Goal: Book appointment/travel/reservation

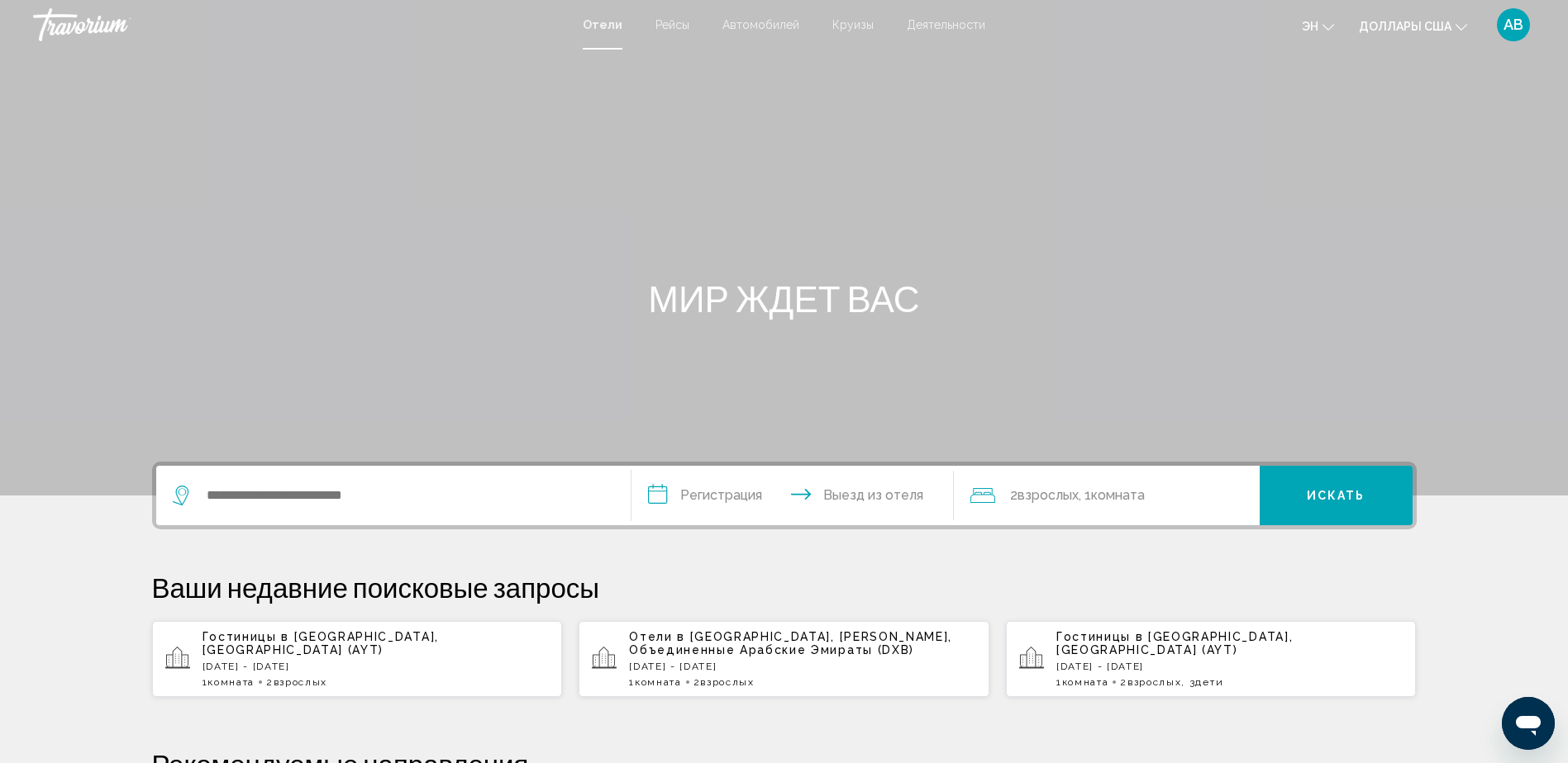
click at [270, 643] on span "Гостиницы в [GEOGRAPHIC_DATA]" at bounding box center [319, 636] width 233 height 13
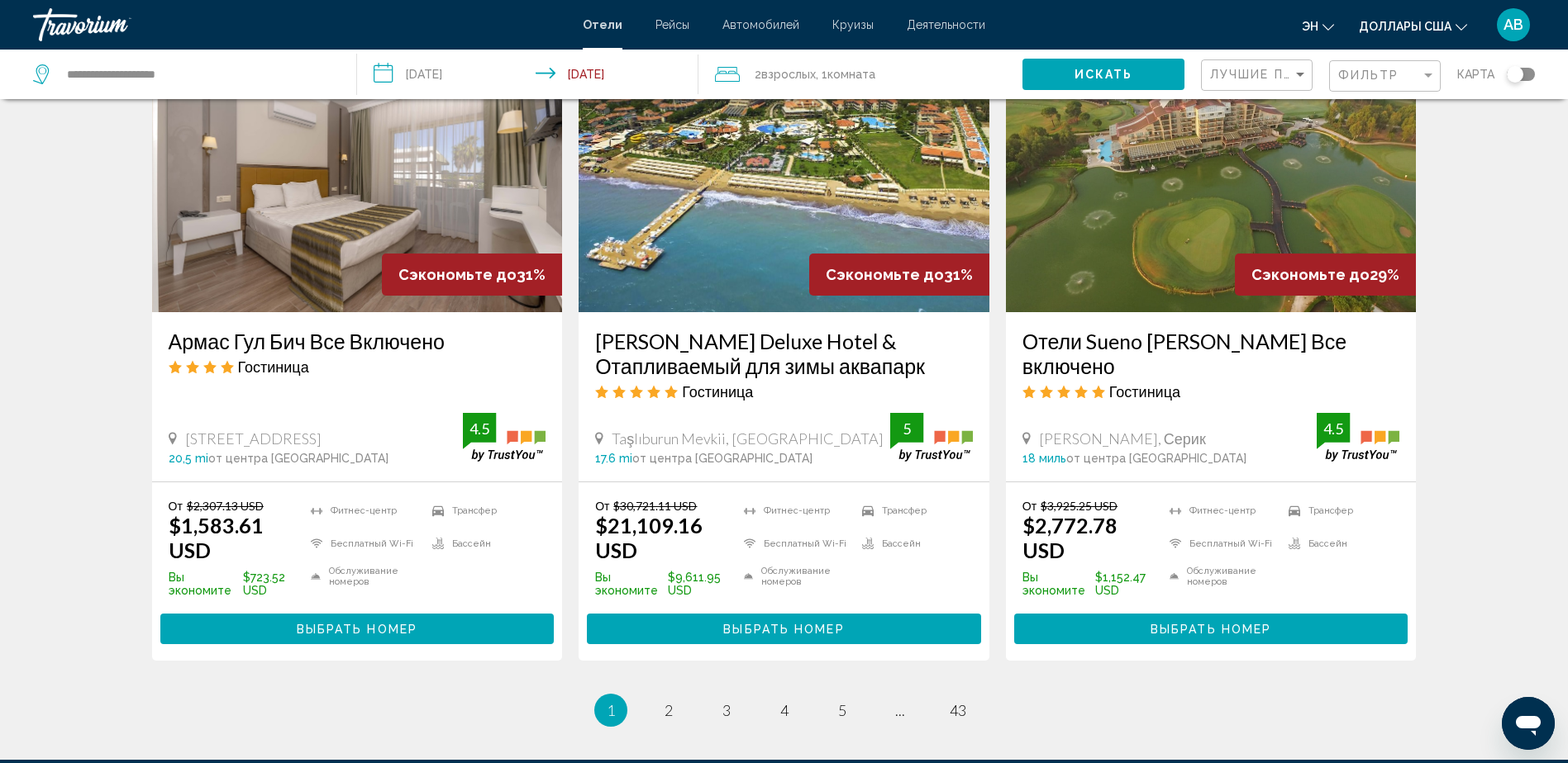
scroll to position [2092, 0]
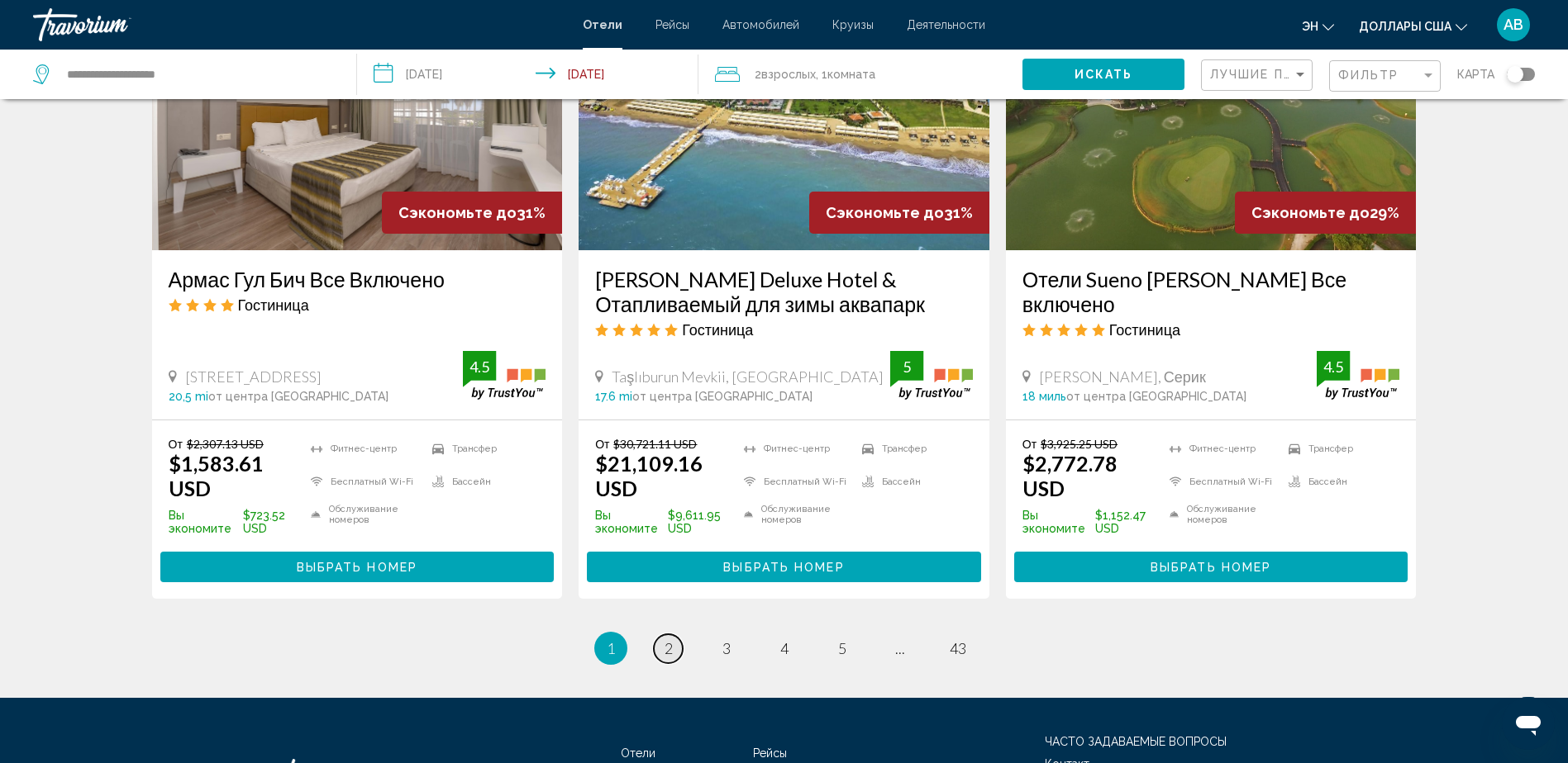
click at [672, 639] on span "2" at bounding box center [669, 648] width 9 height 18
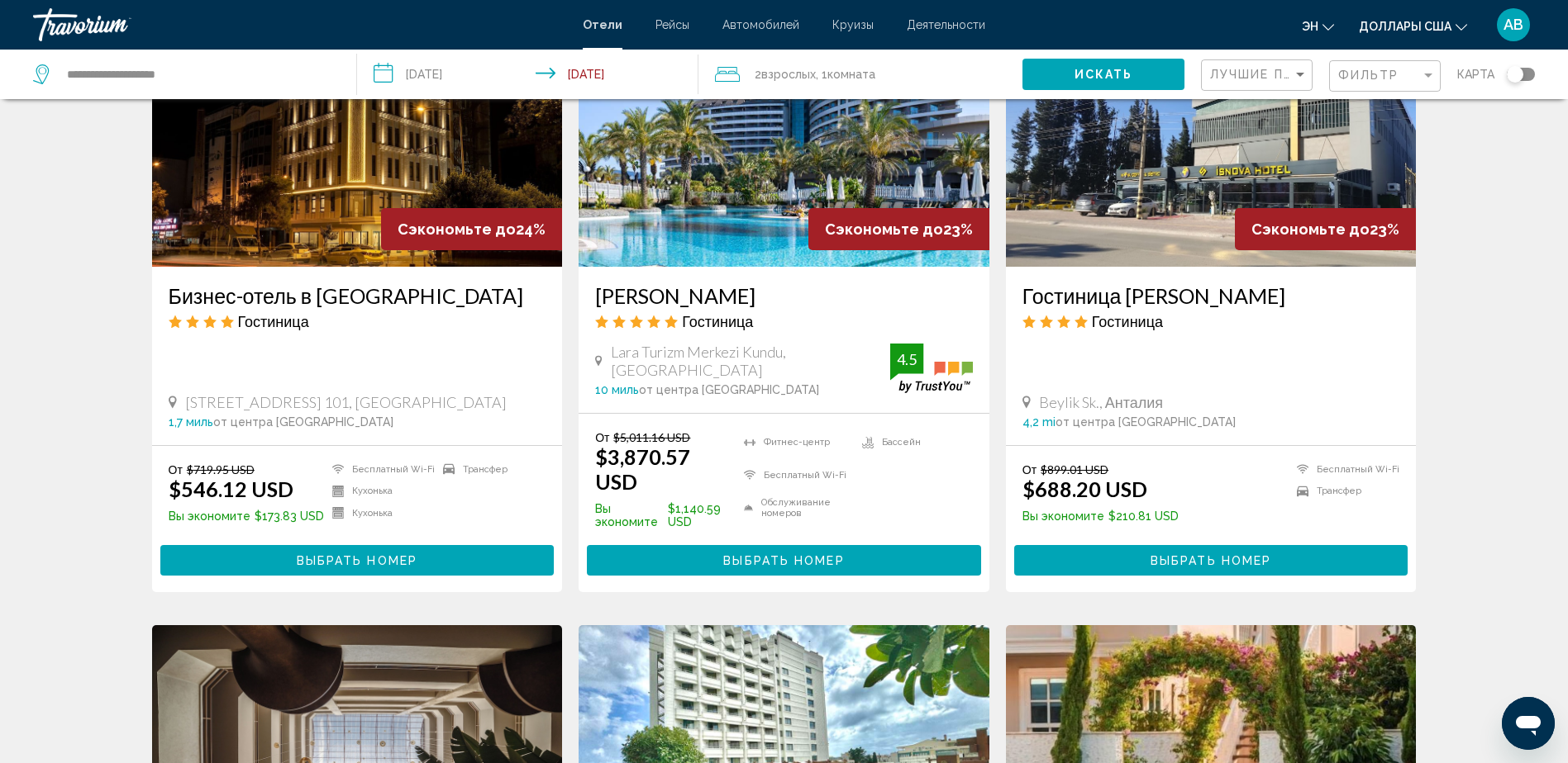
scroll to position [799, 0]
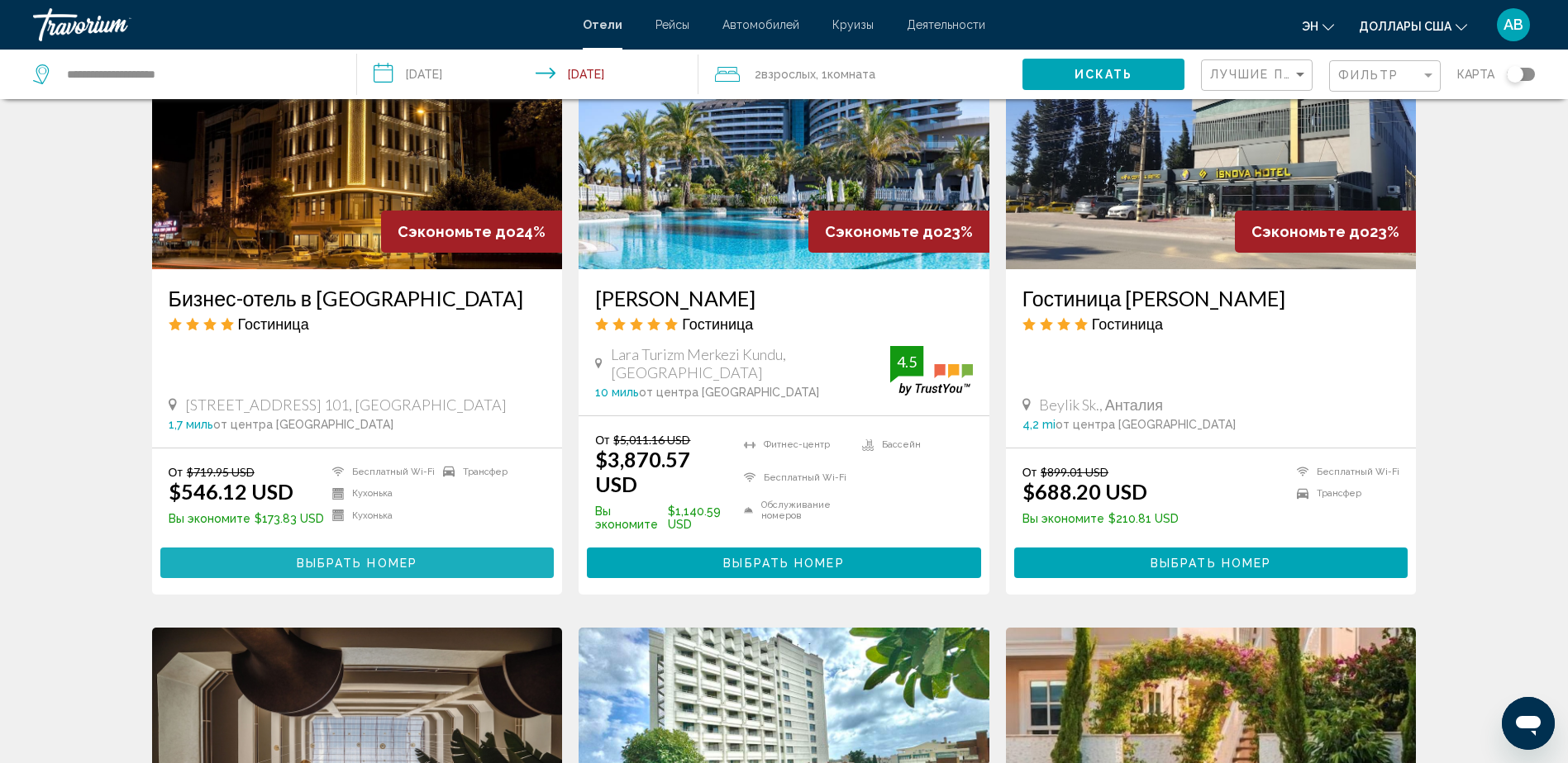
click at [343, 548] on button "Выбрать номер" at bounding box center [357, 563] width 394 height 31
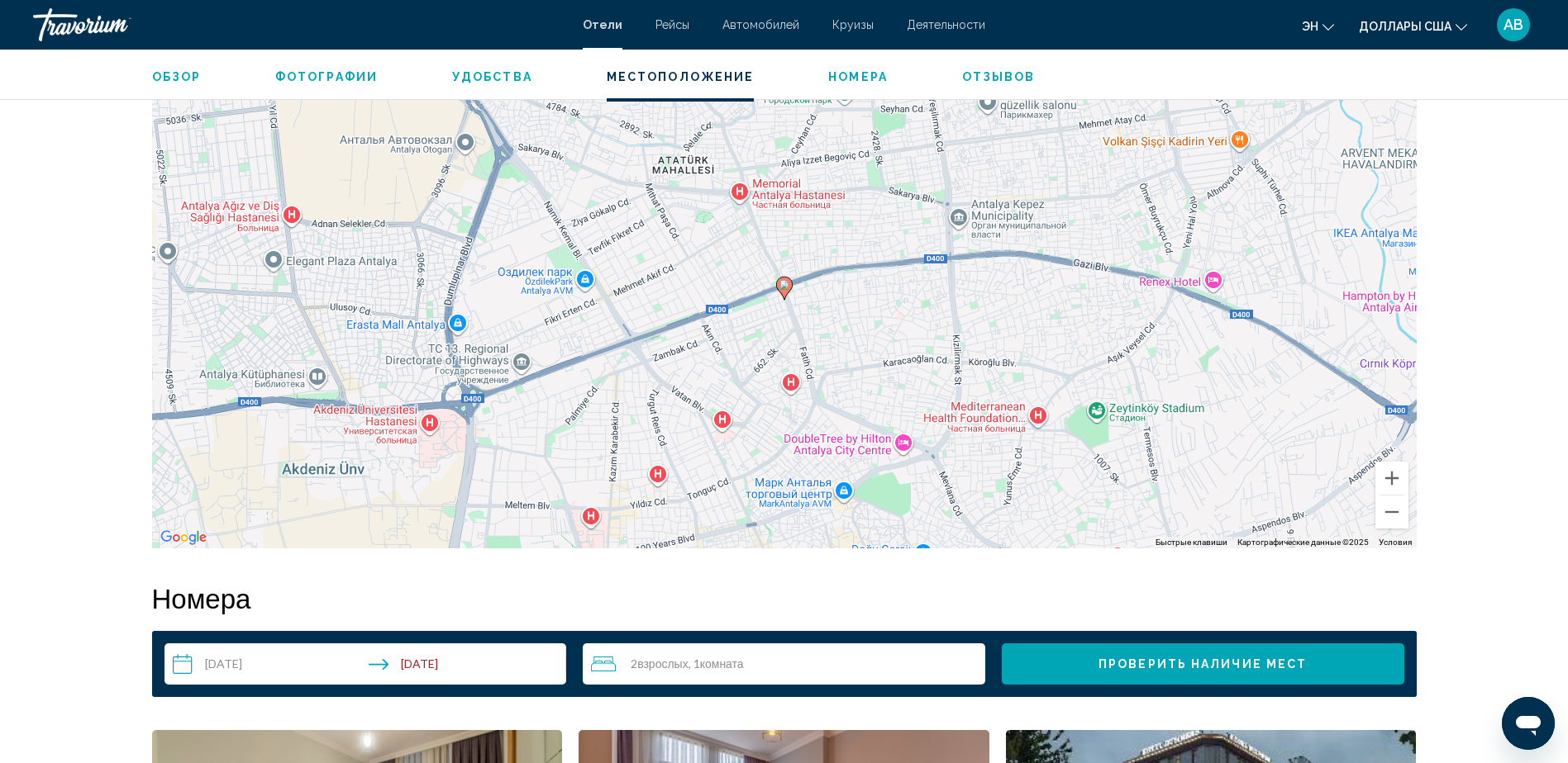
scroll to position [1614, 0]
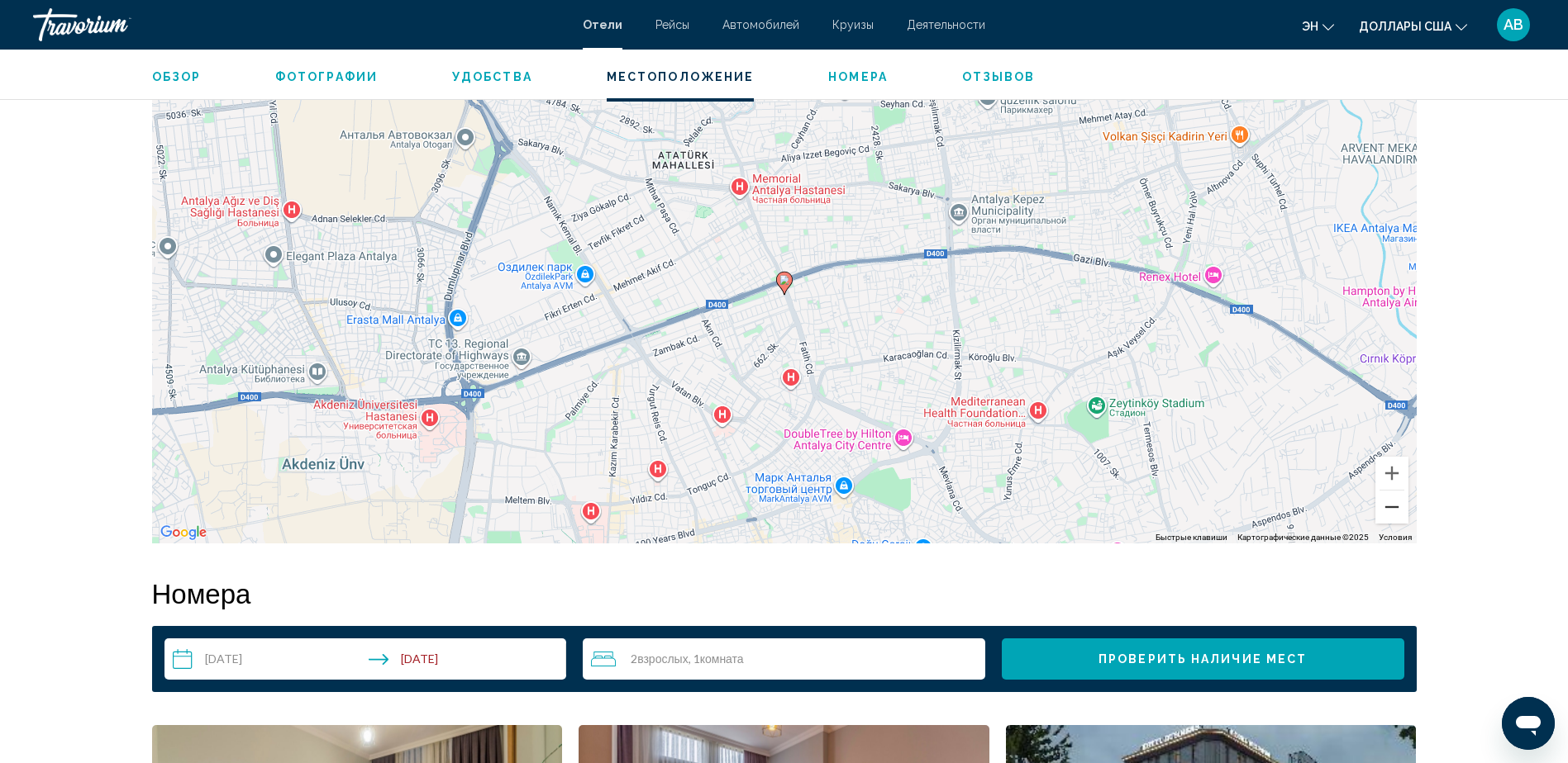
click at [1393, 496] on button "Уменьшить" at bounding box center [1392, 507] width 33 height 33
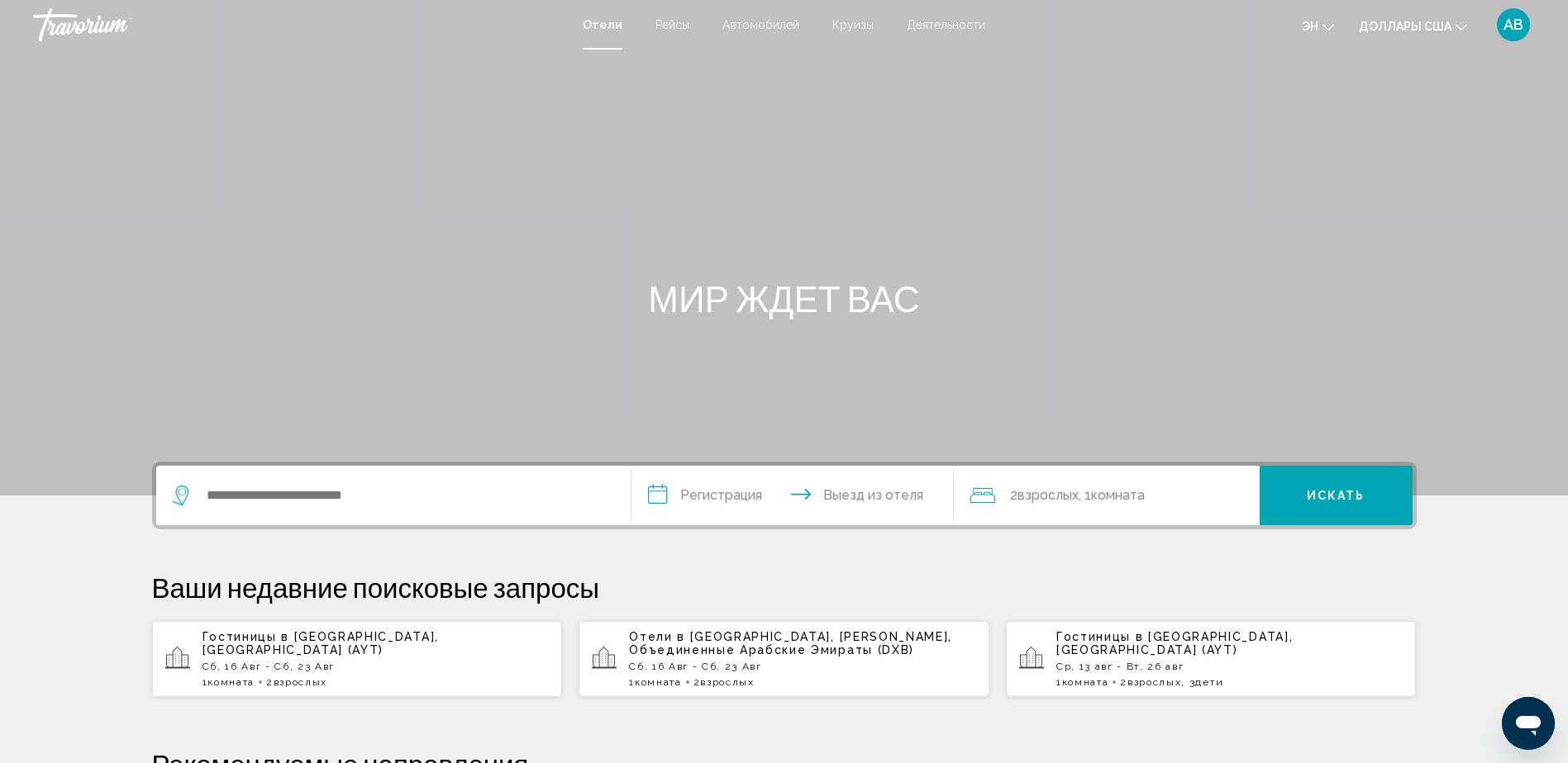
click at [283, 661] on p "[DATE] - [DATE]" at bounding box center [376, 666] width 347 height 11
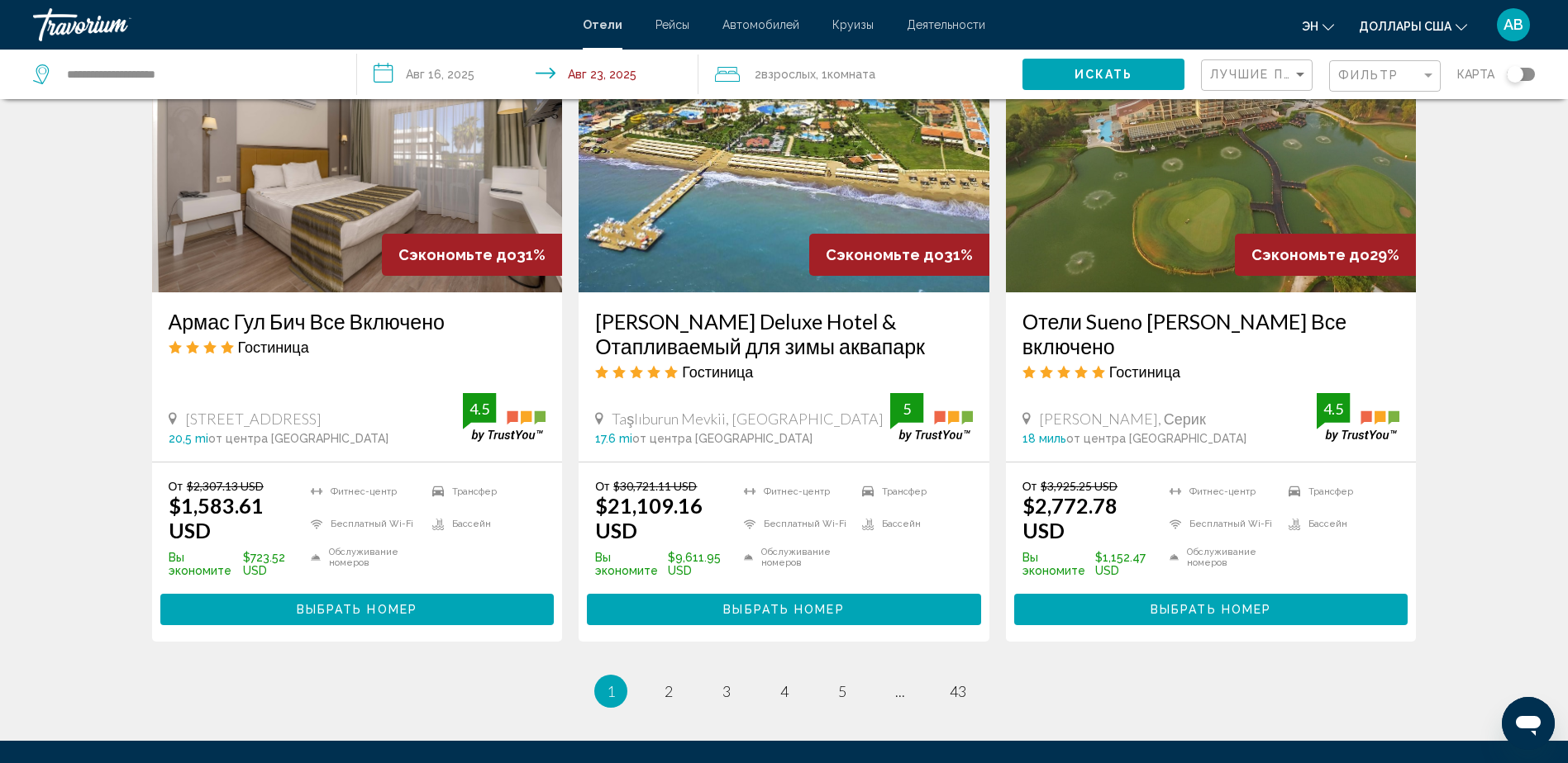
scroll to position [2058, 0]
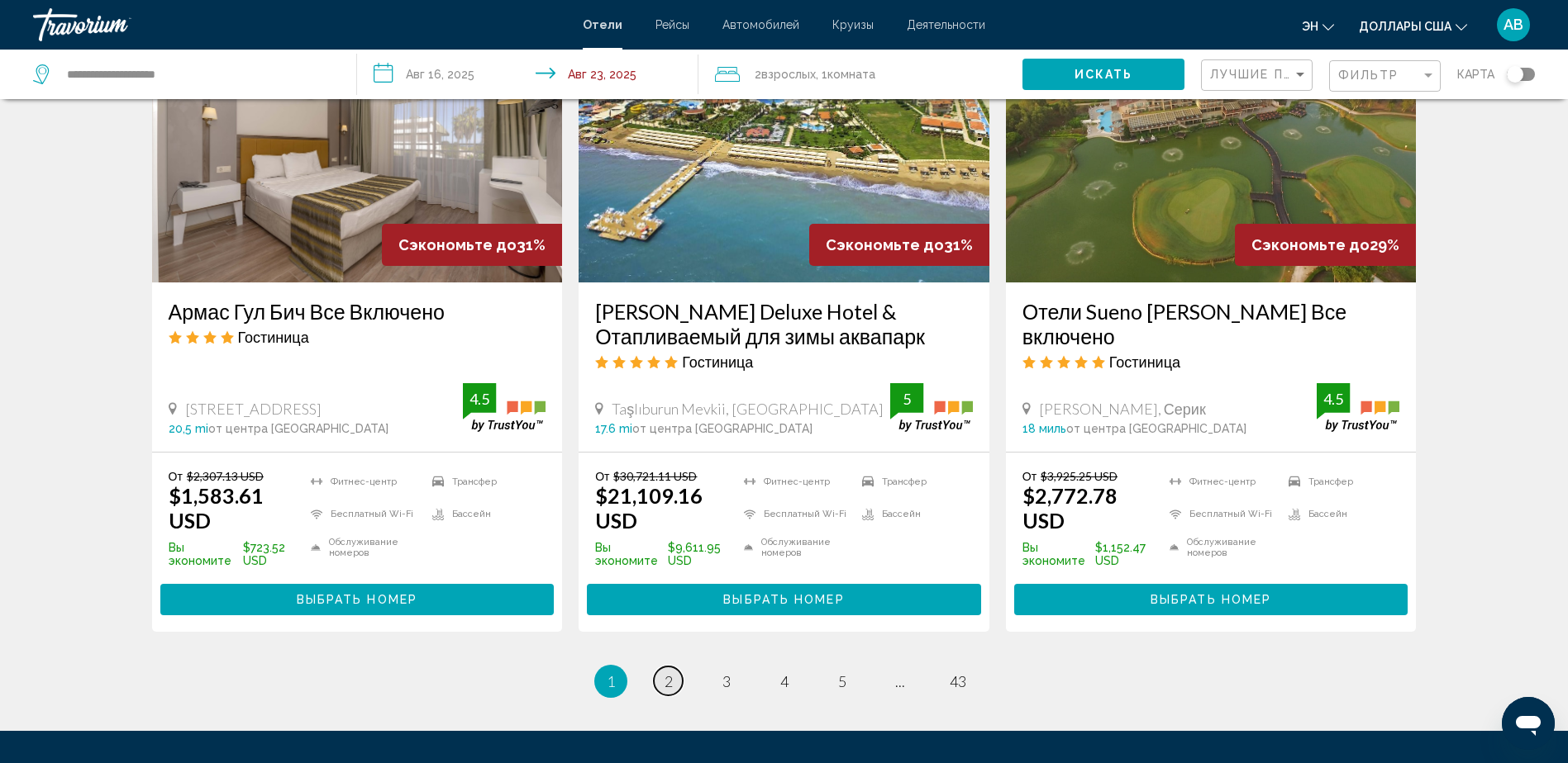
click at [671, 673] on span "2" at bounding box center [669, 681] width 9 height 18
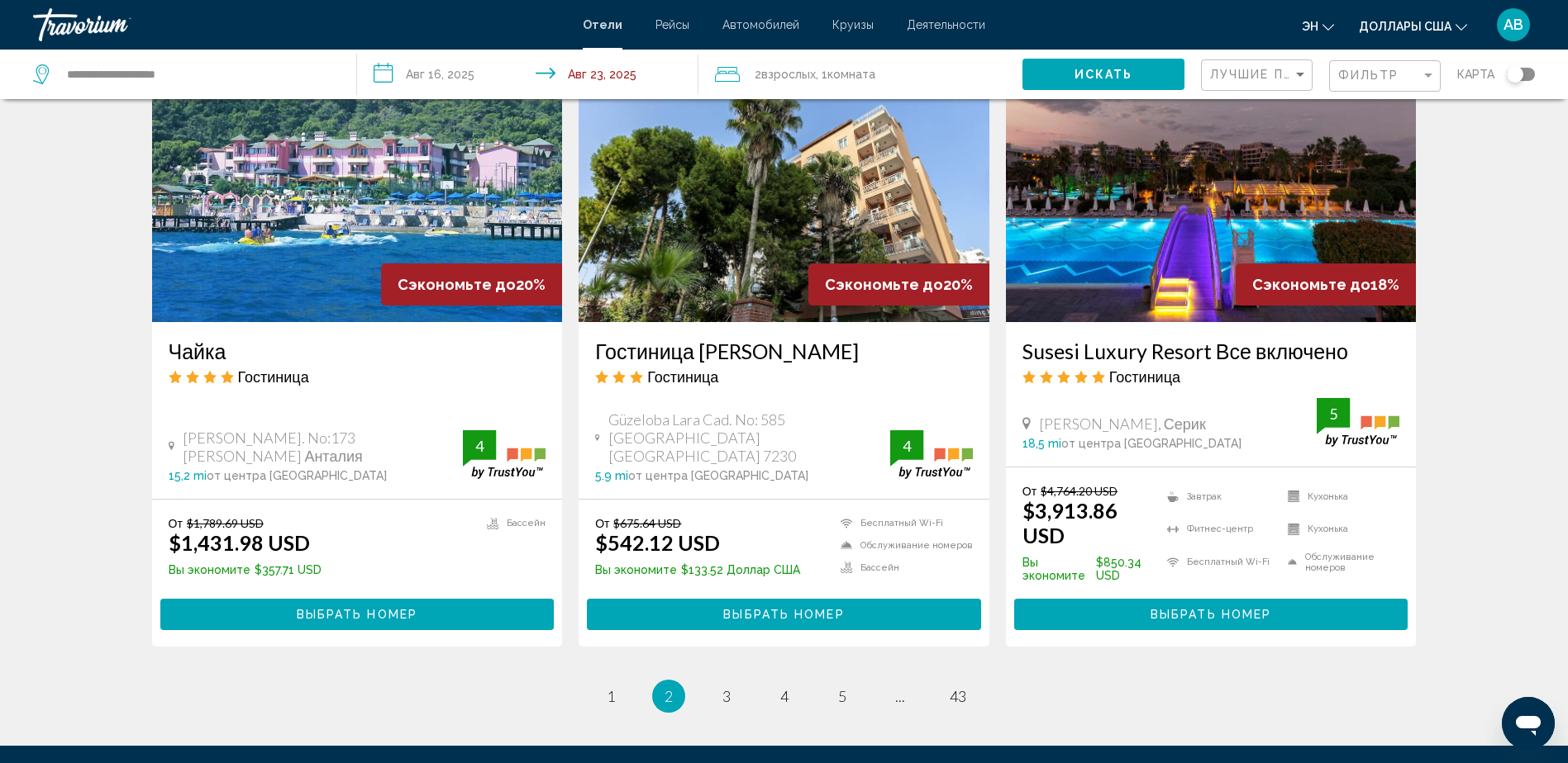
scroll to position [1979, 0]
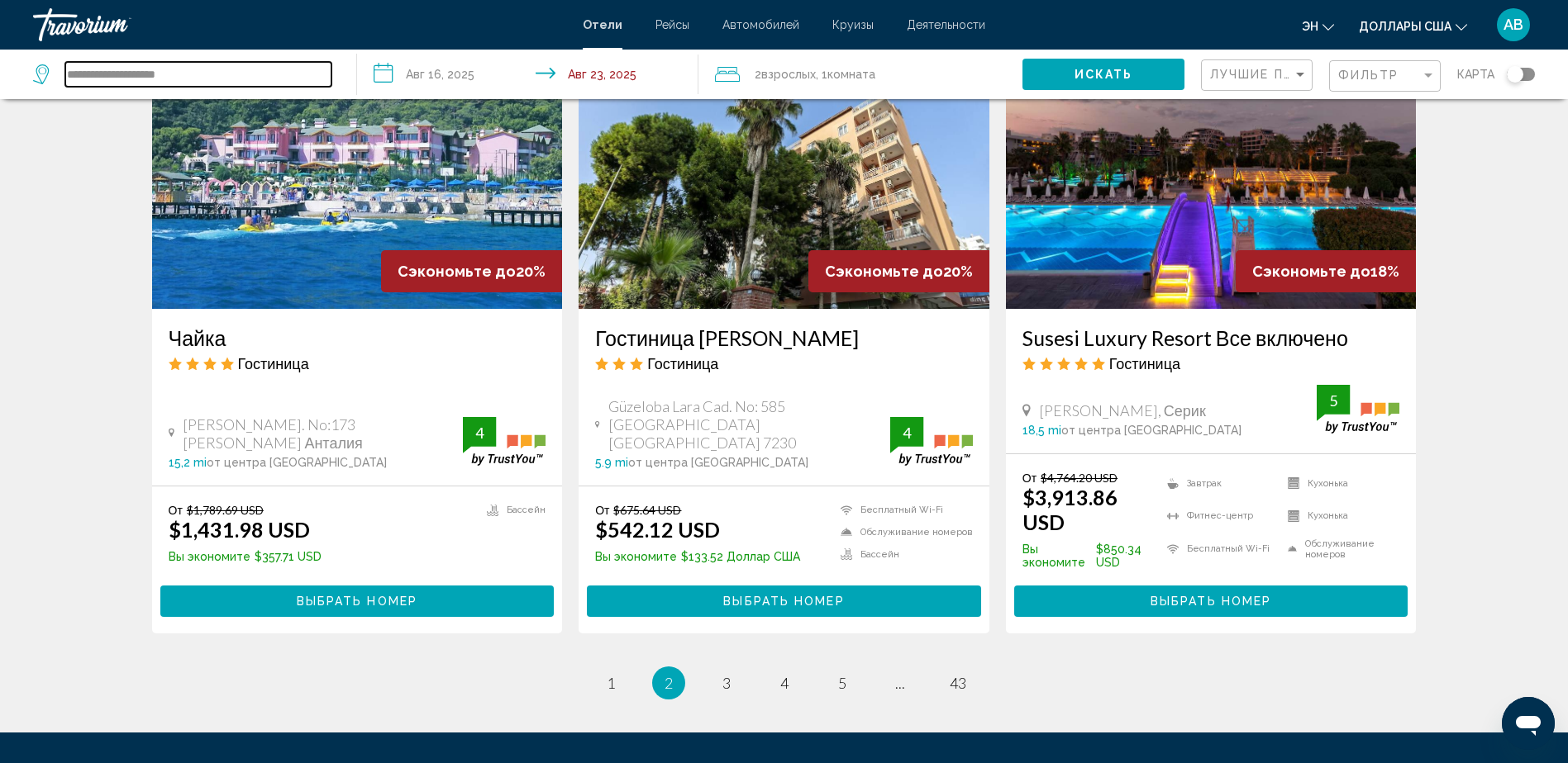
click at [241, 77] on input "**********" at bounding box center [198, 74] width 266 height 25
drag, startPoint x: 241, startPoint y: 77, endPoint x: 9, endPoint y: 72, distance: 232.1
click at [9, 72] on app-destination-search "**********" at bounding box center [179, 75] width 357 height 50
paste input "Виджет поиска"
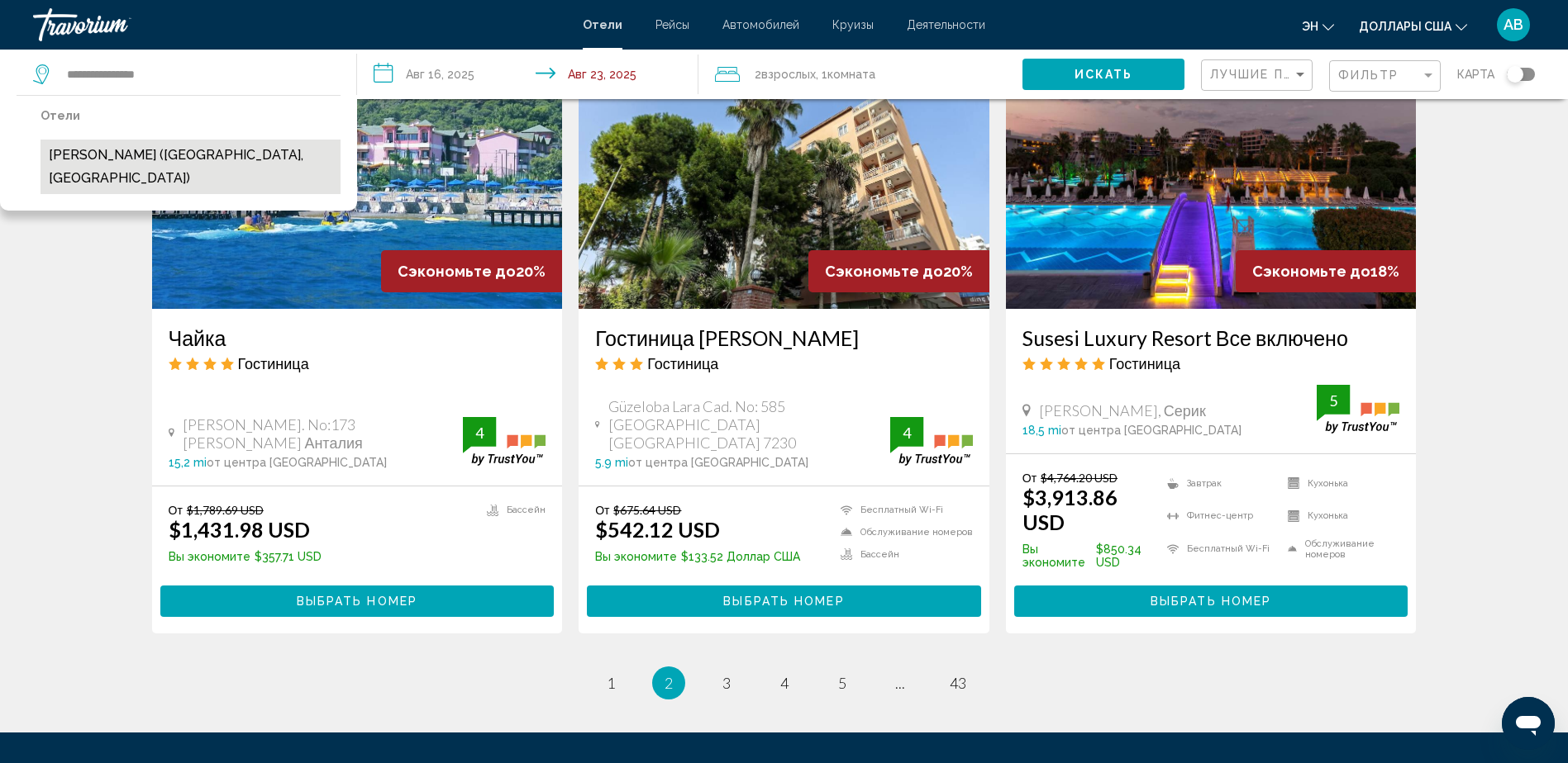
click at [225, 158] on button "Отель Мелас Лара (Анталия, Турция)" at bounding box center [190, 167] width 300 height 55
type input "**********"
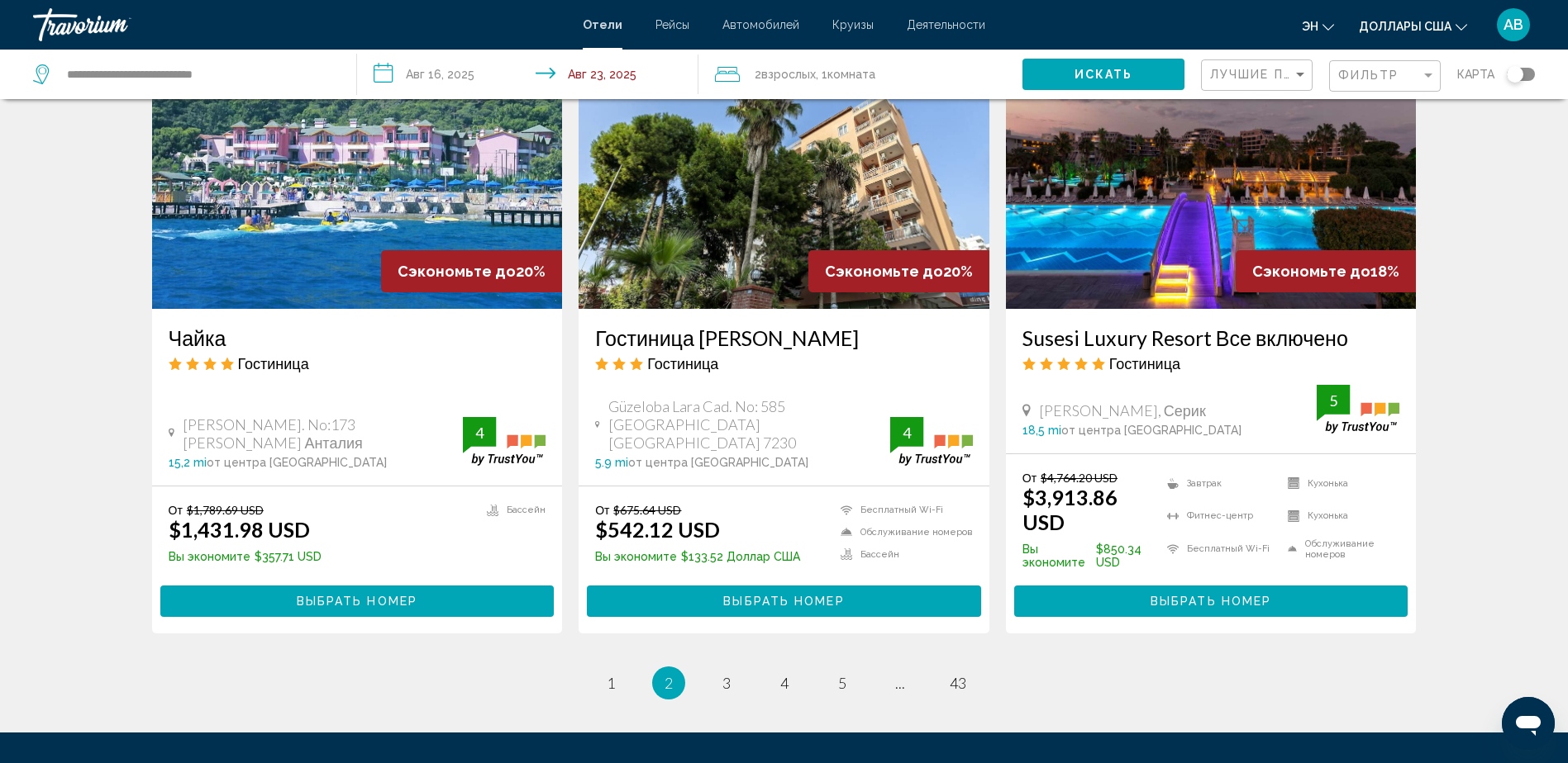
click at [1154, 74] on button "Искать" at bounding box center [1103, 74] width 162 height 31
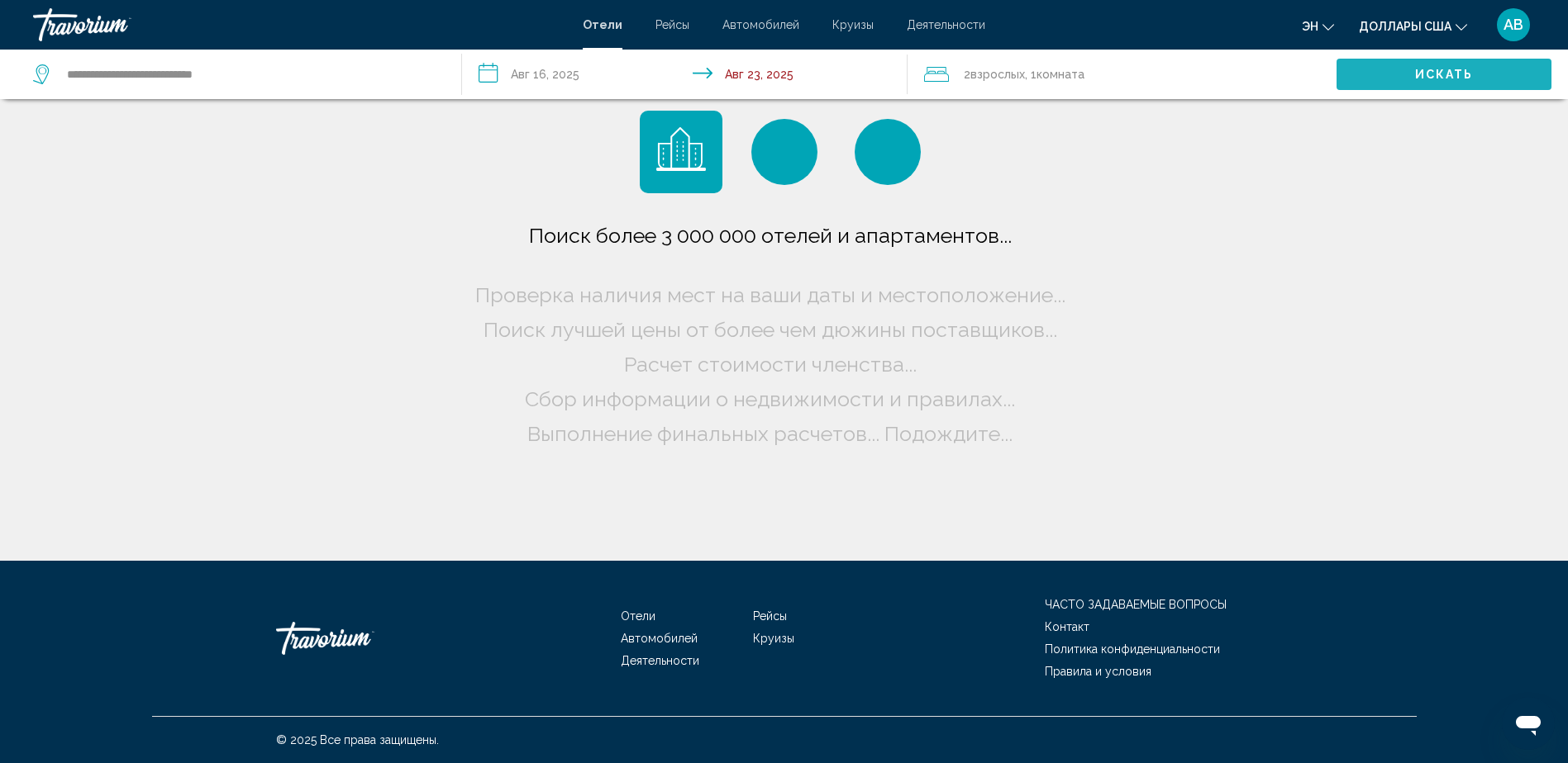
scroll to position [0, 0]
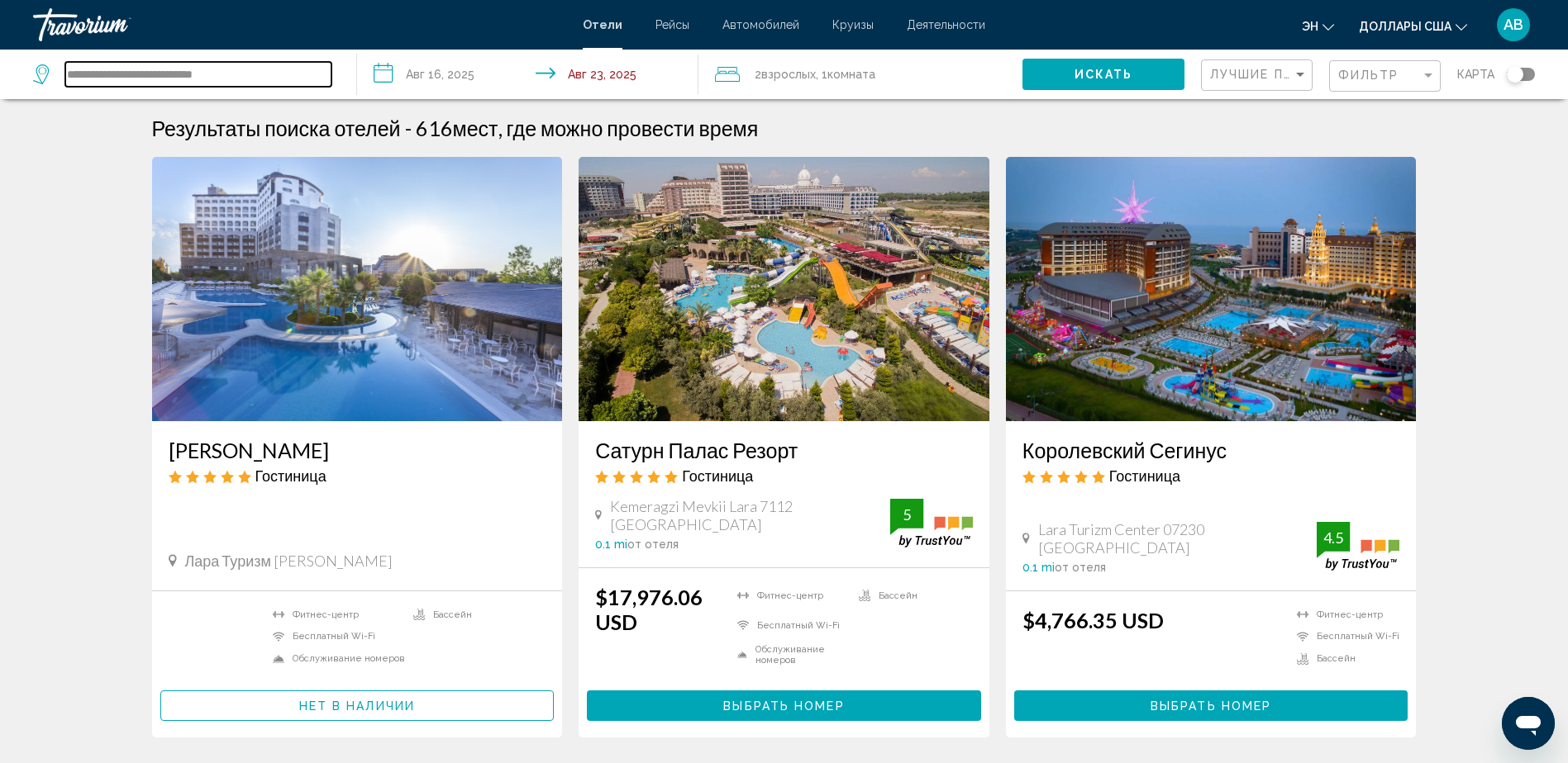
click at [252, 71] on input "**********" at bounding box center [198, 74] width 266 height 25
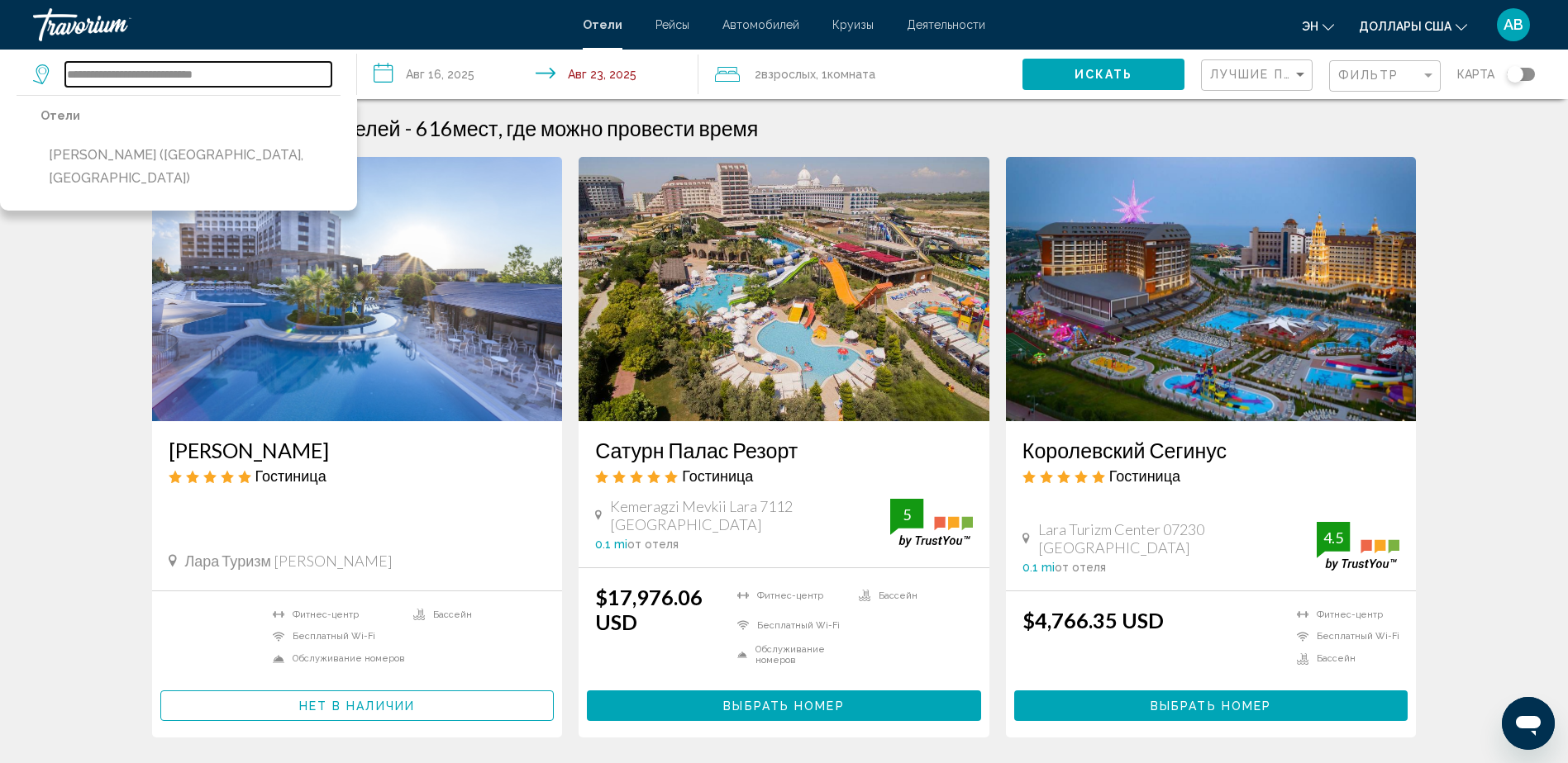
drag, startPoint x: 252, startPoint y: 71, endPoint x: 14, endPoint y: 53, distance: 238.7
click at [14, 53] on app-destination-search "**********" at bounding box center [179, 75] width 357 height 50
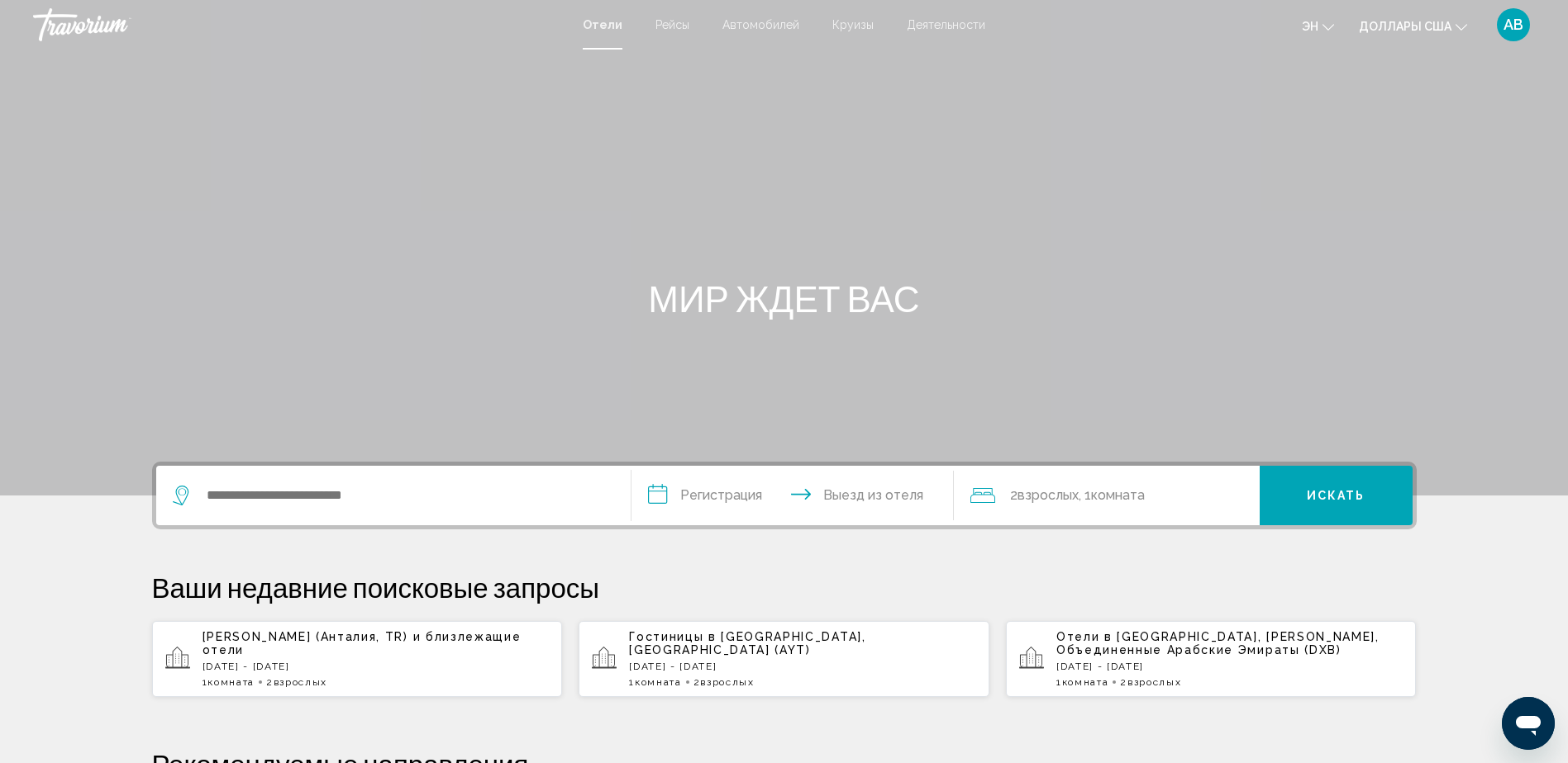
click at [690, 642] on span "Гостиницы в [GEOGRAPHIC_DATA]" at bounding box center [745, 636] width 233 height 13
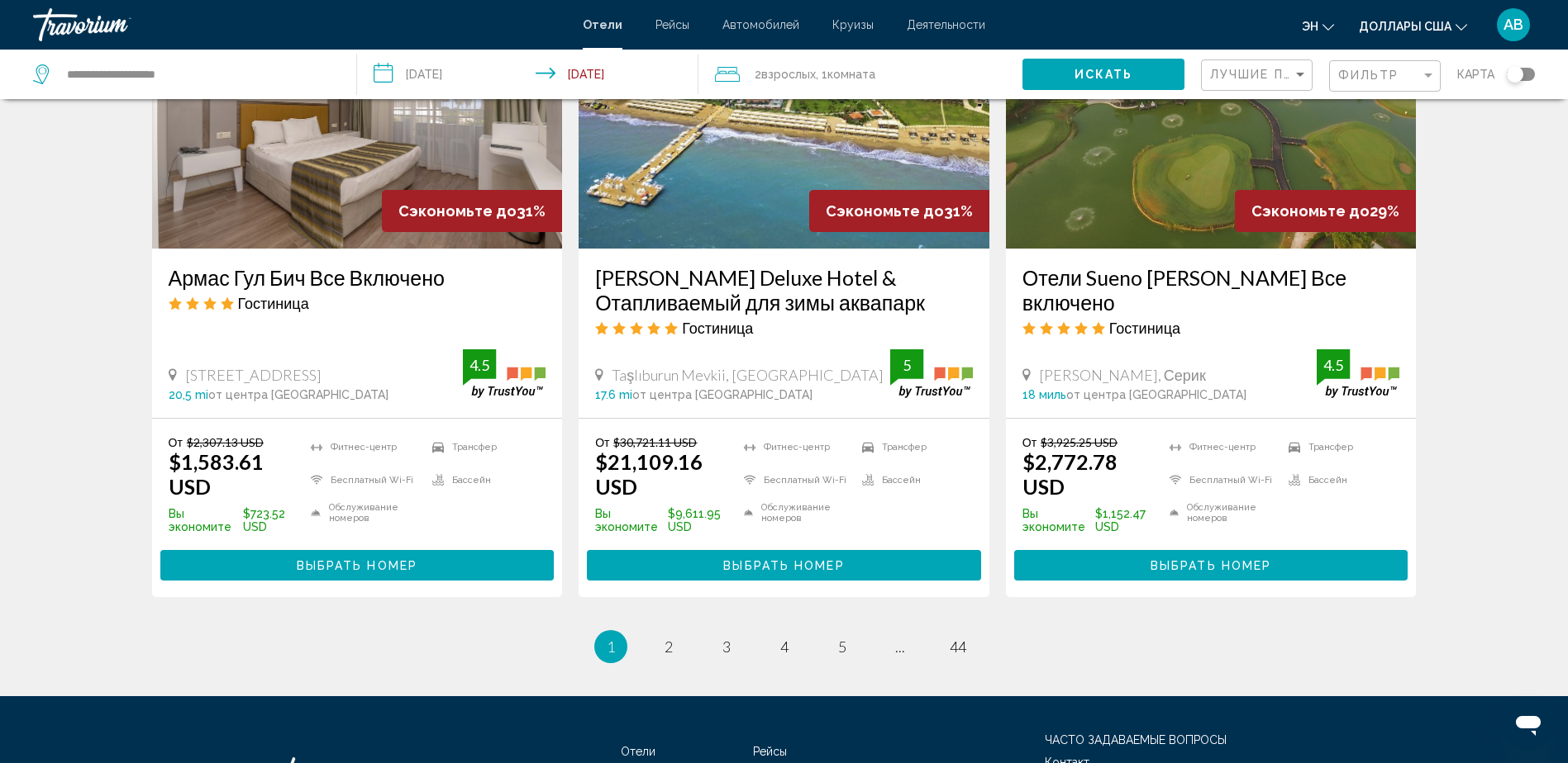
scroll to position [2100, 0]
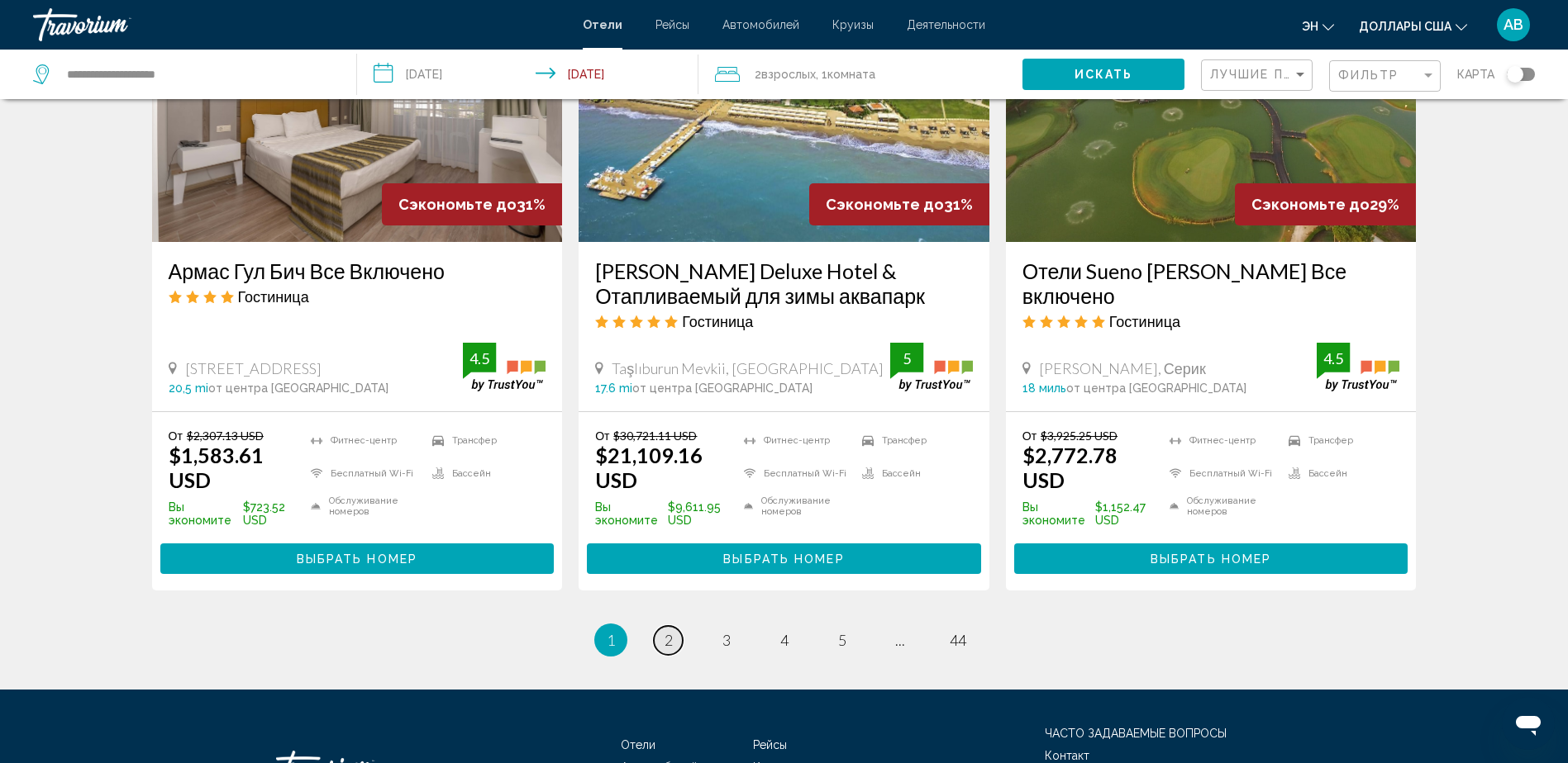
click at [675, 627] on link "страница 2" at bounding box center [668, 641] width 29 height 29
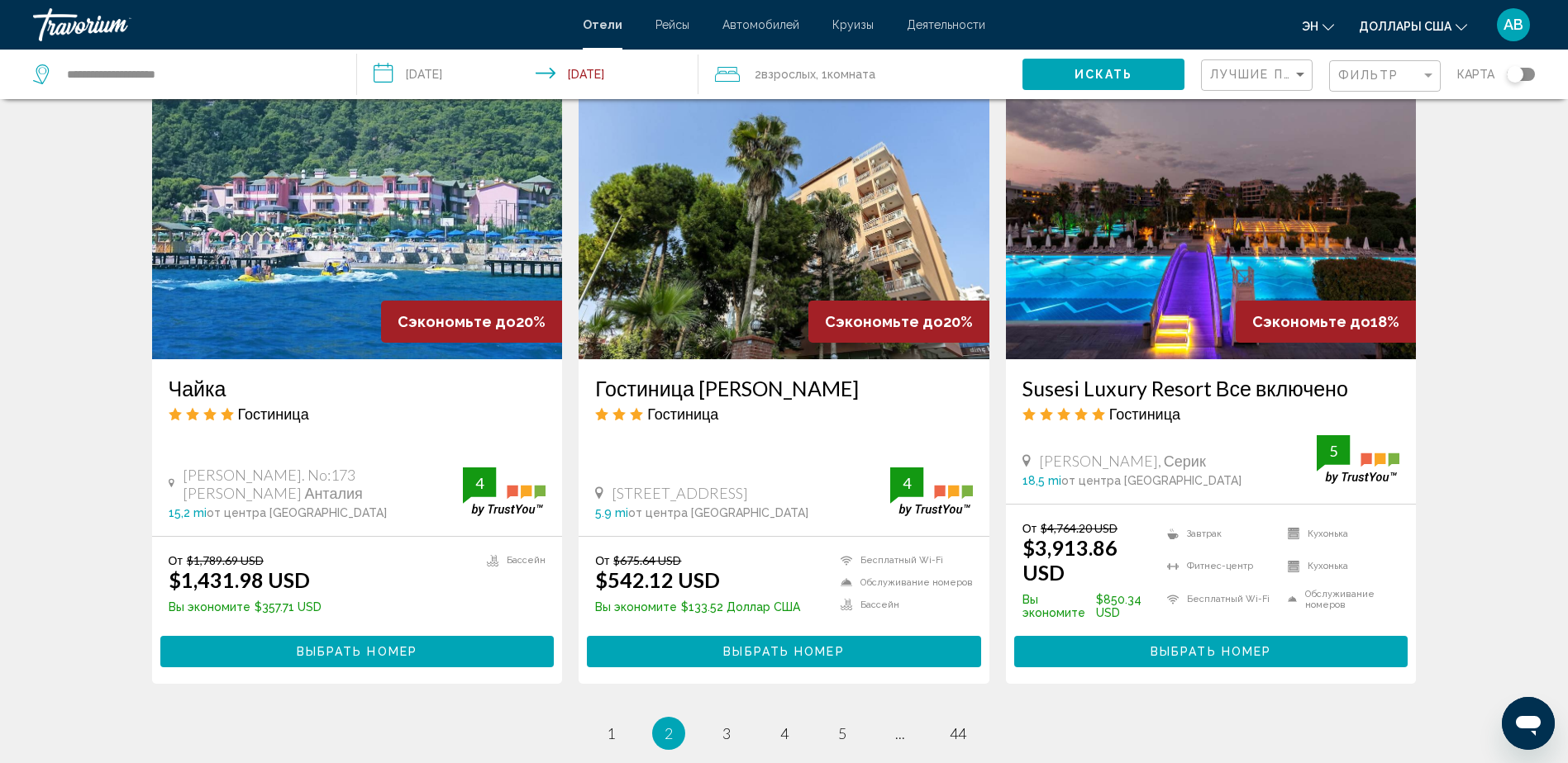
scroll to position [1964, 0]
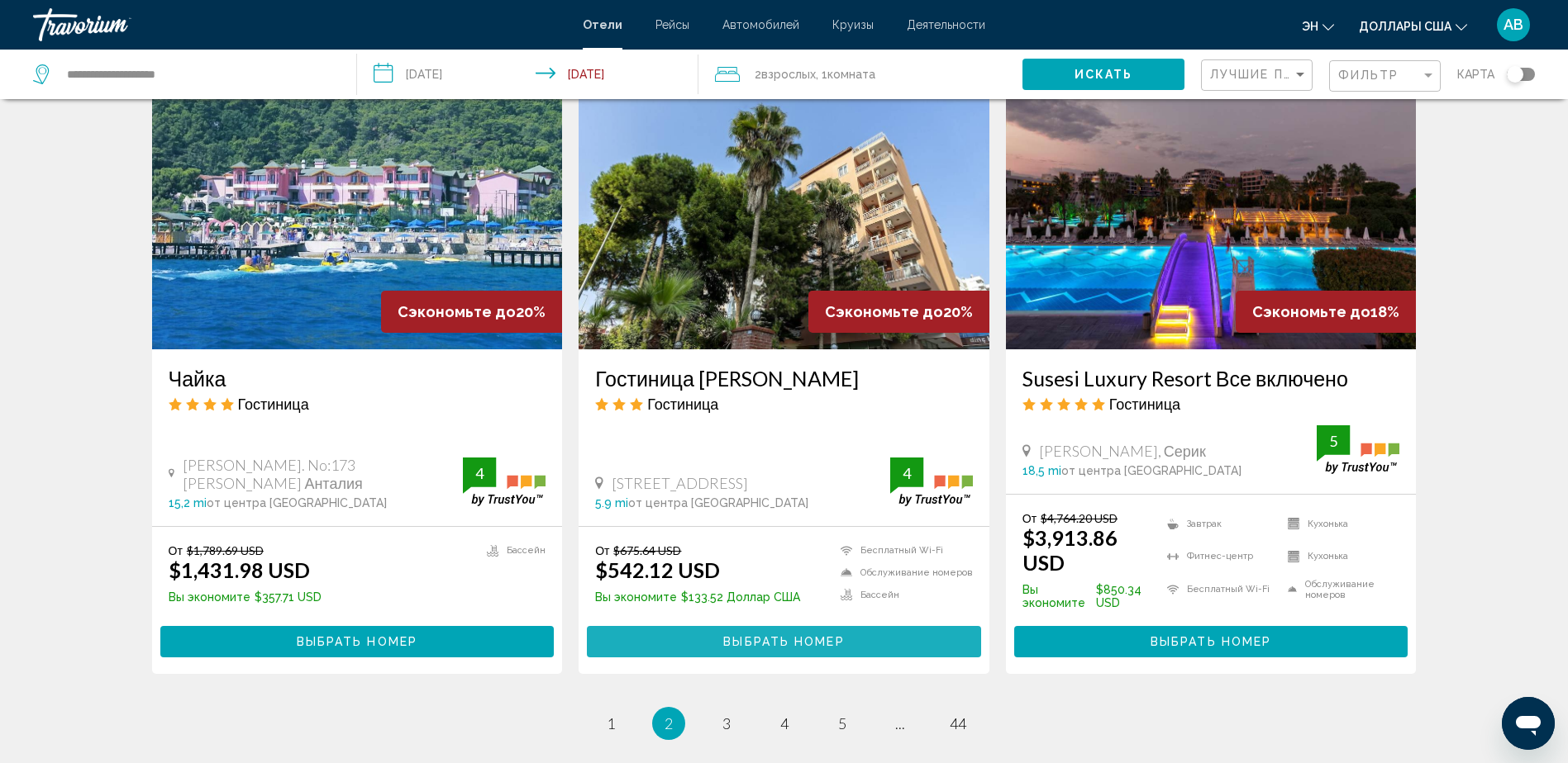
click at [793, 636] on span "Выбрать номер" at bounding box center [783, 642] width 121 height 13
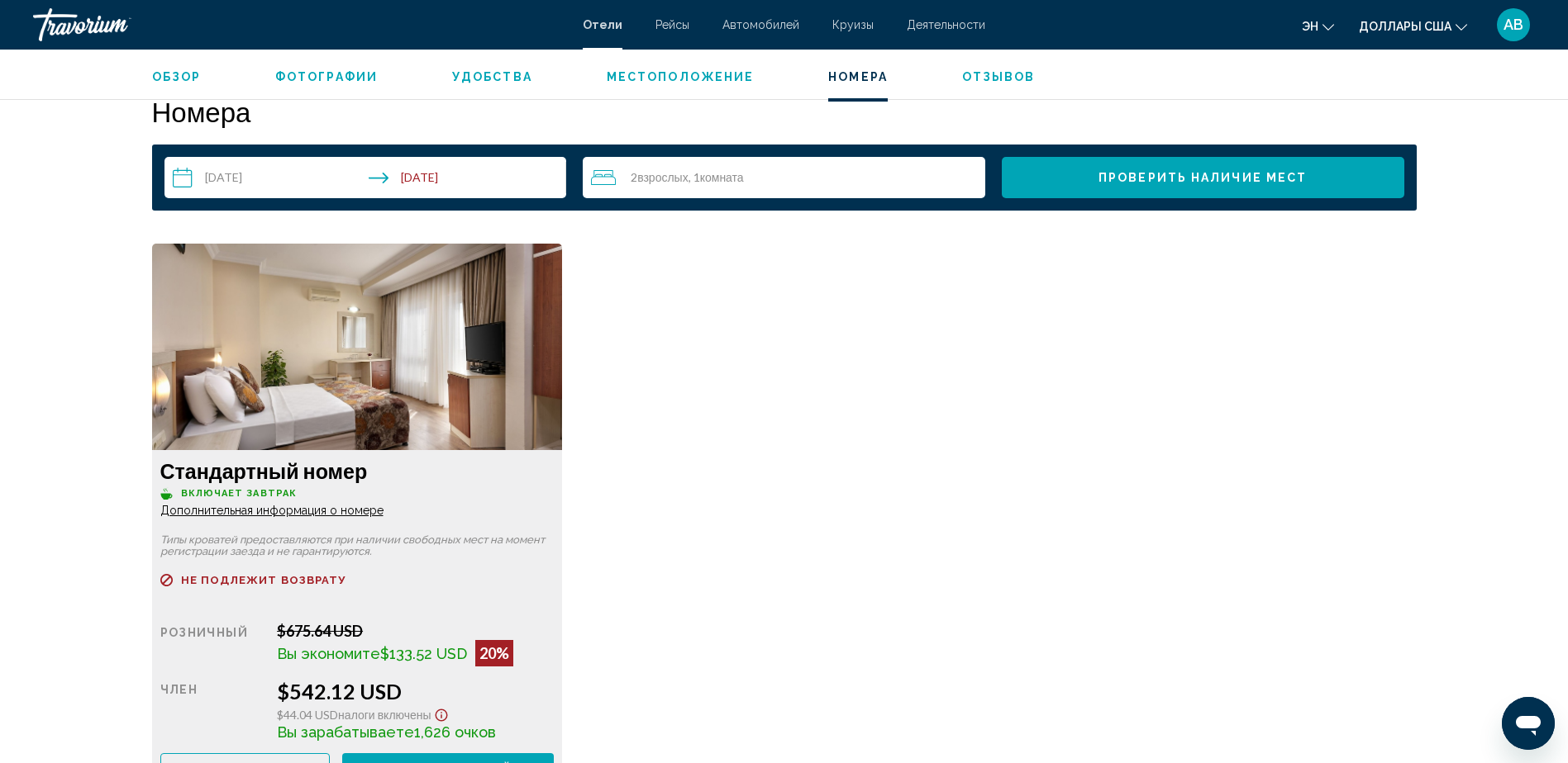
scroll to position [2145, 0]
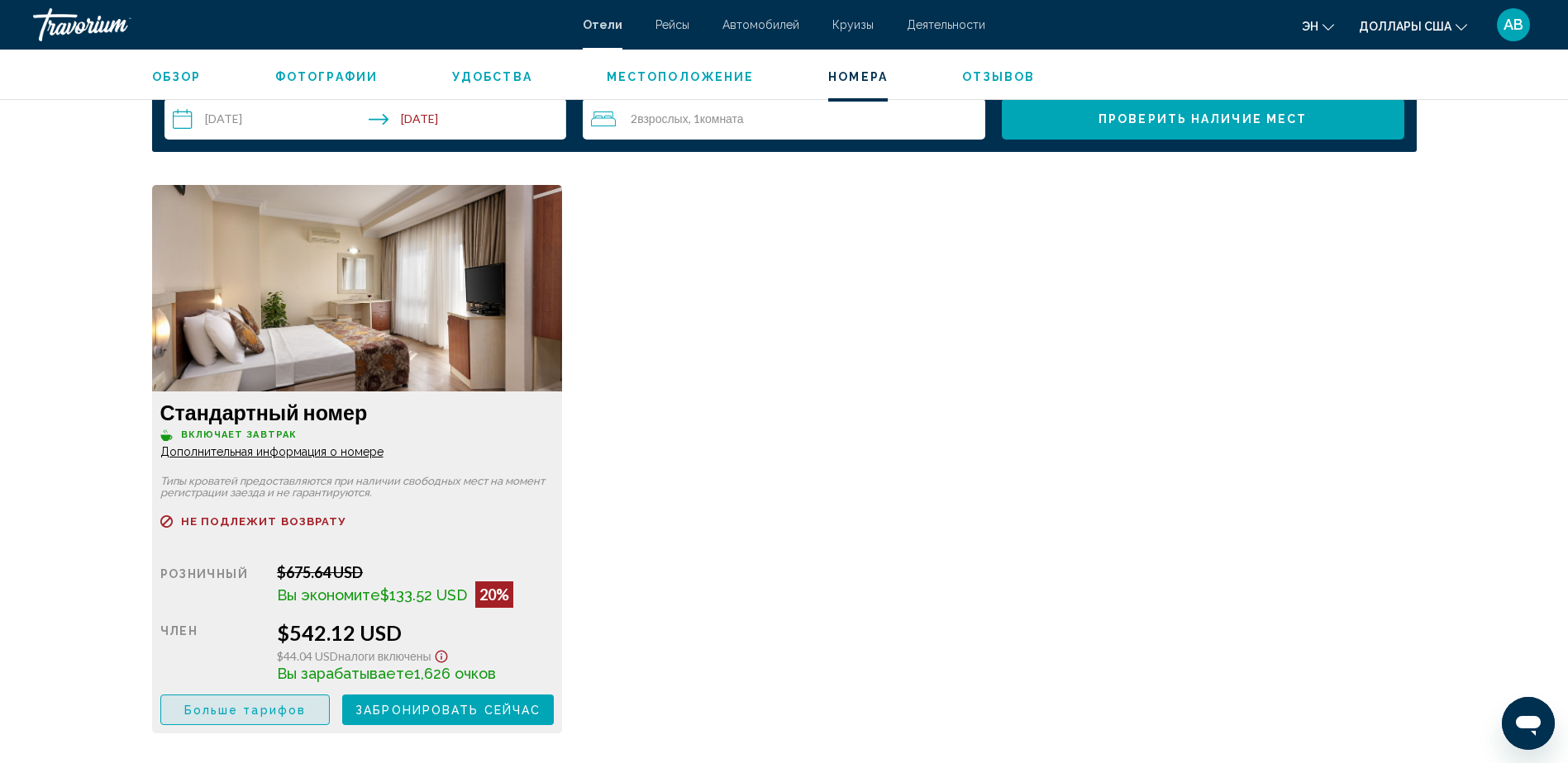
click at [263, 717] on span "Больше тарифов" at bounding box center [245, 710] width 121 height 13
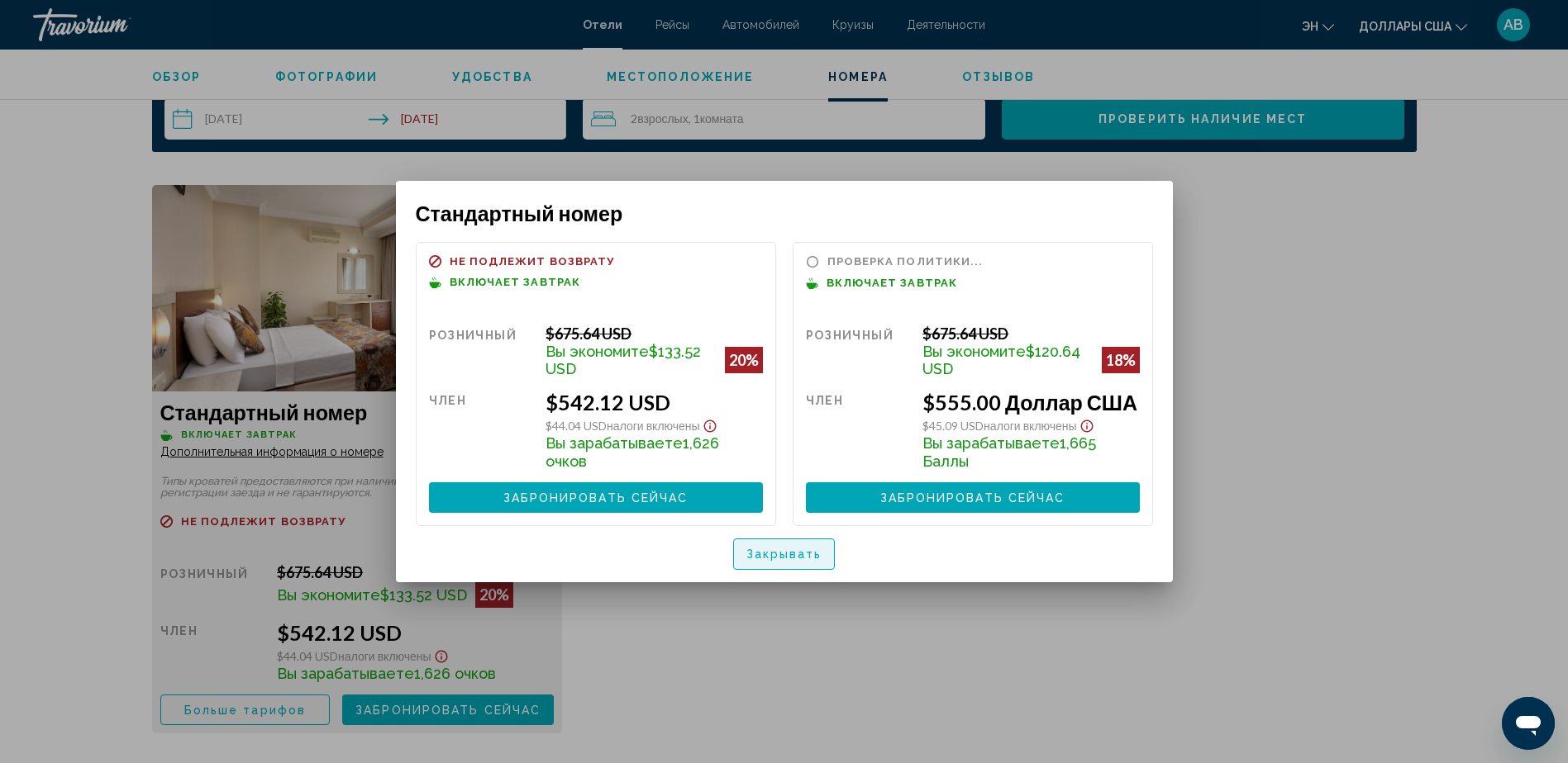
click at [781, 558] on span "Закрывать" at bounding box center [784, 554] width 76 height 13
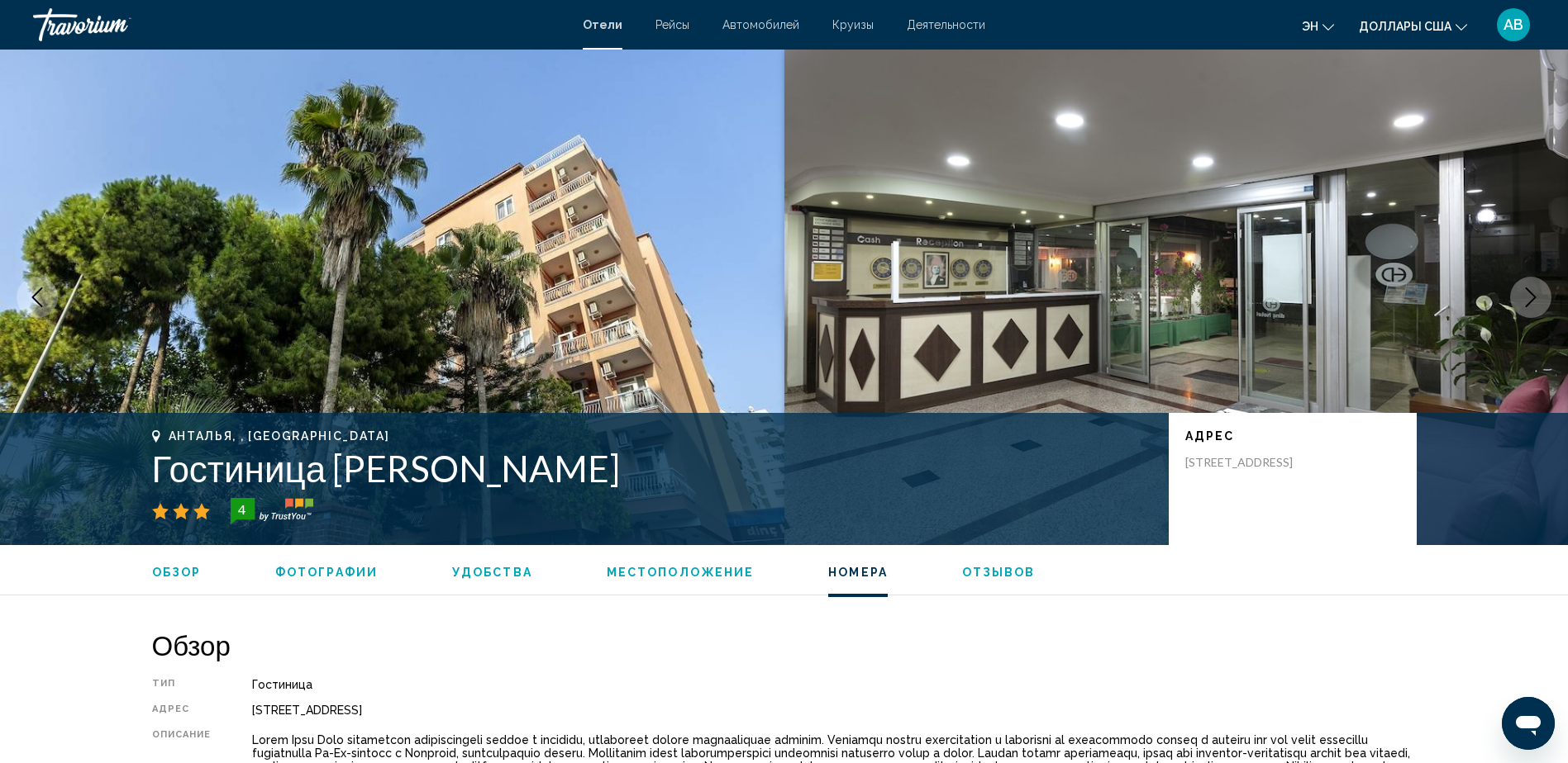
scroll to position [2145, 0]
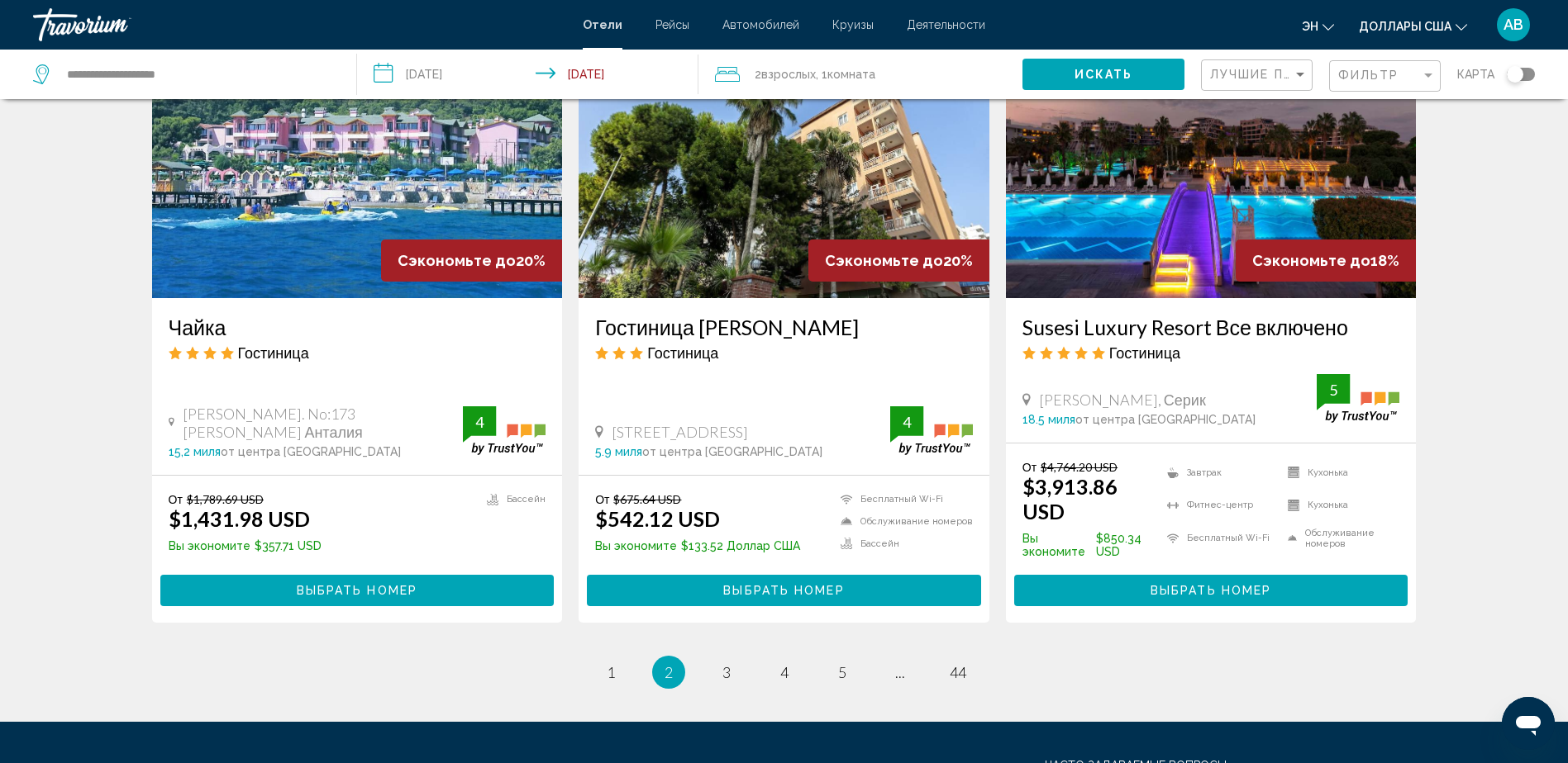
scroll to position [2021, 0]
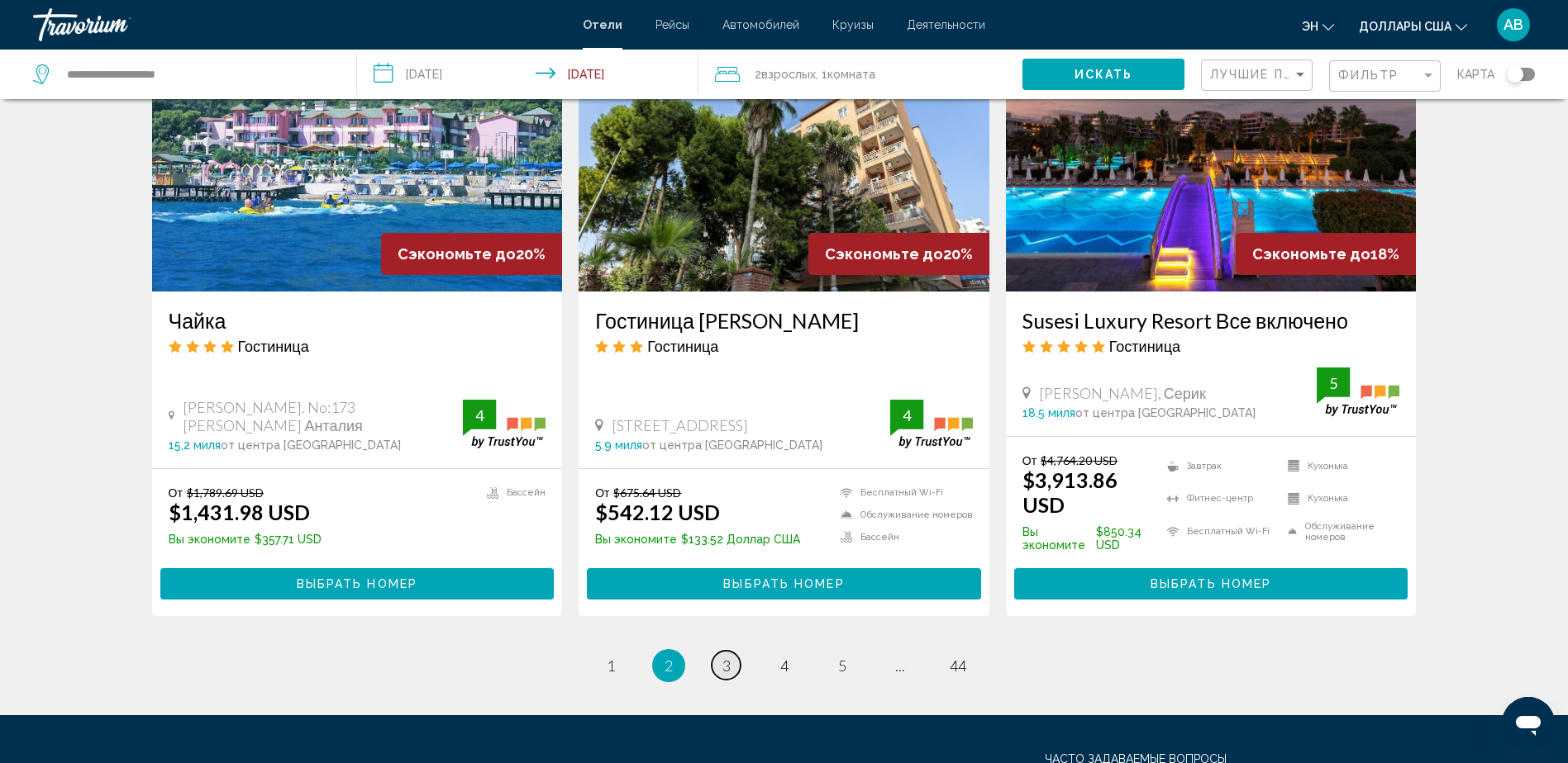
click at [727, 657] on span "3" at bounding box center [726, 665] width 9 height 18
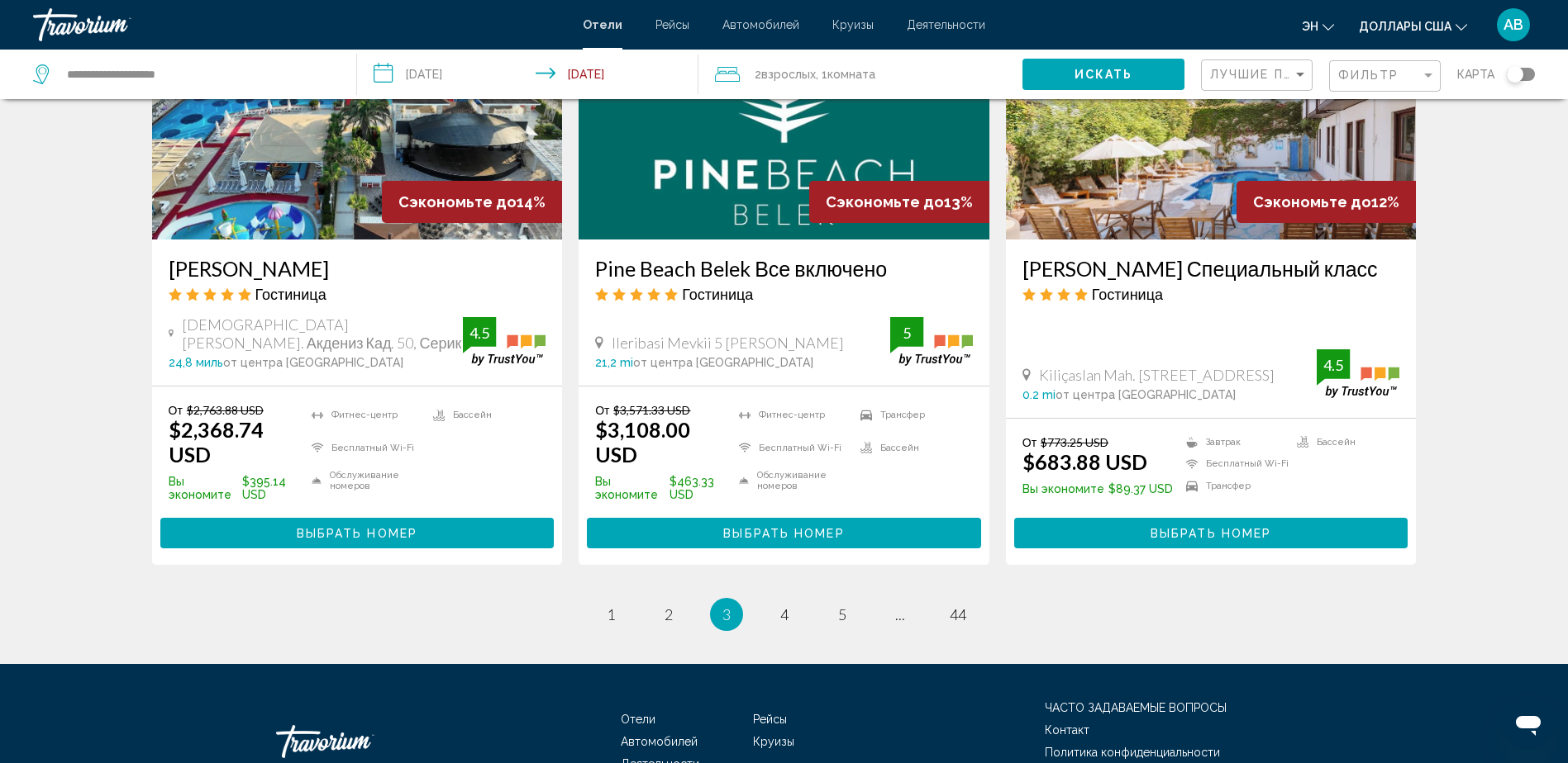
scroll to position [2084, 0]
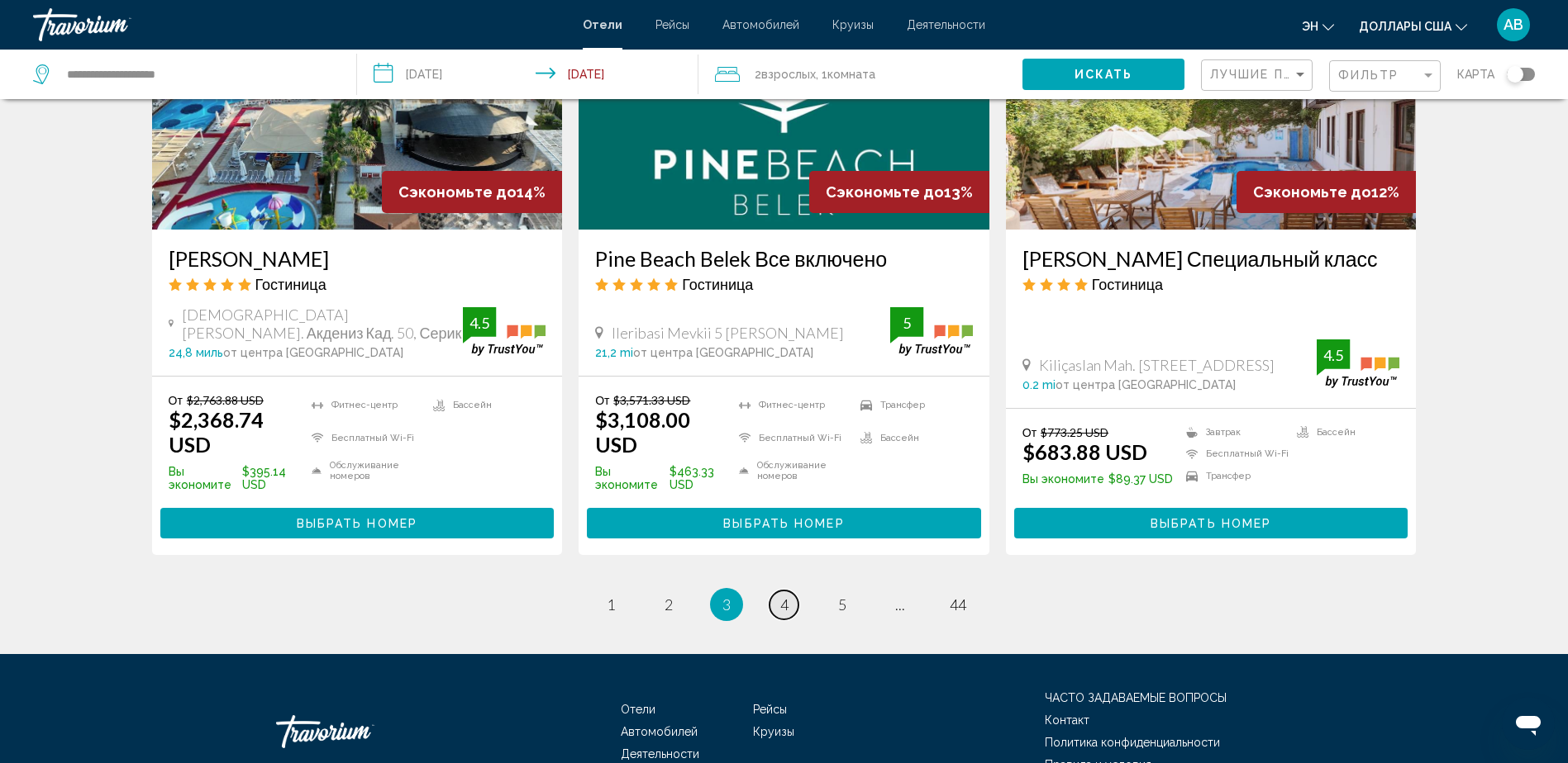
click at [781, 596] on span "4" at bounding box center [785, 604] width 9 height 18
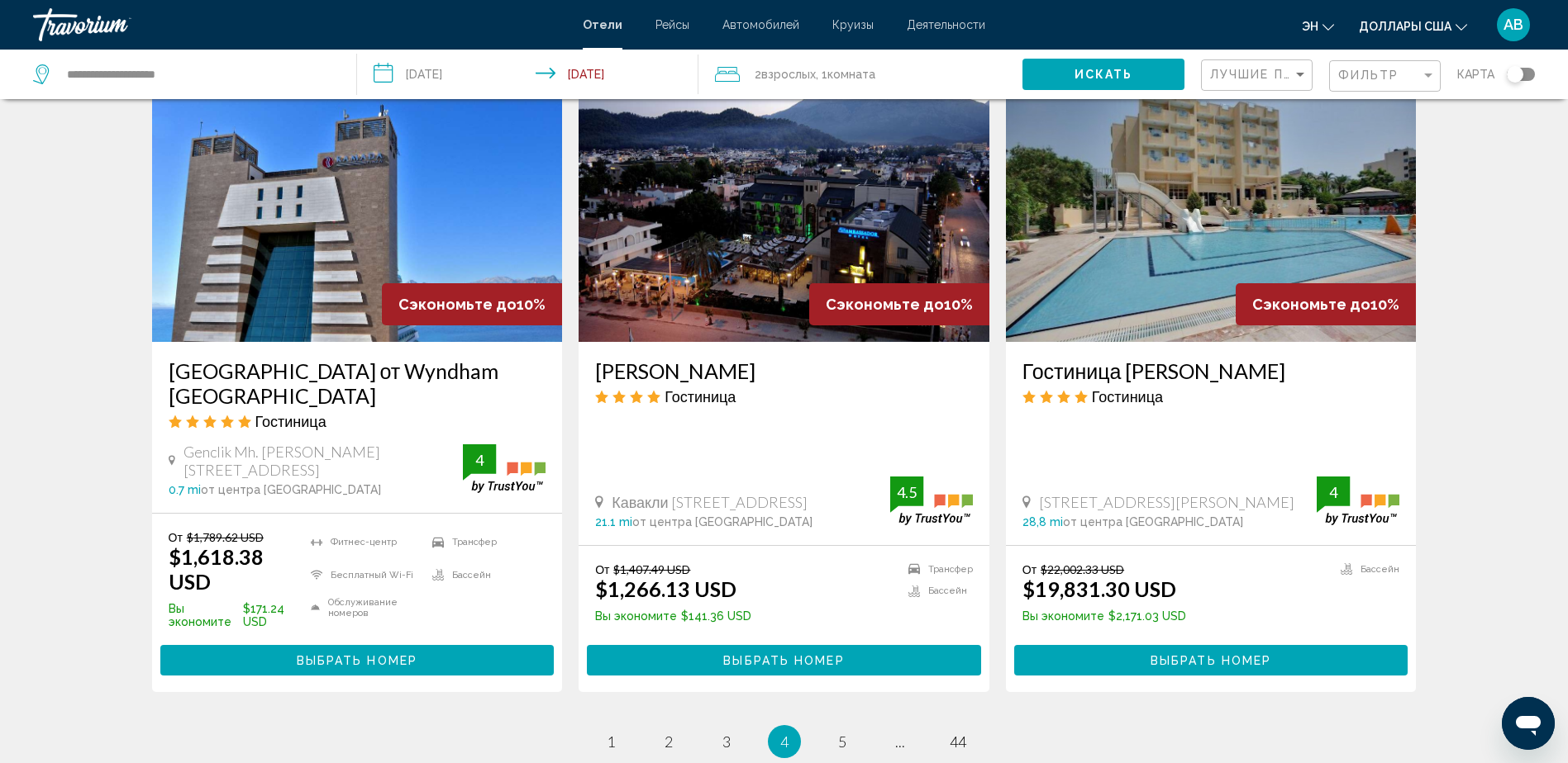
scroll to position [1986, 0]
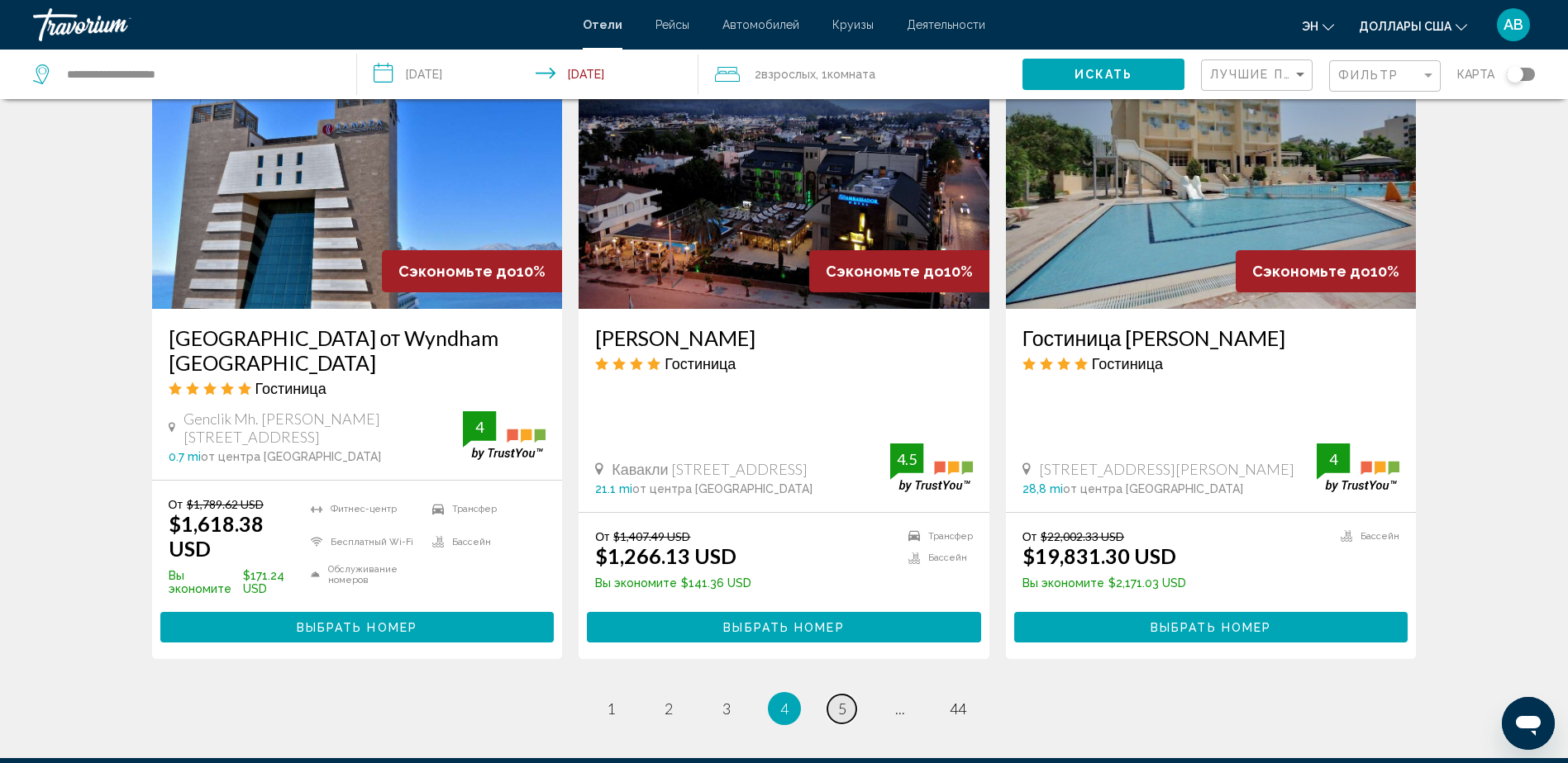
click at [839, 699] on span "5" at bounding box center [842, 708] width 9 height 18
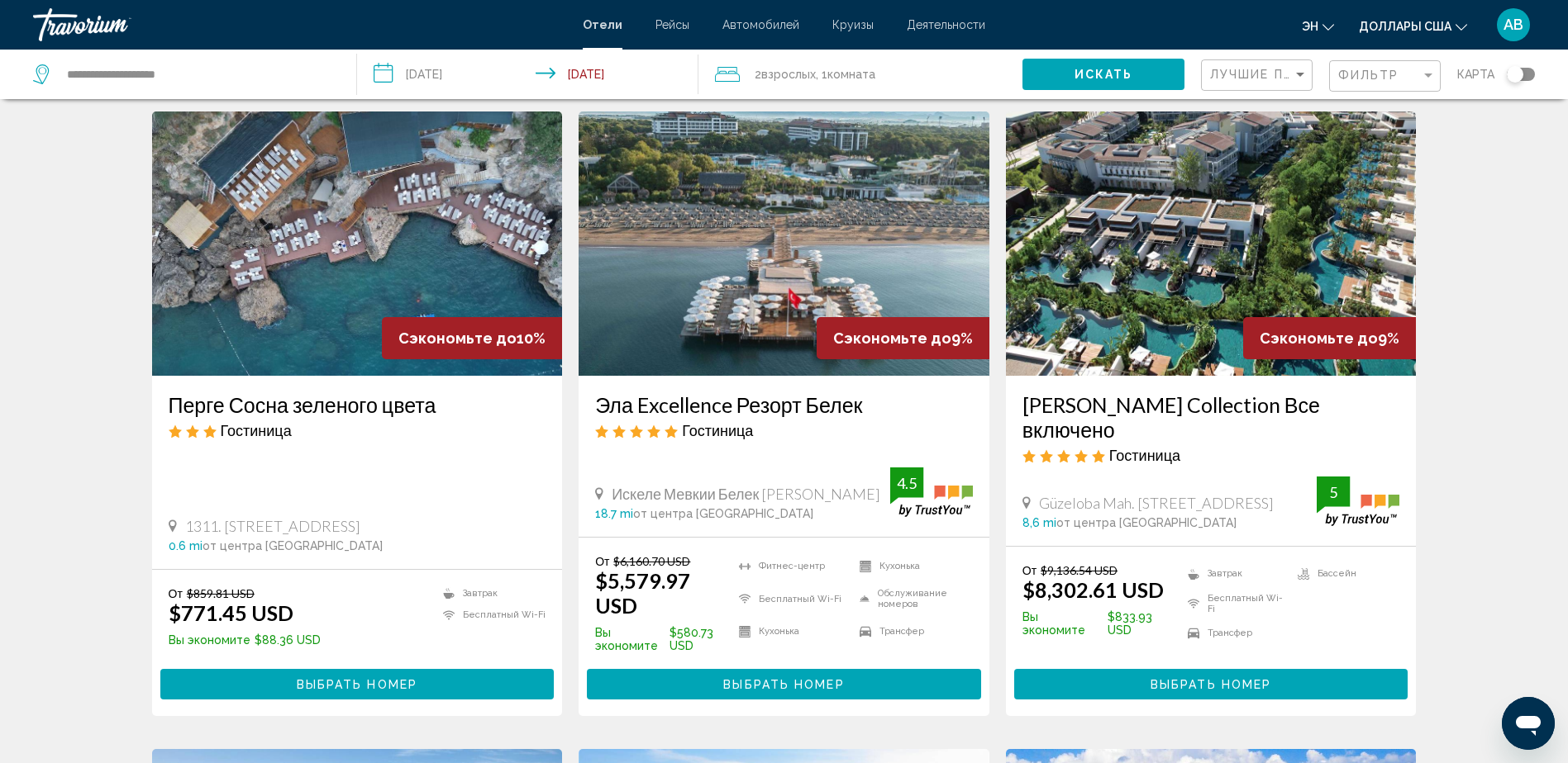
scroll to position [693, 0]
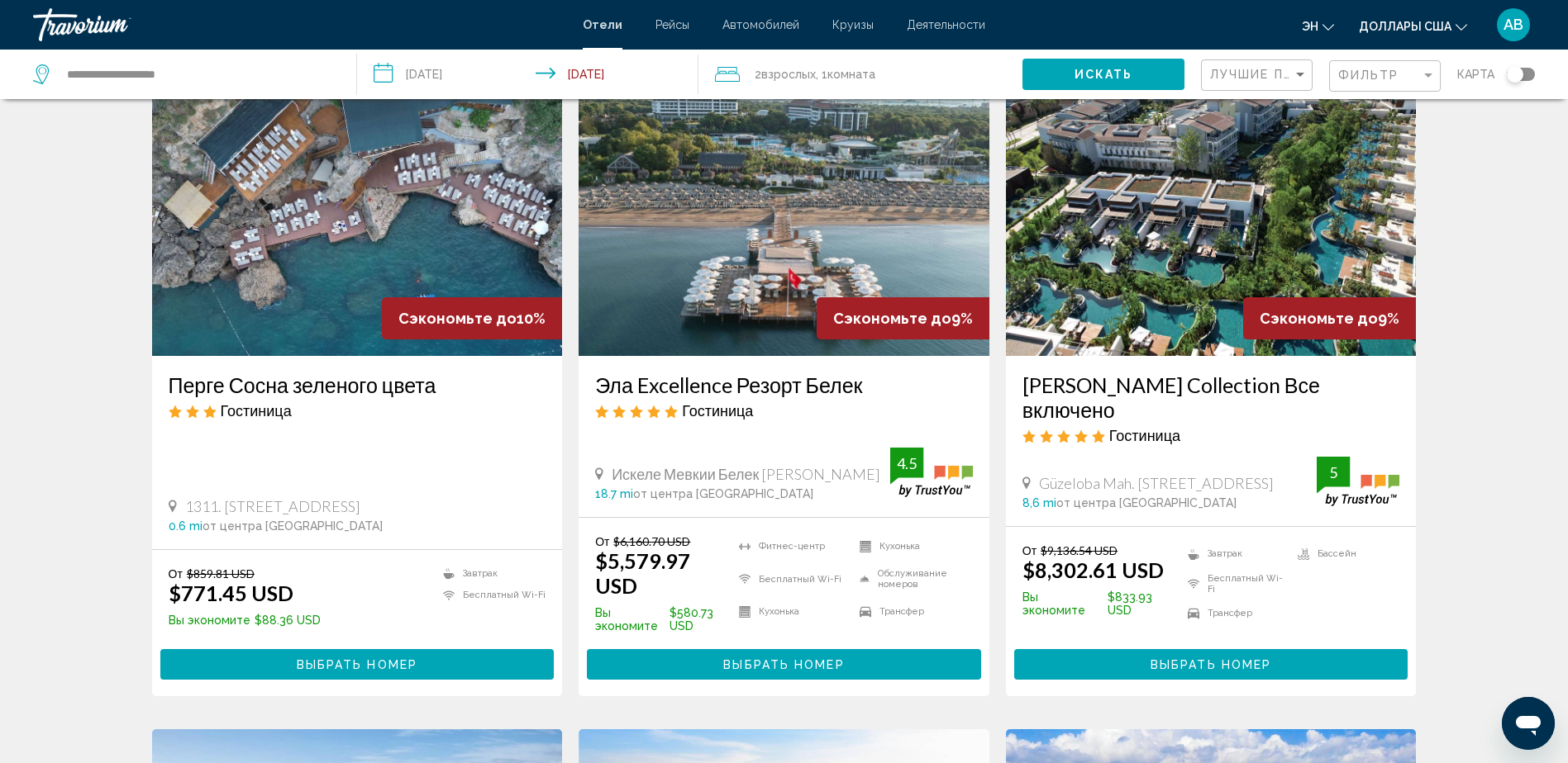
click at [393, 662] on span "Выбрать номер" at bounding box center [357, 664] width 121 height 13
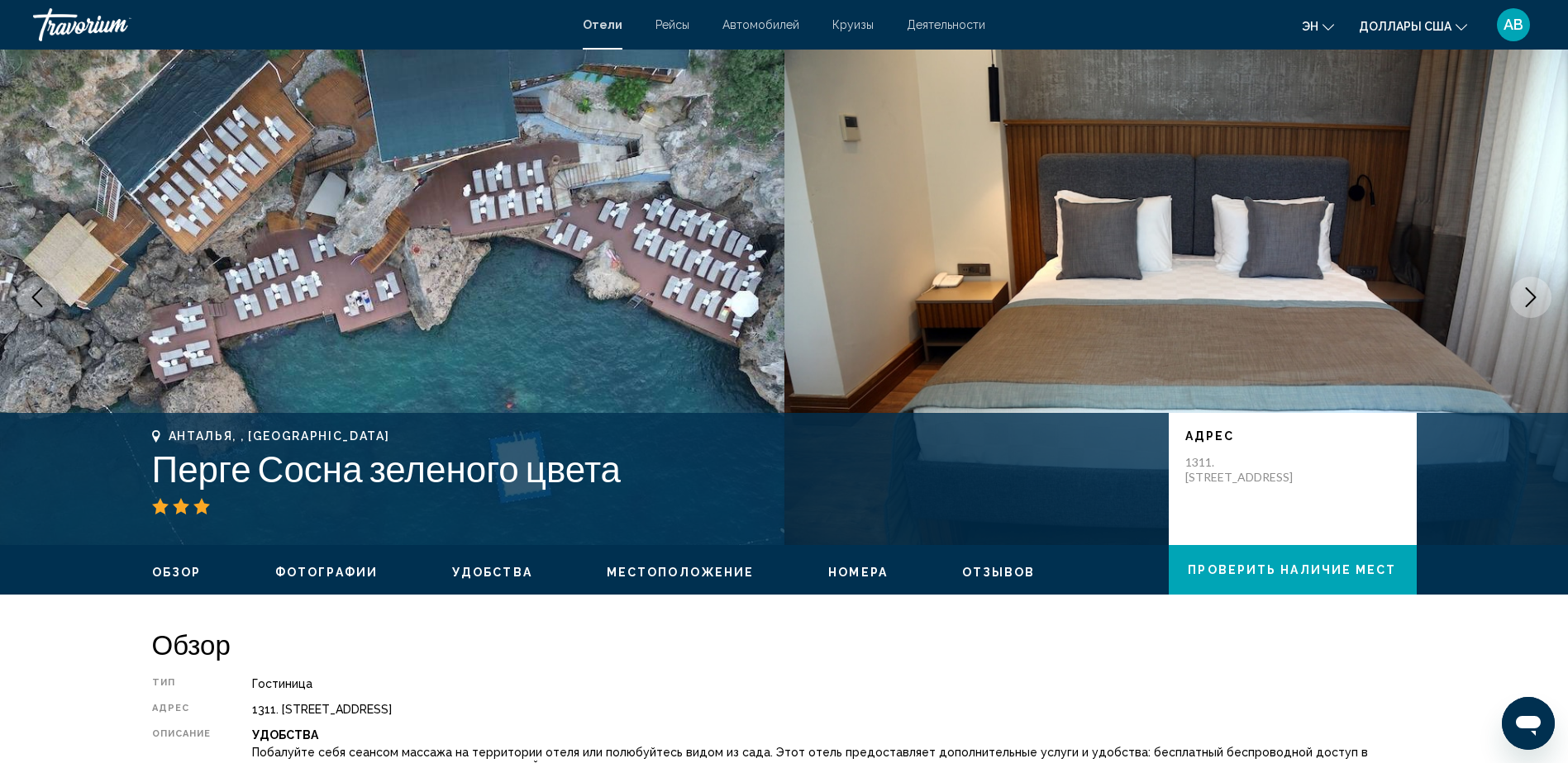
click at [1512, 306] on button "Следующее изображение" at bounding box center [1531, 297] width 41 height 41
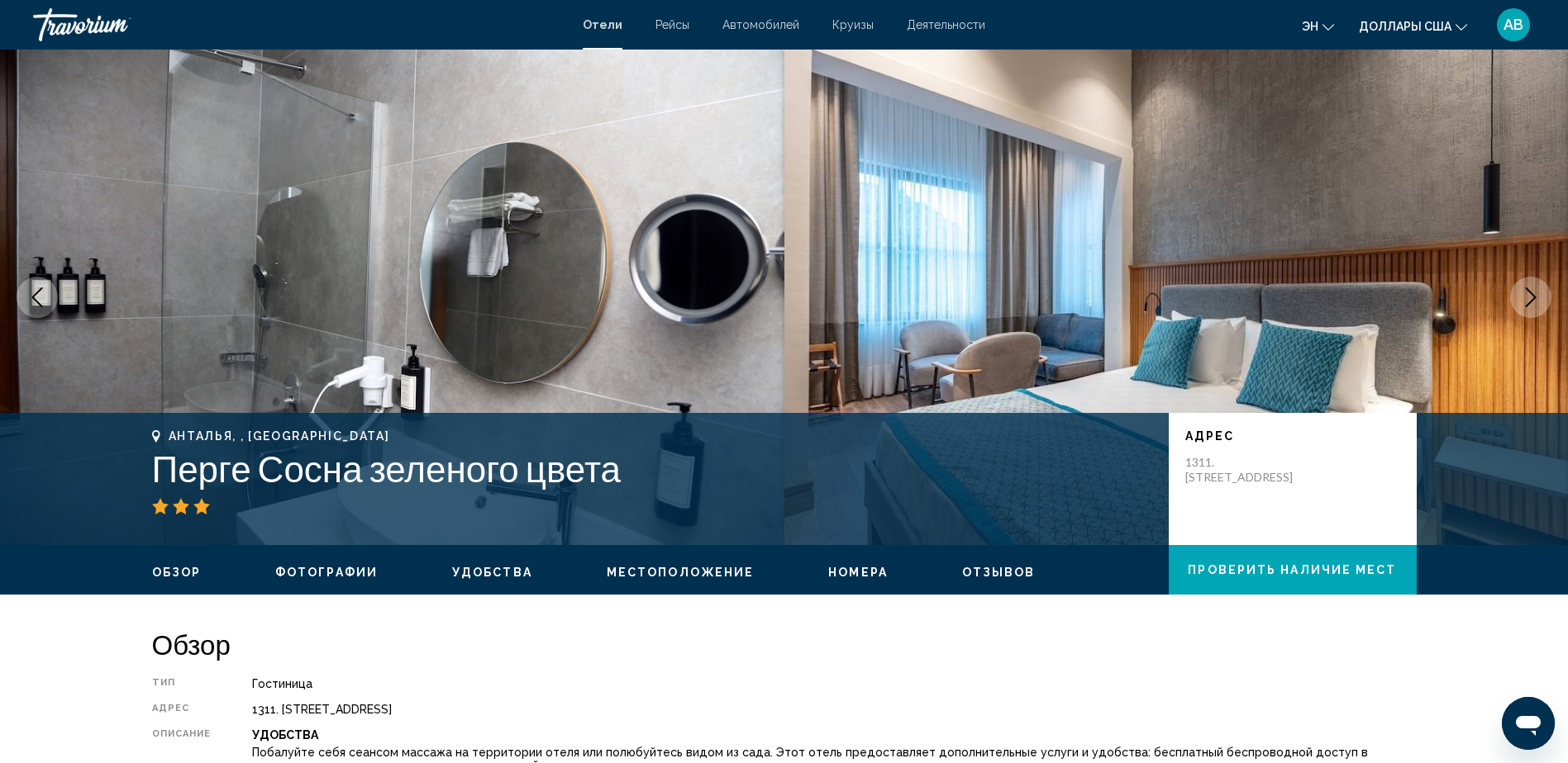
click at [1519, 304] on button "Следующее изображение" at bounding box center [1531, 297] width 41 height 41
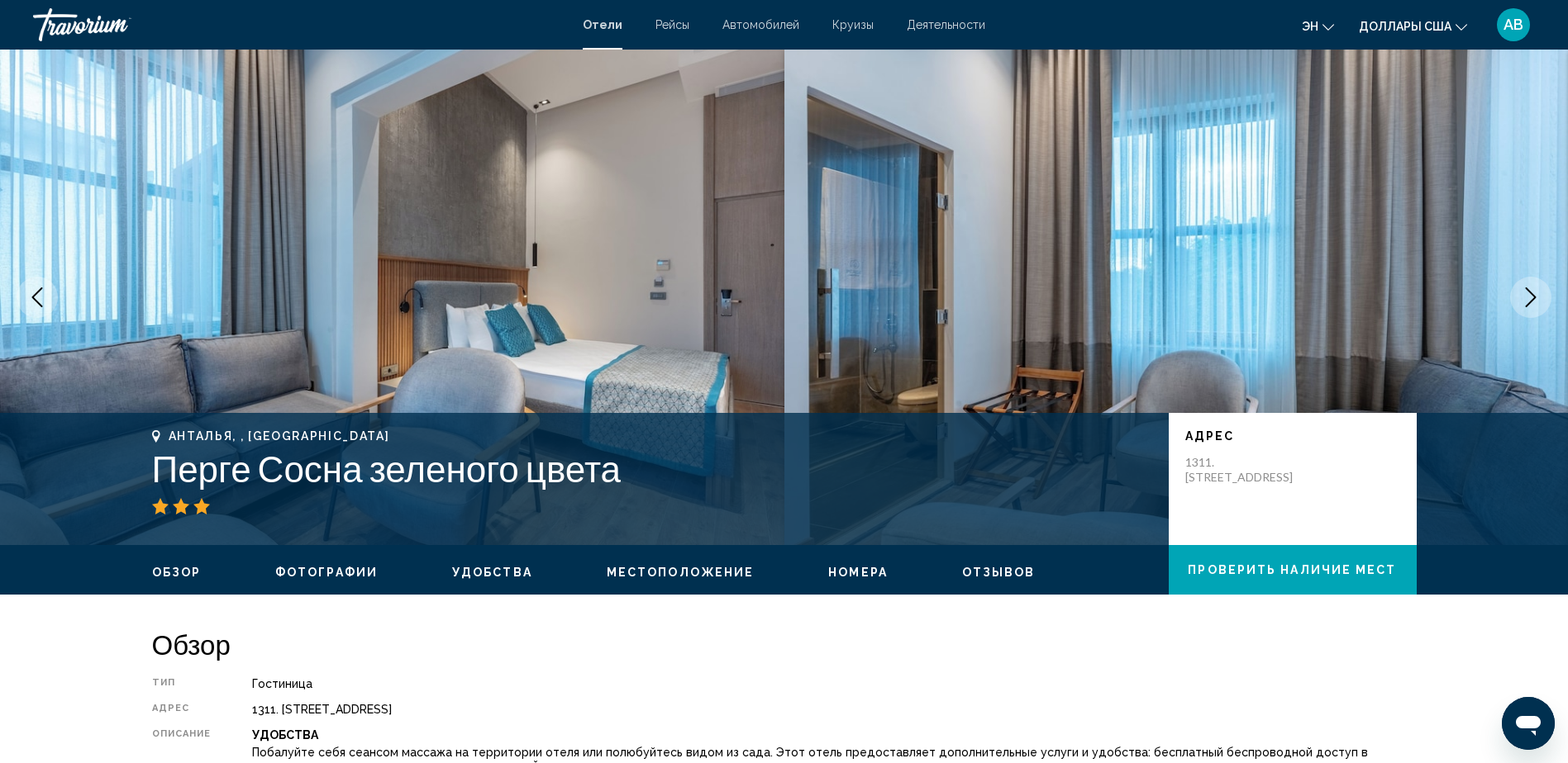
click at [1519, 304] on button "Следующее изображение" at bounding box center [1531, 297] width 41 height 41
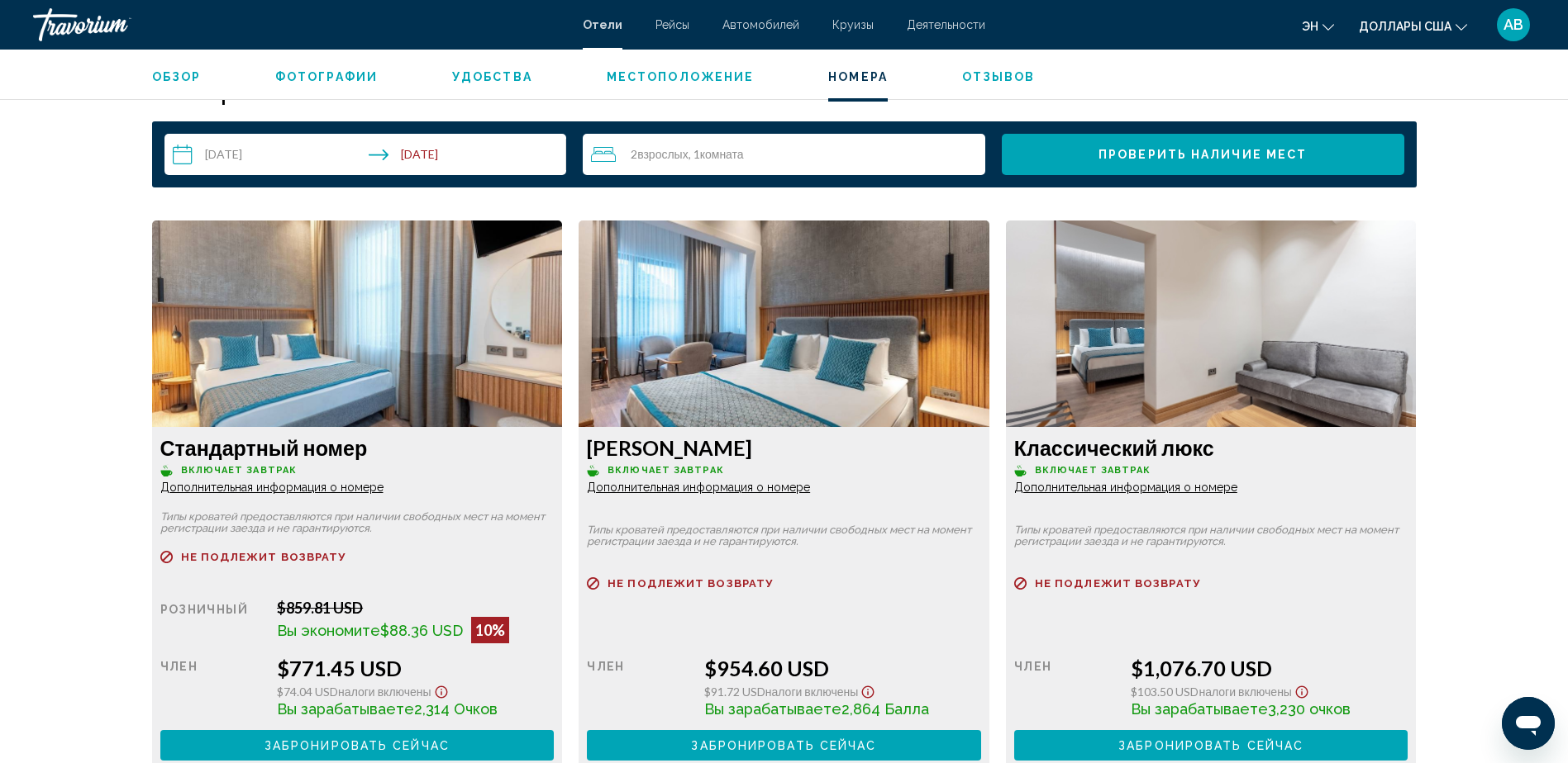
scroll to position [2106, 0]
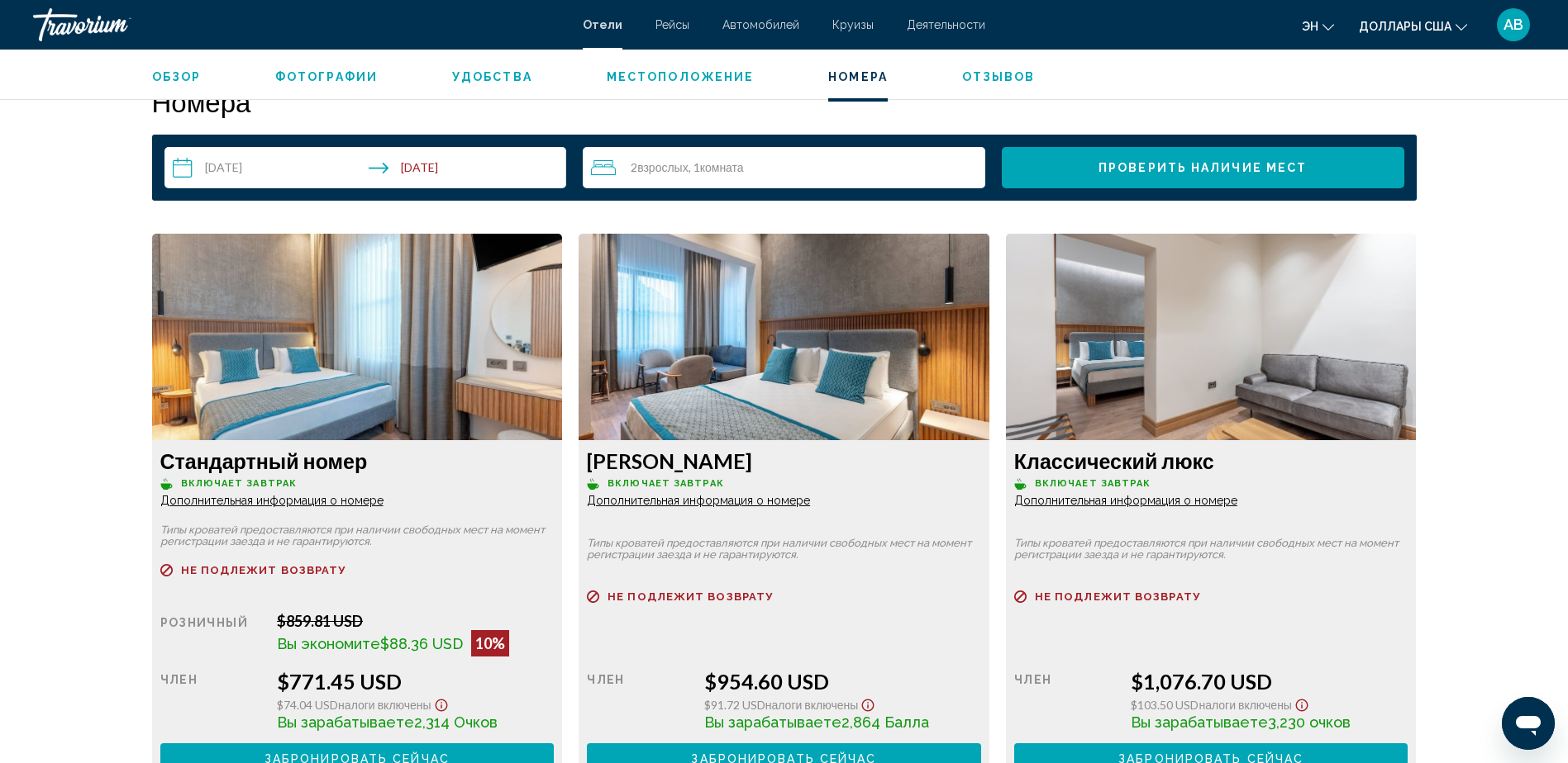
click at [276, 501] on span "Дополнительная информация о номере" at bounding box center [272, 500] width 223 height 13
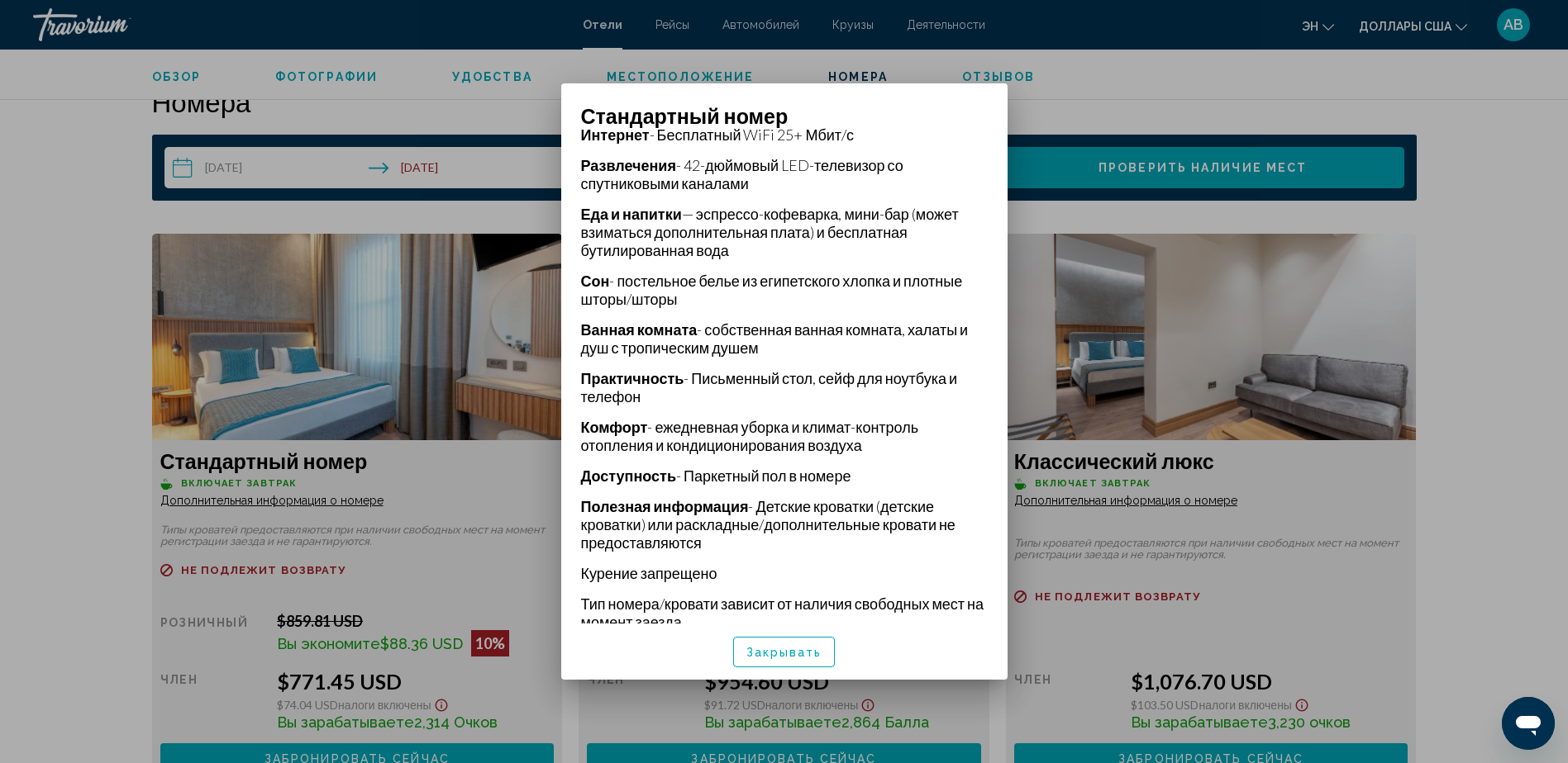
scroll to position [411, 0]
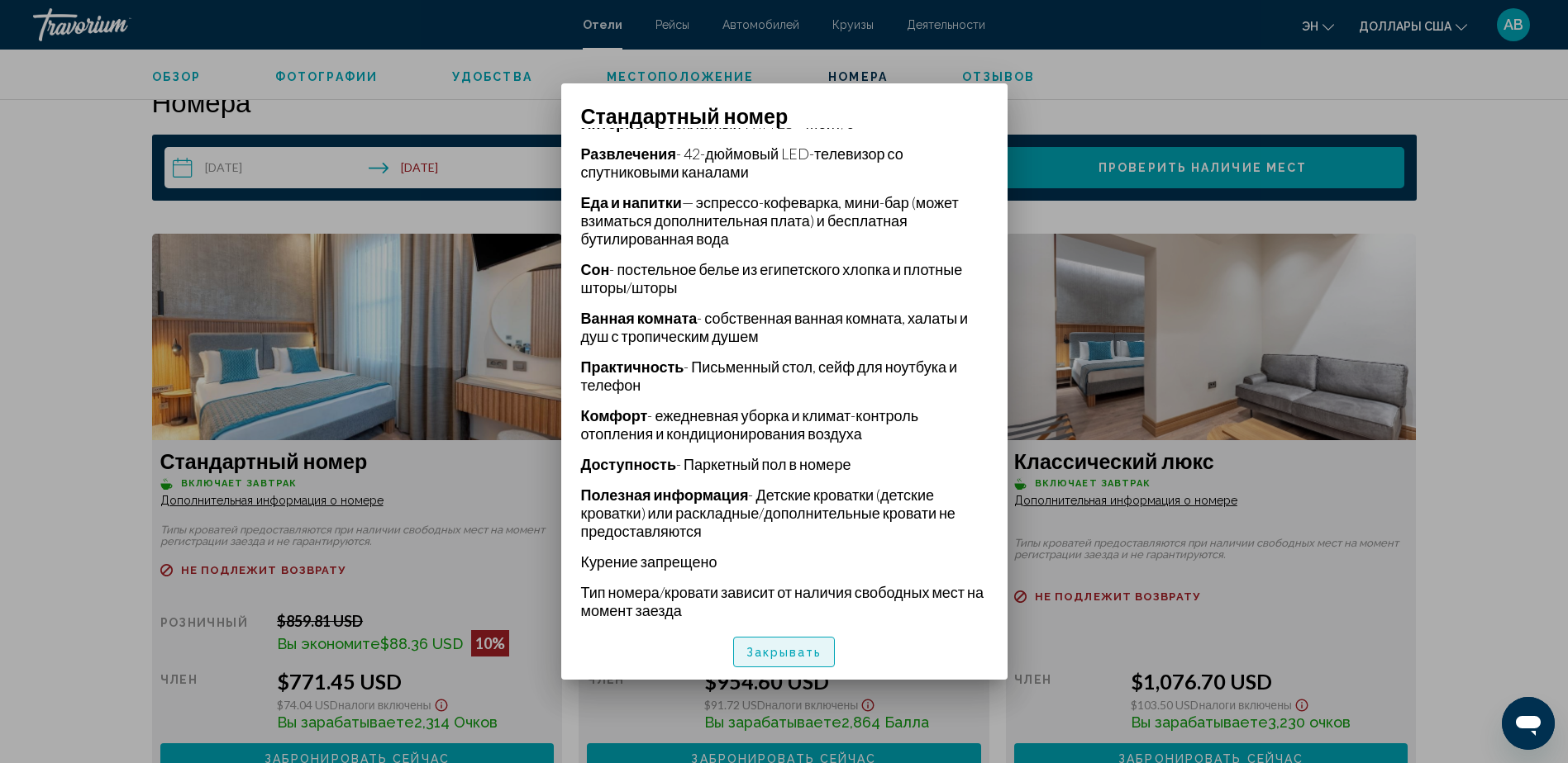
click at [760, 652] on span "Закрывать" at bounding box center [784, 652] width 76 height 13
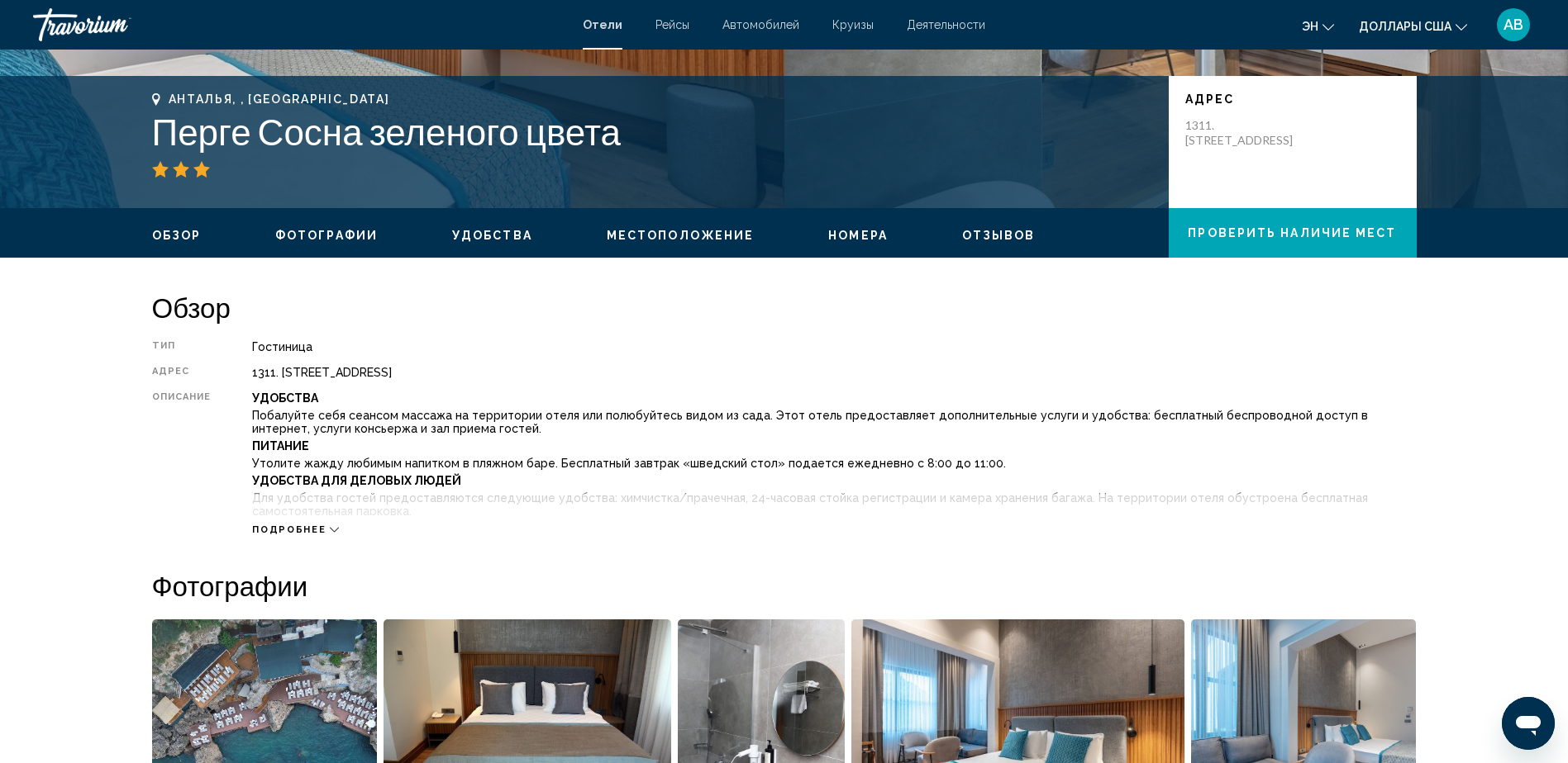
scroll to position [316, 0]
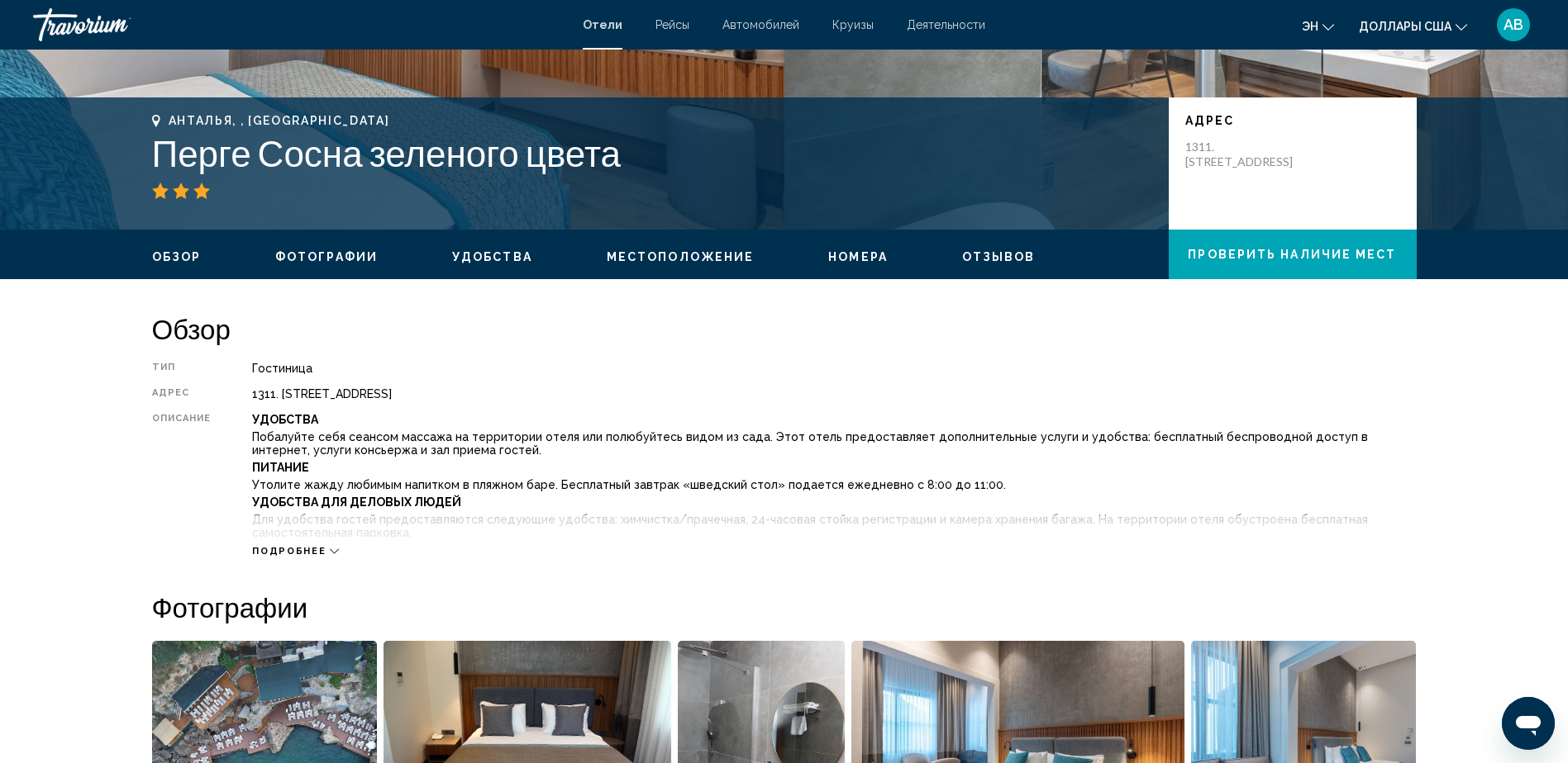
click at [289, 545] on button "Подробнее" at bounding box center [295, 551] width 87 height 12
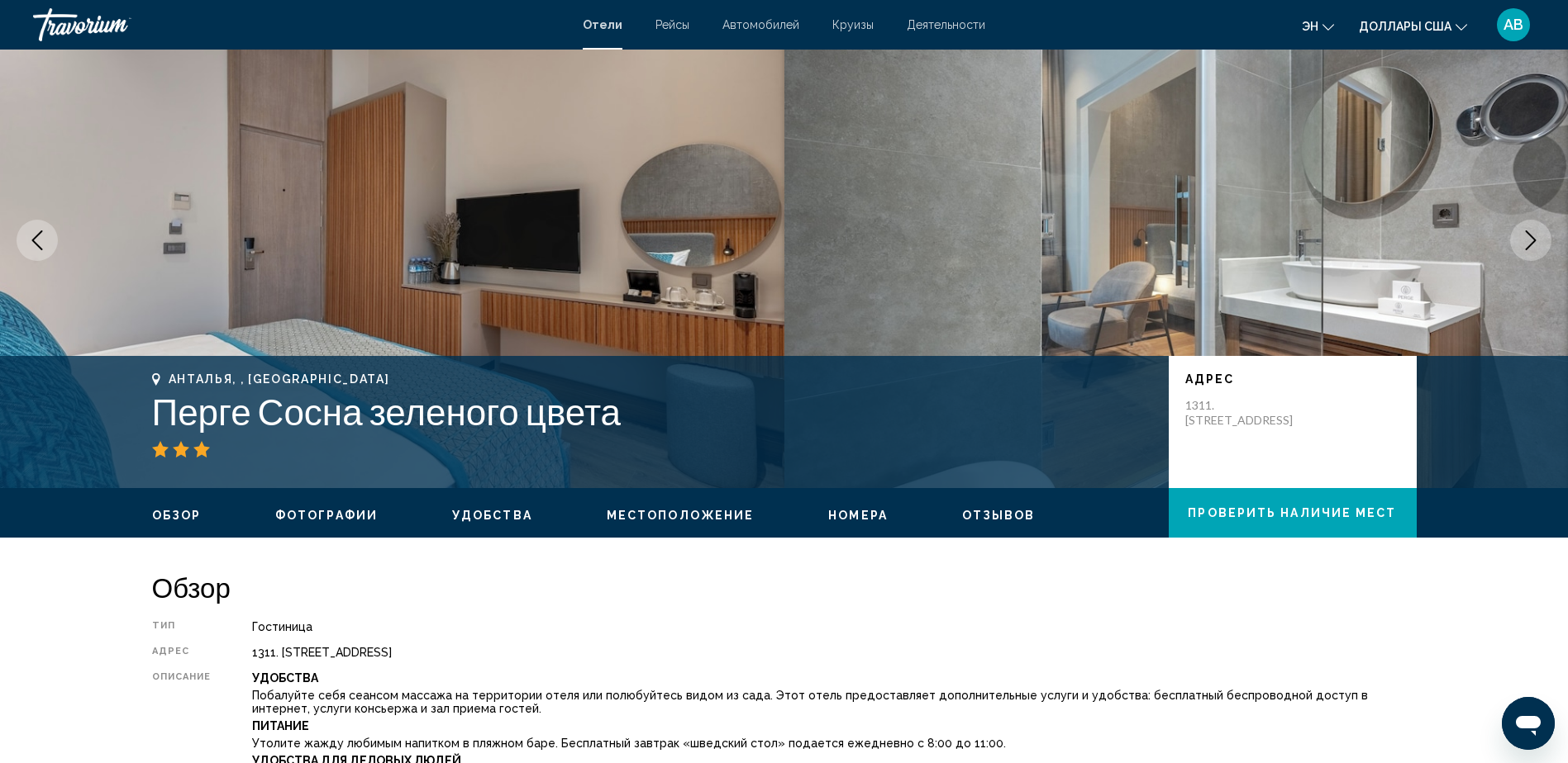
scroll to position [102, 0]
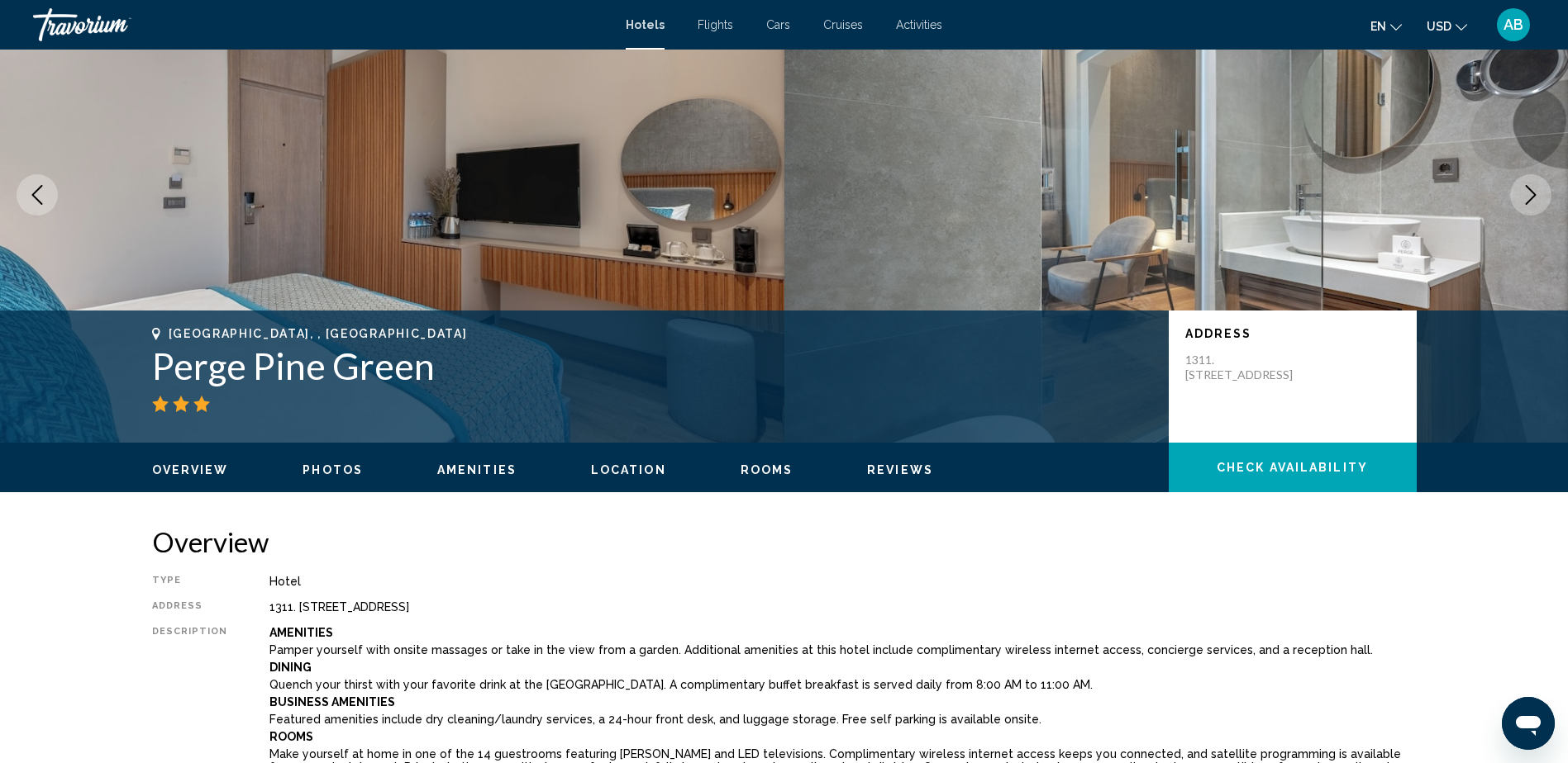
drag, startPoint x: 153, startPoint y: 365, endPoint x: 450, endPoint y: 368, distance: 297.0
click at [450, 368] on h1 "Perge Pine Green" at bounding box center [652, 366] width 1000 height 43
drag, startPoint x: 450, startPoint y: 368, endPoint x: 393, endPoint y: 370, distance: 57.0
copy h1 "Perge Pine Green"
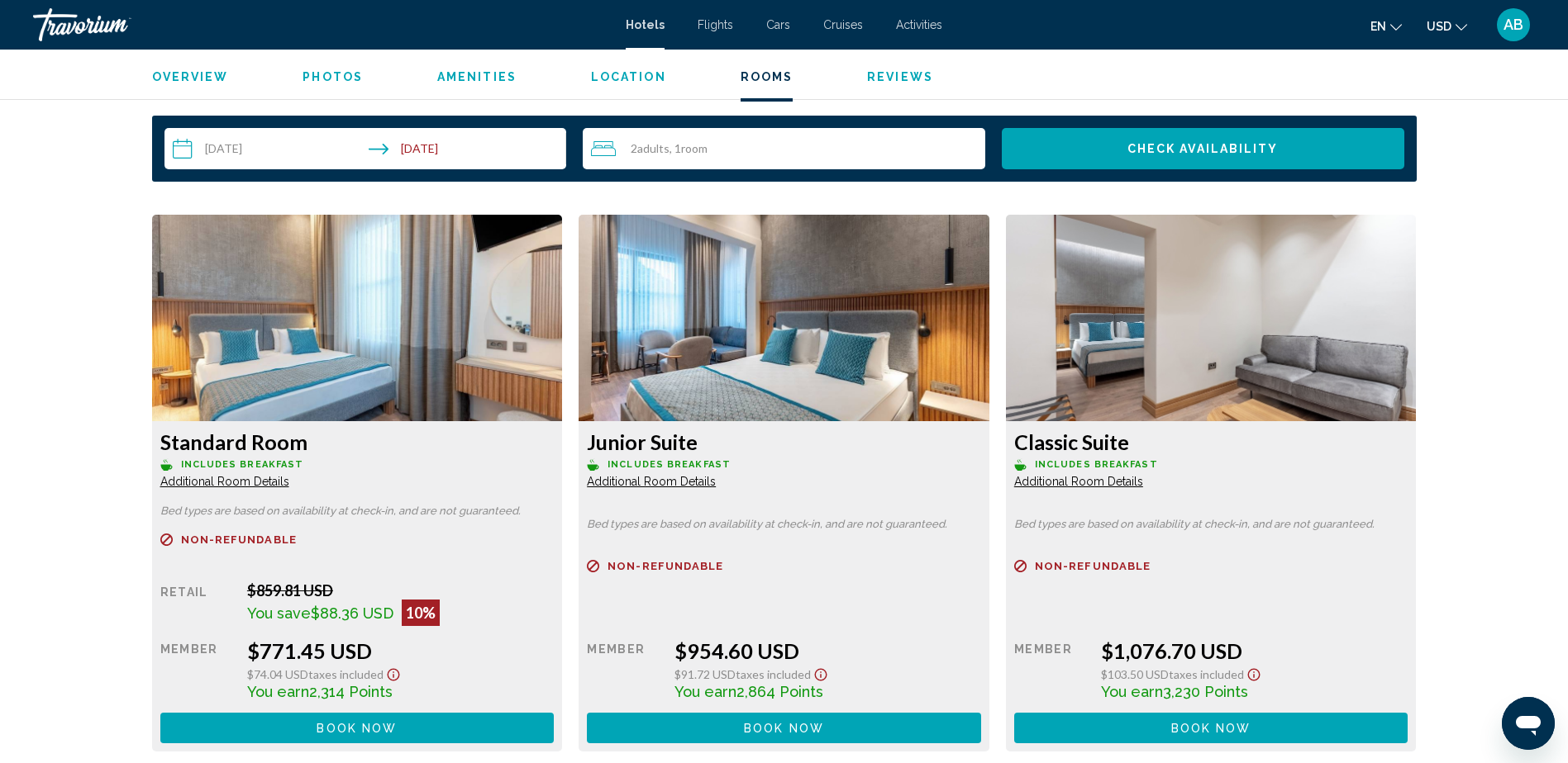
scroll to position [2822, 0]
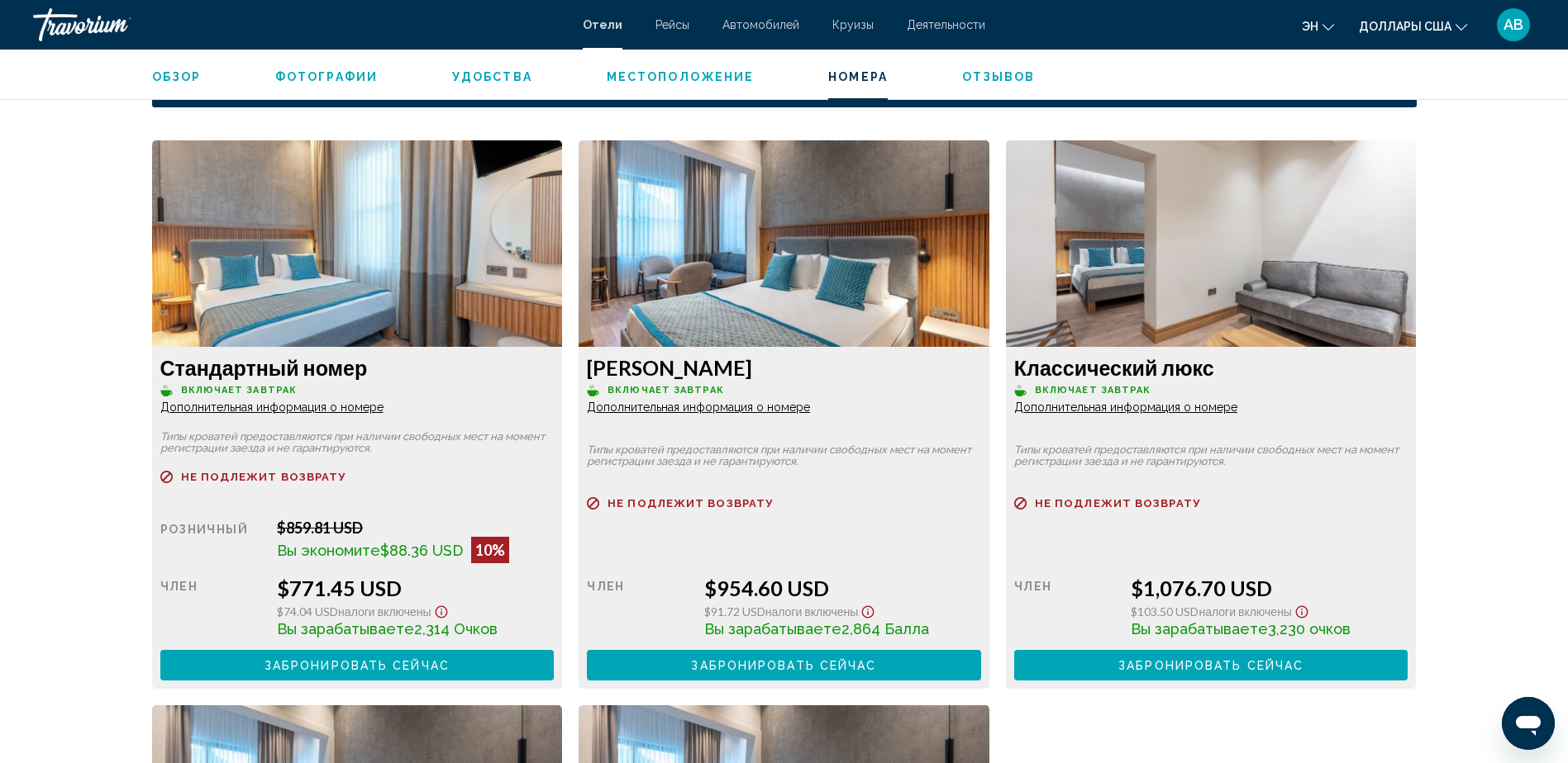
click at [384, 401] on span "Дополнительная информация о номере" at bounding box center [272, 407] width 223 height 13
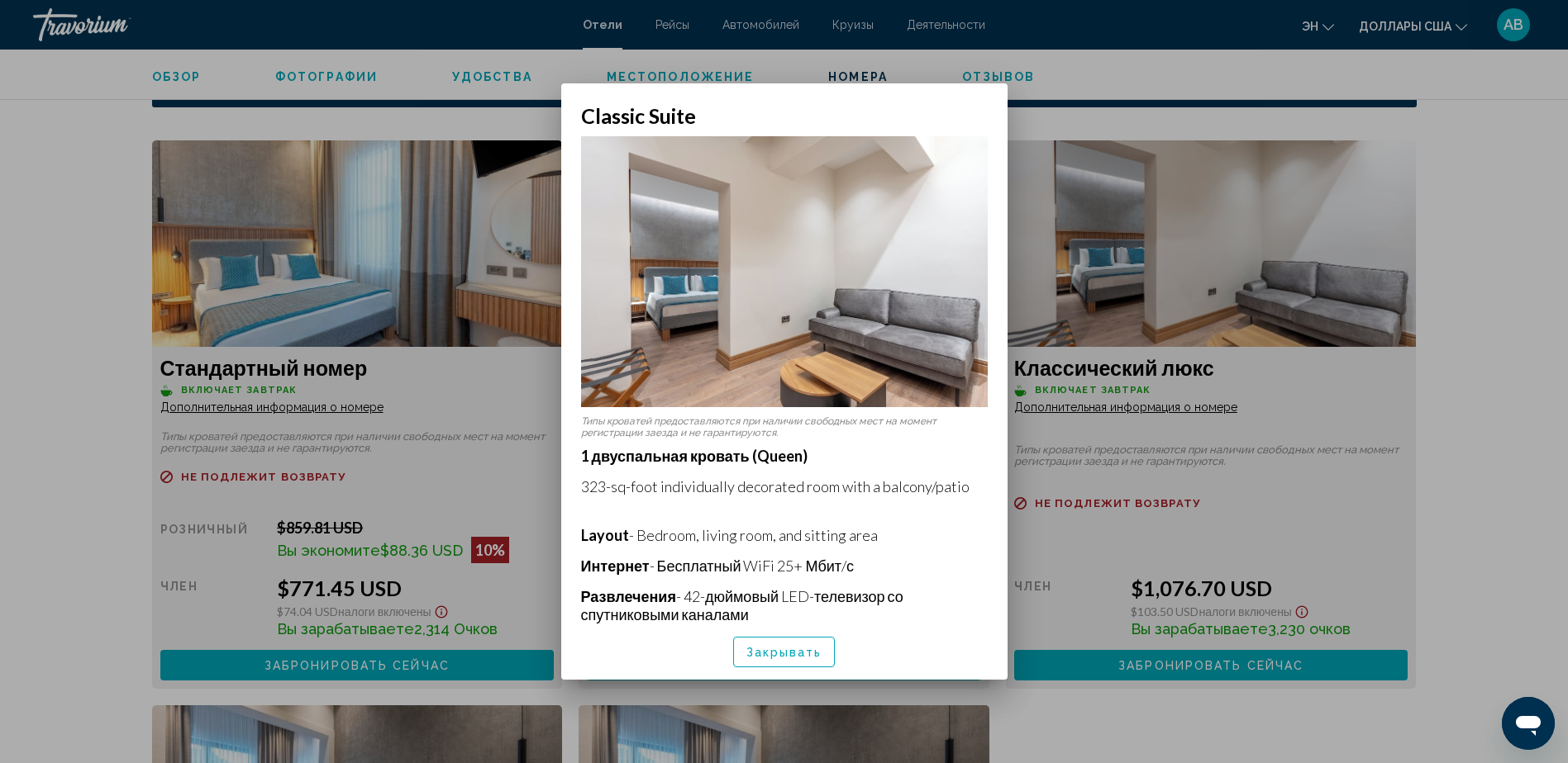
scroll to position [0, 0]
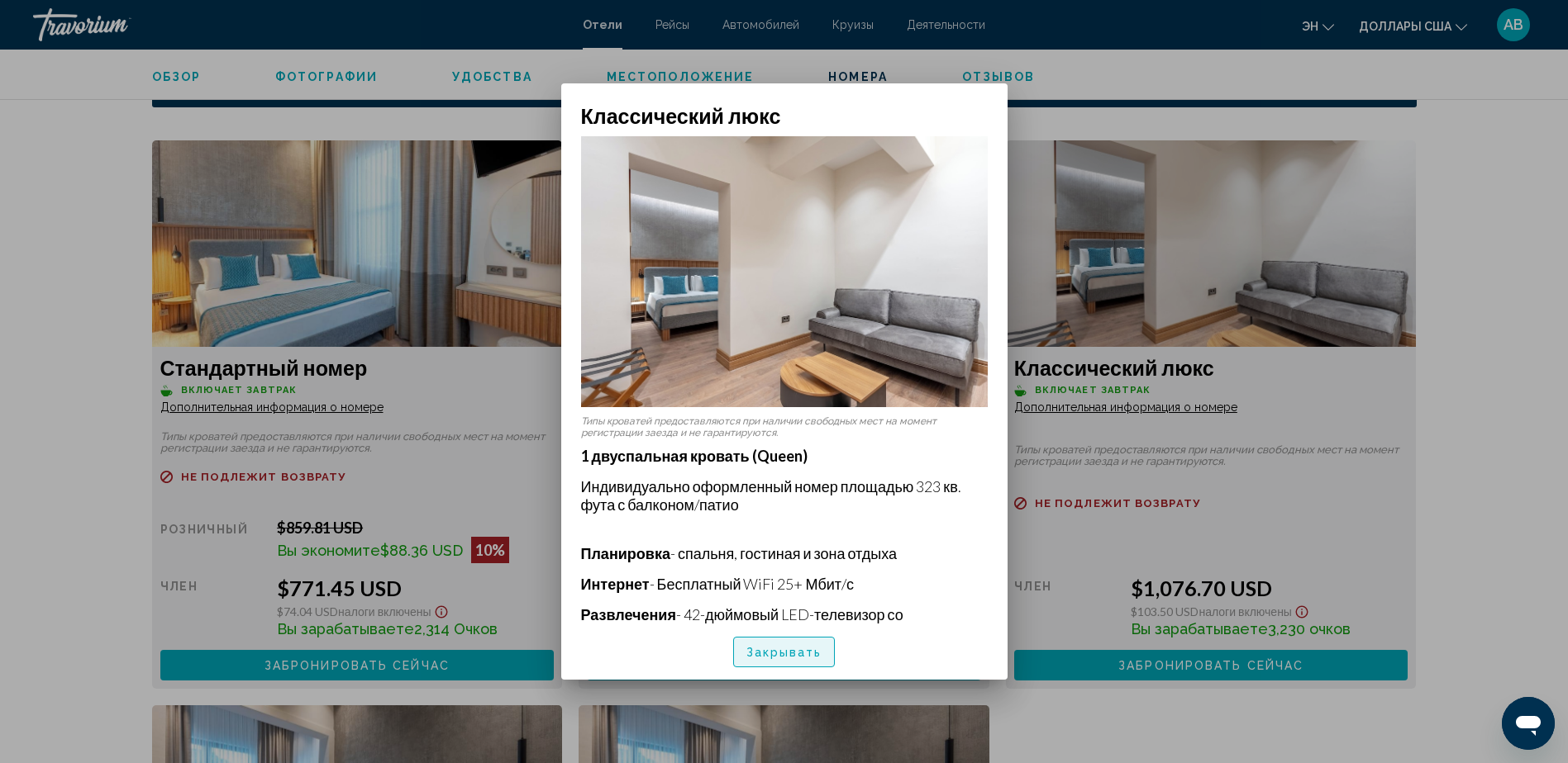
click at [790, 650] on span "Закрывать" at bounding box center [784, 652] width 76 height 13
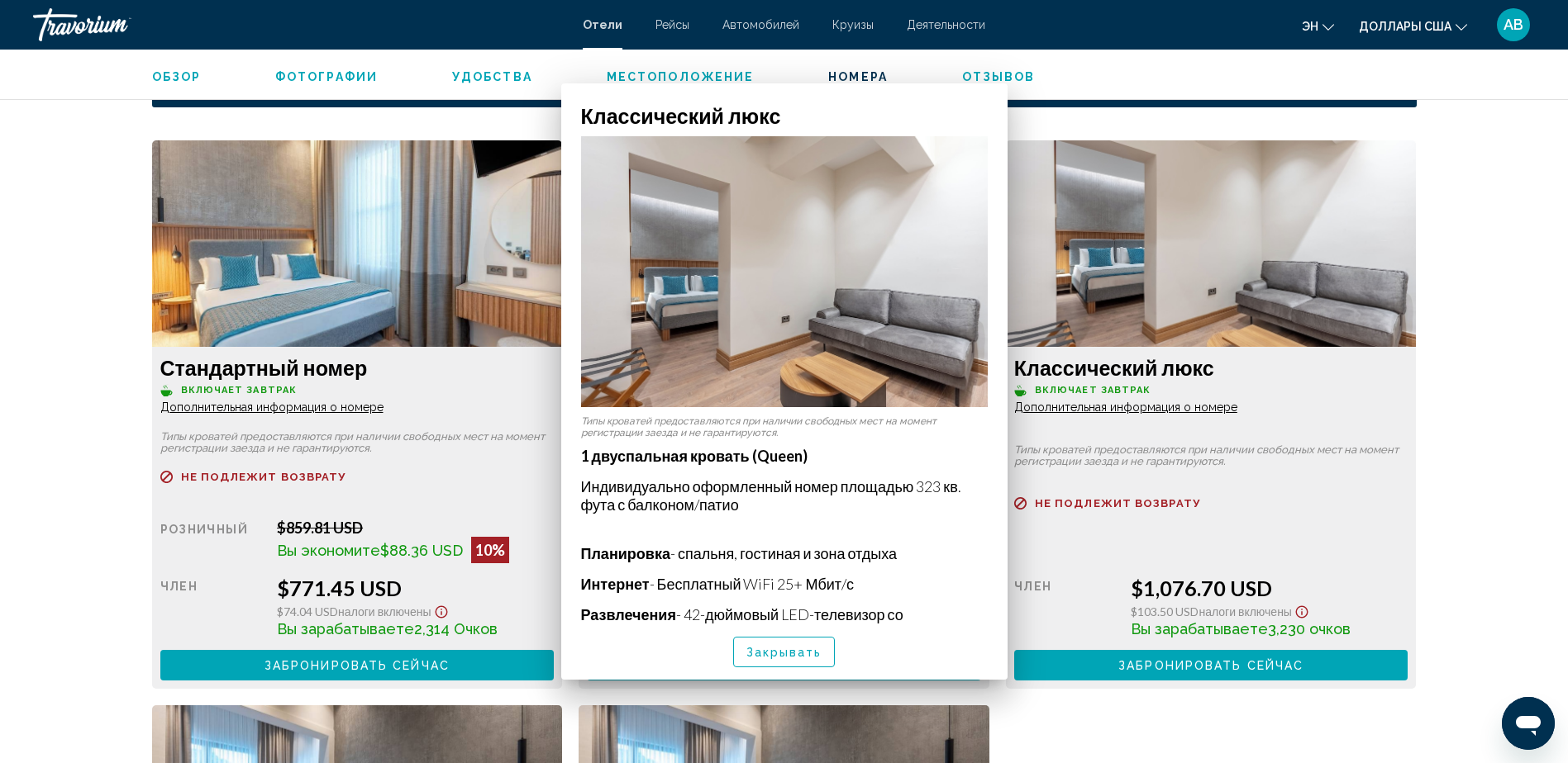
scroll to position [2822, 0]
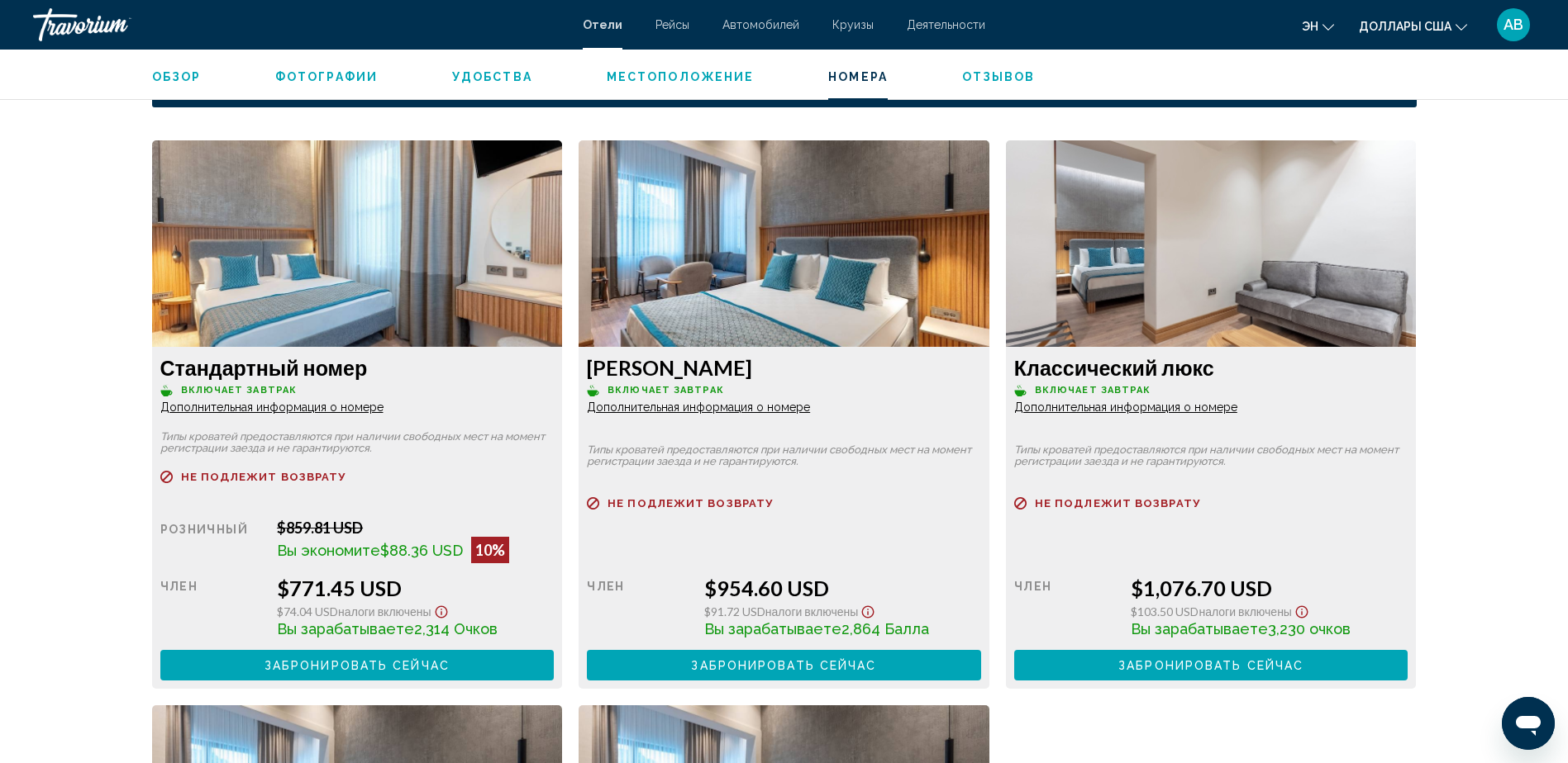
click at [248, 401] on span "Дополнительная информация о номере" at bounding box center [272, 407] width 223 height 13
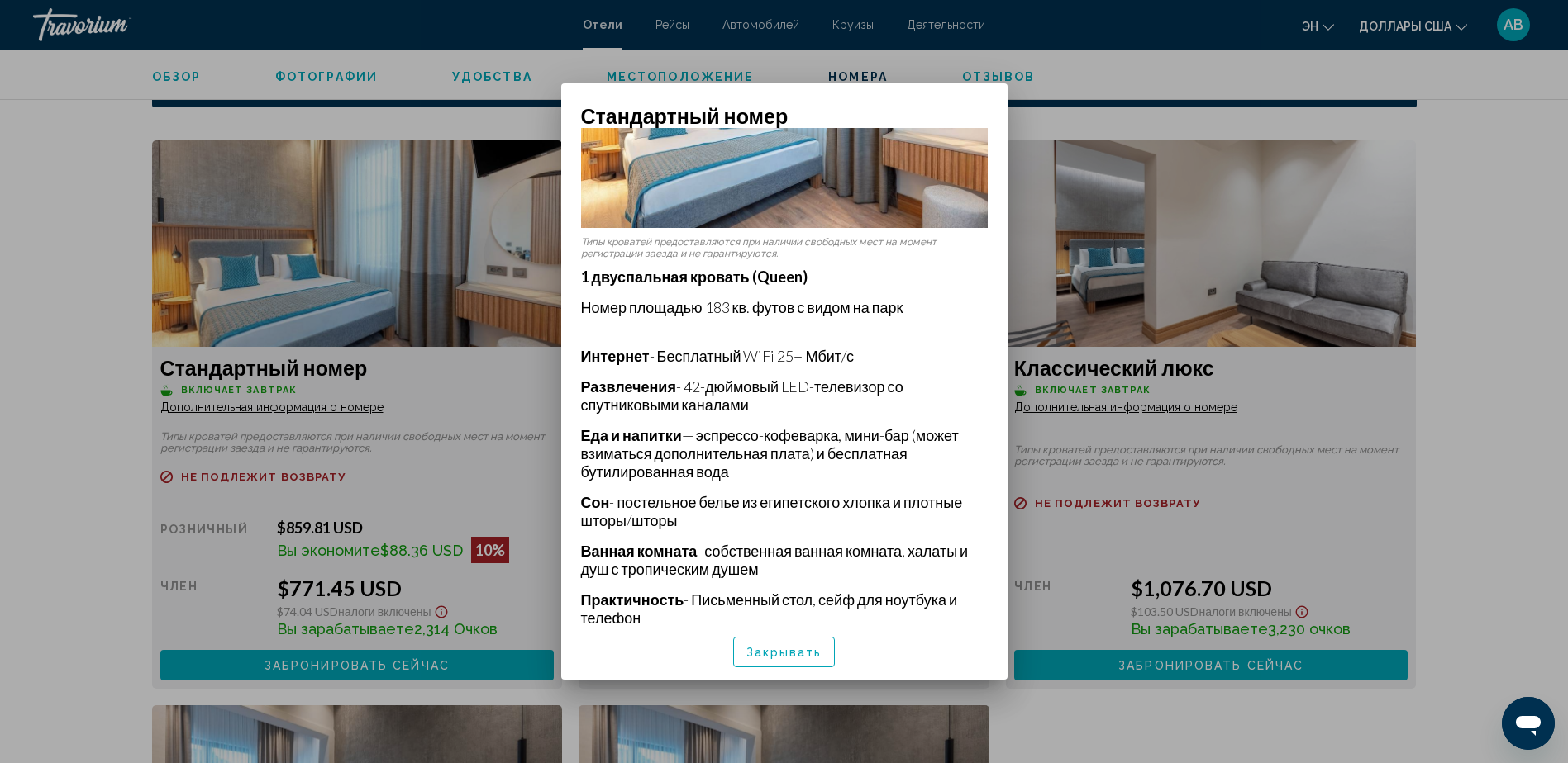
scroll to position [411, 0]
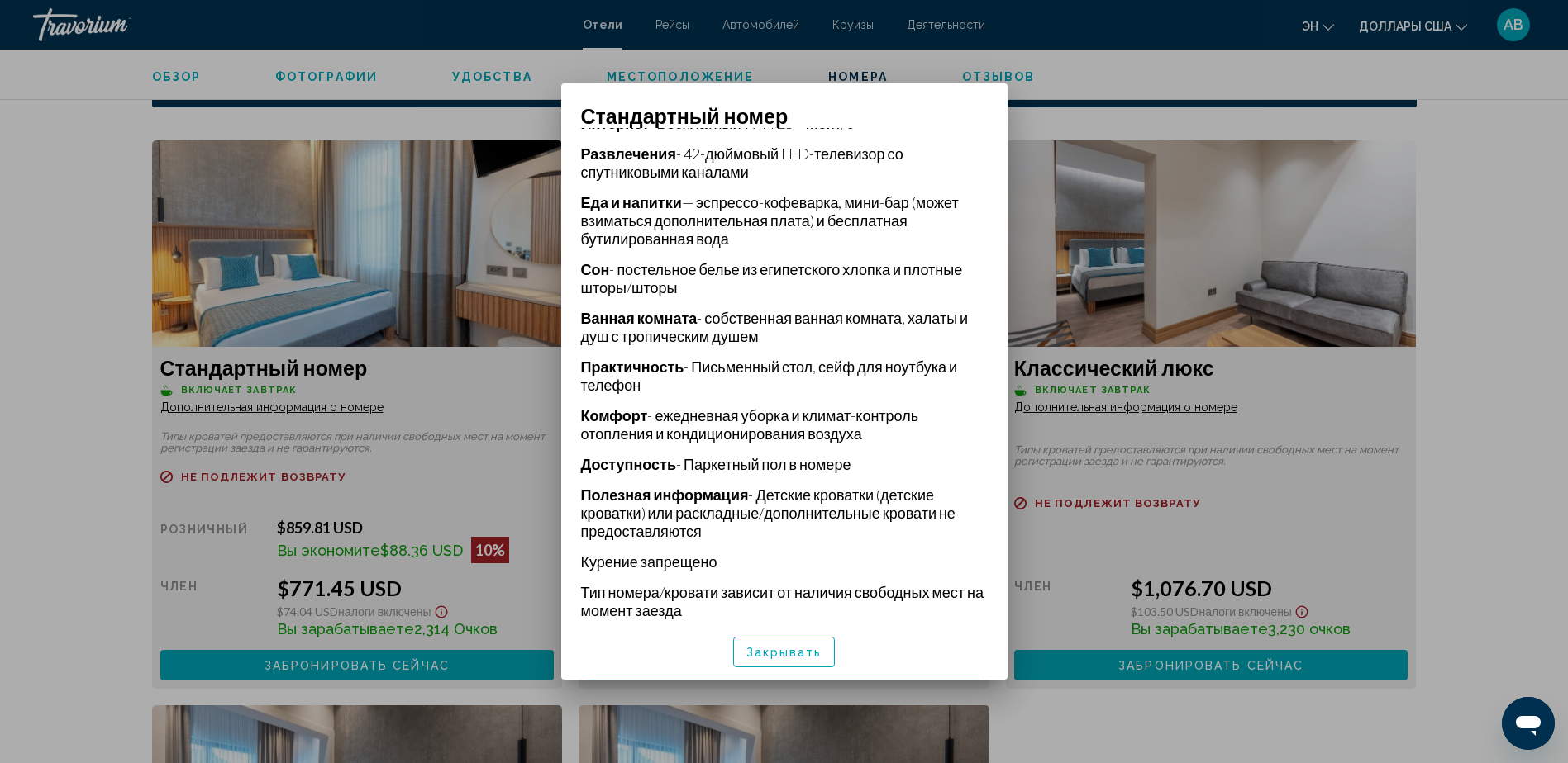
click at [762, 657] on span "Закрывать" at bounding box center [784, 652] width 76 height 13
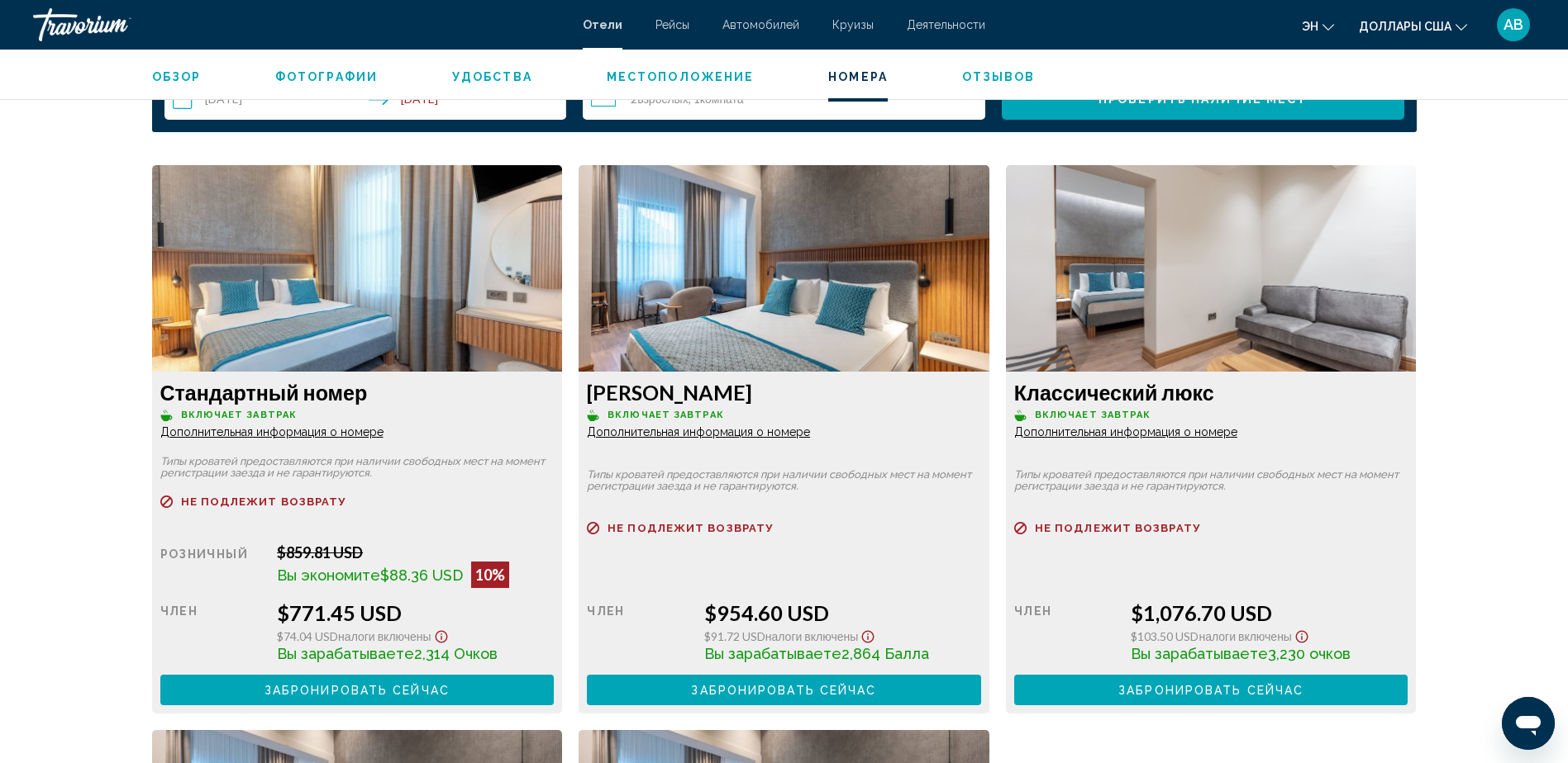
scroll to position [2788, 0]
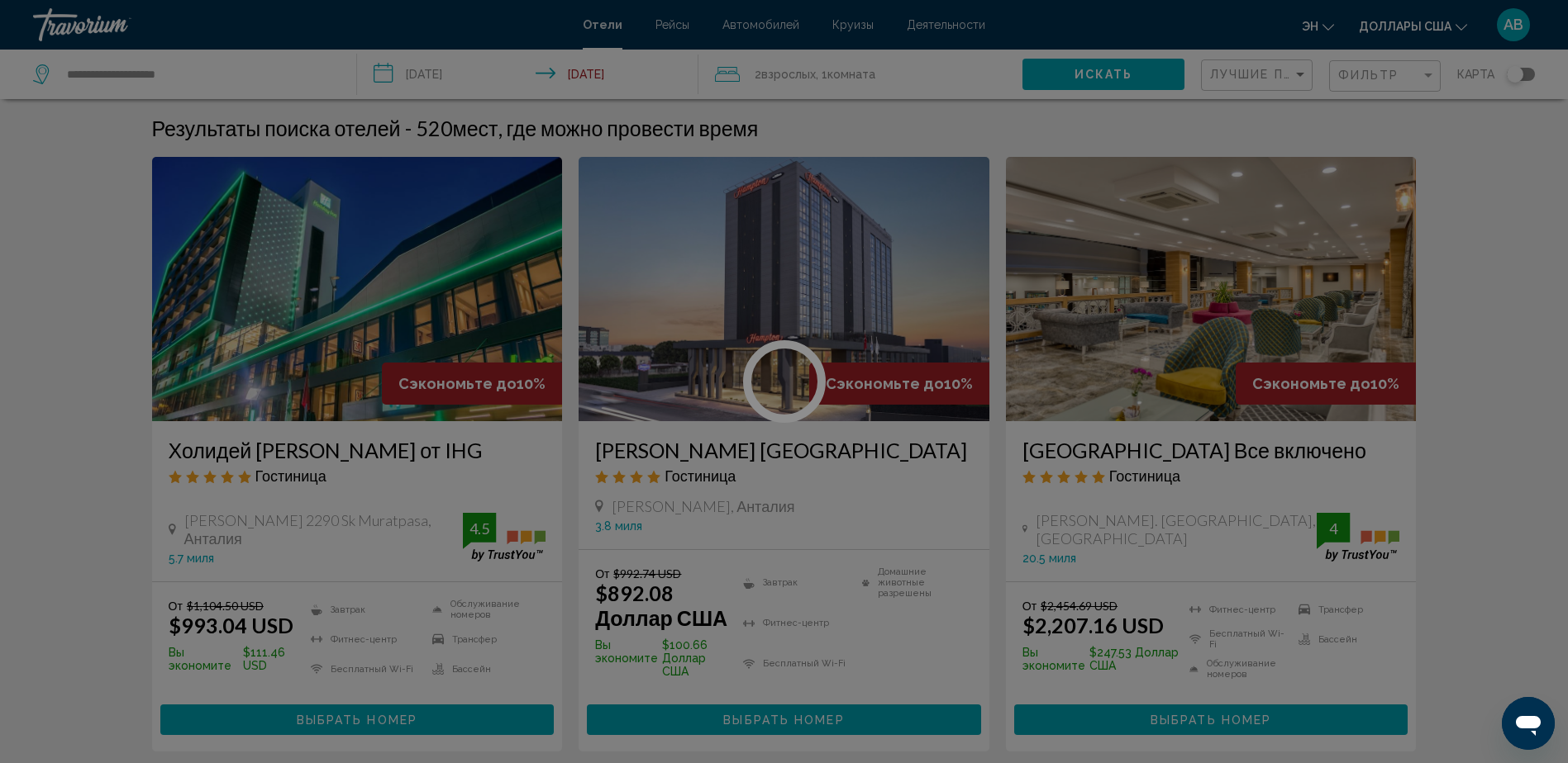
click at [1253, 77] on div at bounding box center [784, 381] width 1568 height 763
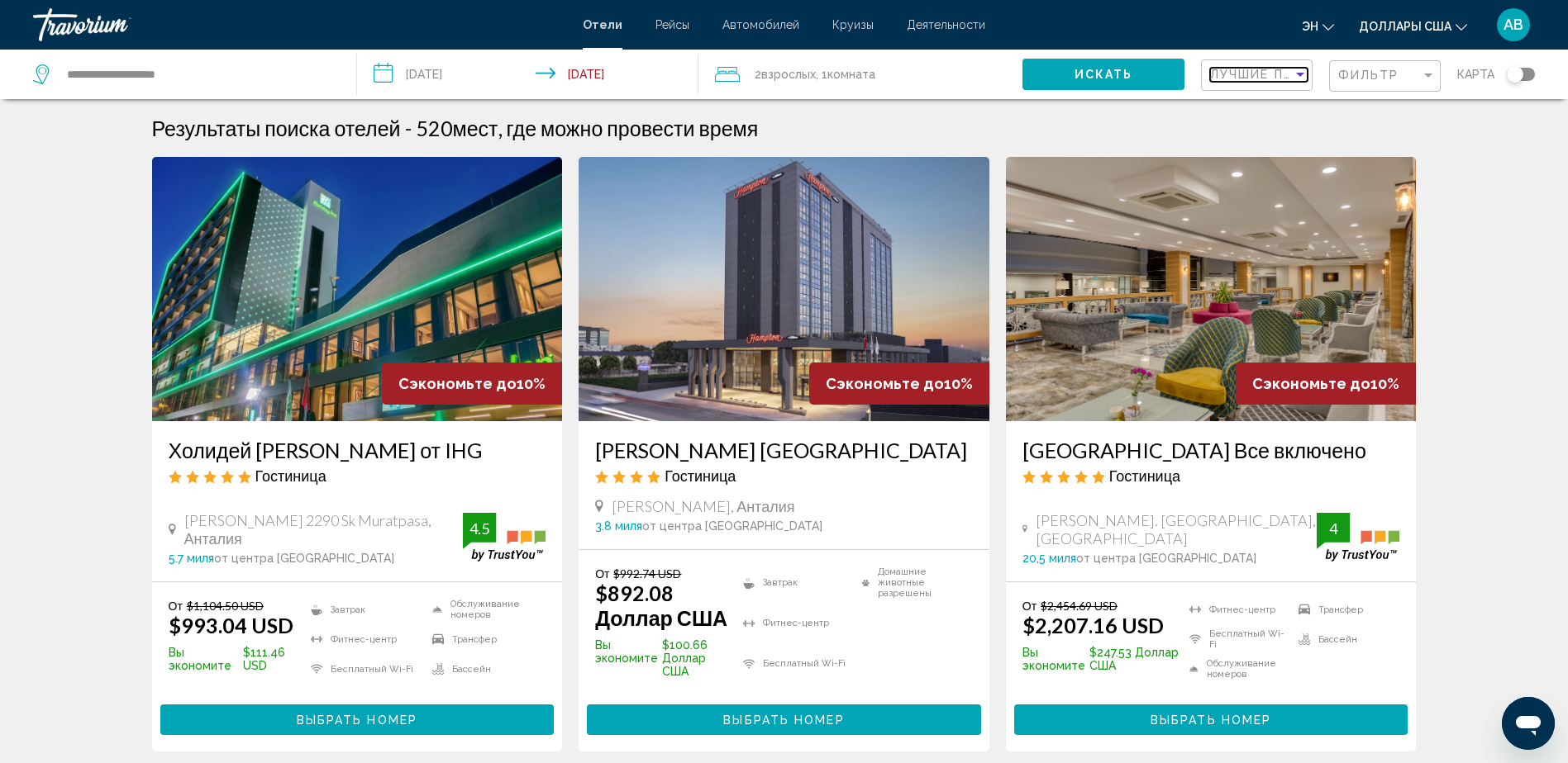
click at [1253, 77] on span "Лучшие предложения" at bounding box center [1297, 74] width 174 height 13
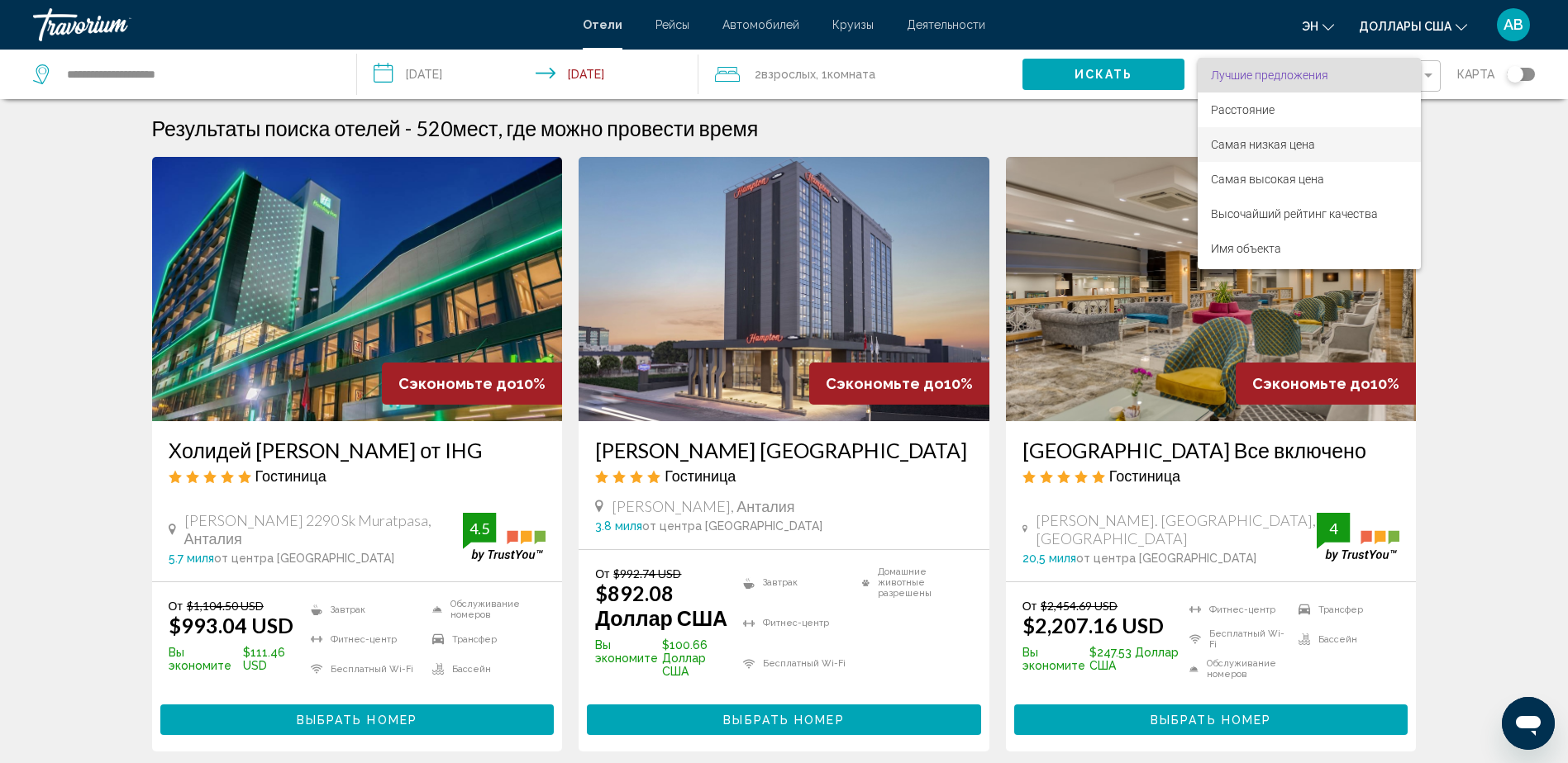
click at [1264, 145] on span "Самая низкая цена" at bounding box center [1262, 144] width 104 height 13
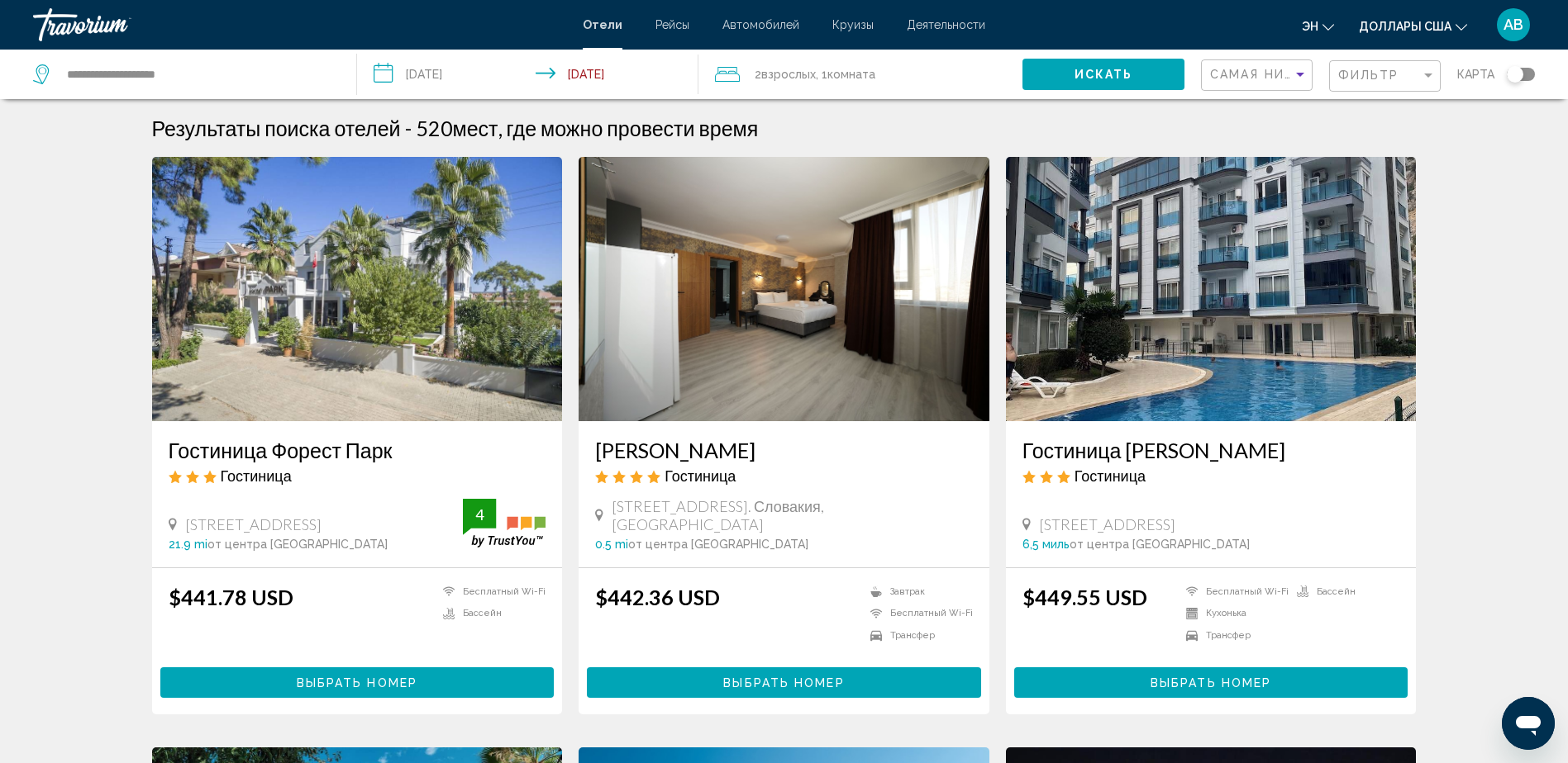
click at [1191, 675] on button "Выбрать номер" at bounding box center [1211, 683] width 394 height 31
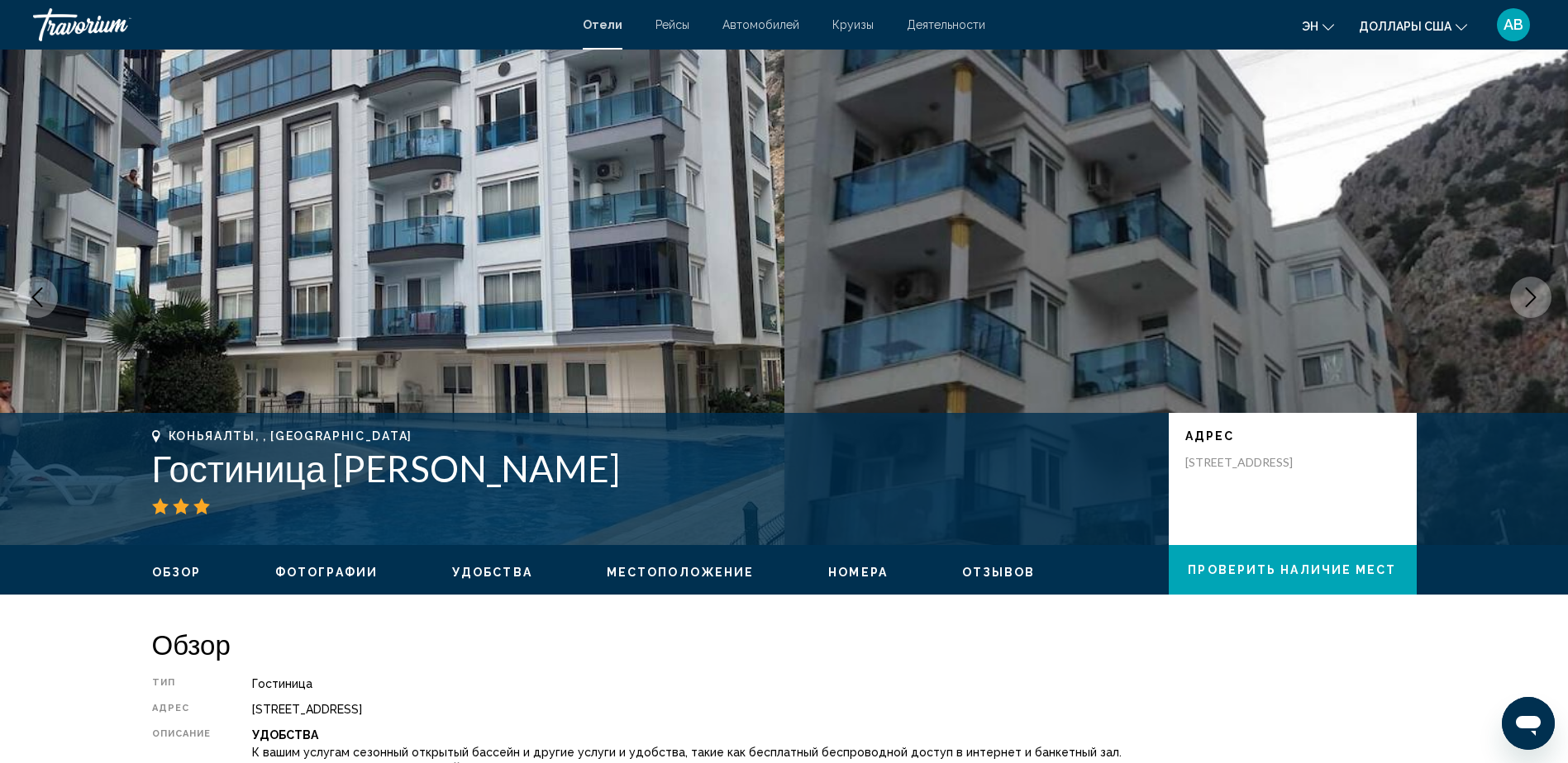
click at [1522, 296] on icon "Следующее изображение" at bounding box center [1530, 297] width 20 height 20
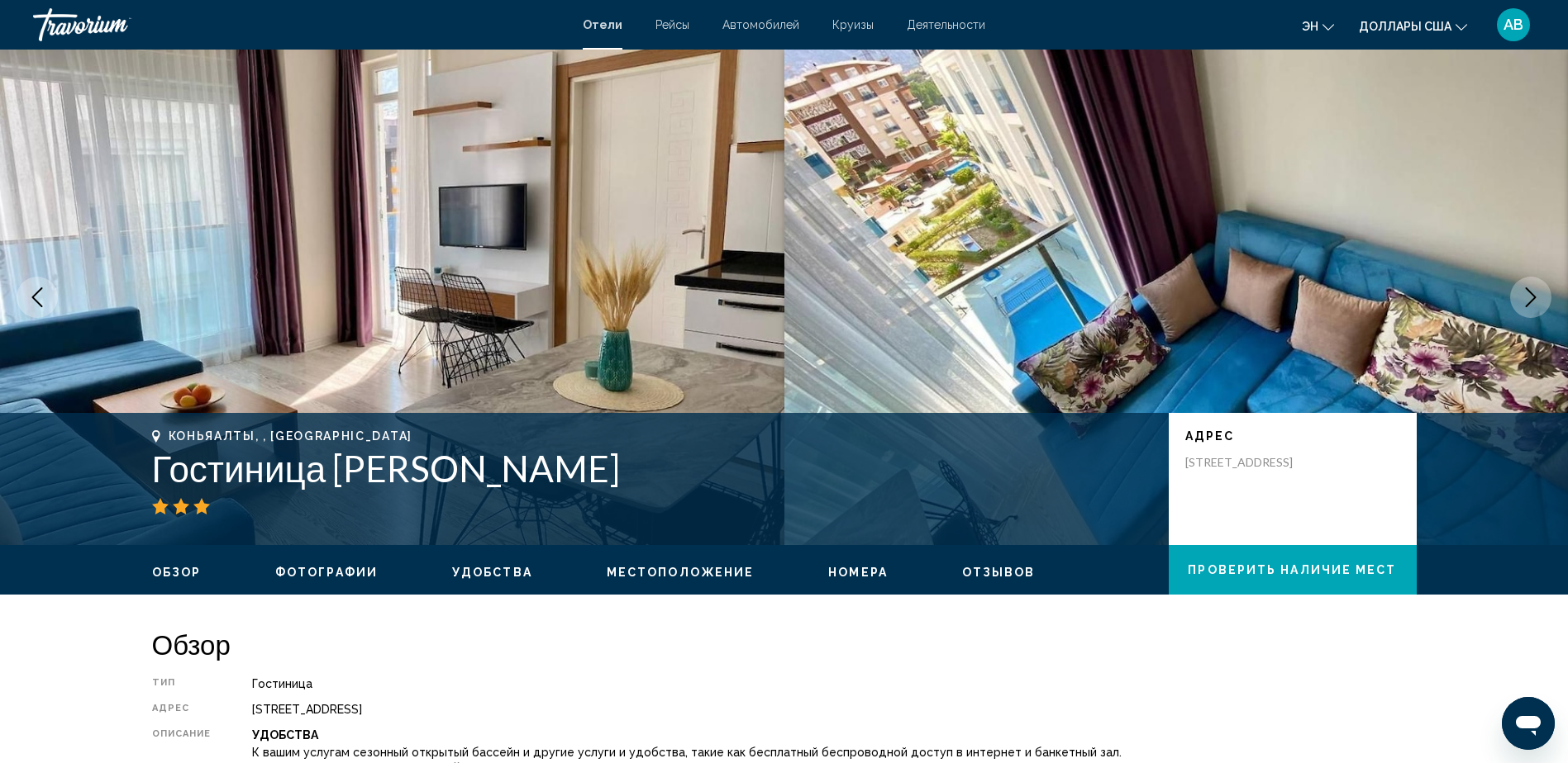
click at [1531, 296] on icon "Следующее изображение" at bounding box center [1530, 297] width 20 height 20
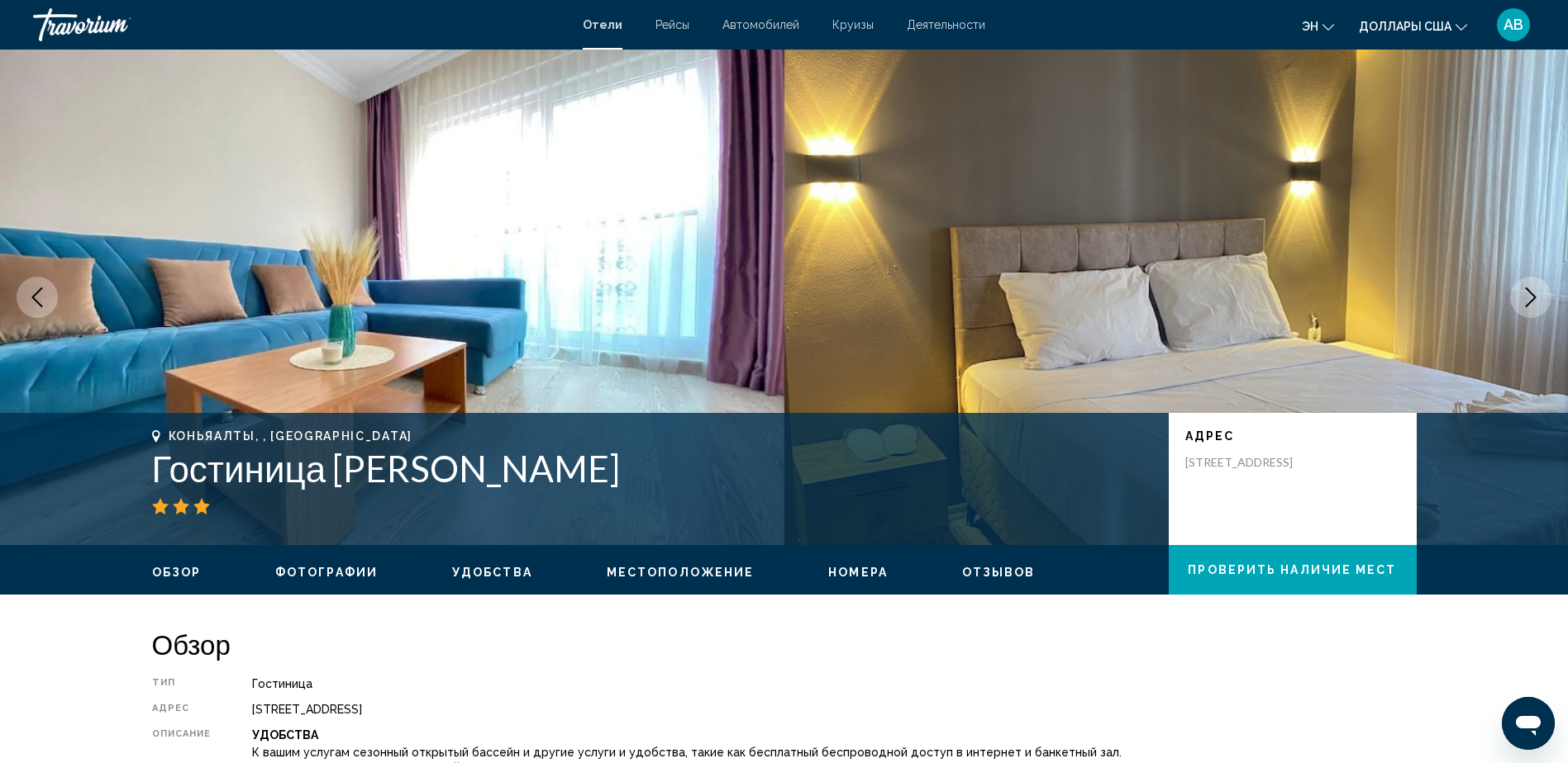
click at [1531, 296] on icon "Следующее изображение" at bounding box center [1530, 297] width 20 height 20
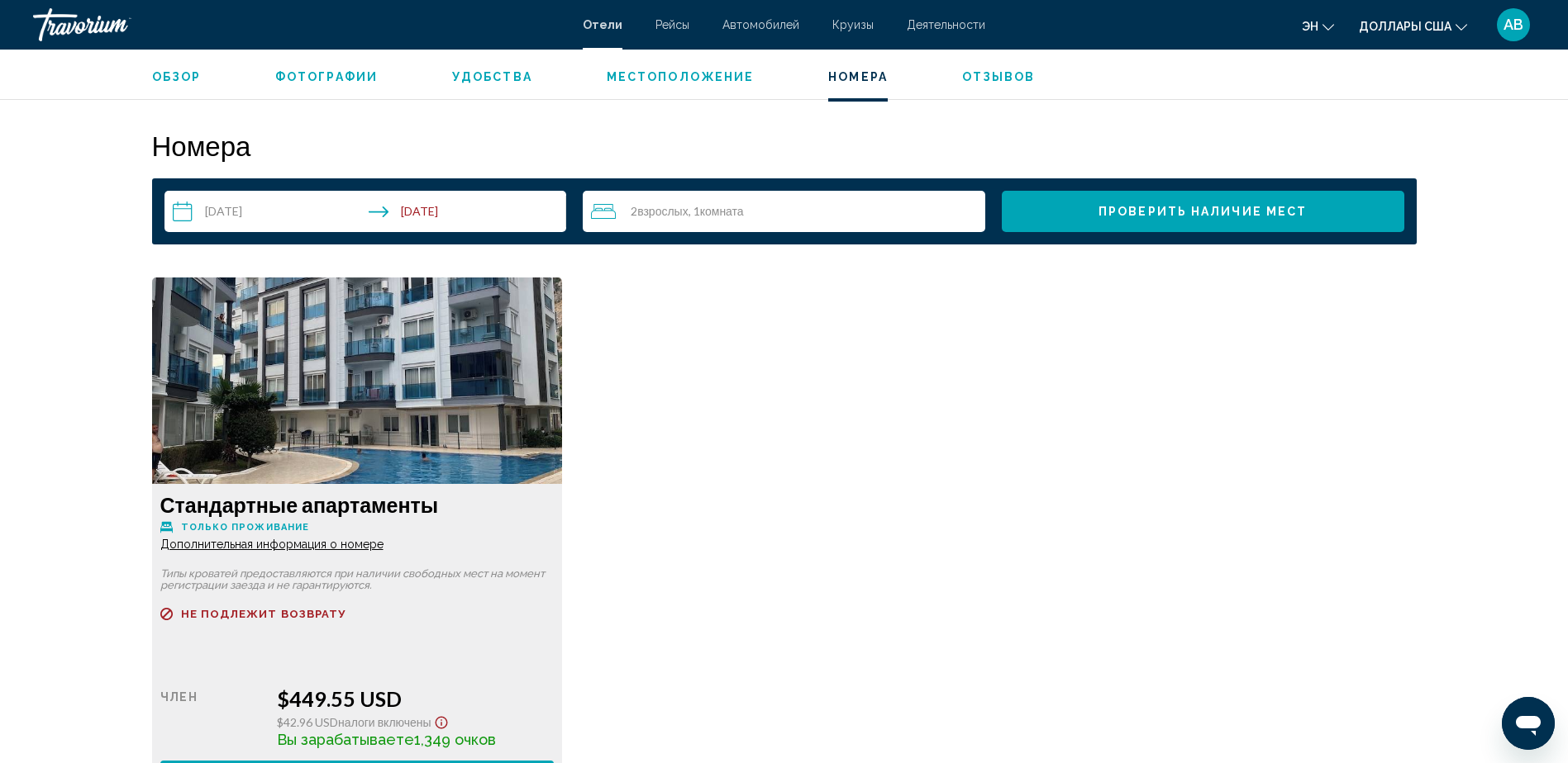
scroll to position [2087, 0]
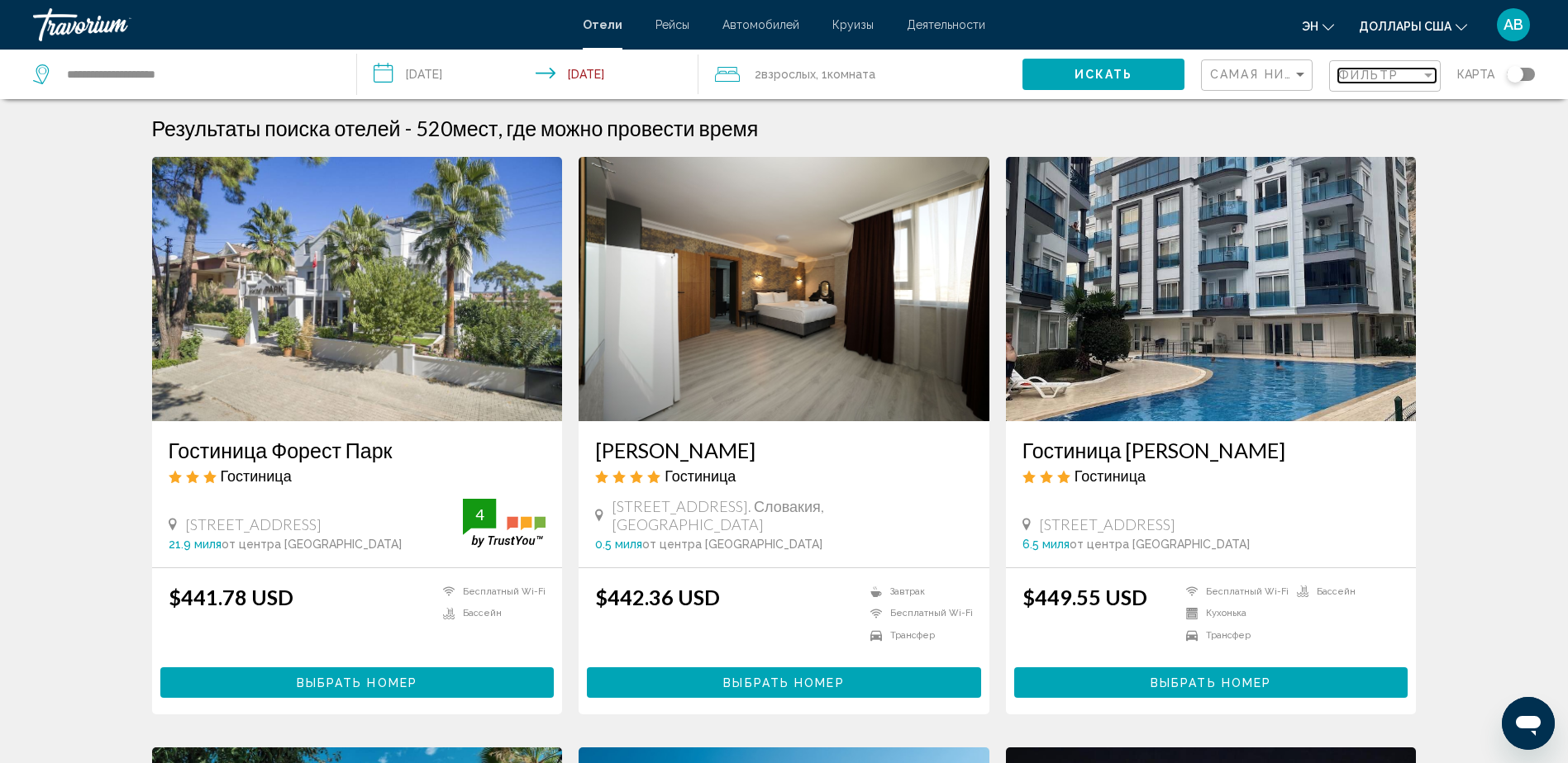
click at [1368, 75] on span "Фильтр" at bounding box center [1368, 75] width 61 height 13
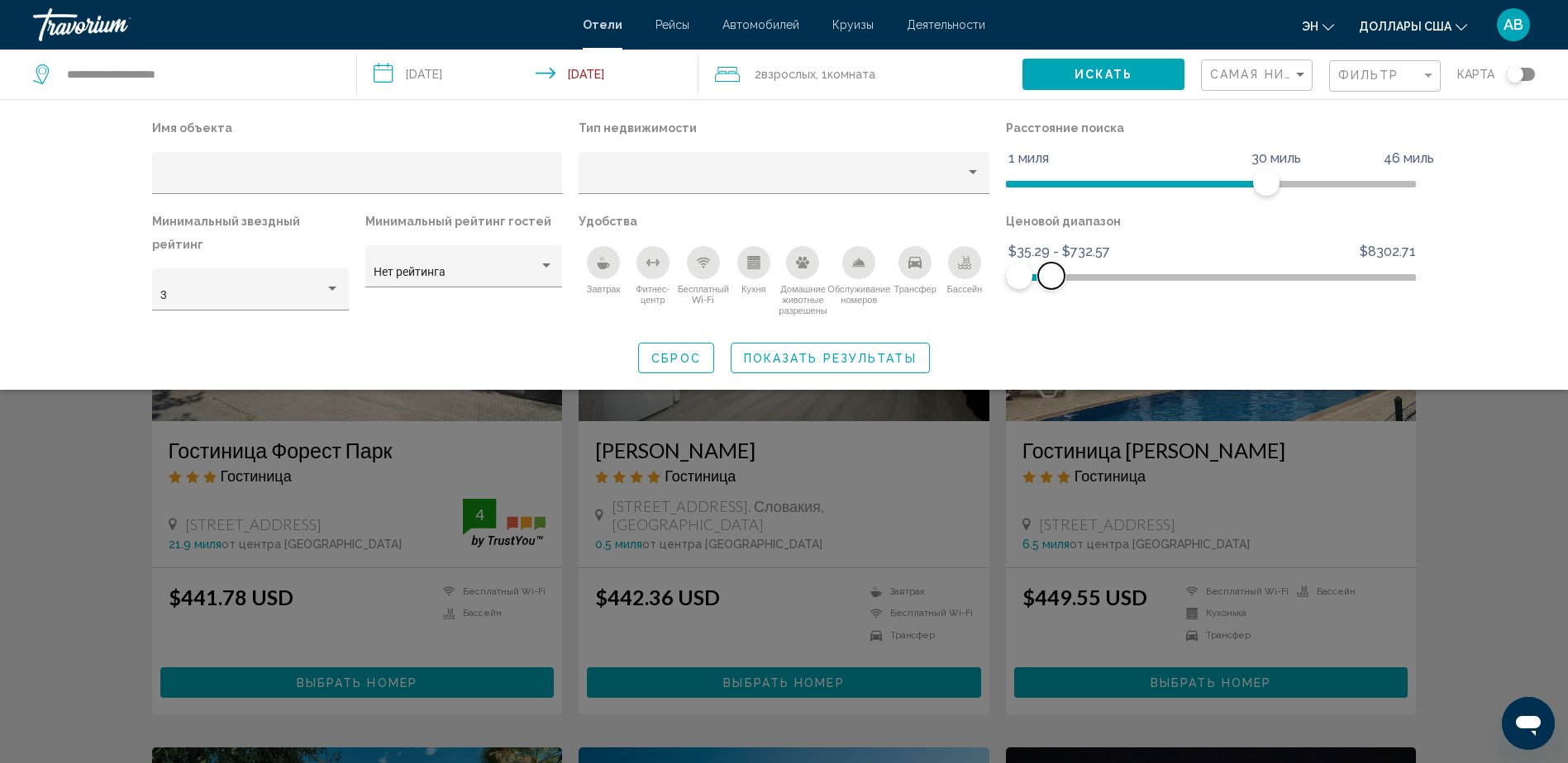
drag, startPoint x: 1404, startPoint y: 271, endPoint x: 1051, endPoint y: 294, distance: 353.7
click at [1051, 294] on div "Ценовой диапазон $35.29 $8302.71 $35.29 $732.57 $35.29 - $732.57" at bounding box center [1212, 268] width 428 height 117
click at [609, 267] on icon "Завтрак" at bounding box center [603, 262] width 13 height 13
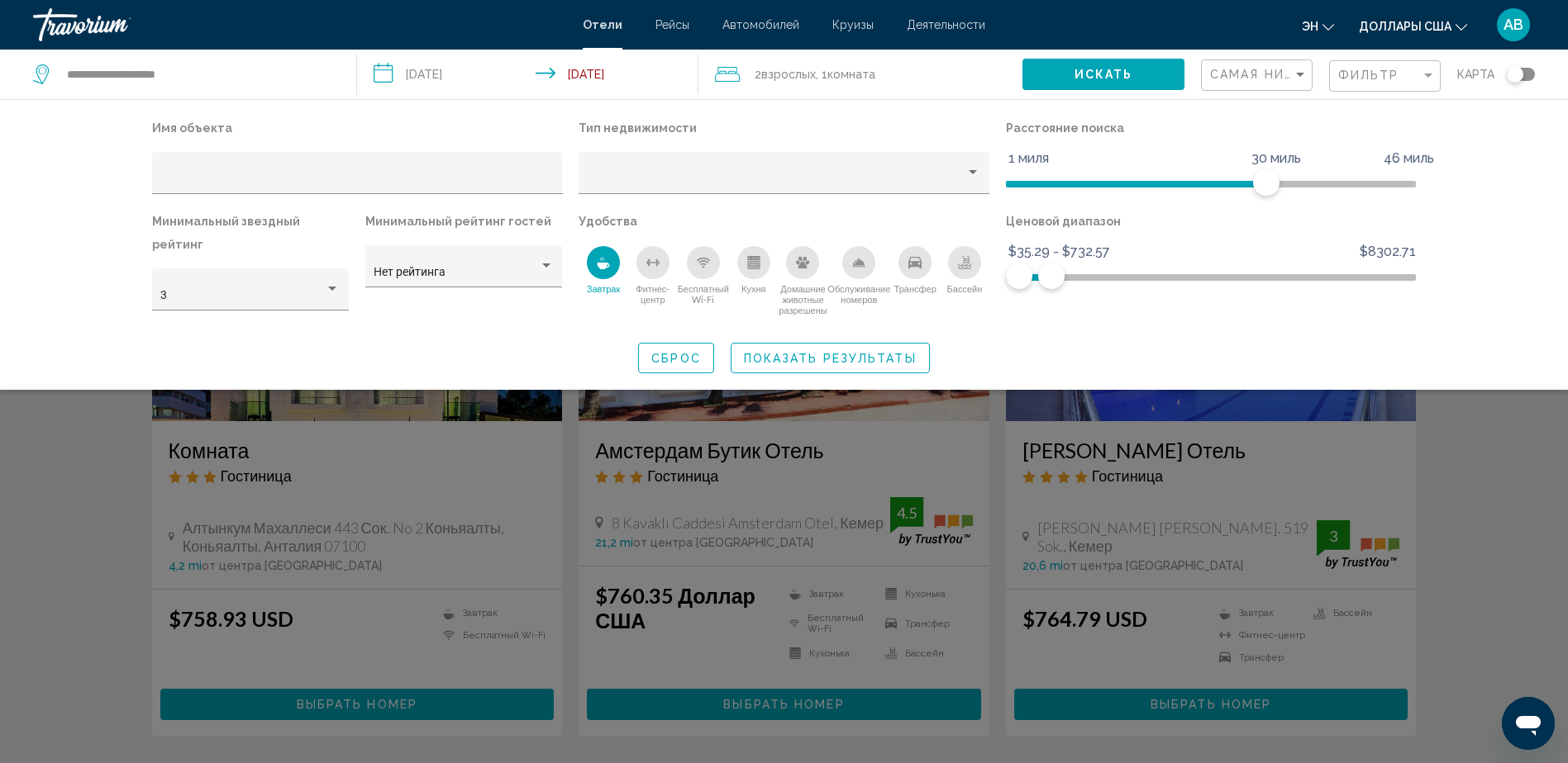
click at [976, 263] on div "Бассейн" at bounding box center [964, 263] width 33 height 33
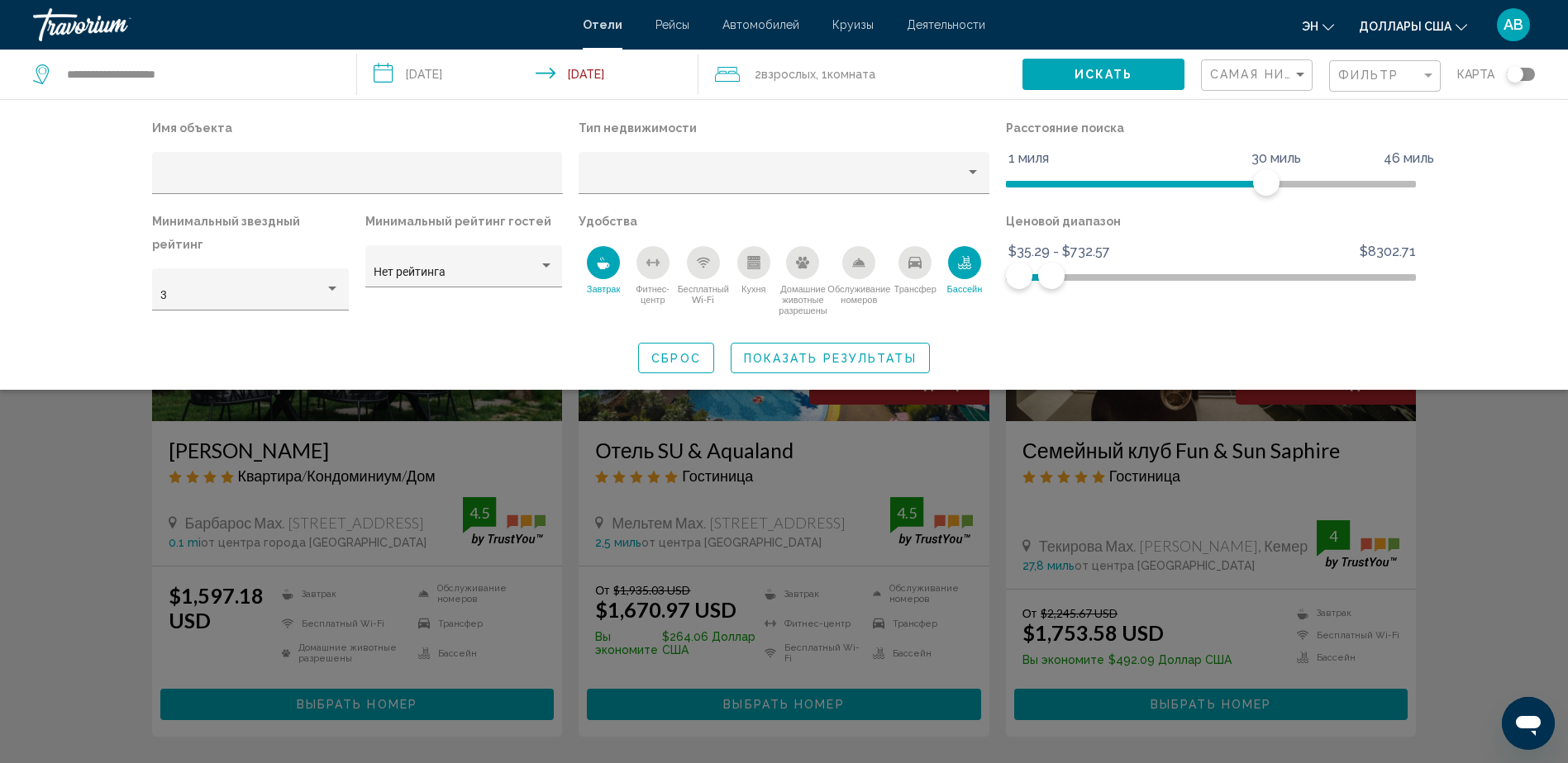
click at [708, 266] on icon "Бесплатный Wi-Fi" at bounding box center [702, 262] width 13 height 13
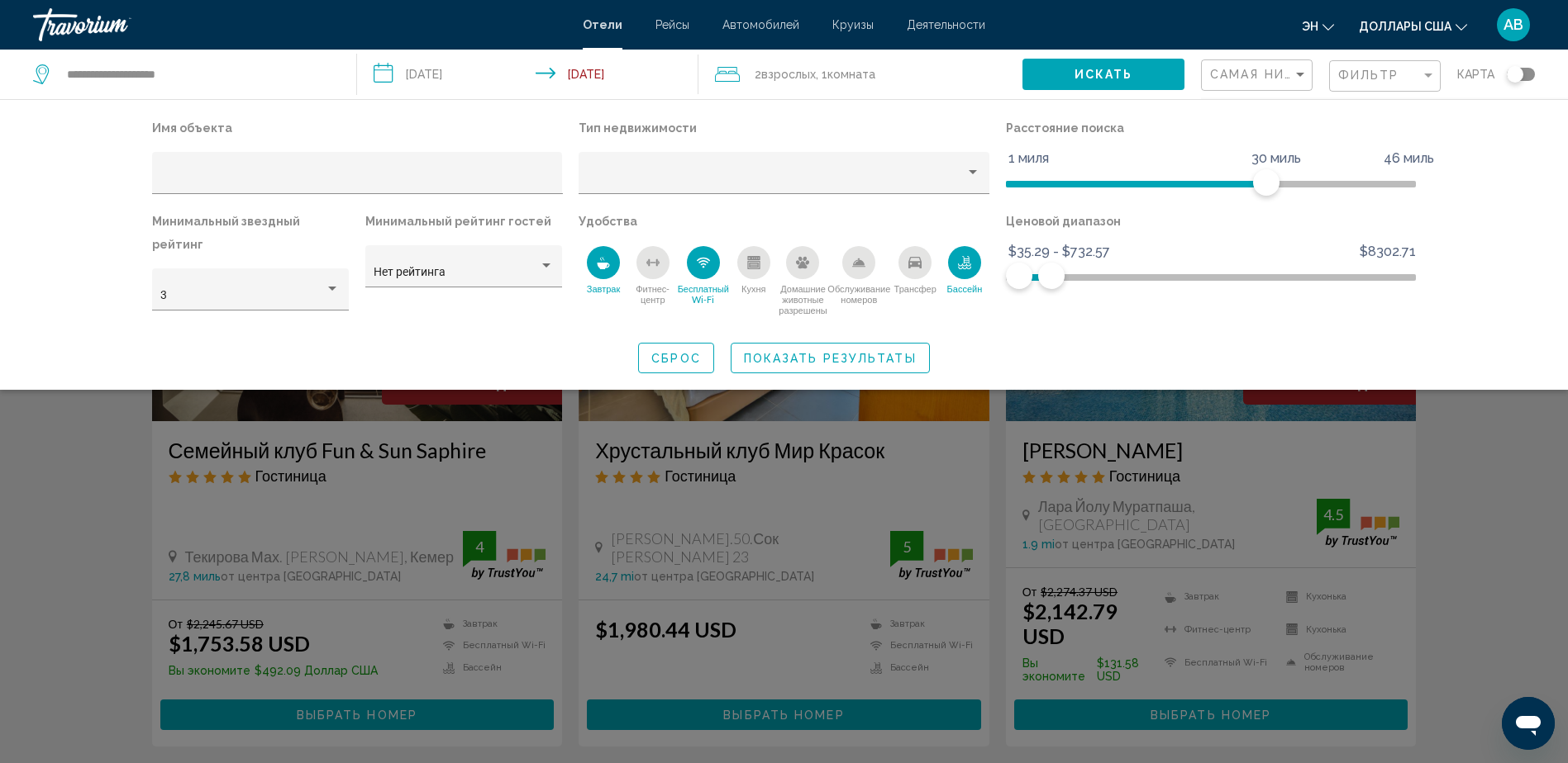
click at [851, 267] on div "Обслуживание номеров" at bounding box center [859, 263] width 33 height 33
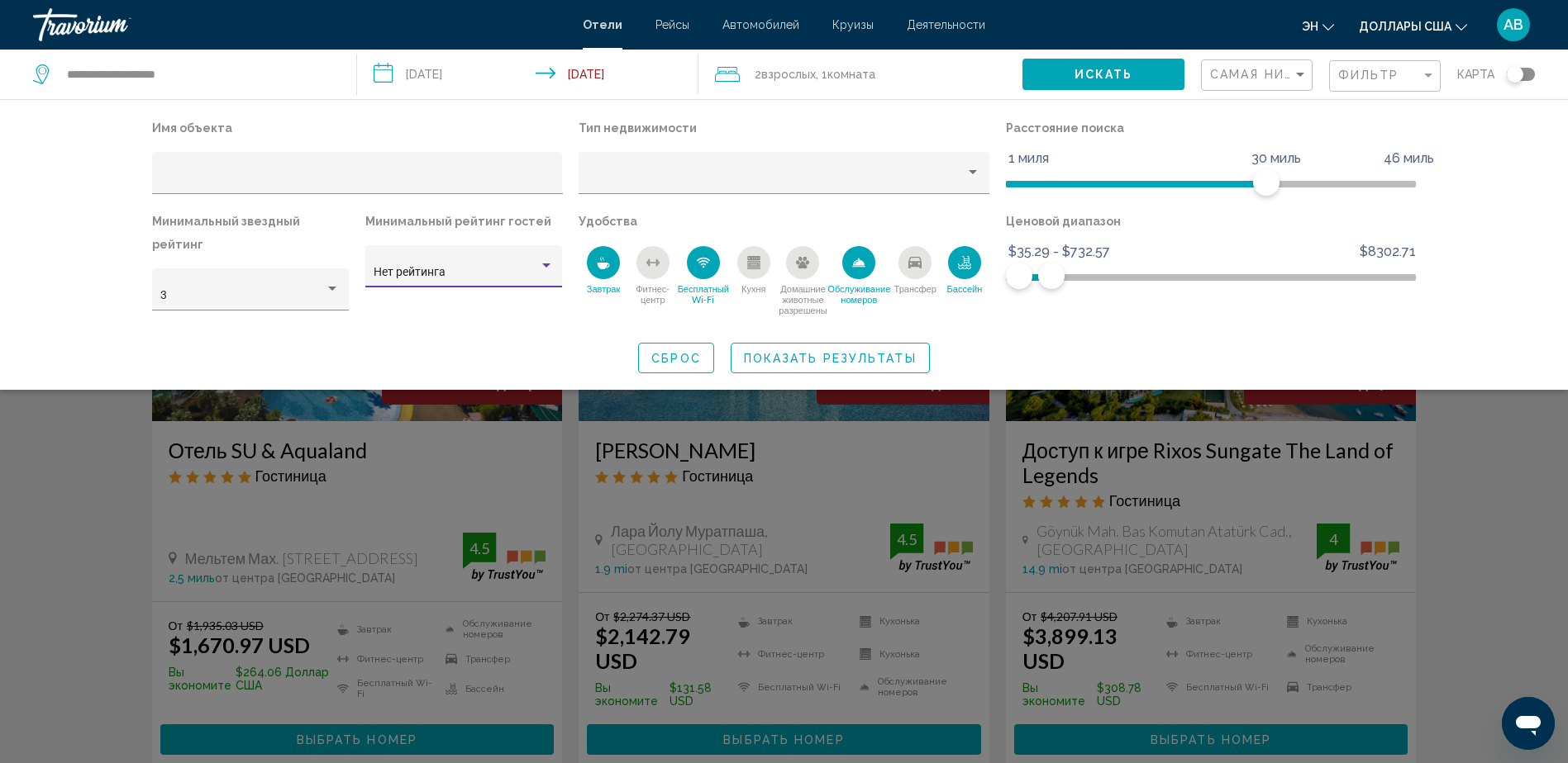
click at [545, 269] on div "Фильтры отелей" at bounding box center [546, 265] width 15 height 13
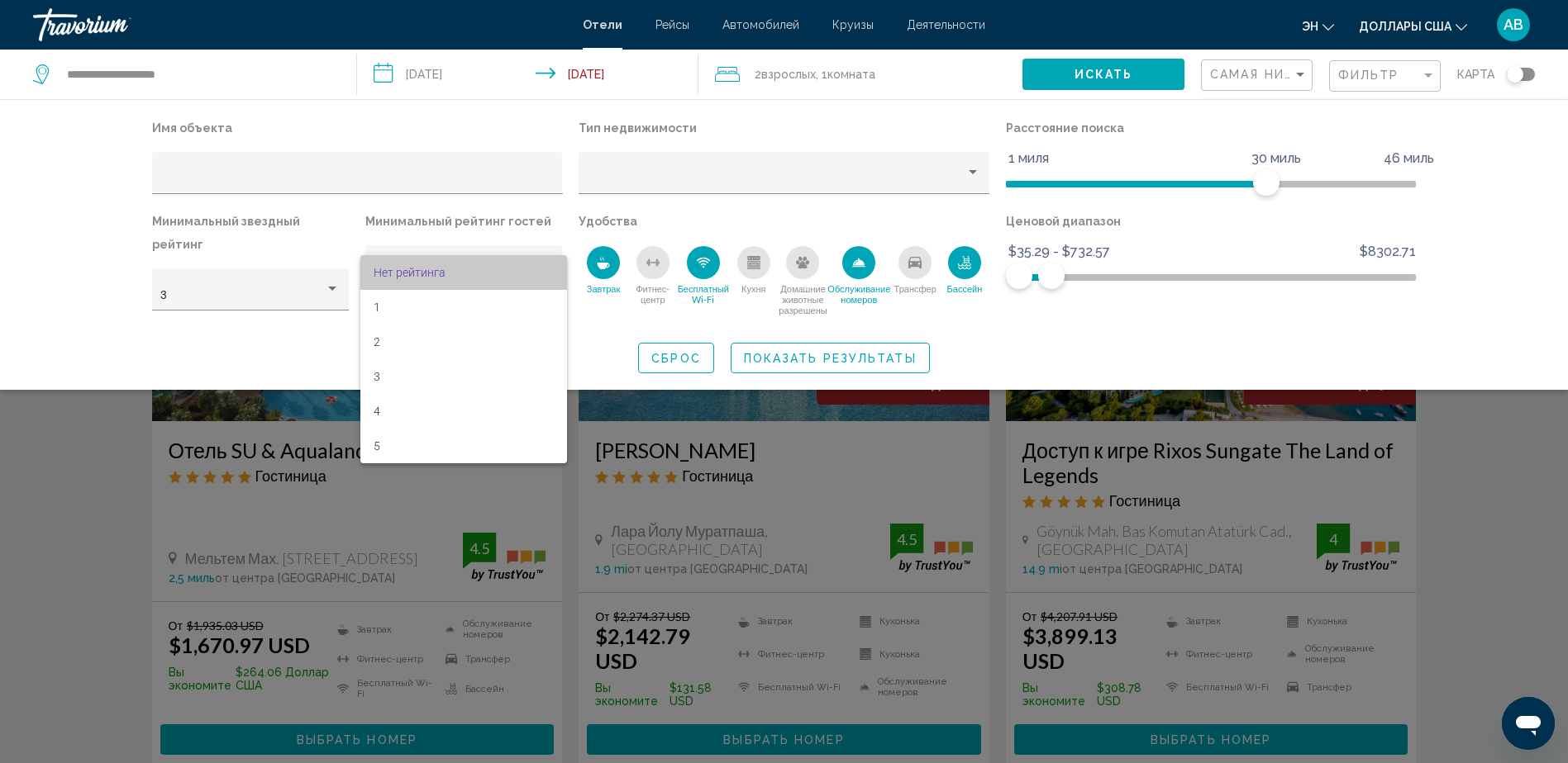
click at [545, 269] on span "Нет рейтинга" at bounding box center [463, 272] width 179 height 34
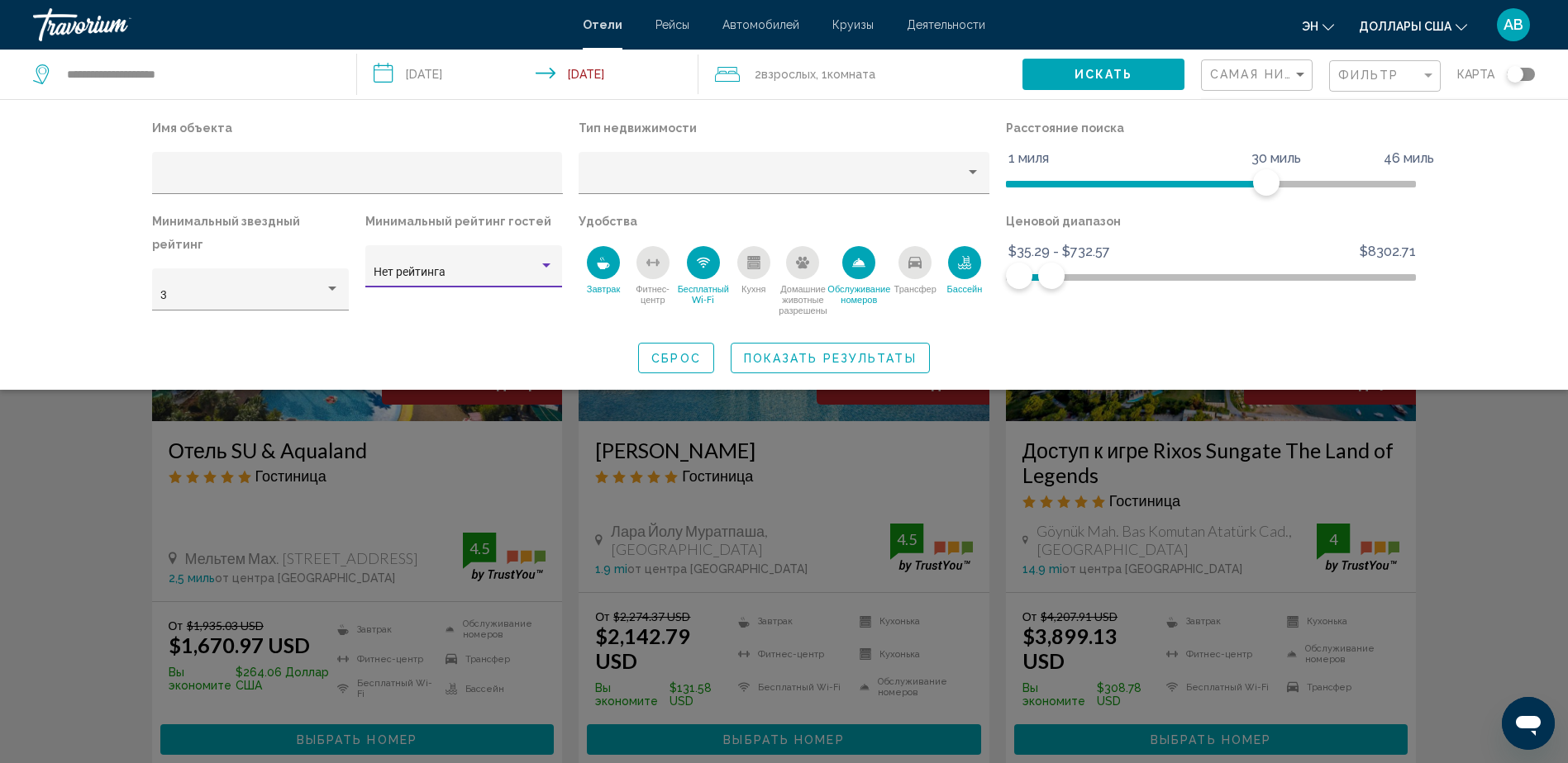
click at [813, 352] on span "Показать результаты" at bounding box center [830, 358] width 173 height 13
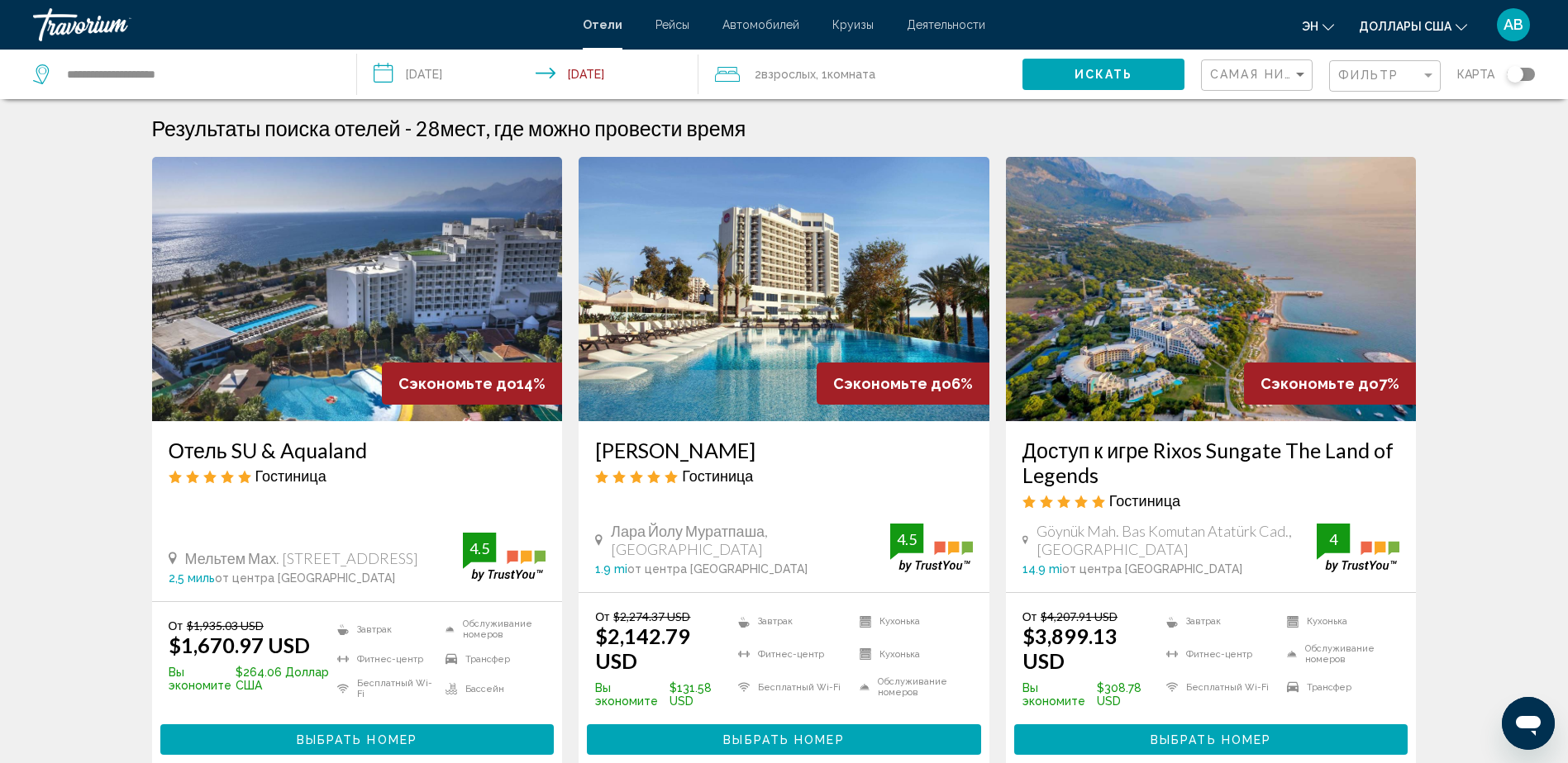
click at [813, 350] on img "Main content" at bounding box center [784, 289] width 410 height 264
click at [1376, 74] on span "Фильтр" at bounding box center [1368, 75] width 61 height 13
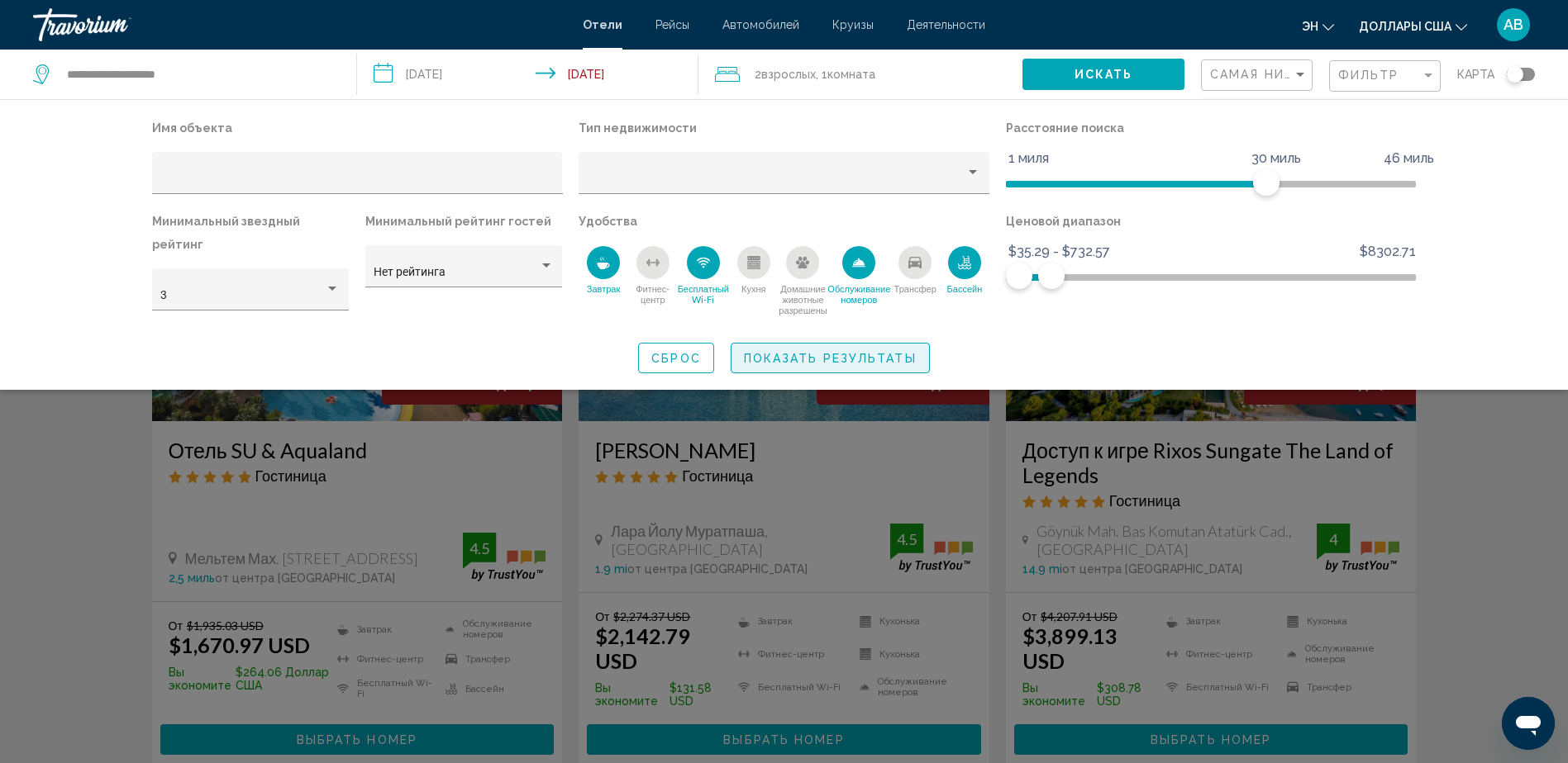
click at [874, 352] on span "Показать результаты" at bounding box center [830, 358] width 173 height 13
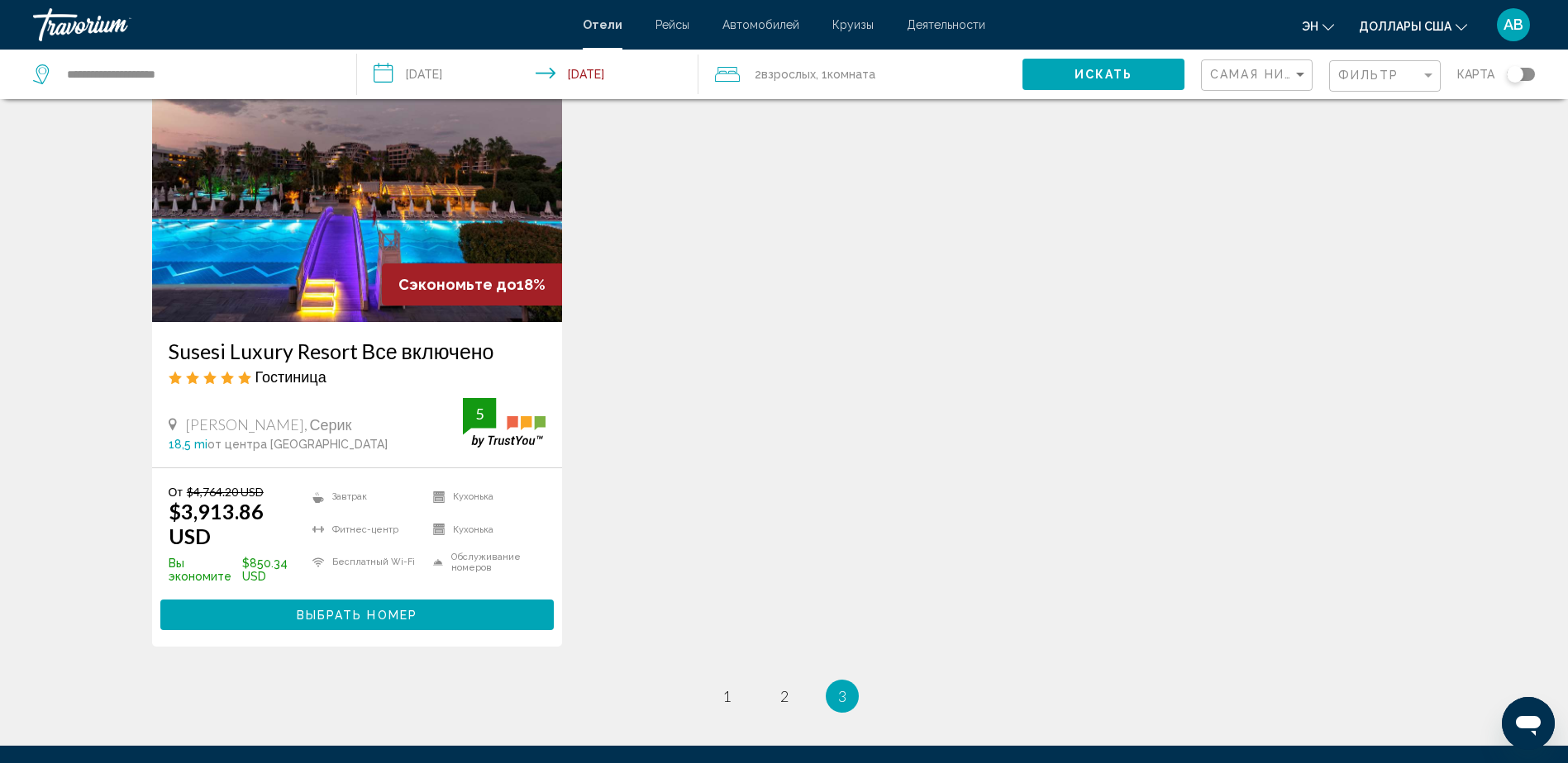
scroll to position [852, 0]
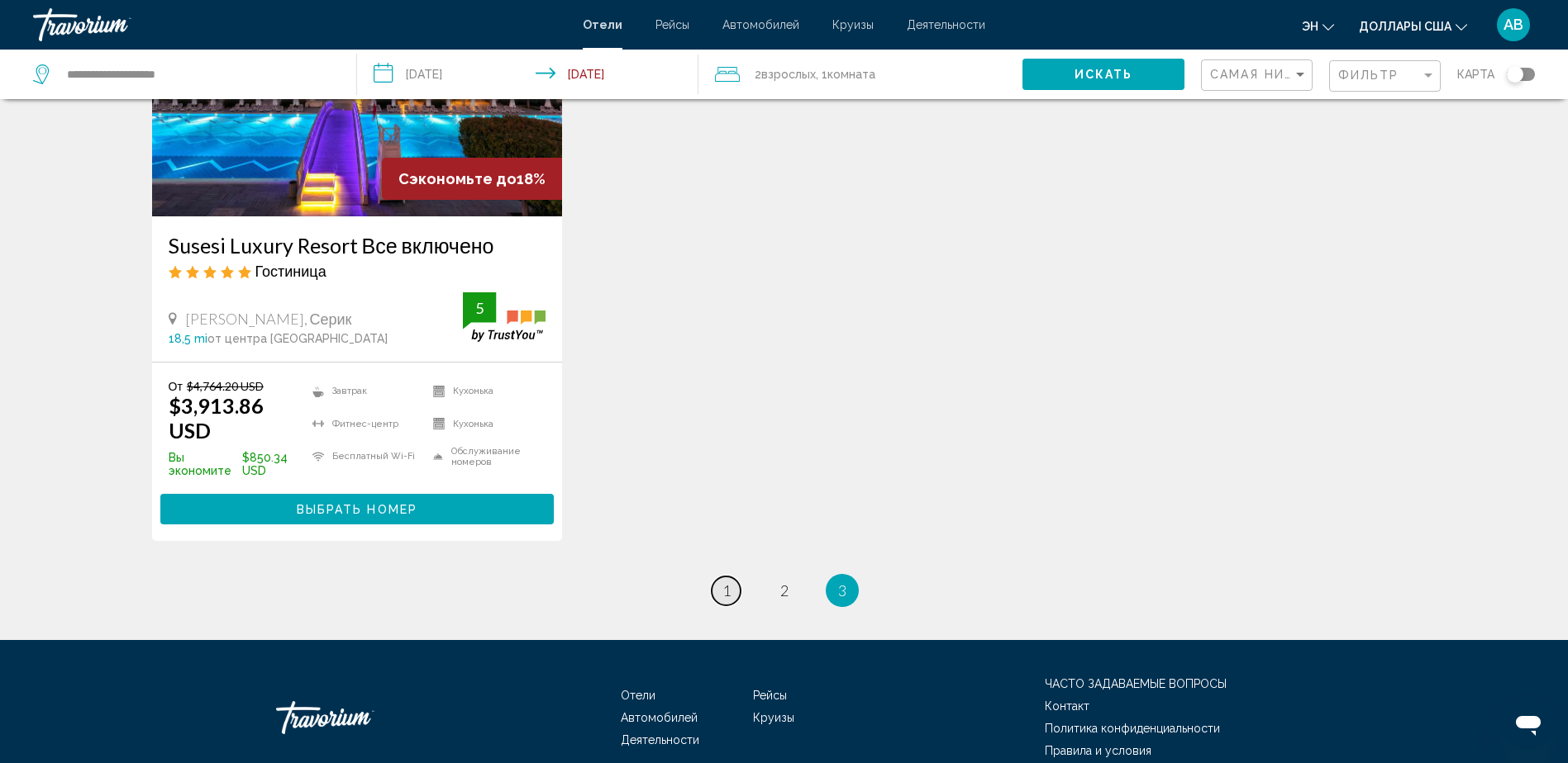
click at [730, 591] on span "1" at bounding box center [726, 590] width 9 height 18
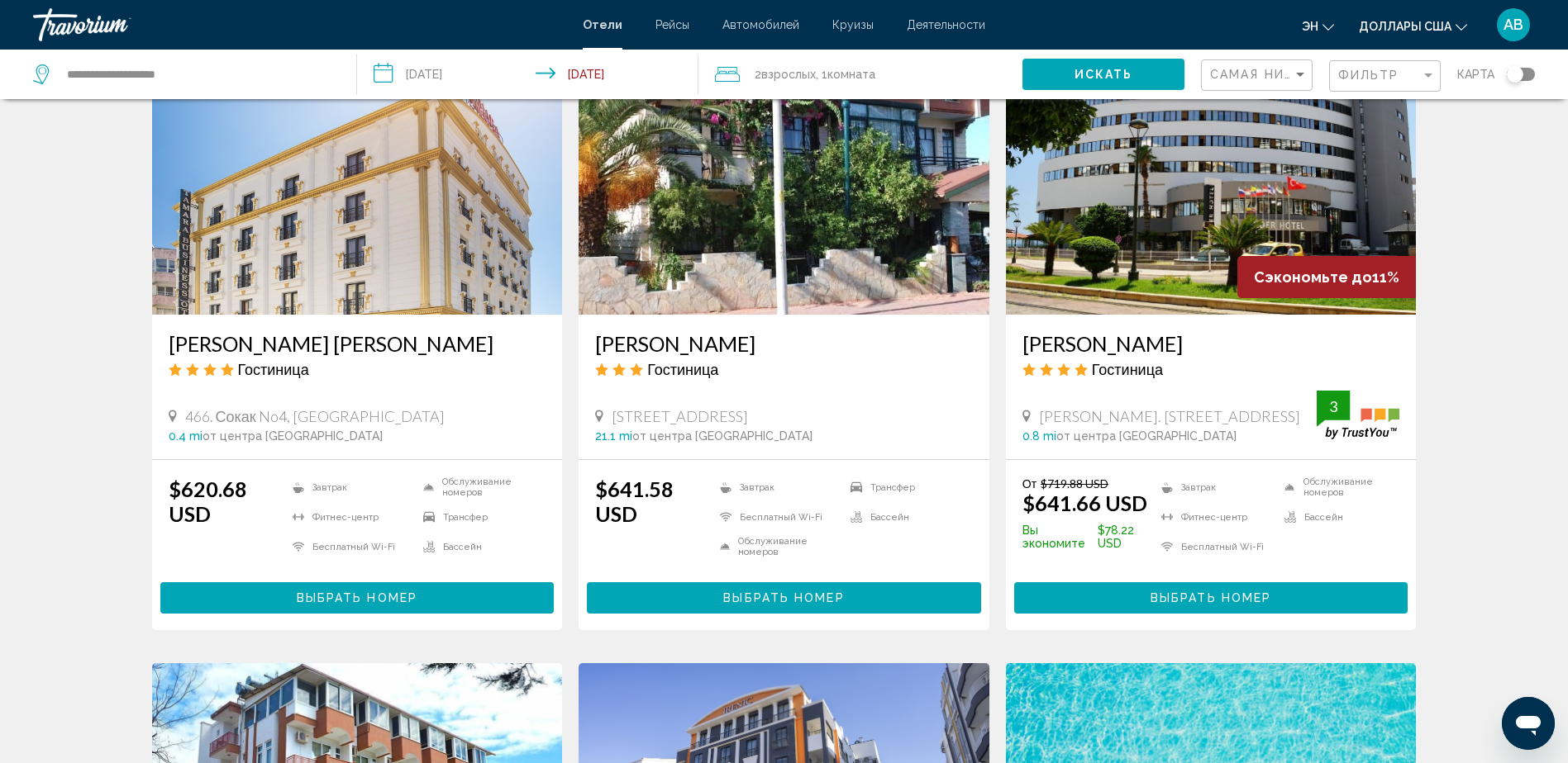
scroll to position [1295, 0]
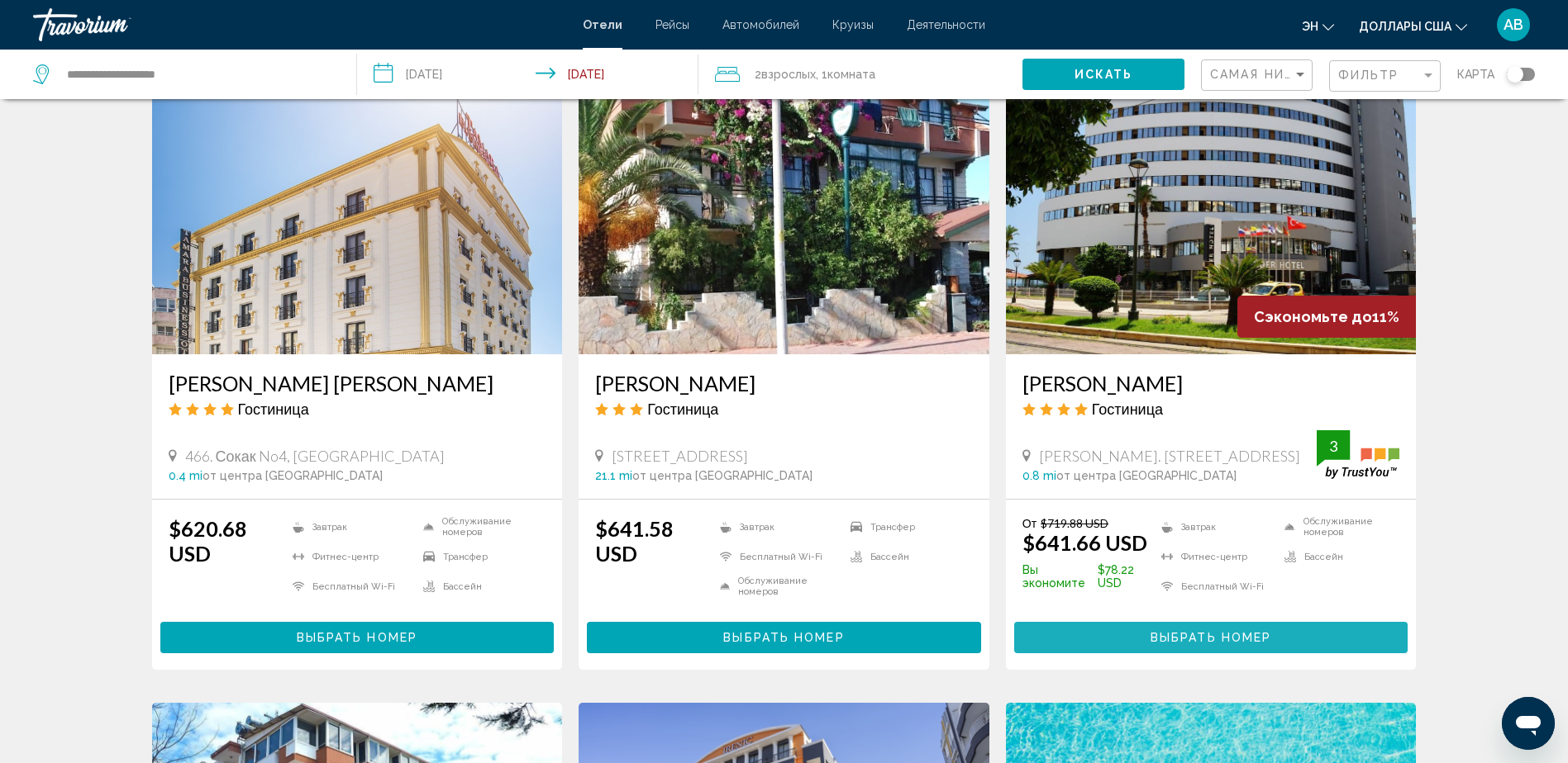
click at [1182, 630] on span "Выбрать номер" at bounding box center [1211, 636] width 121 height 13
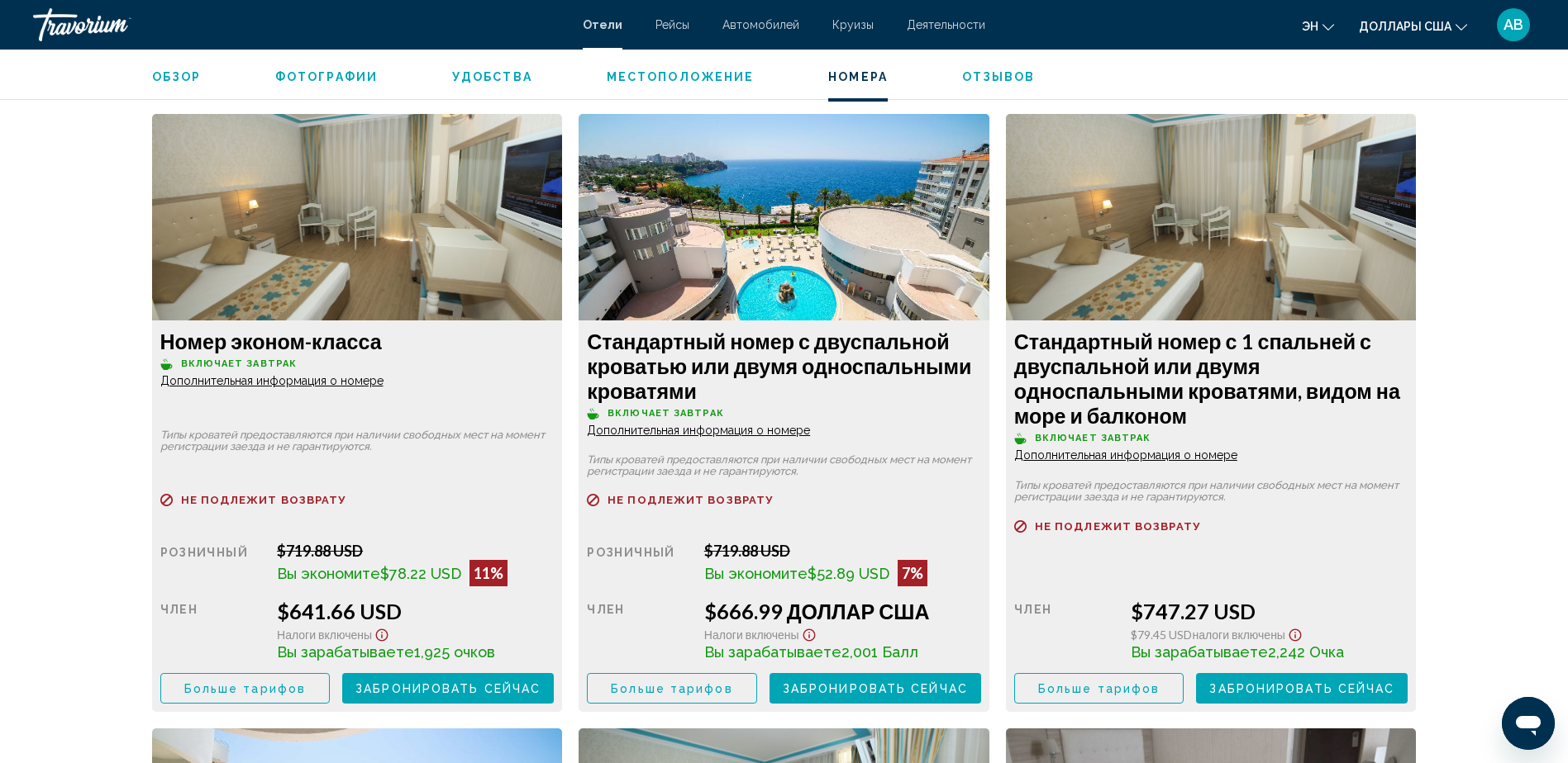
scroll to position [2196, 0]
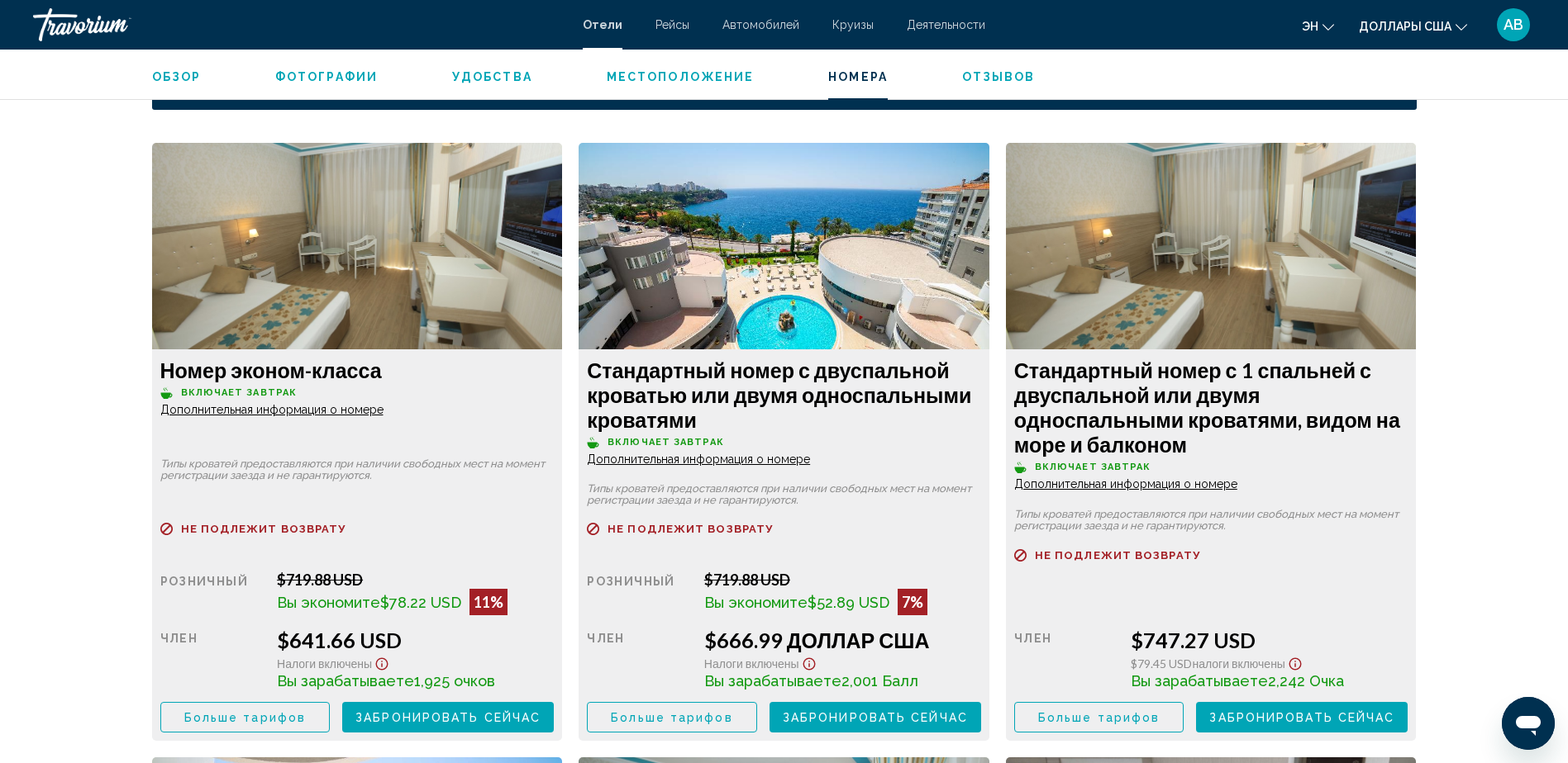
click at [384, 416] on span "Дополнительная информация о номере" at bounding box center [272, 409] width 223 height 13
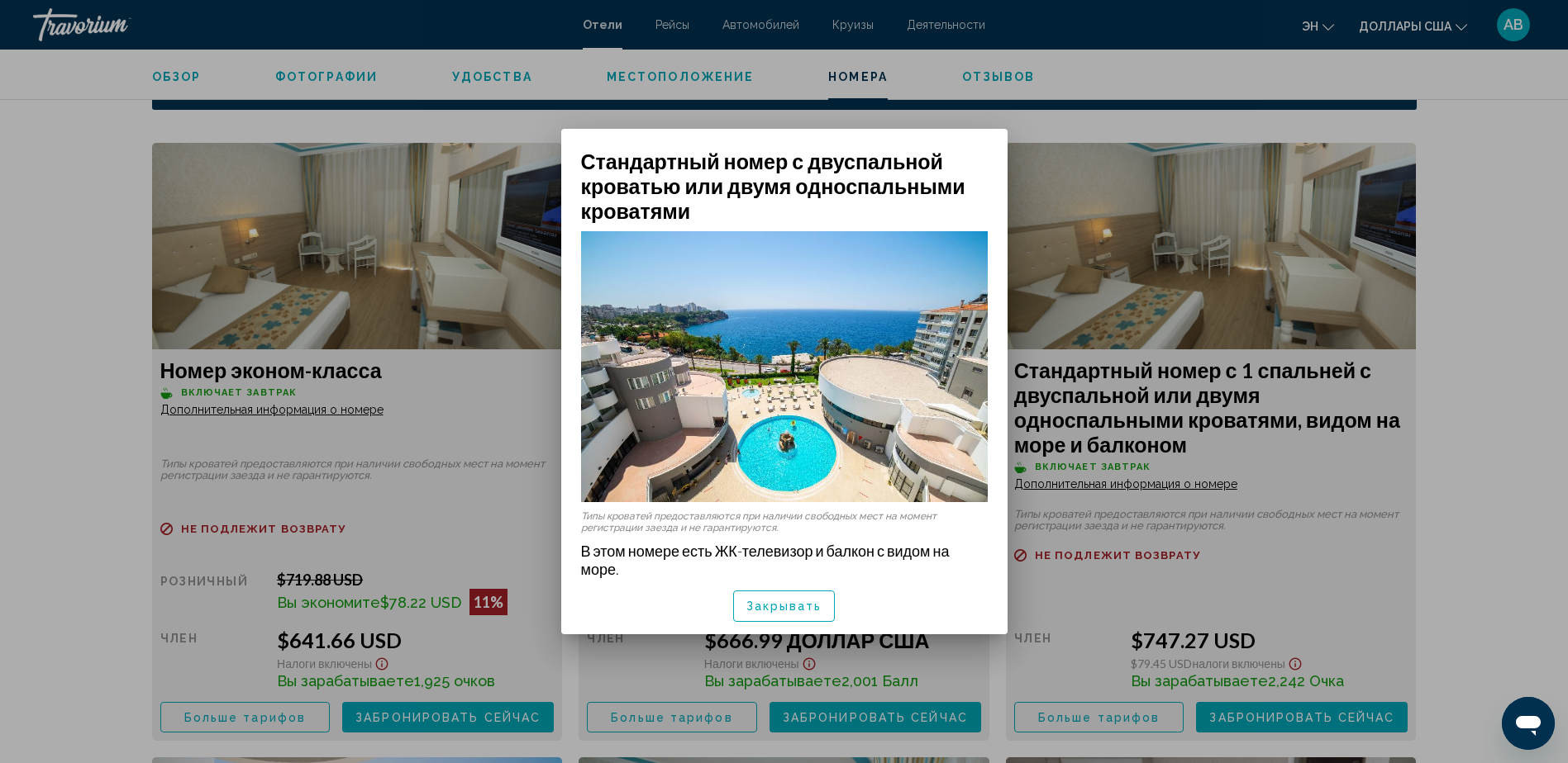
click at [815, 601] on span "Закрывать" at bounding box center [784, 607] width 76 height 13
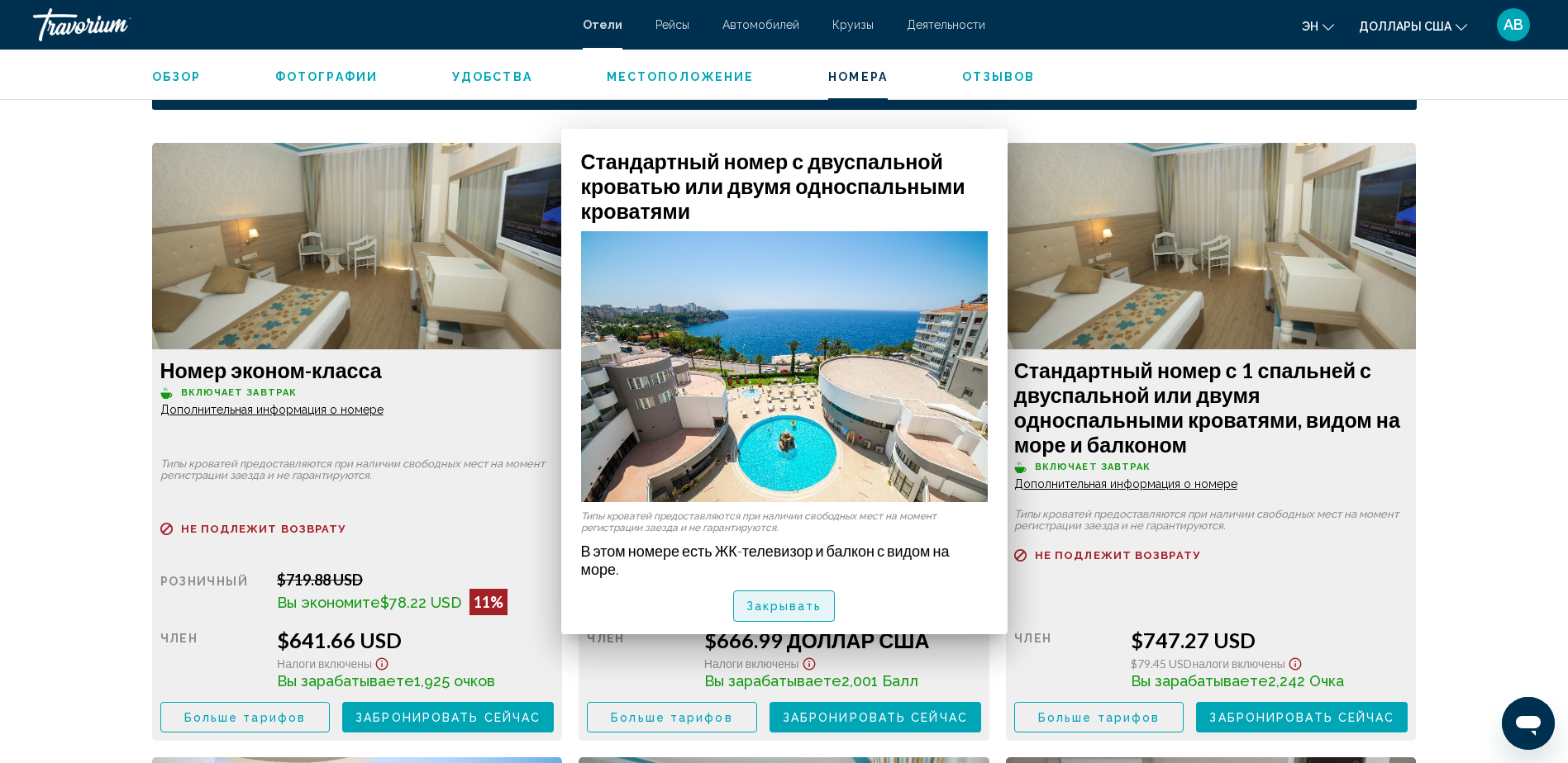
scroll to position [2196, 0]
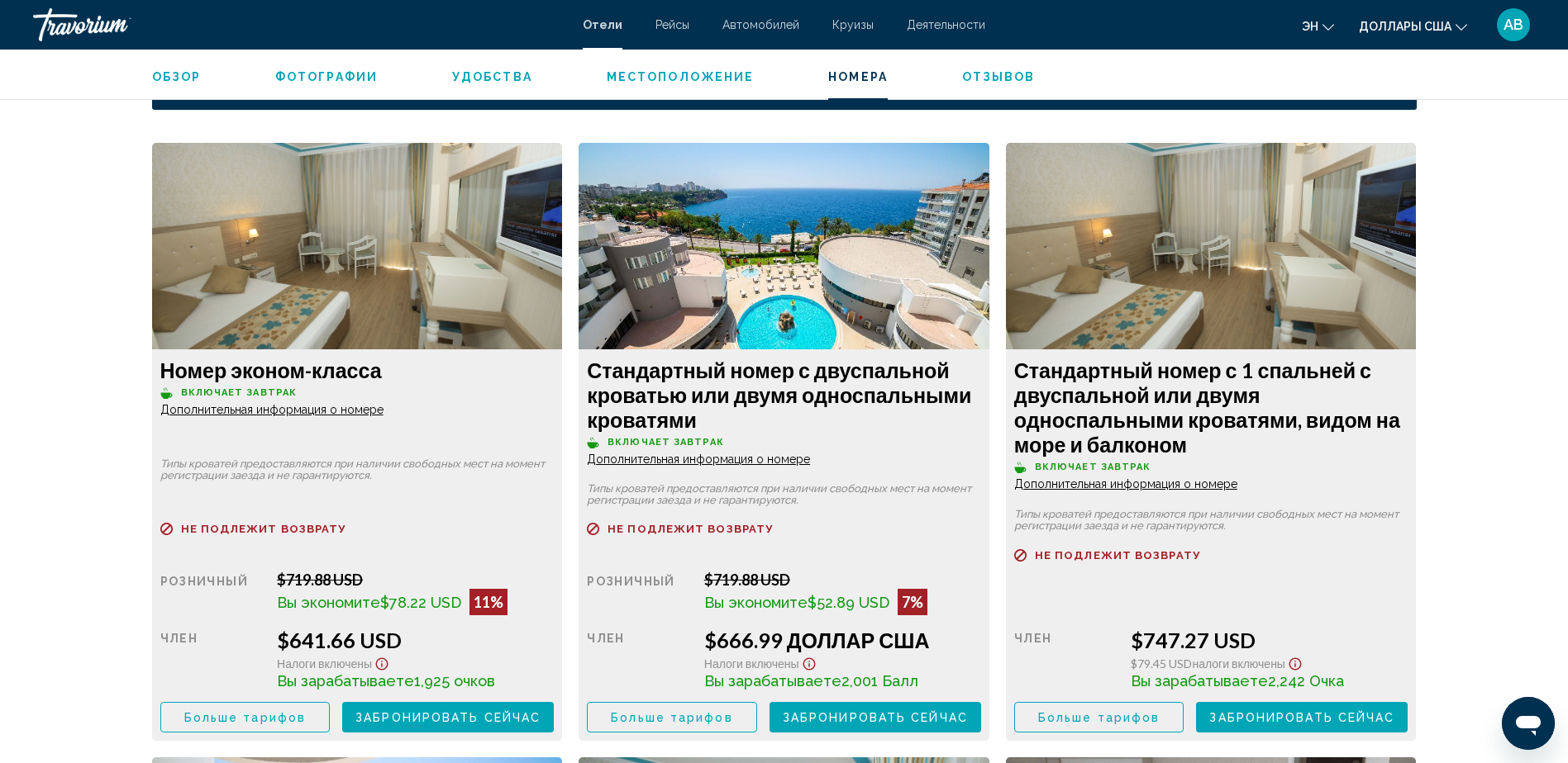
click at [306, 716] on span "Больше тарифов" at bounding box center [245, 718] width 121 height 13
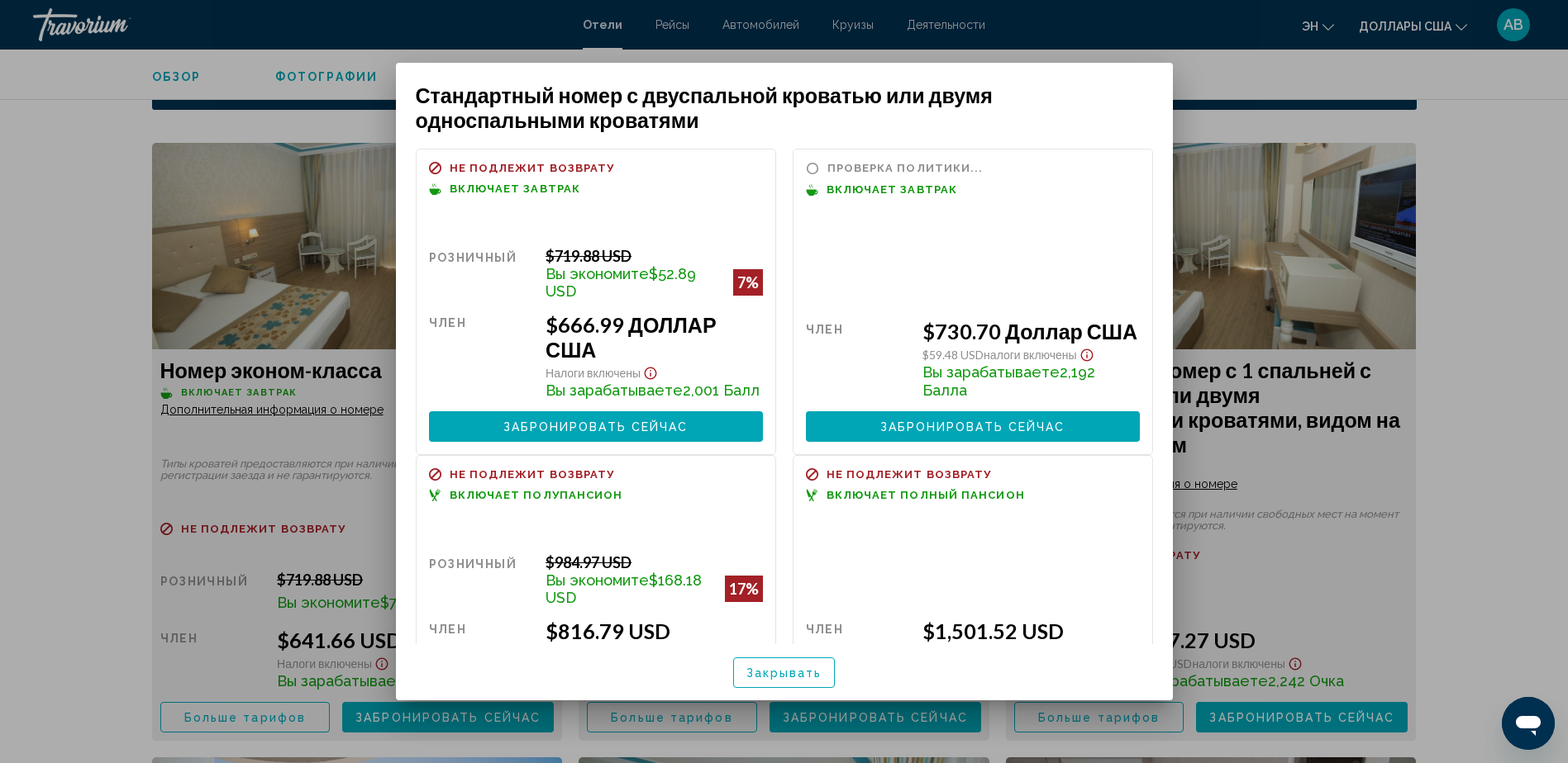
scroll to position [48, 0]
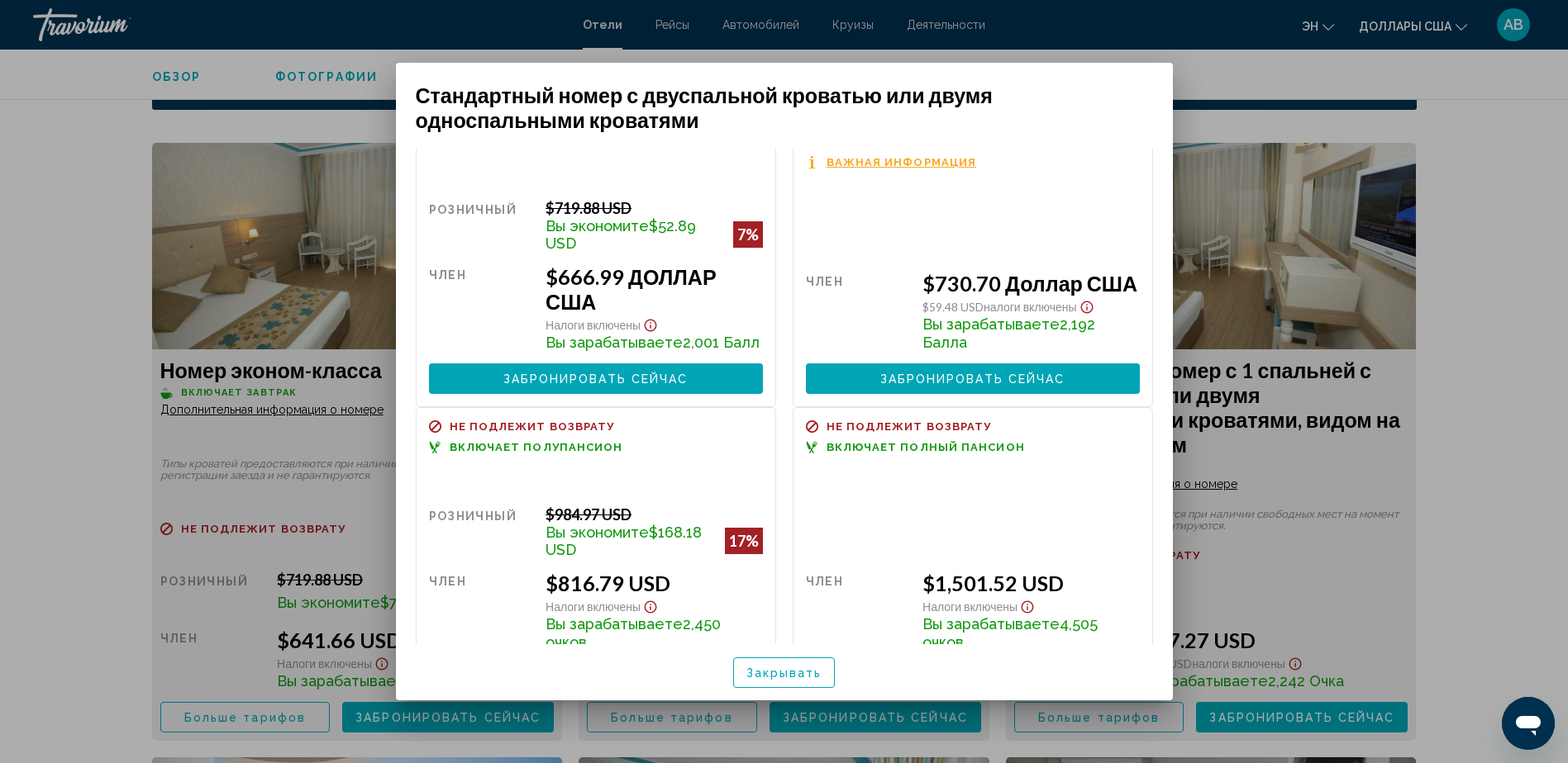
drag, startPoint x: 1178, startPoint y: 363, endPoint x: 1179, endPoint y: 393, distance: 30.0
click at [1179, 393] on div "Стандартный номер с двуспальной кроватью или двумя односпальными кроватями Refu…" at bounding box center [784, 382] width 793 height 639
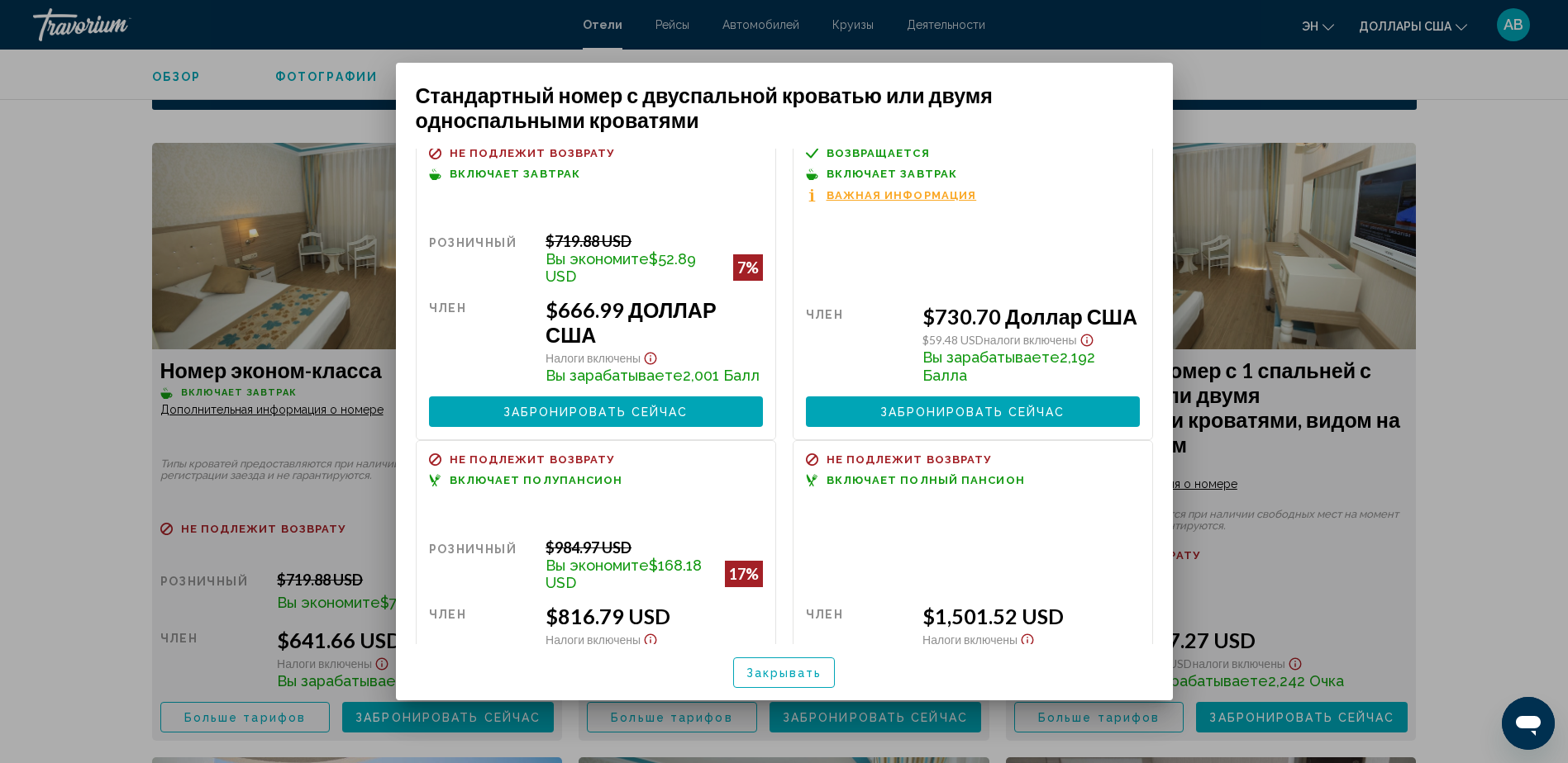
scroll to position [11, 0]
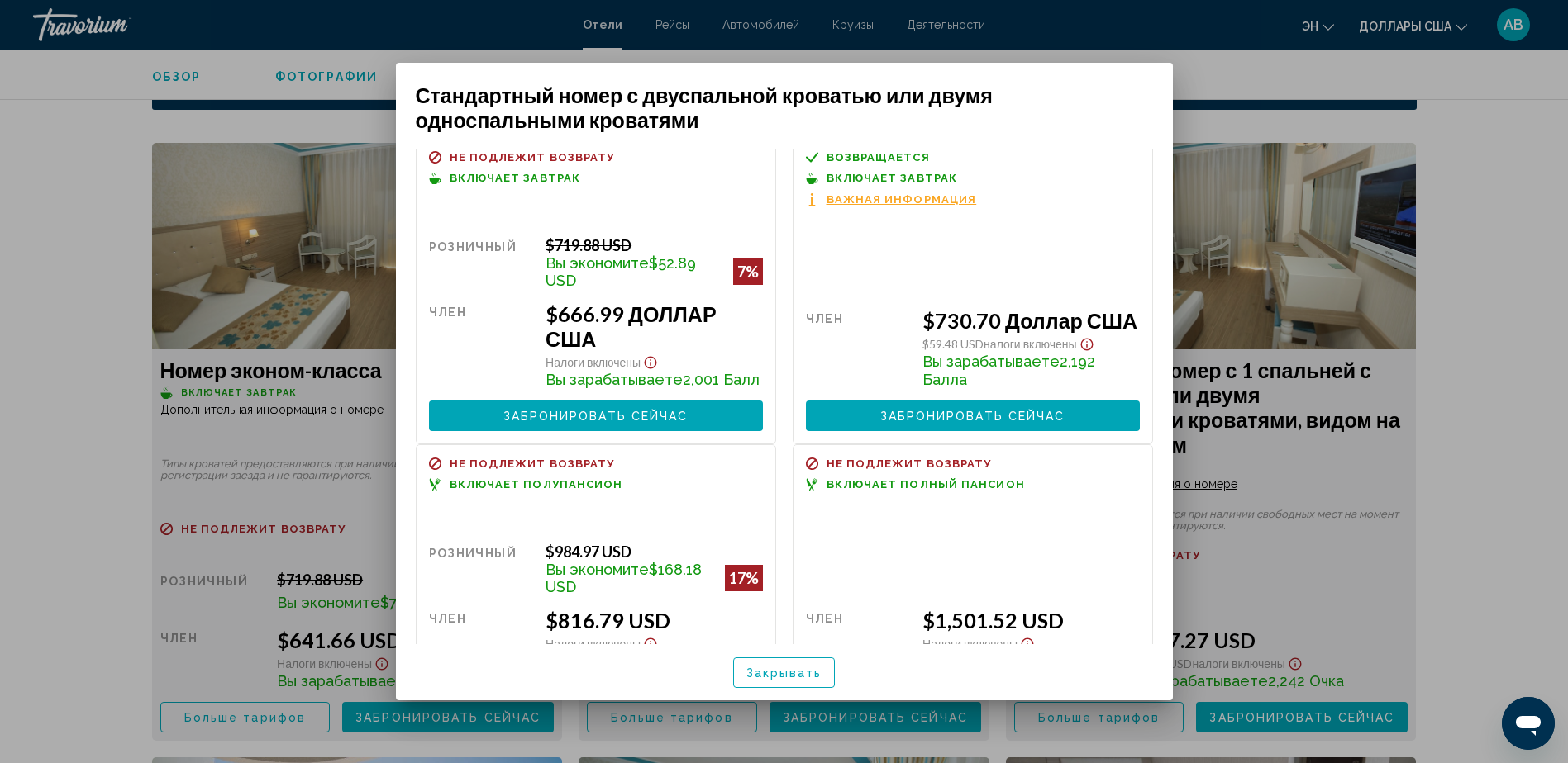
click at [770, 675] on span "Закрывать" at bounding box center [784, 673] width 76 height 13
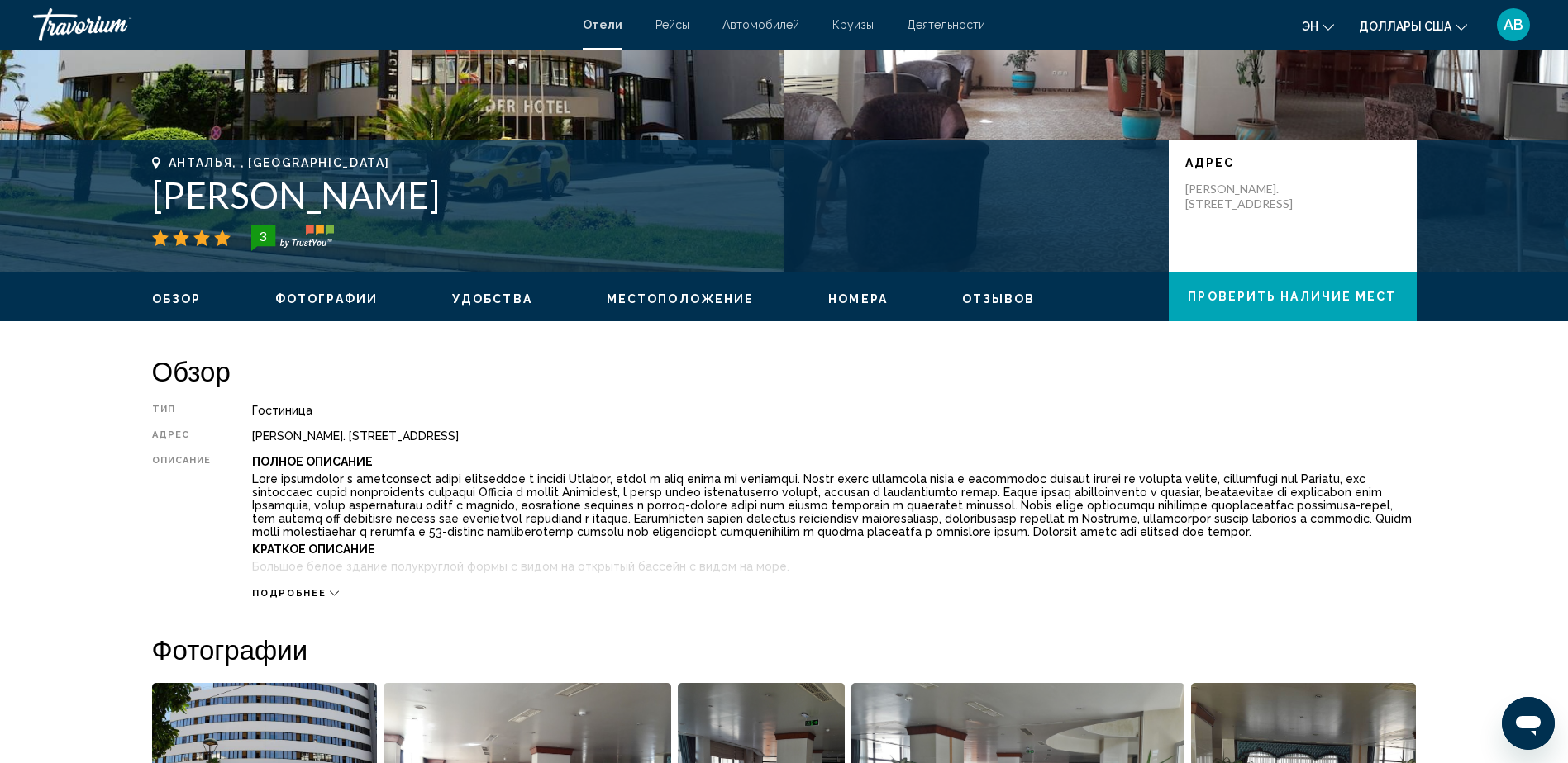
scroll to position [0, 0]
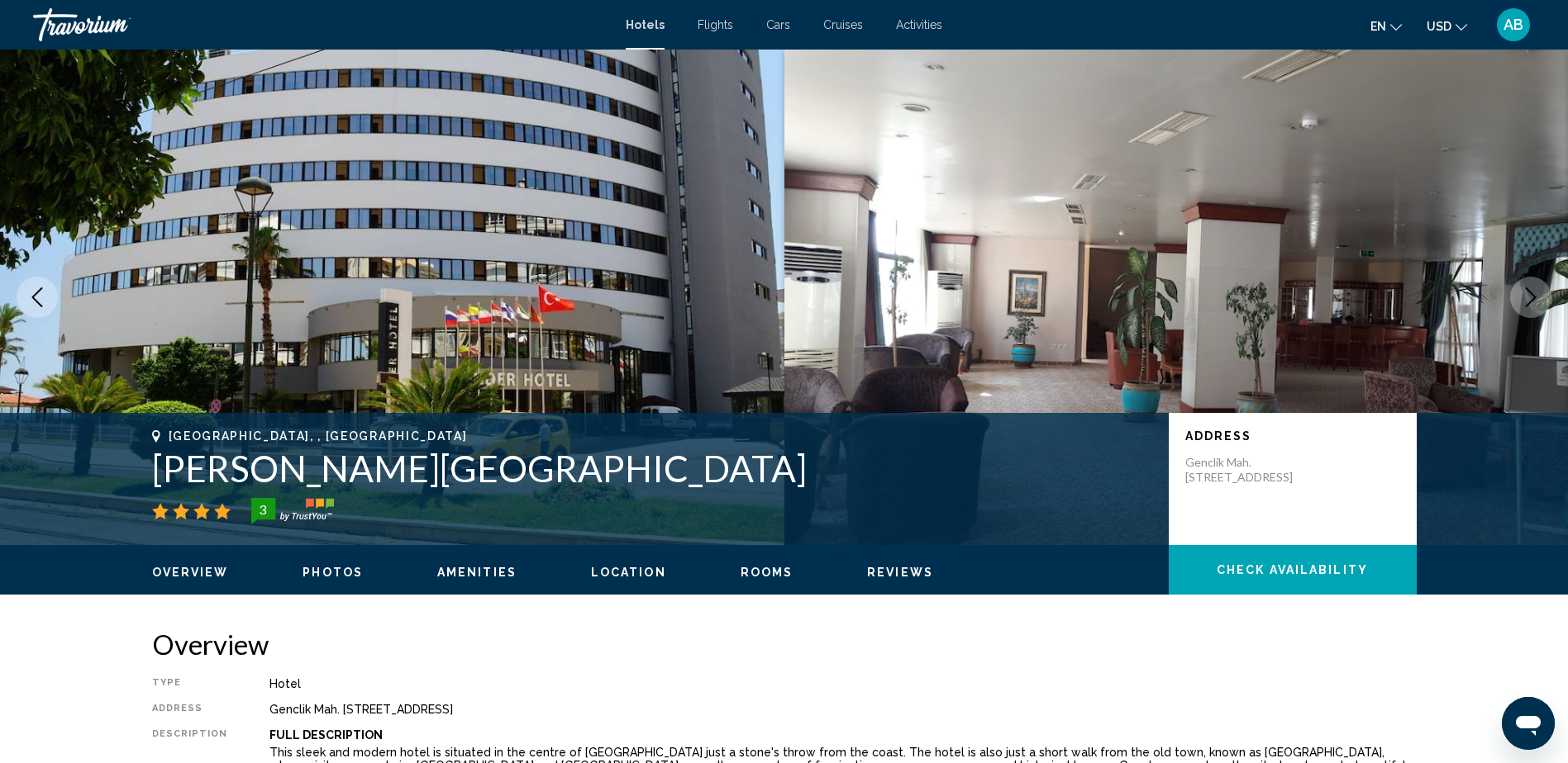
drag, startPoint x: 149, startPoint y: 467, endPoint x: 369, endPoint y: 459, distance: 220.1
click at [369, 459] on div "Antalya, , Turkey Cender Hotel 3 Address Genclik Mah. Isiklar Cad. No:42, Antal…" at bounding box center [785, 480] width 1331 height 100
drag, startPoint x: 369, startPoint y: 459, endPoint x: 338, endPoint y: 461, distance: 31.1
copy h1 "Cender Hotel"
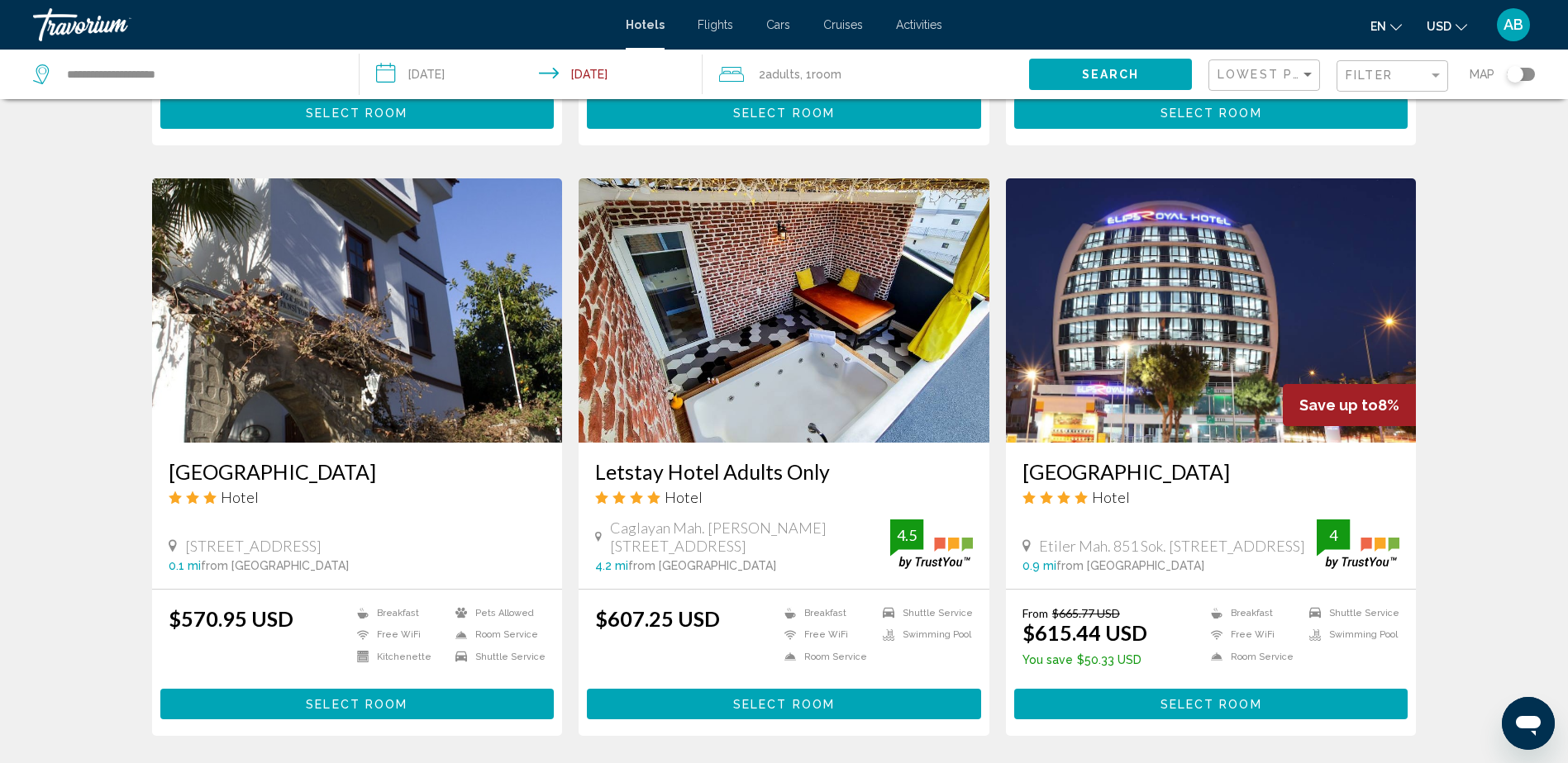
scroll to position [578, 0]
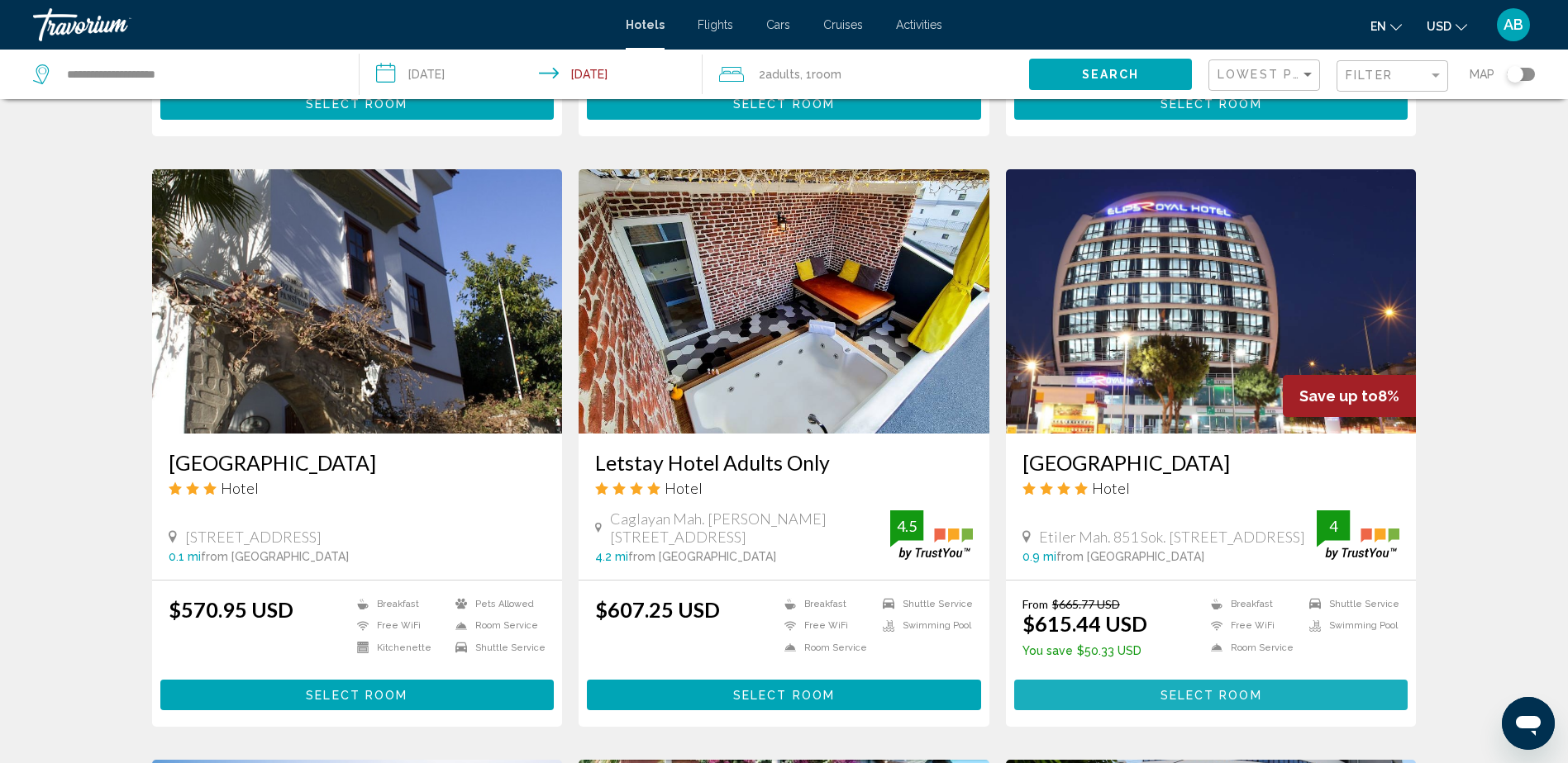
click at [1233, 693] on span "Select Room" at bounding box center [1211, 695] width 101 height 13
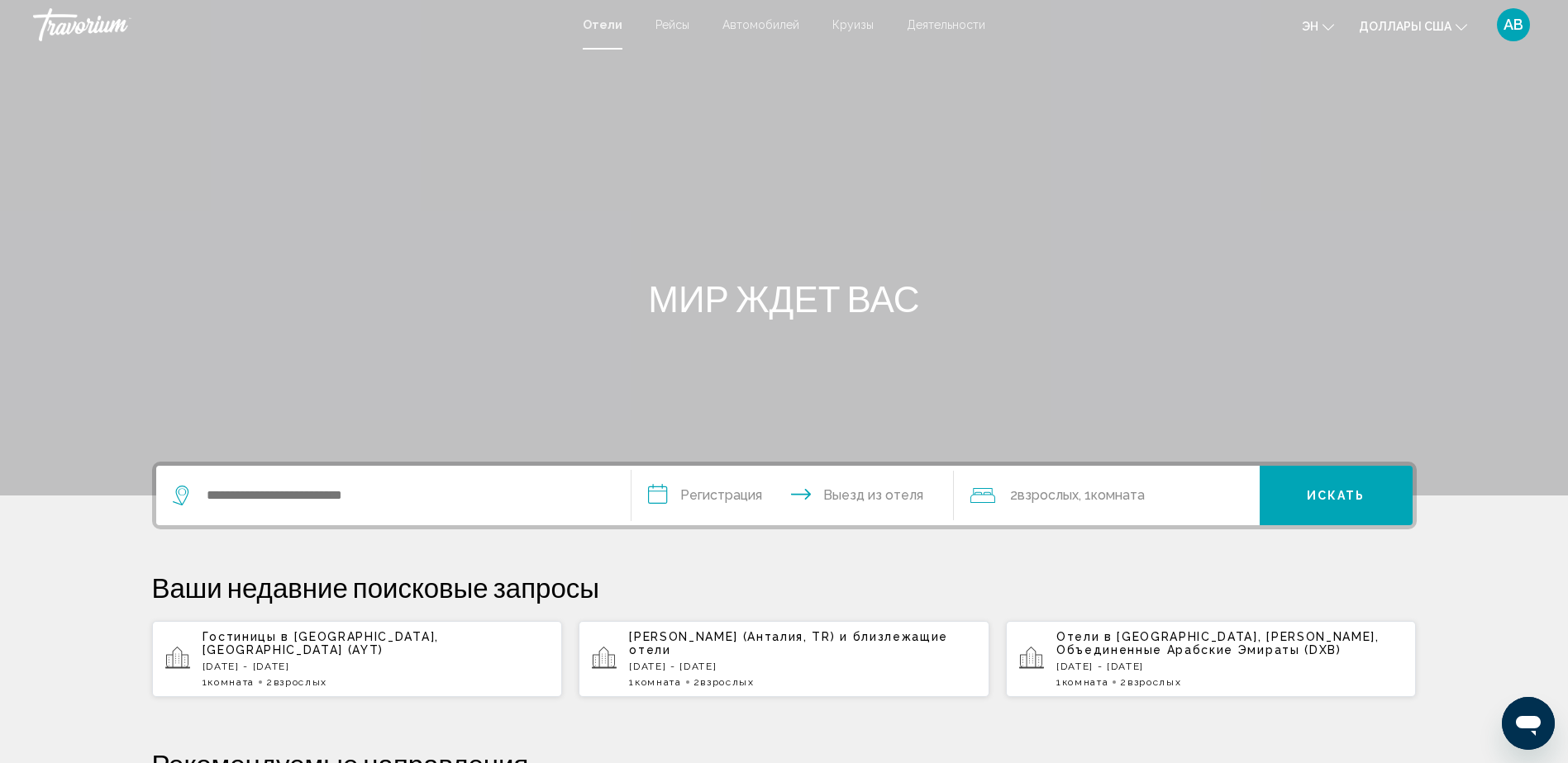
click at [342, 643] on span "Гостиницы в [GEOGRAPHIC_DATA]" at bounding box center [319, 636] width 233 height 13
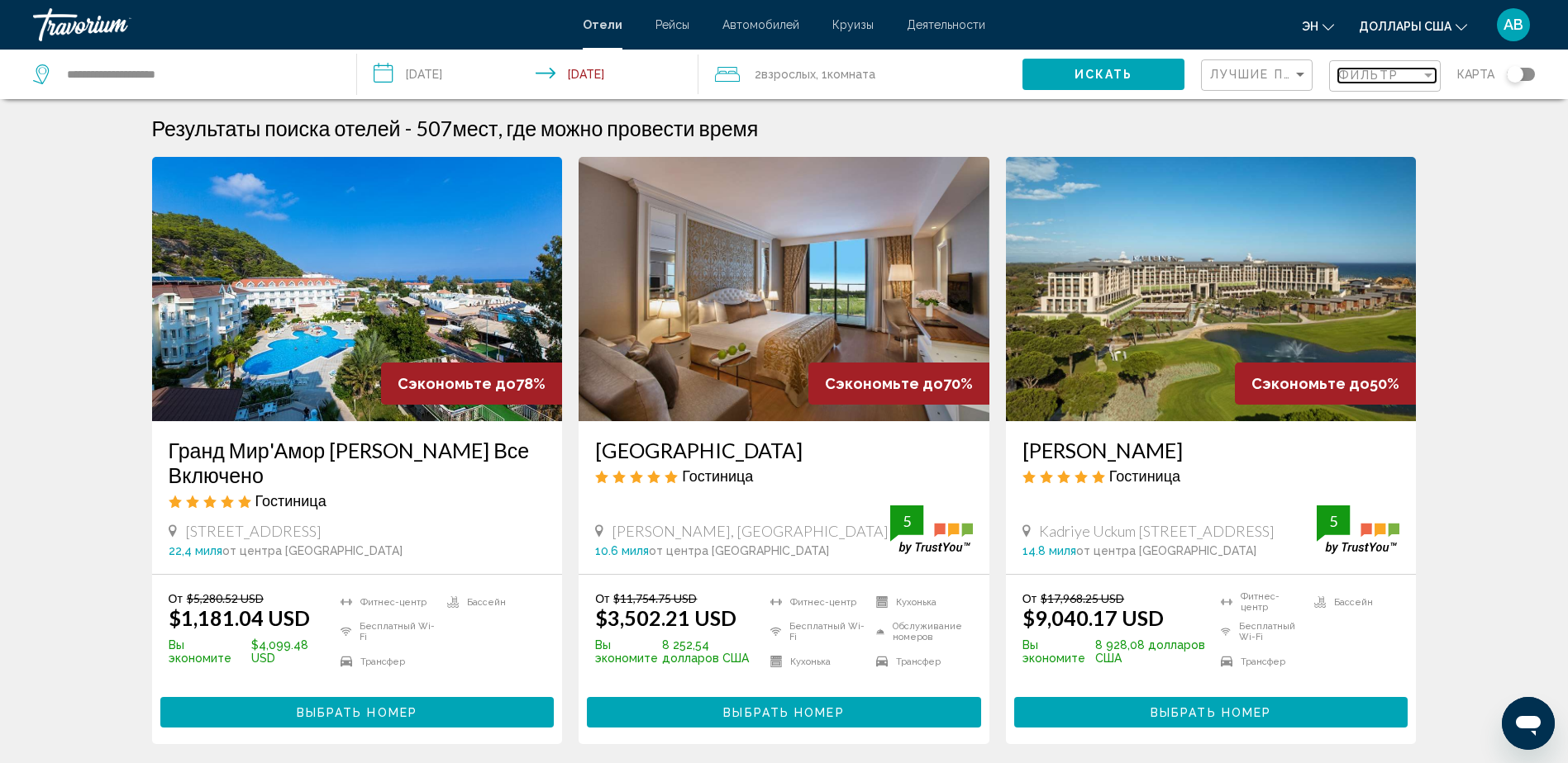
click at [1372, 69] on span "Фильтр" at bounding box center [1368, 75] width 61 height 13
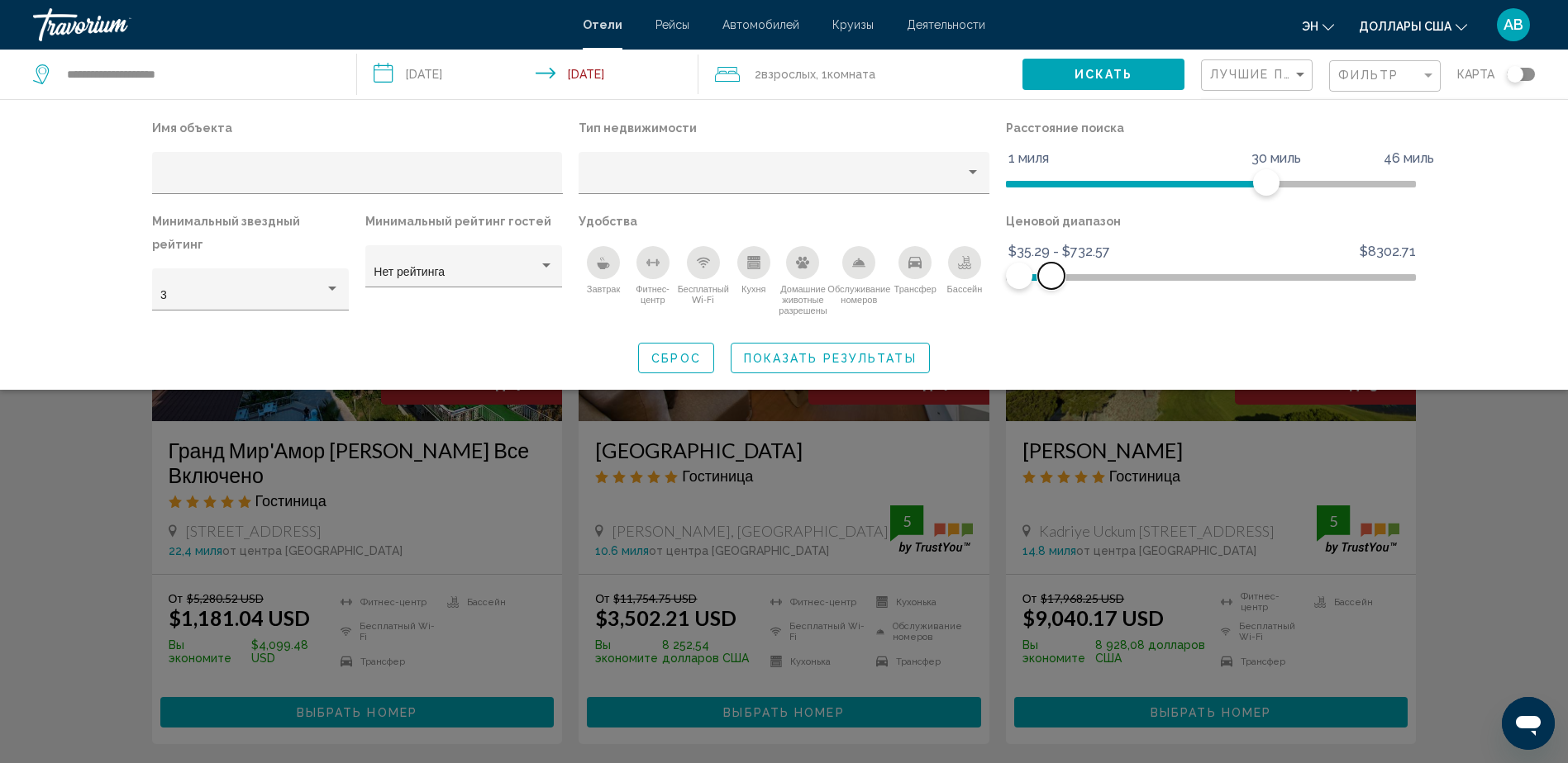
drag, startPoint x: 1410, startPoint y: 278, endPoint x: 1051, endPoint y: 287, distance: 359.1
click at [1051, 287] on span "Фильтры отелей" at bounding box center [1051, 276] width 27 height 27
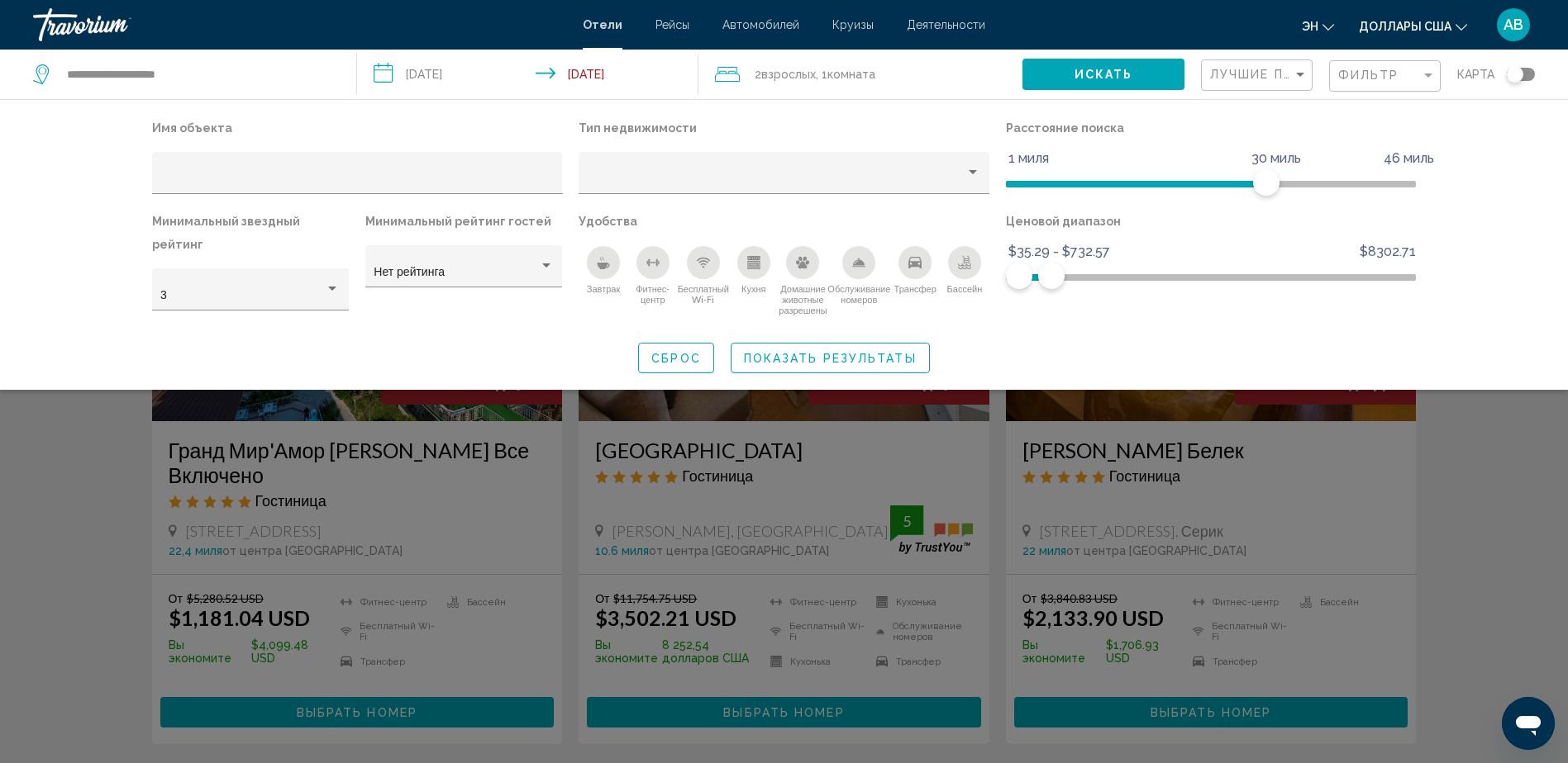
click at [604, 259] on icon "Завтрак" at bounding box center [604, 258] width 3 height 6
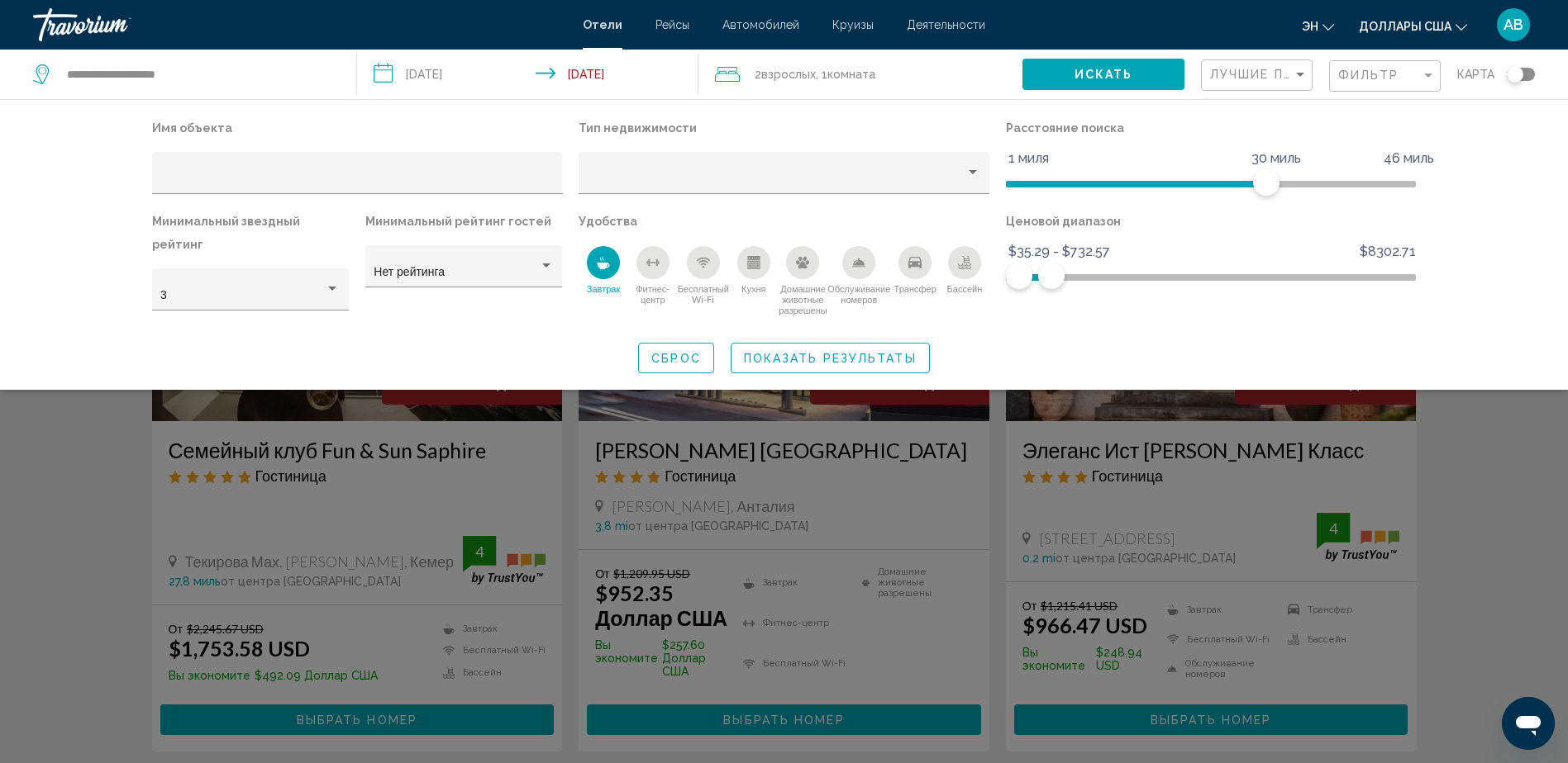
click at [705, 267] on icon "Бесплатный Wi-Fi" at bounding box center [702, 262] width 13 height 13
click at [860, 268] on icon "Обслуживание номеров" at bounding box center [858, 262] width 13 height 13
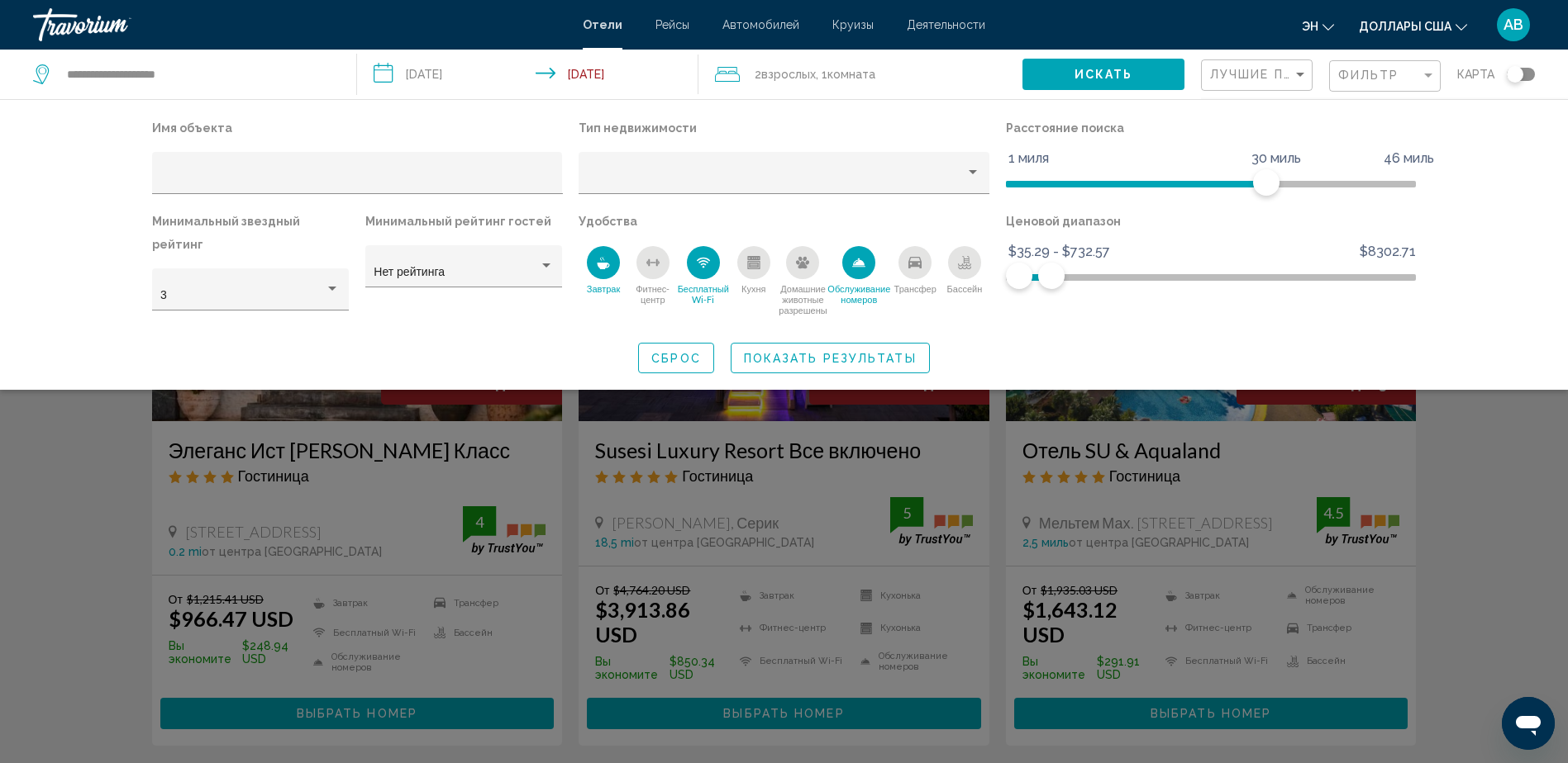
click at [965, 269] on icon "Бассейн" at bounding box center [964, 269] width 13 height 3
click at [894, 342] on button "Показать результаты" at bounding box center [830, 358] width 199 height 31
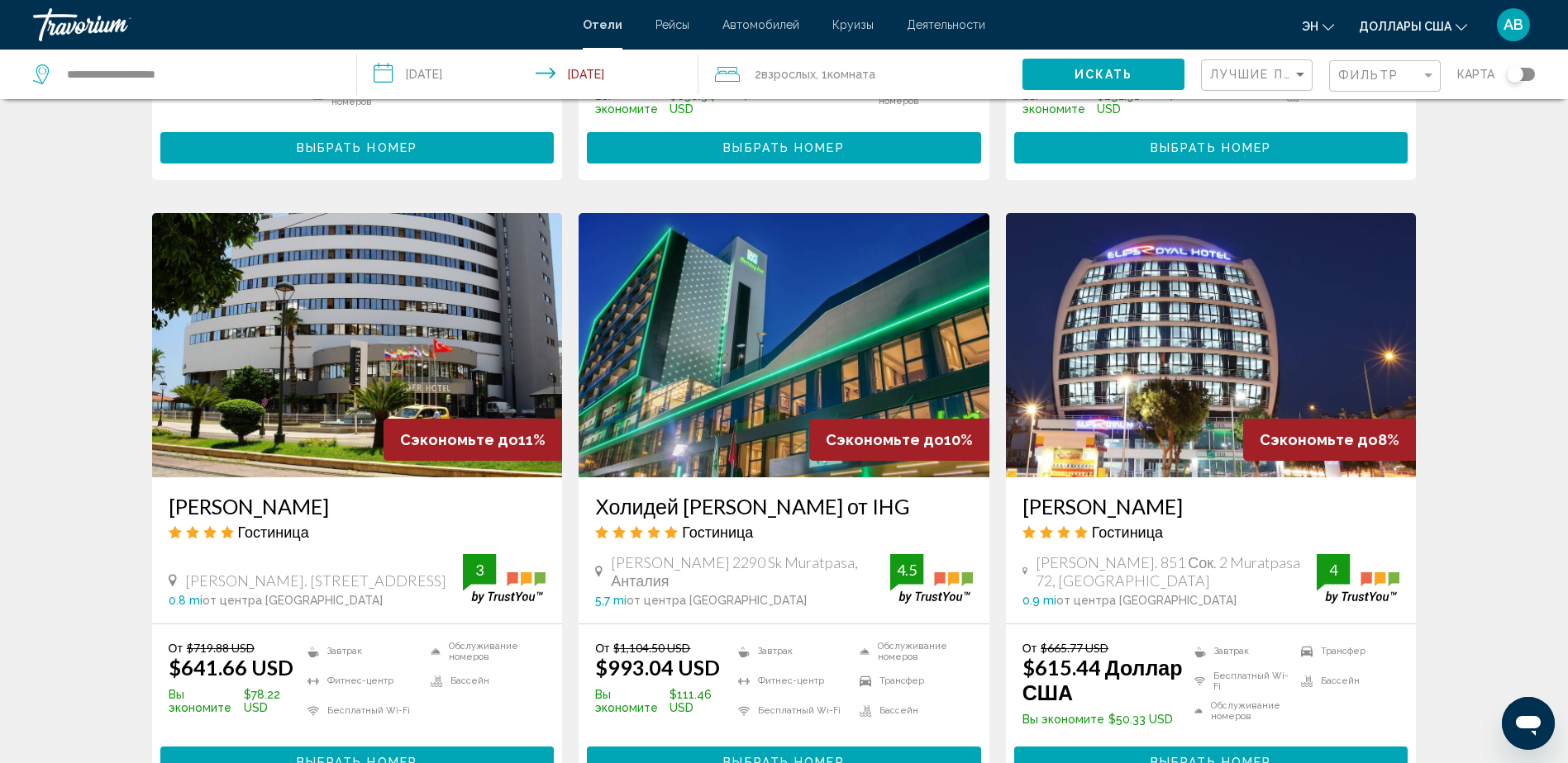
scroll to position [561, 0]
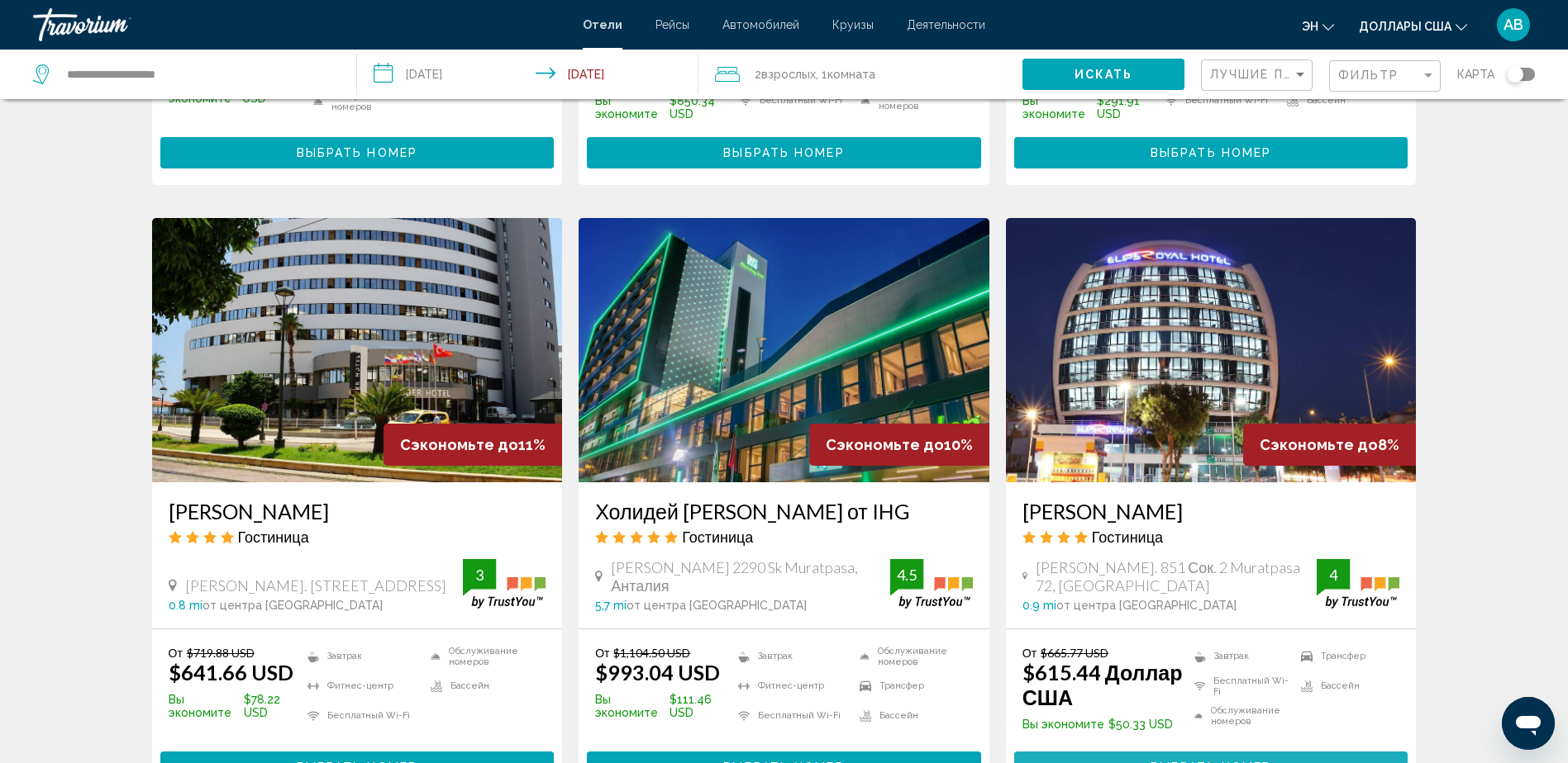
click at [1203, 754] on button "Выбрать номер" at bounding box center [1211, 767] width 394 height 31
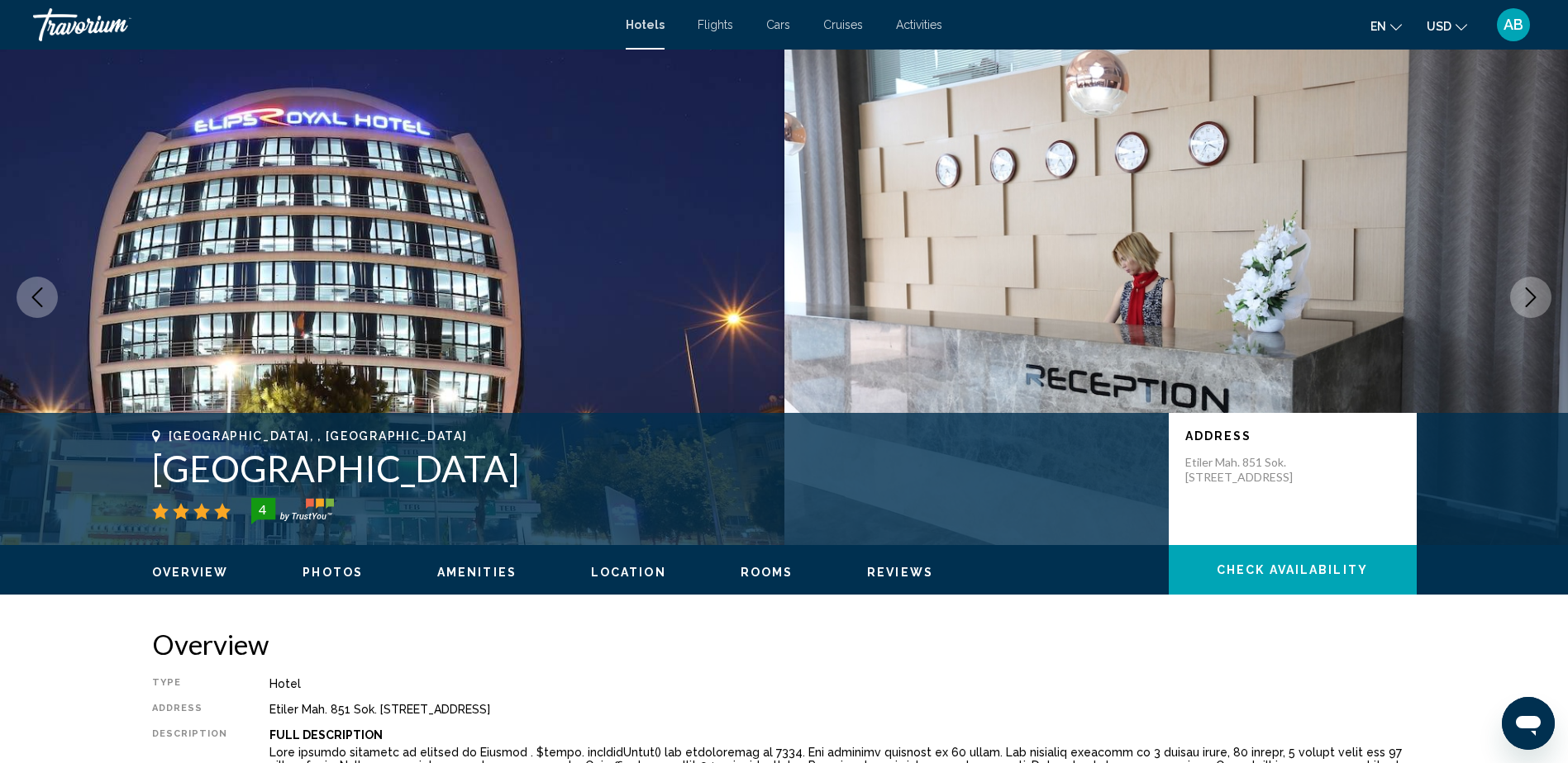
drag, startPoint x: 143, startPoint y: 466, endPoint x: 488, endPoint y: 466, distance: 345.0
click at [488, 466] on div "Antalya, , Turkey Elips Royal Hotel Spa 4 Address Etiler Mah. 851 Sok. 2 Muratp…" at bounding box center [785, 480] width 1331 height 100
drag, startPoint x: 488, startPoint y: 466, endPoint x: 445, endPoint y: 472, distance: 43.4
copy h1 "Elips Royal Hotel Spa"
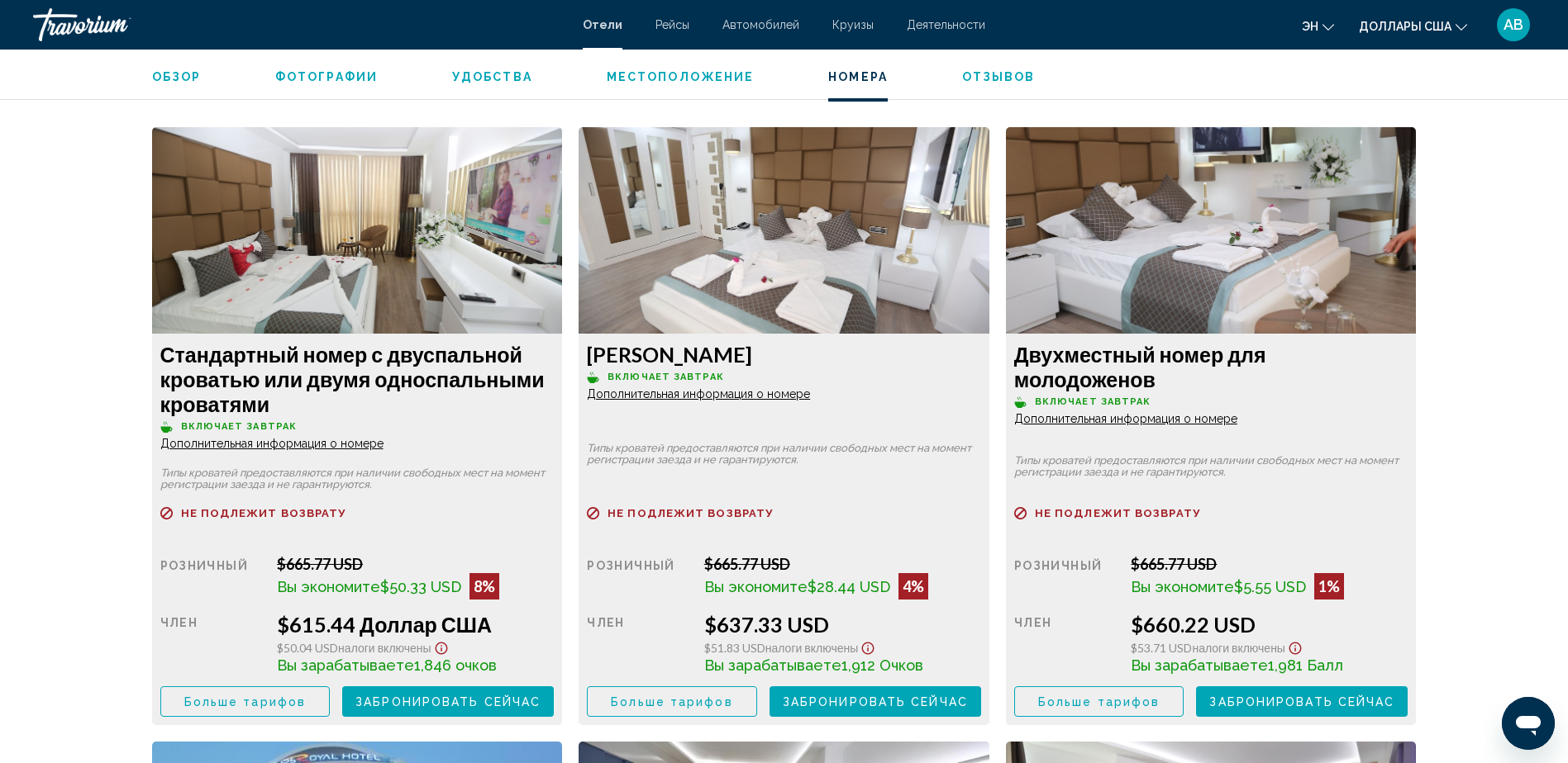
scroll to position [2188, 0]
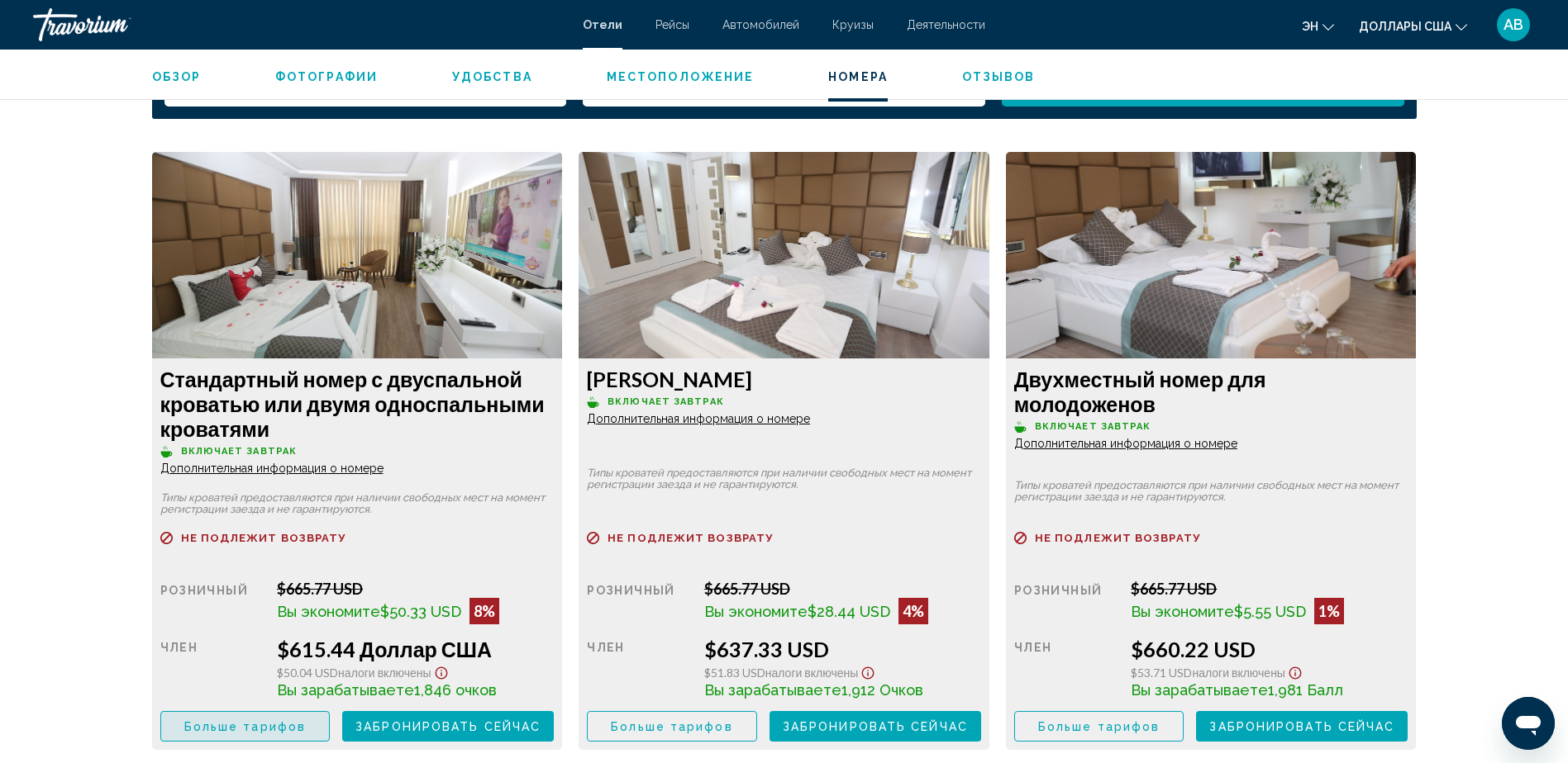
click at [279, 732] on span "Больше тарифов" at bounding box center [245, 726] width 121 height 13
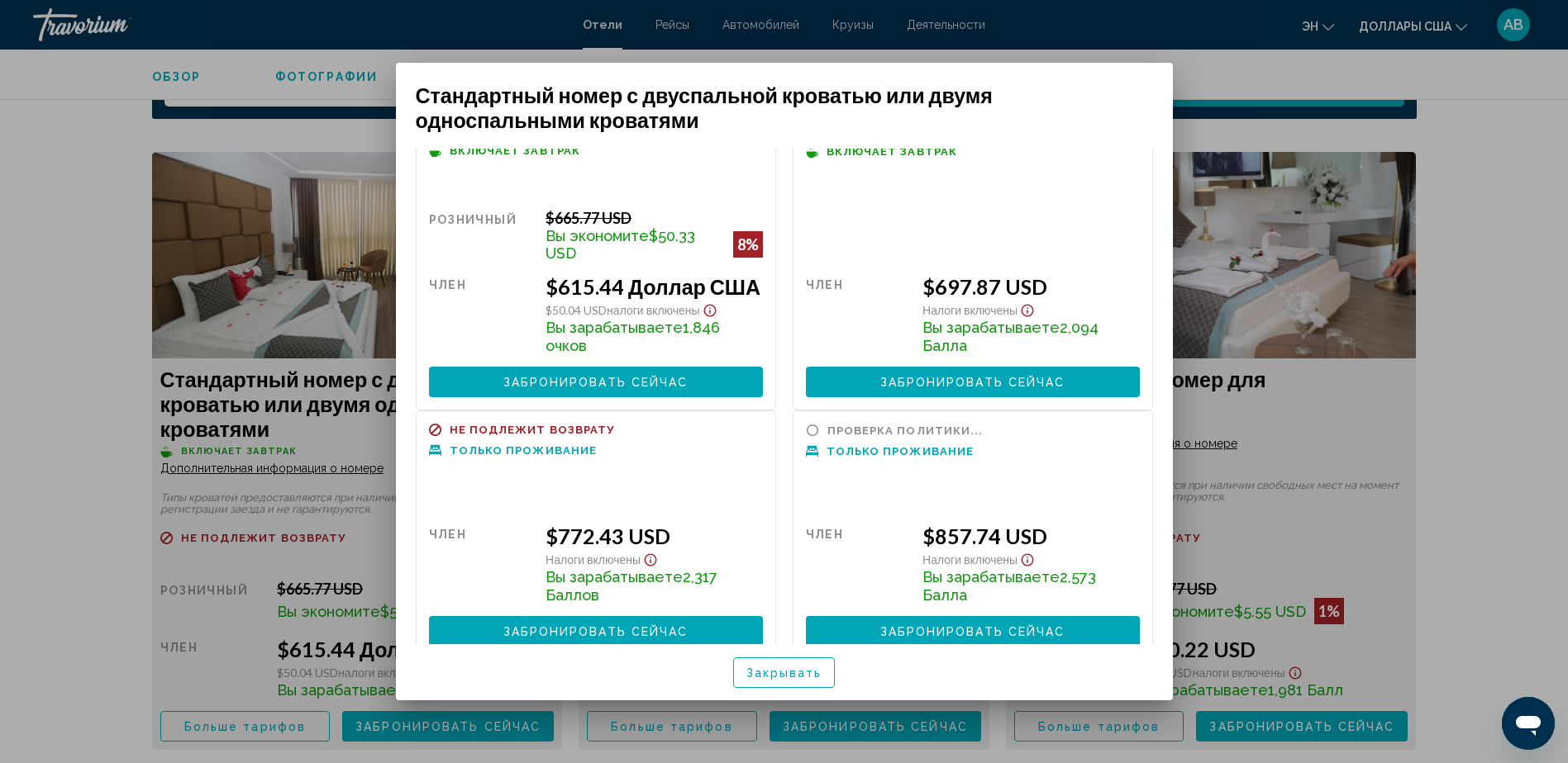
scroll to position [78, 0]
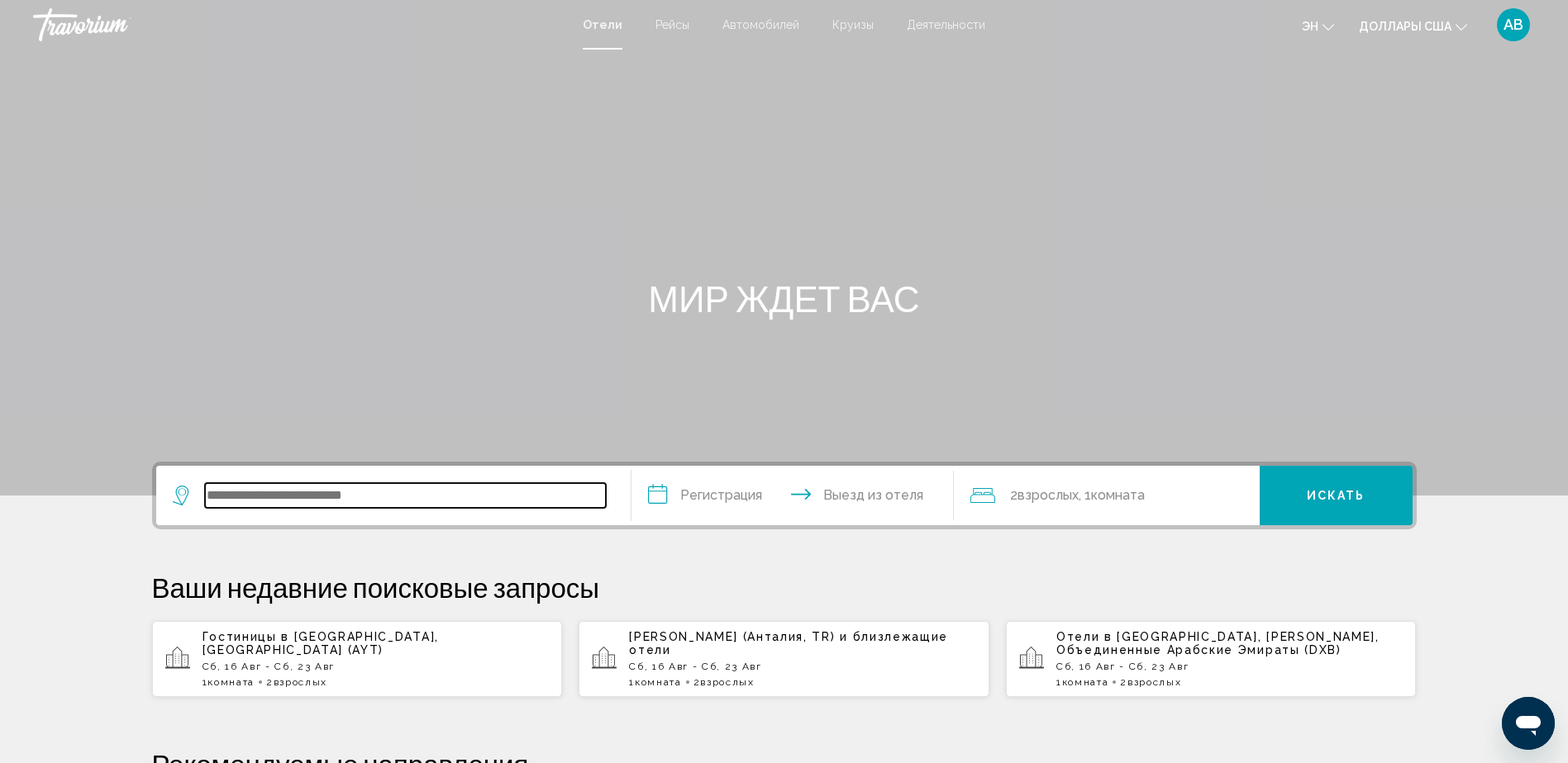
click at [254, 494] on input "Виджет поиска" at bounding box center [405, 495] width 401 height 25
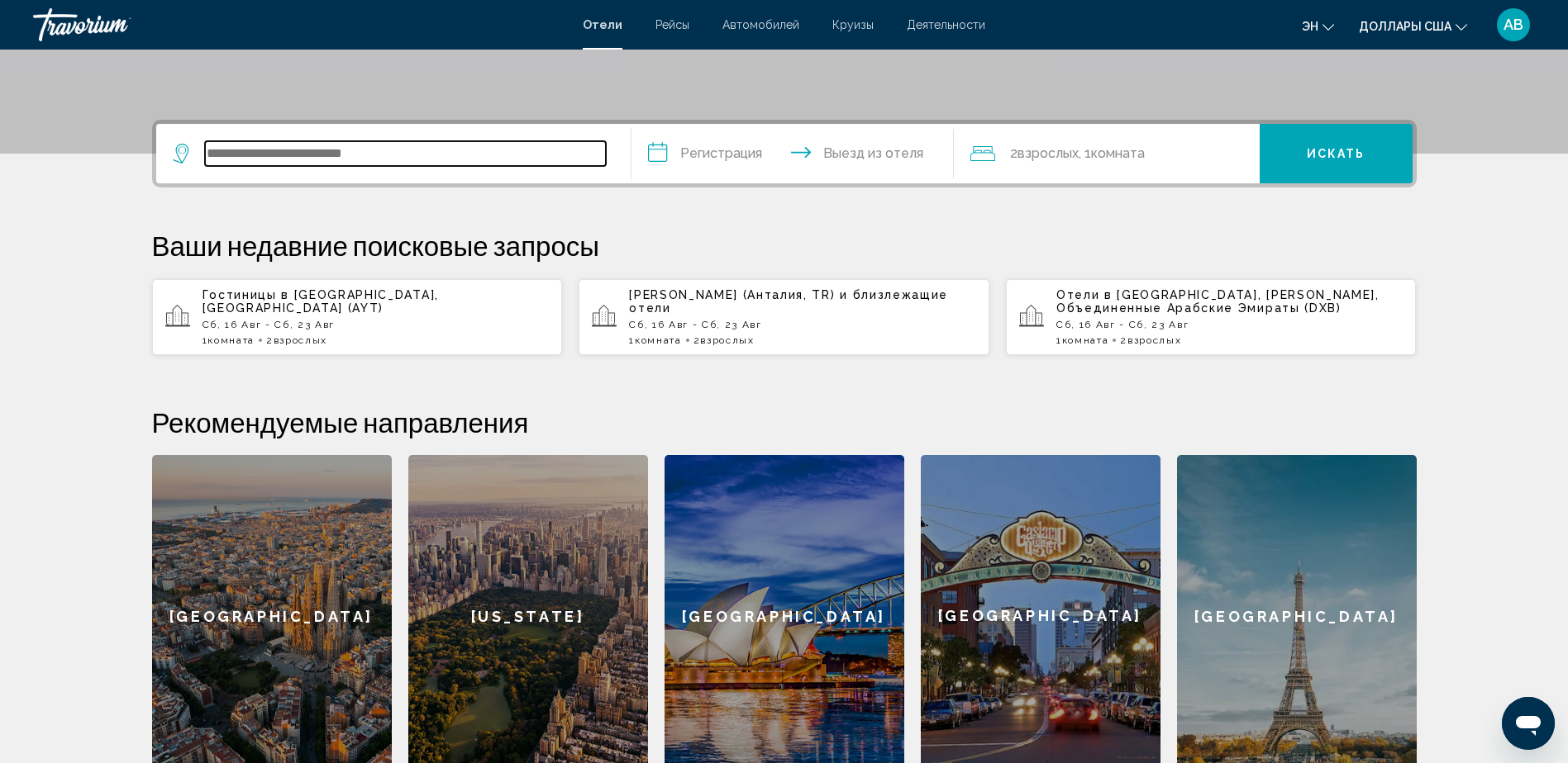
scroll to position [409, 0]
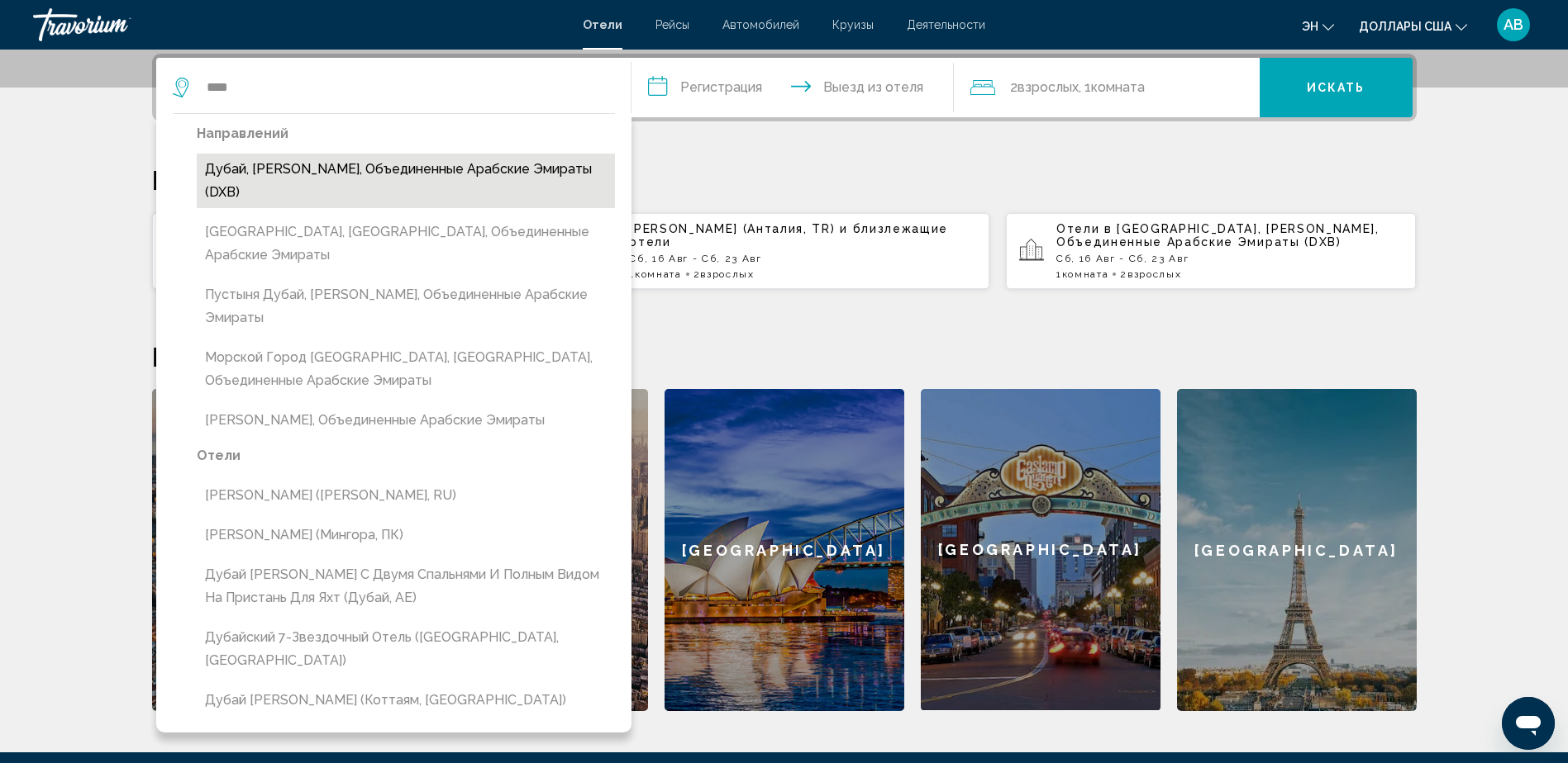
click at [305, 173] on button "Дубай, [PERSON_NAME], Объединенные Арабские Эмираты (DXB)" at bounding box center [405, 181] width 418 height 55
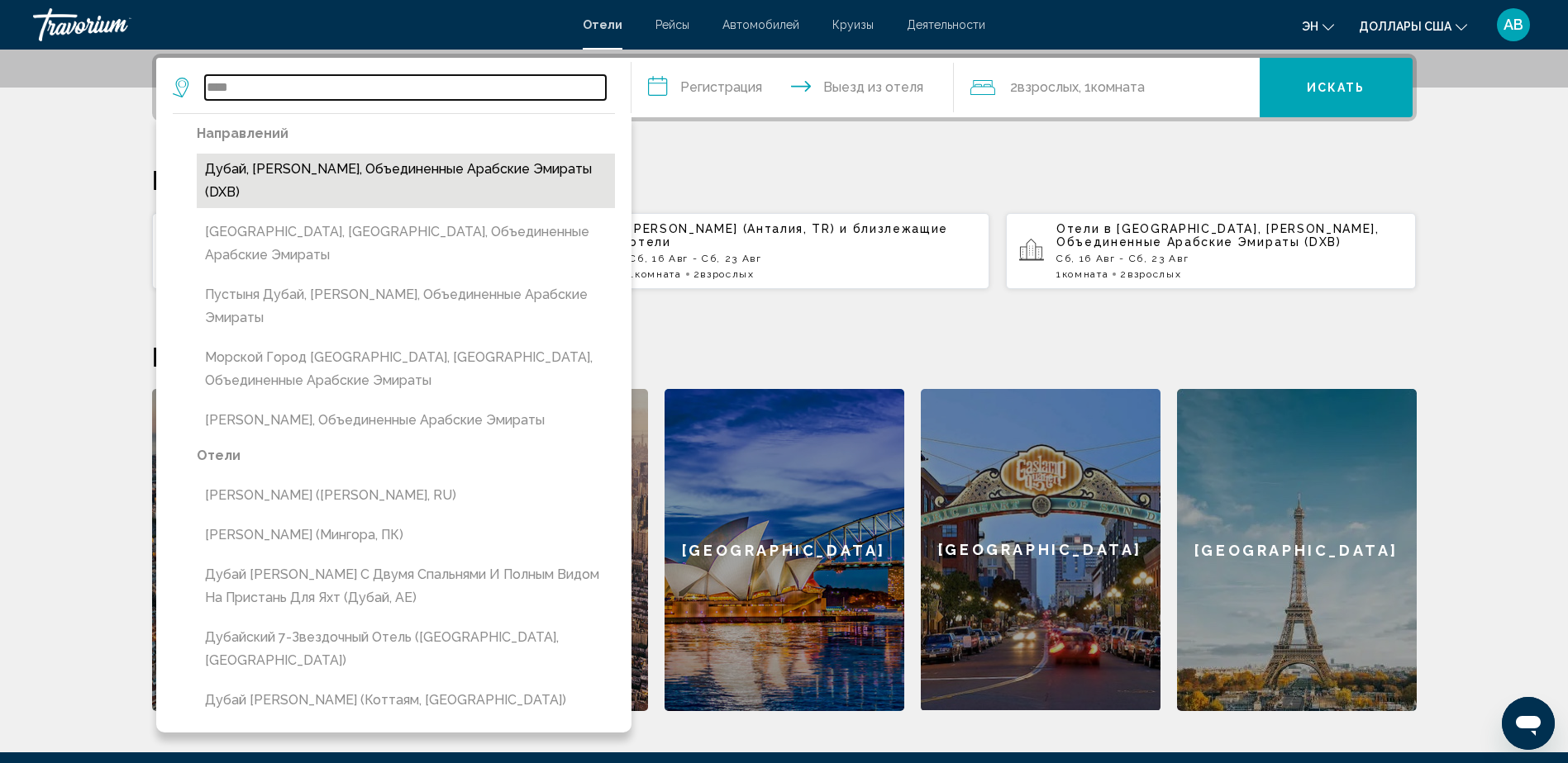
type input "**********"
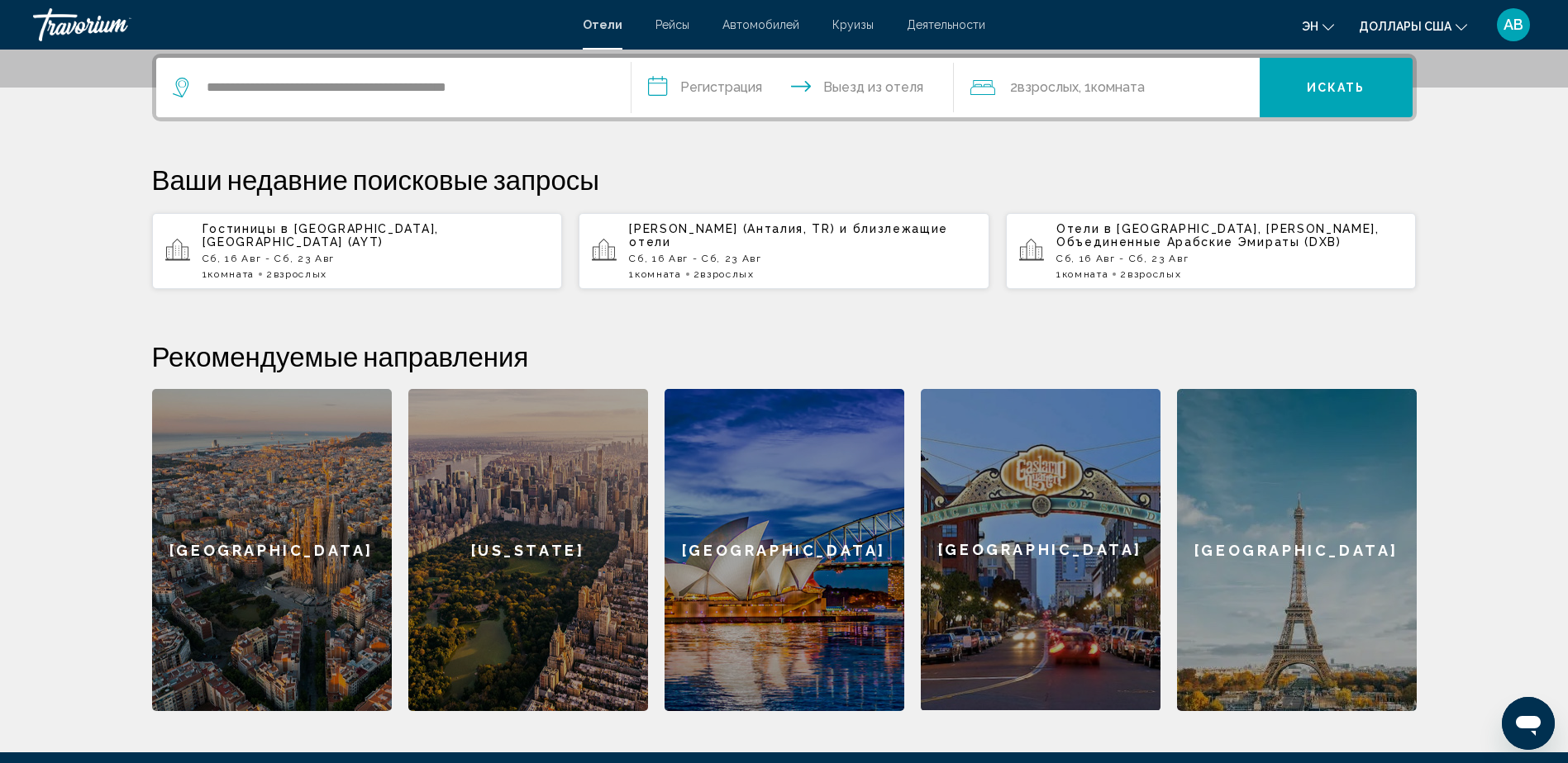
click at [718, 94] on input "**********" at bounding box center [795, 89] width 329 height 64
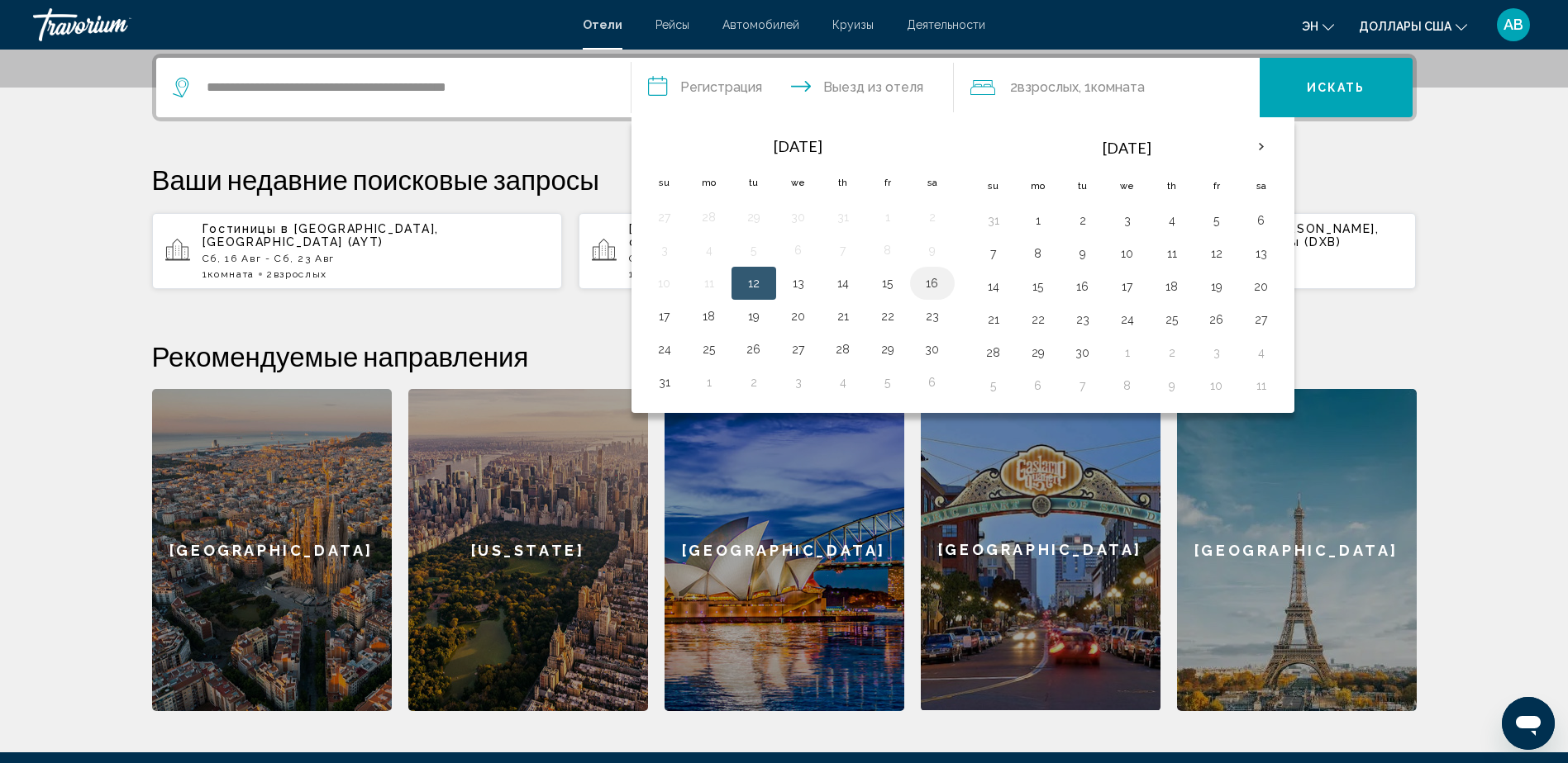
click at [938, 278] on button "16" at bounding box center [932, 283] width 27 height 23
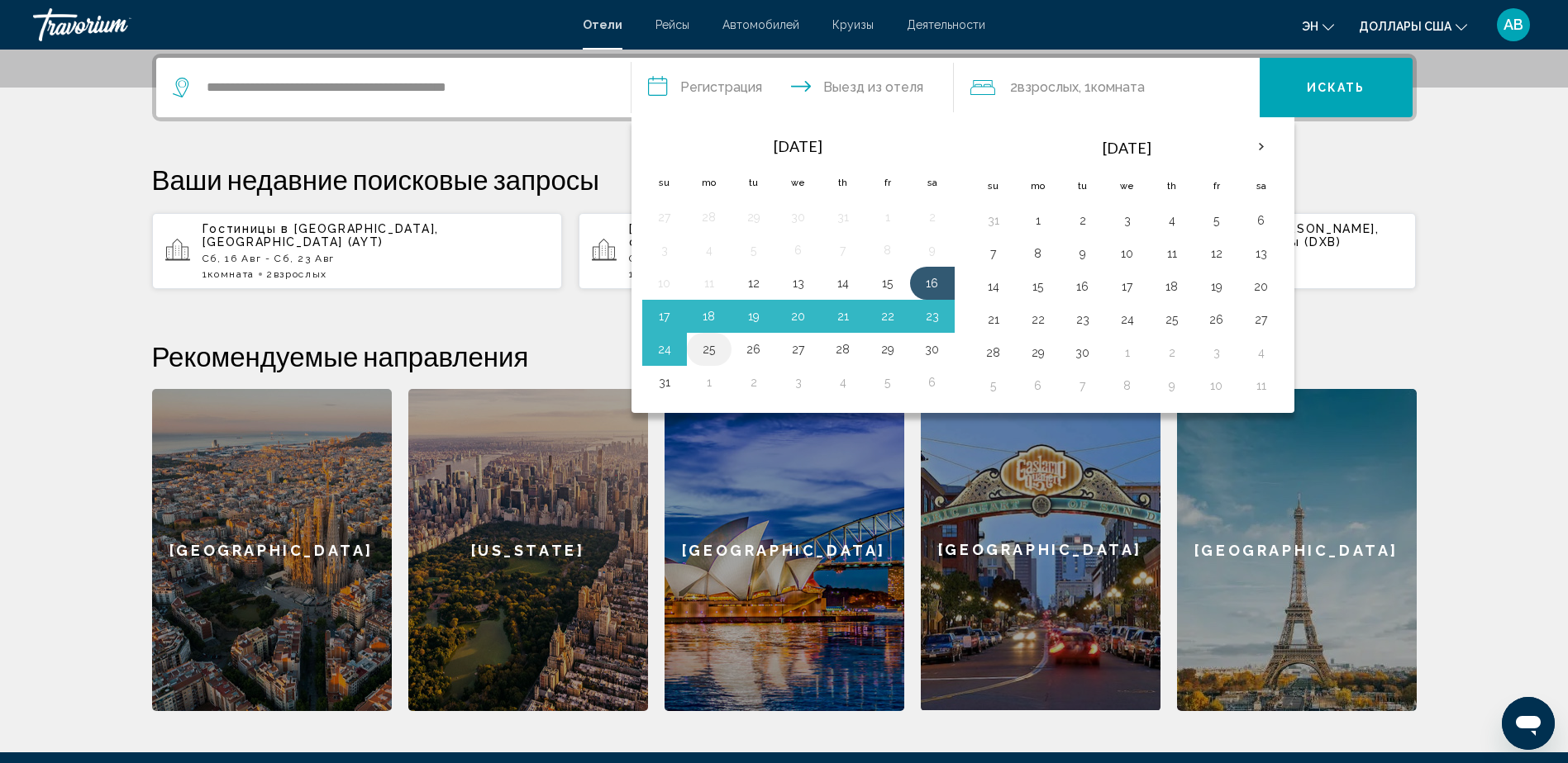
click at [705, 351] on button "25" at bounding box center [708, 349] width 27 height 23
type input "**********"
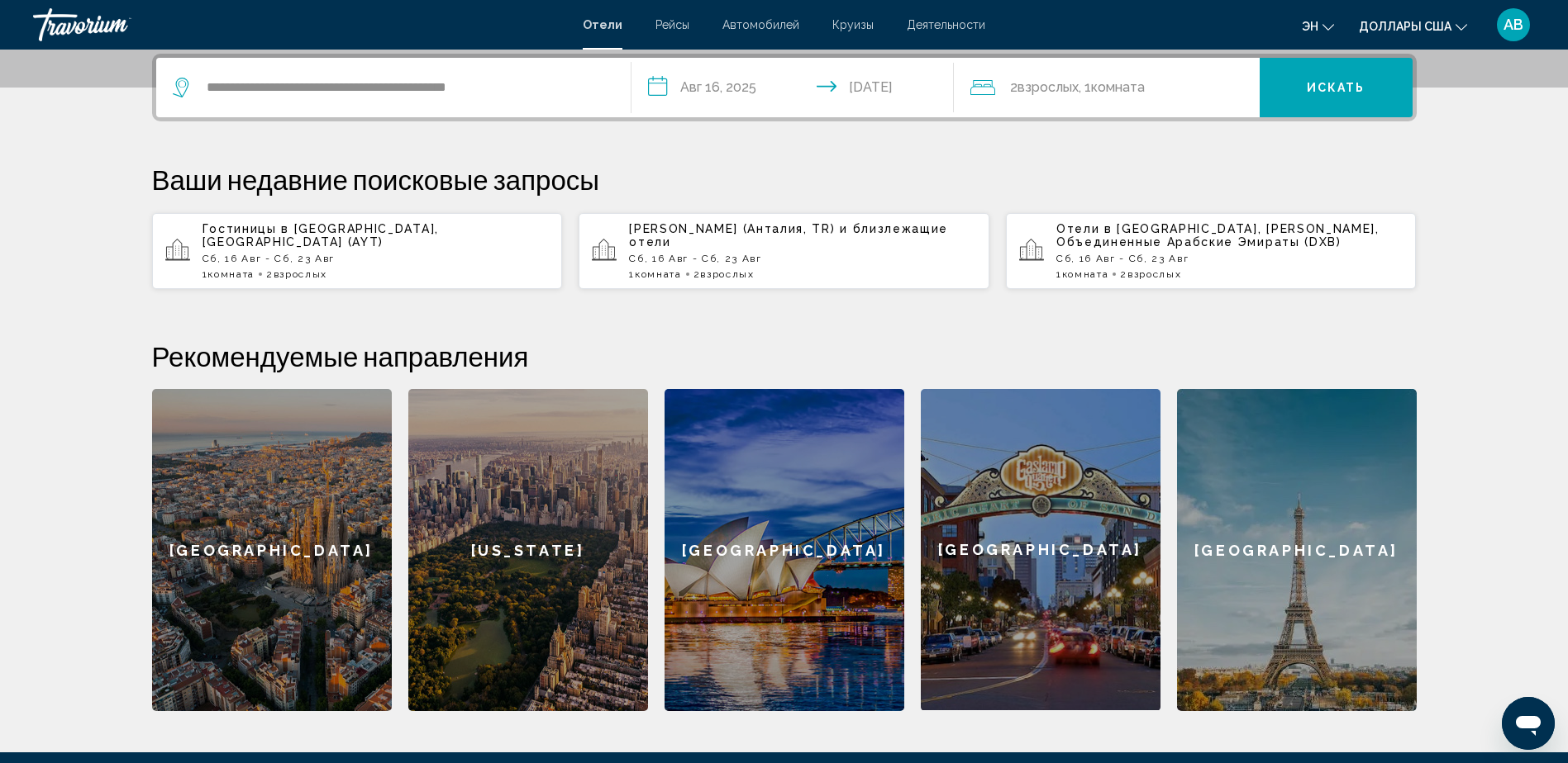
click at [1315, 82] on span "Искать" at bounding box center [1336, 88] width 58 height 13
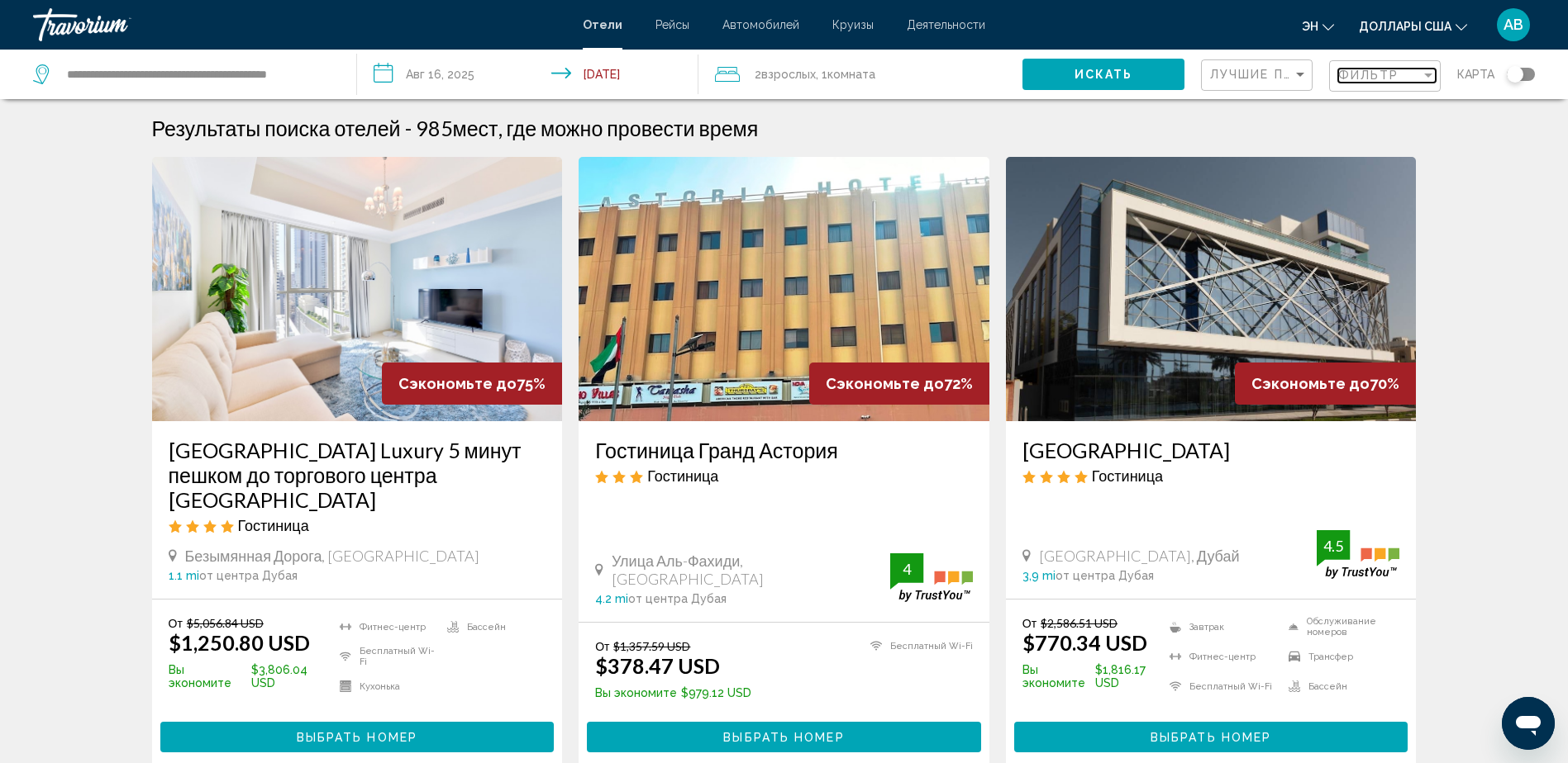
click at [1363, 82] on span "Фильтр" at bounding box center [1368, 75] width 61 height 13
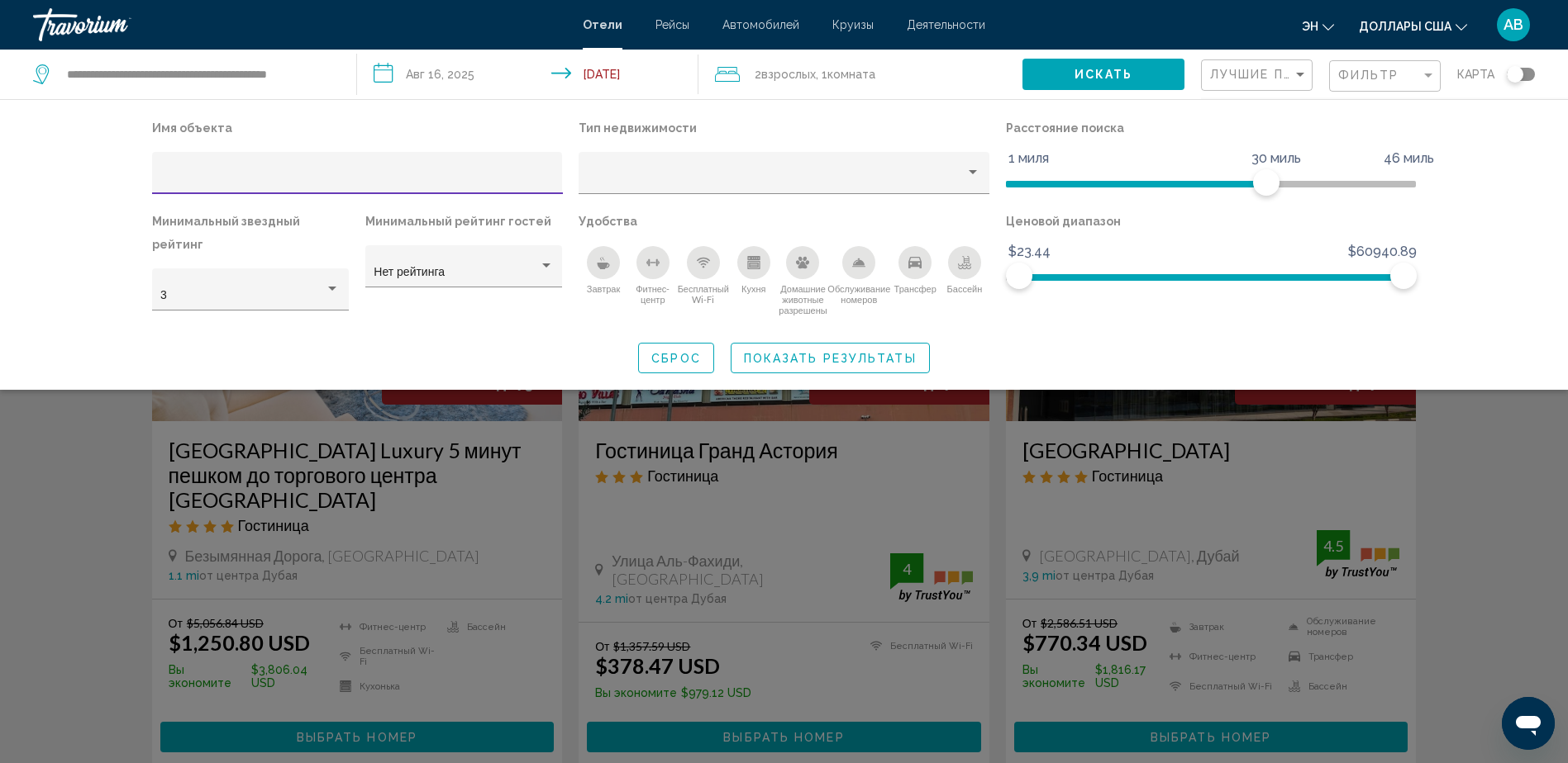
click at [607, 269] on icon "Завтрак" at bounding box center [603, 262] width 13 height 13
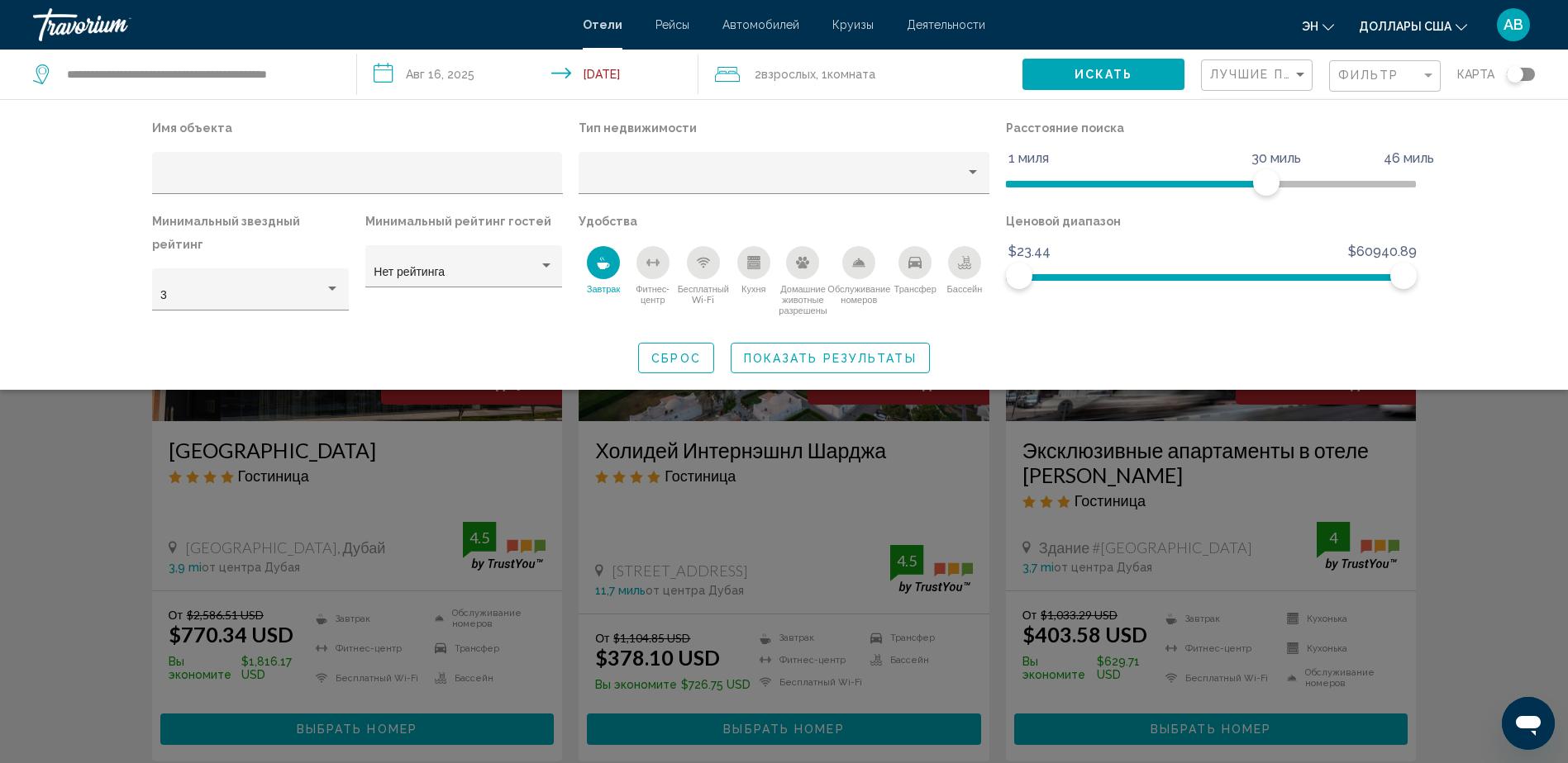
click at [705, 266] on icon "Бесплатный Wi-Fi" at bounding box center [702, 262] width 13 height 13
click at [855, 268] on icon "Обслуживание номеров" at bounding box center [858, 262] width 13 height 13
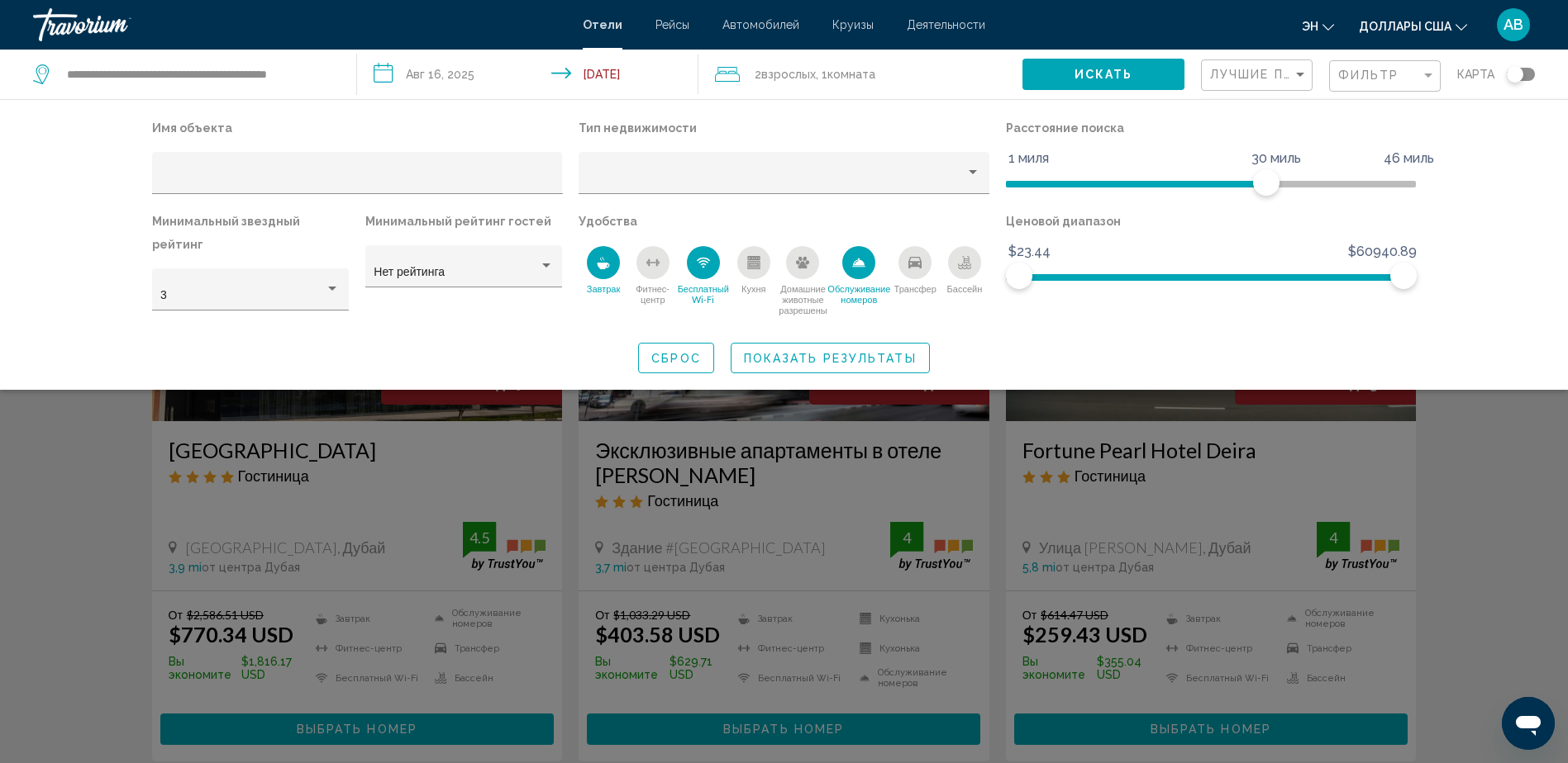
click at [976, 262] on div "Бассейн" at bounding box center [964, 263] width 33 height 33
drag, startPoint x: 1395, startPoint y: 276, endPoint x: 1063, endPoint y: 281, distance: 332.0
click at [1063, 281] on span "Фильтры отелей" at bounding box center [1062, 276] width 27 height 27
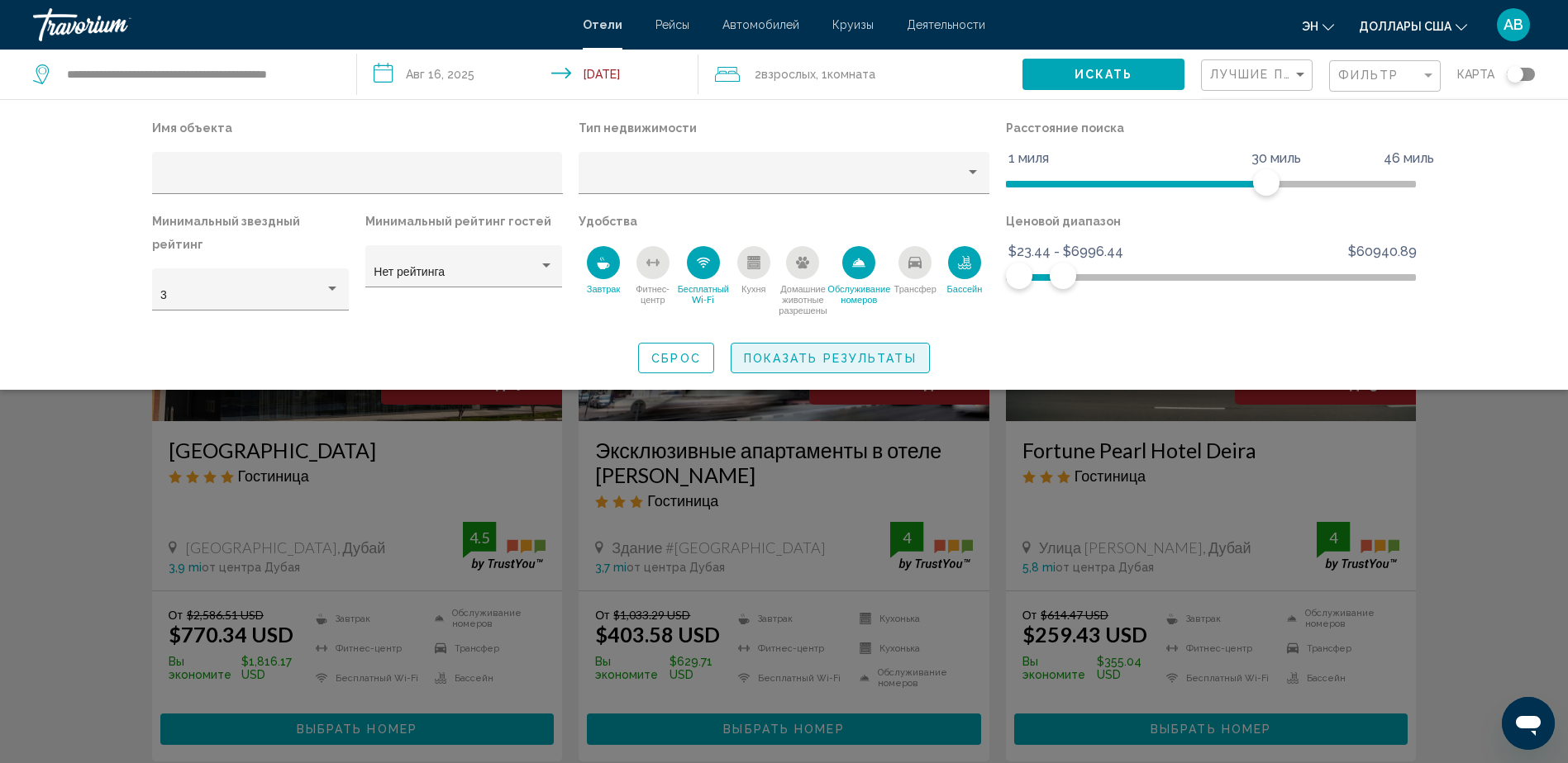
click at [776, 352] on span "Показать результаты" at bounding box center [830, 358] width 173 height 13
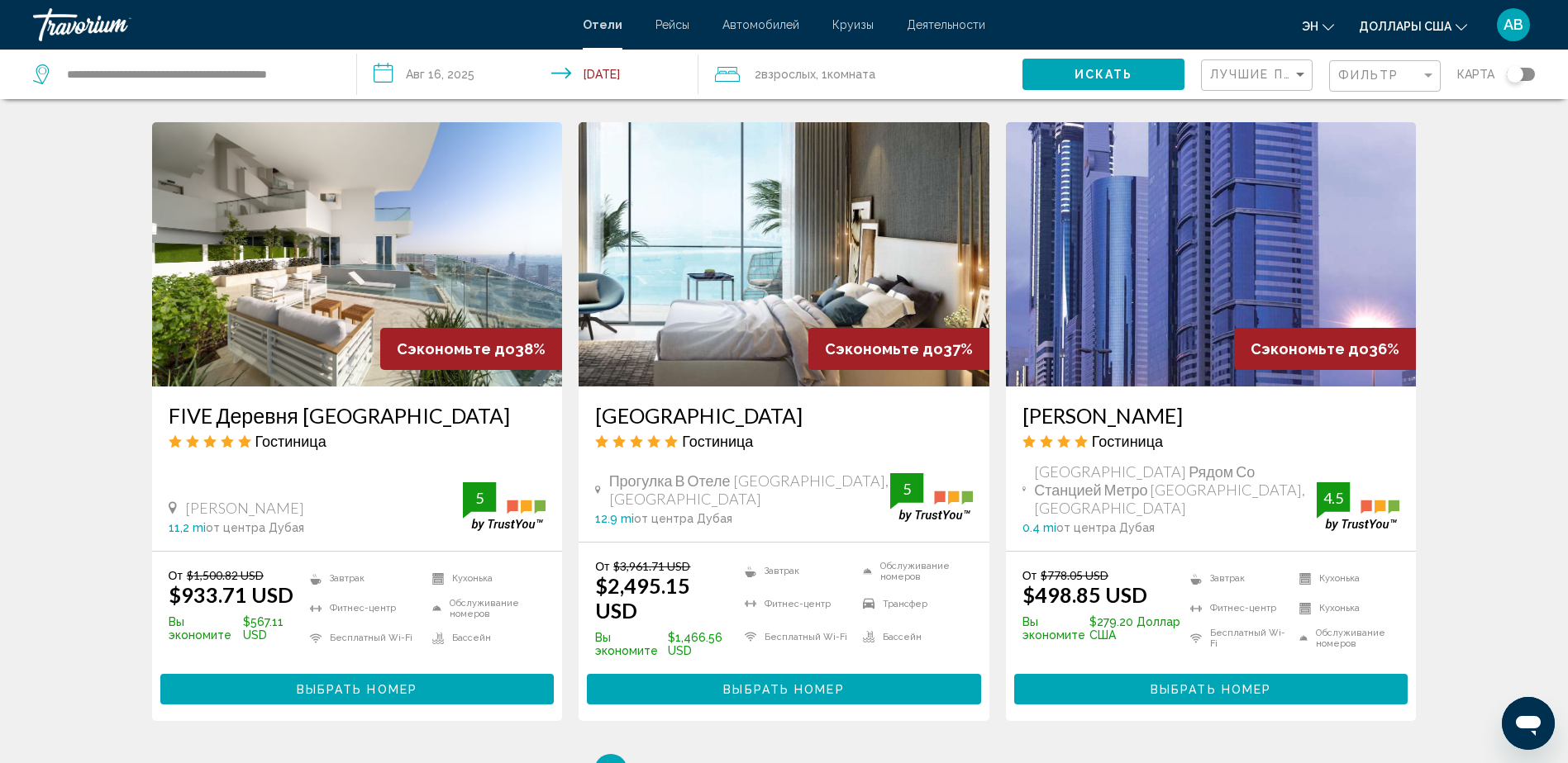
scroll to position [1932, 0]
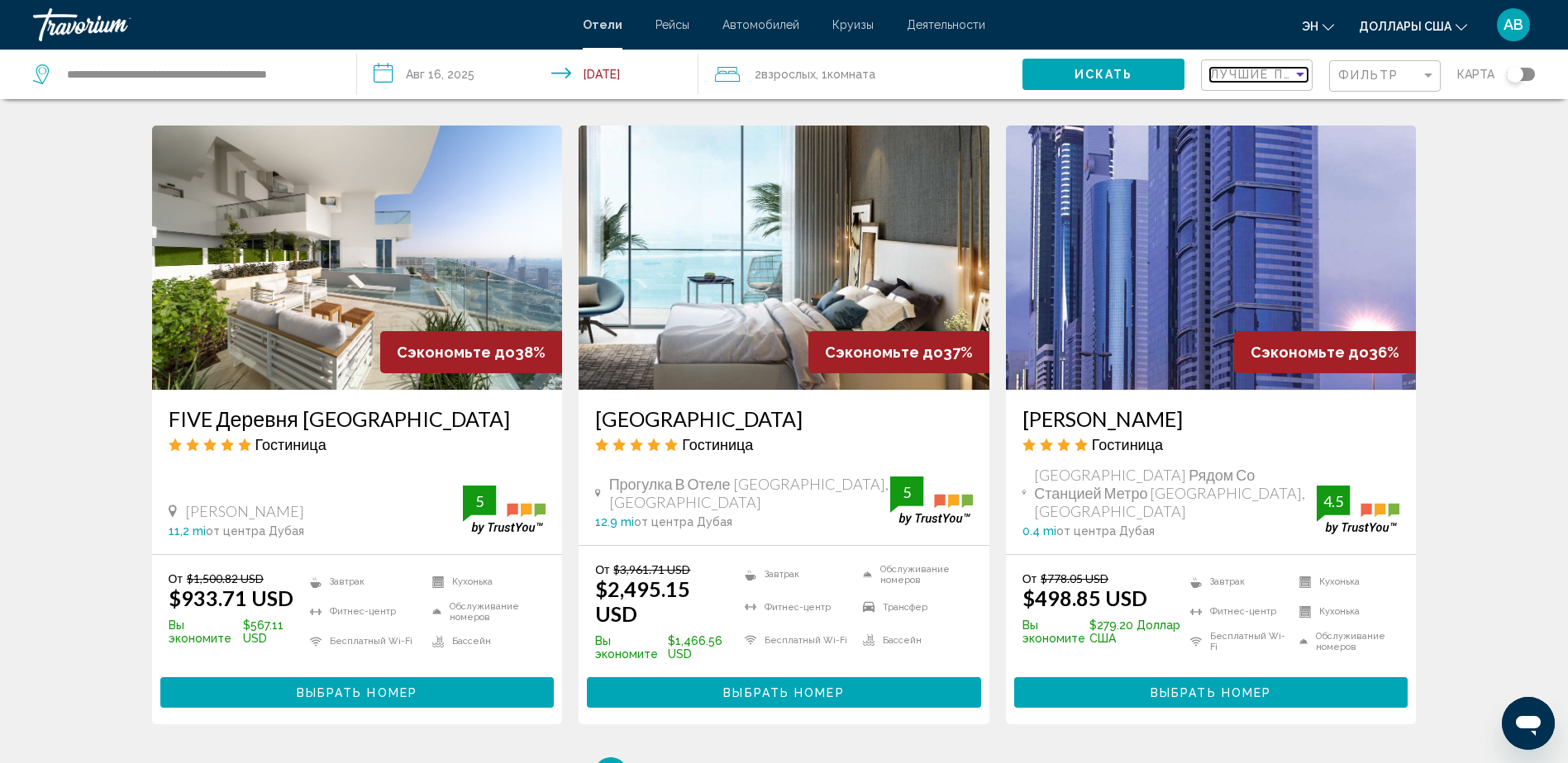
click at [1238, 82] on mat-select "Лучшие предложения" at bounding box center [1259, 76] width 98 height 14
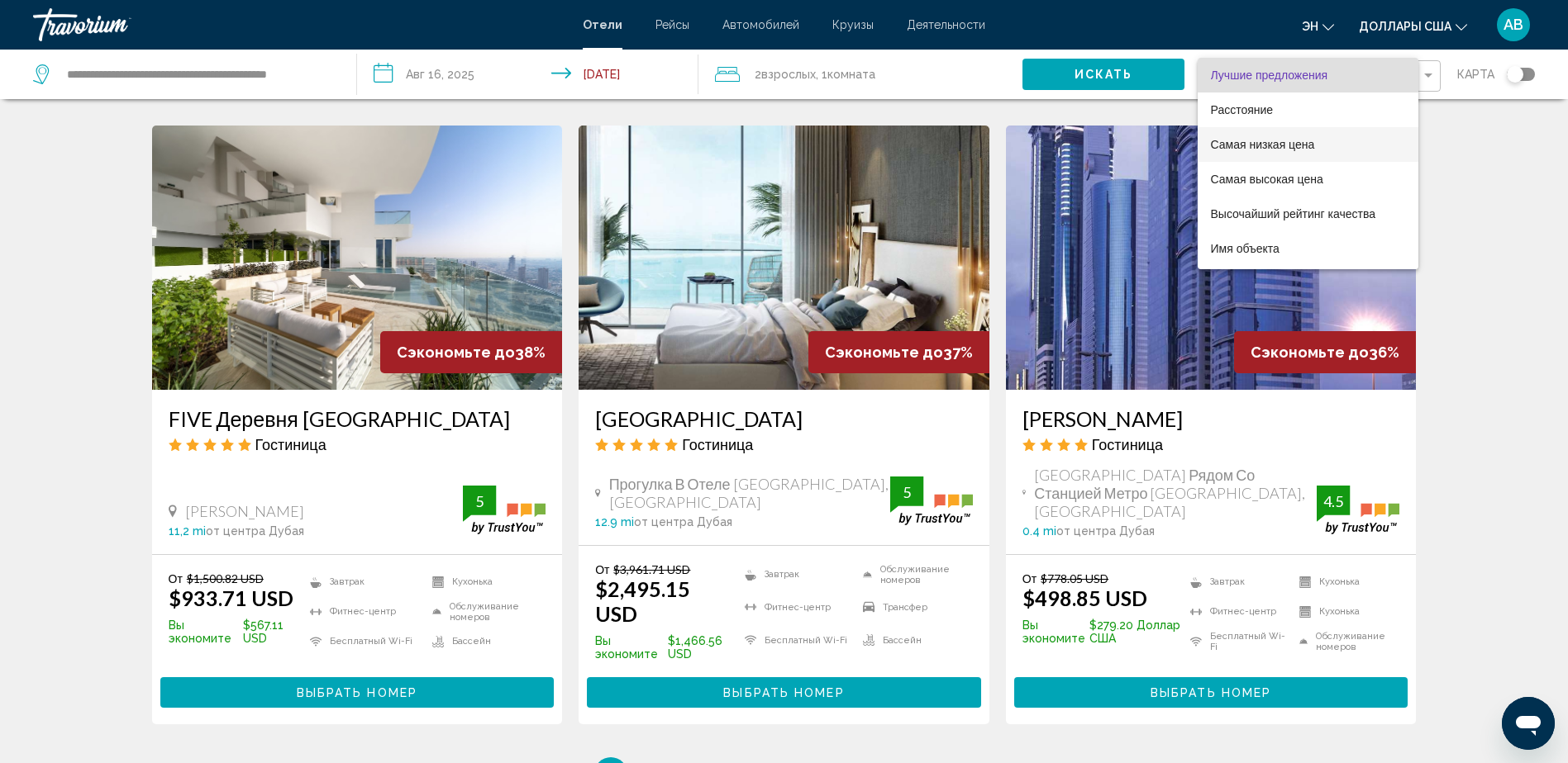
click at [1240, 142] on span "Самая низкая цена" at bounding box center [1262, 144] width 104 height 13
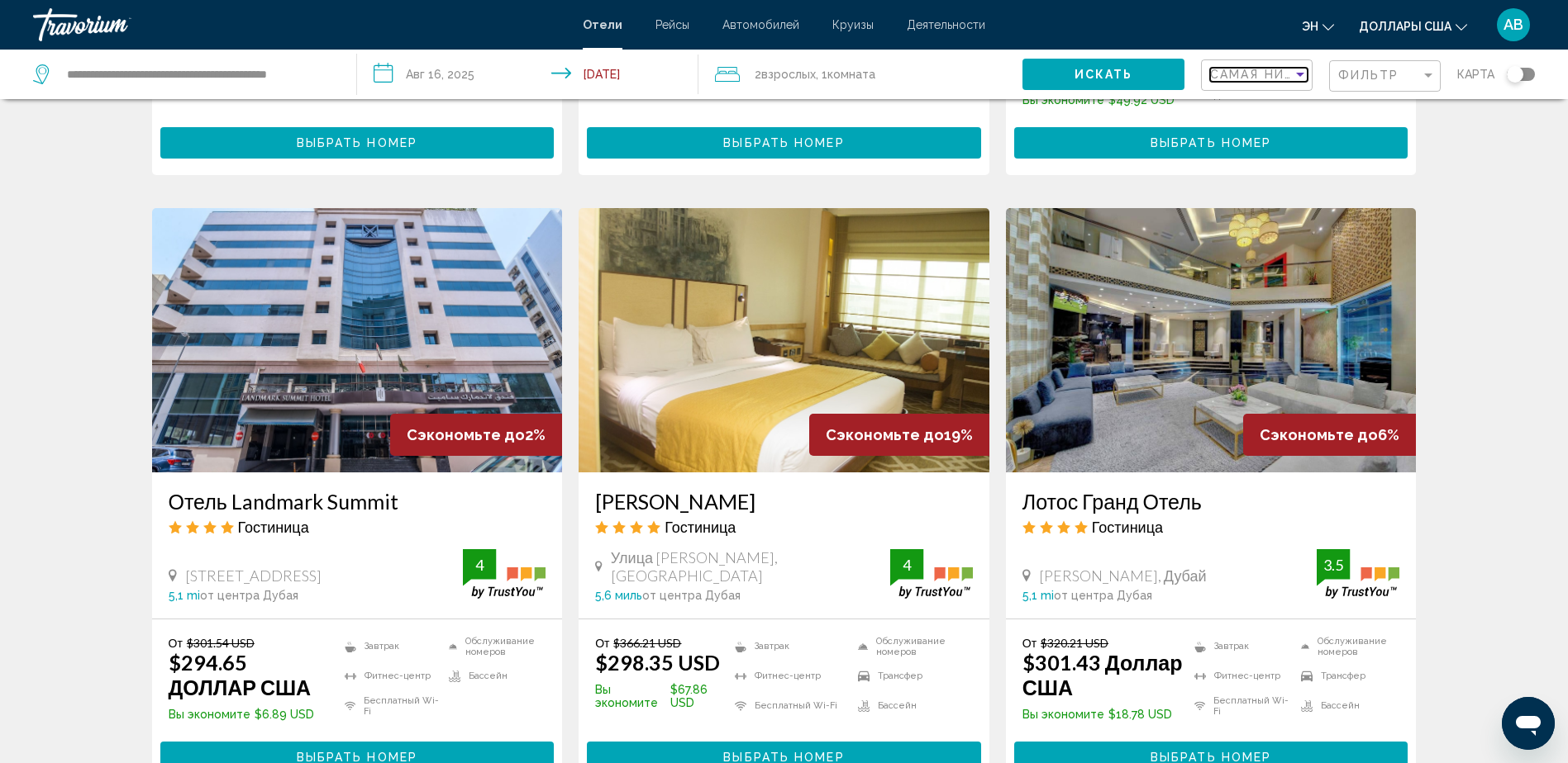
scroll to position [1262, 0]
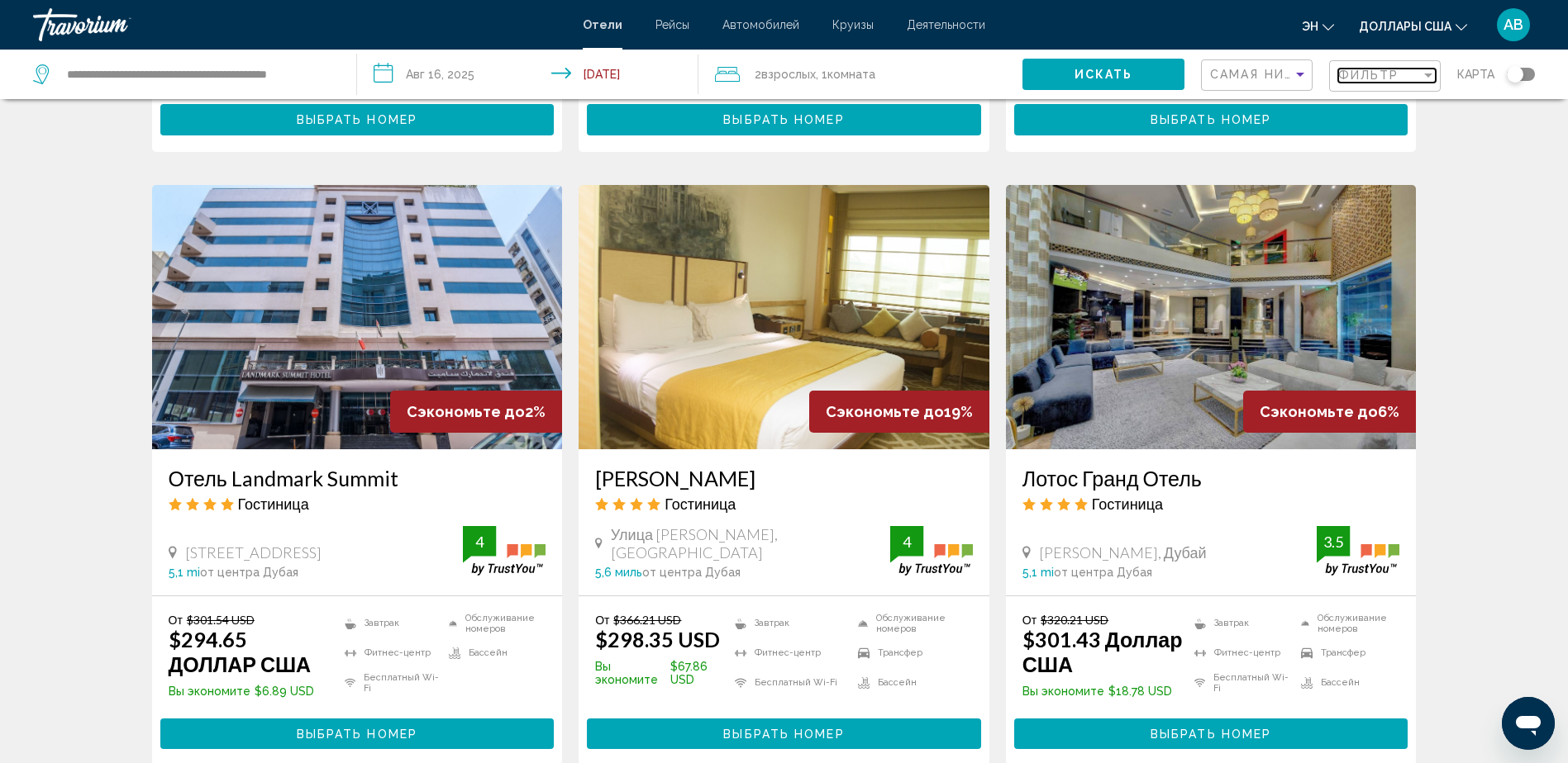
click at [1390, 82] on span "Фильтр" at bounding box center [1368, 75] width 61 height 13
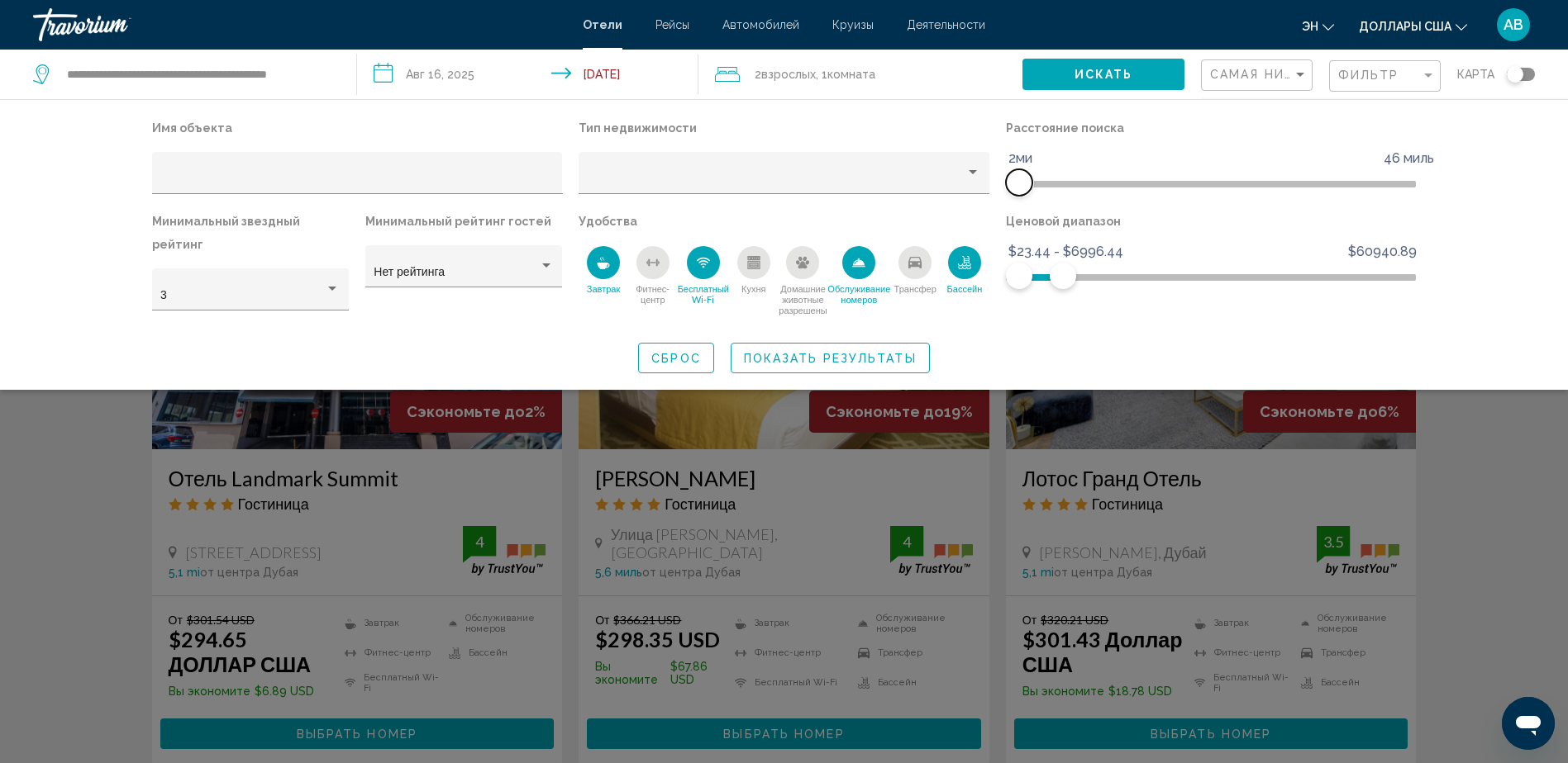
drag, startPoint x: 1270, startPoint y: 179, endPoint x: 1020, endPoint y: 181, distance: 250.0
click at [1020, 181] on span "Фильтры отелей" at bounding box center [1018, 182] width 27 height 27
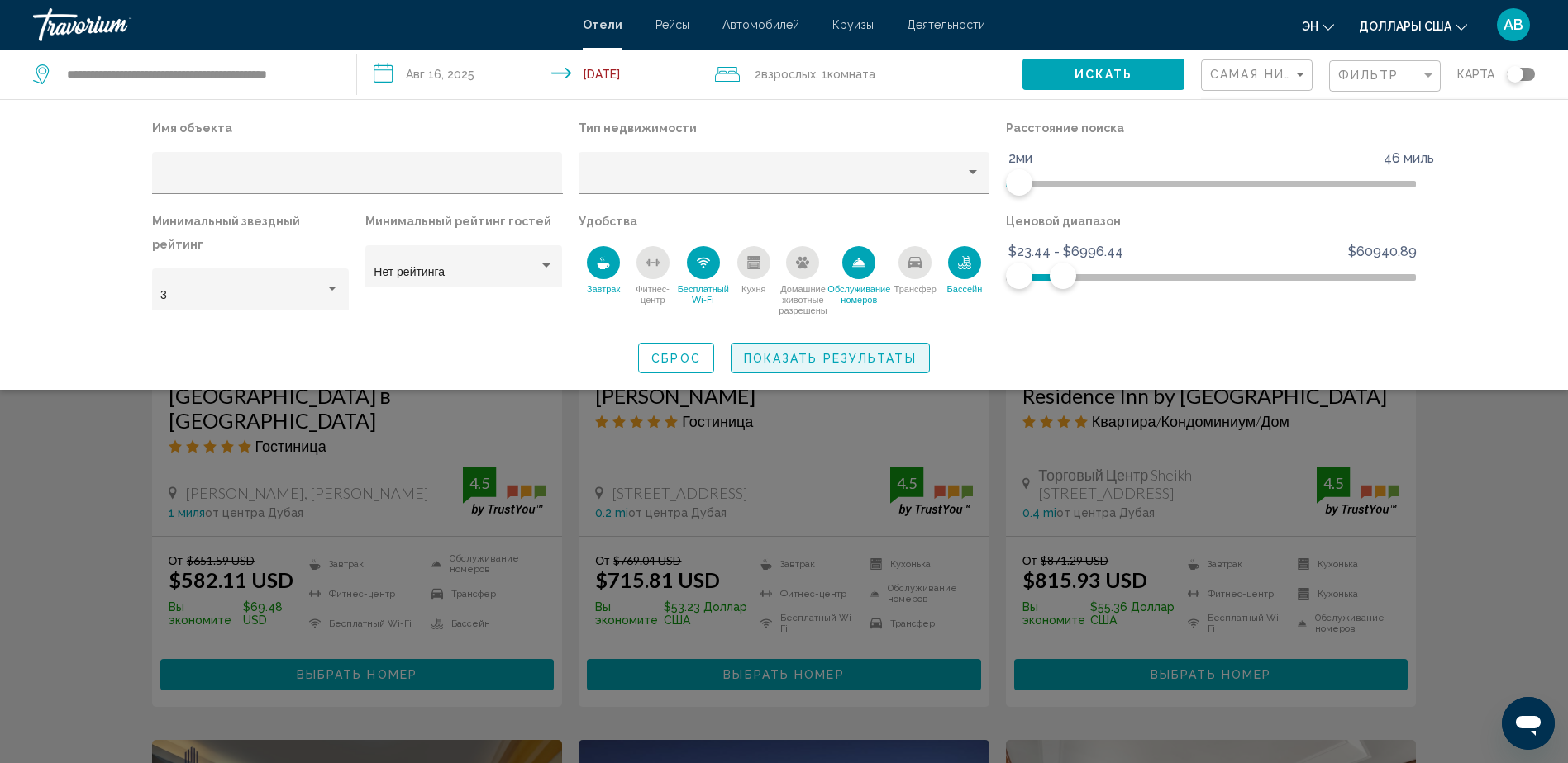
click at [854, 352] on span "Показать результаты" at bounding box center [830, 358] width 173 height 13
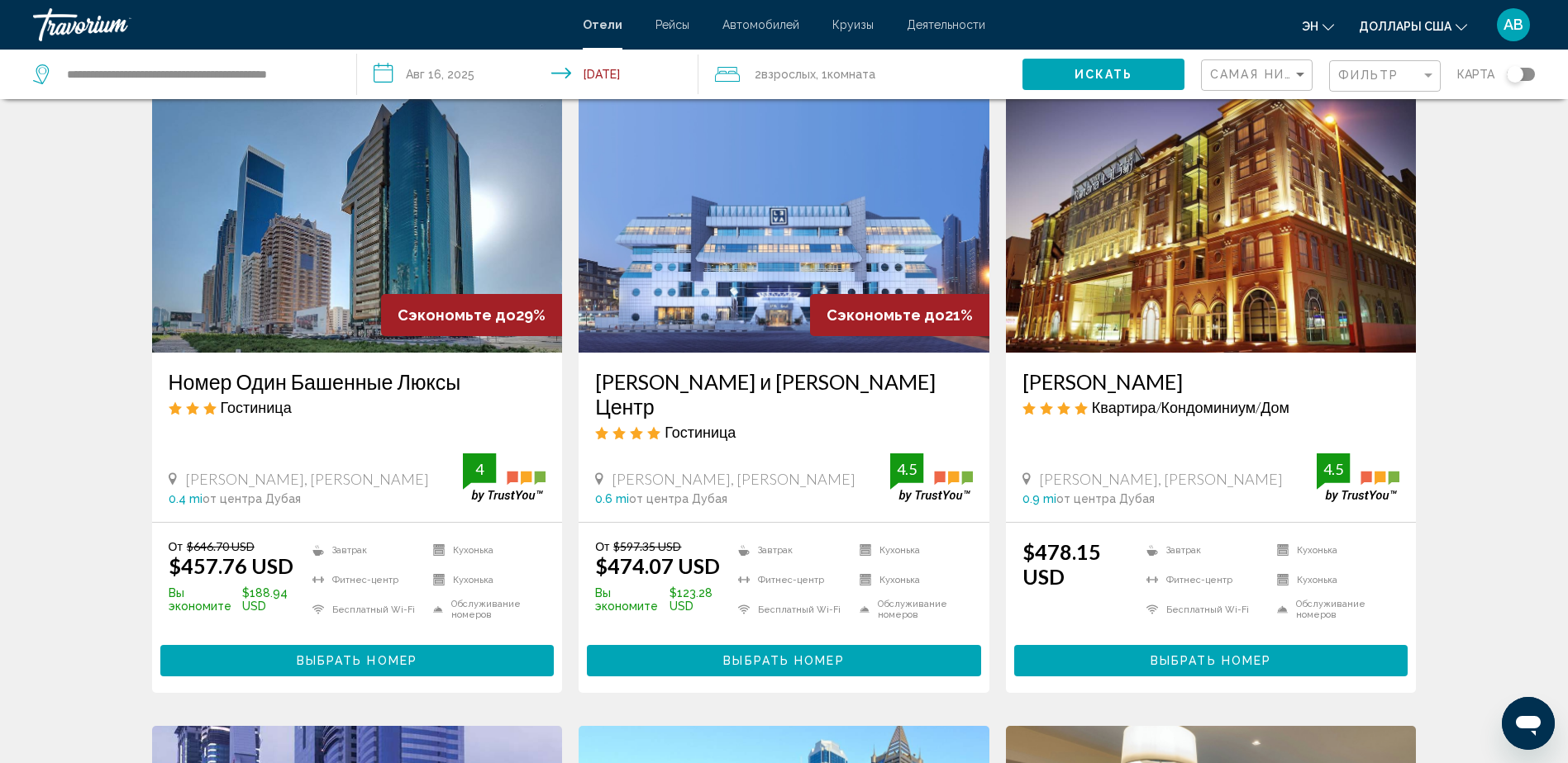
scroll to position [72, 0]
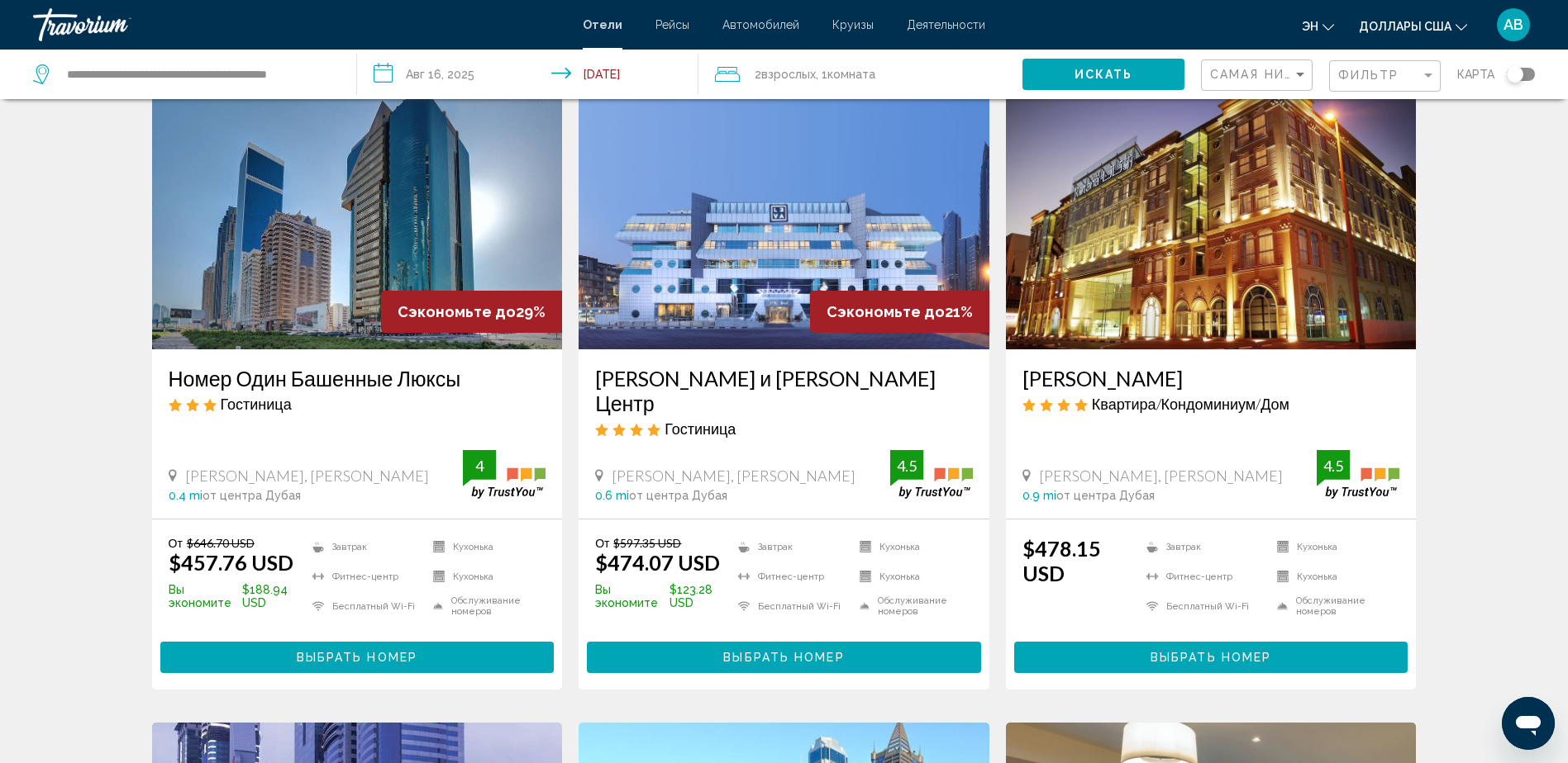
click at [773, 651] on span "Выбрать номер" at bounding box center [783, 657] width 121 height 13
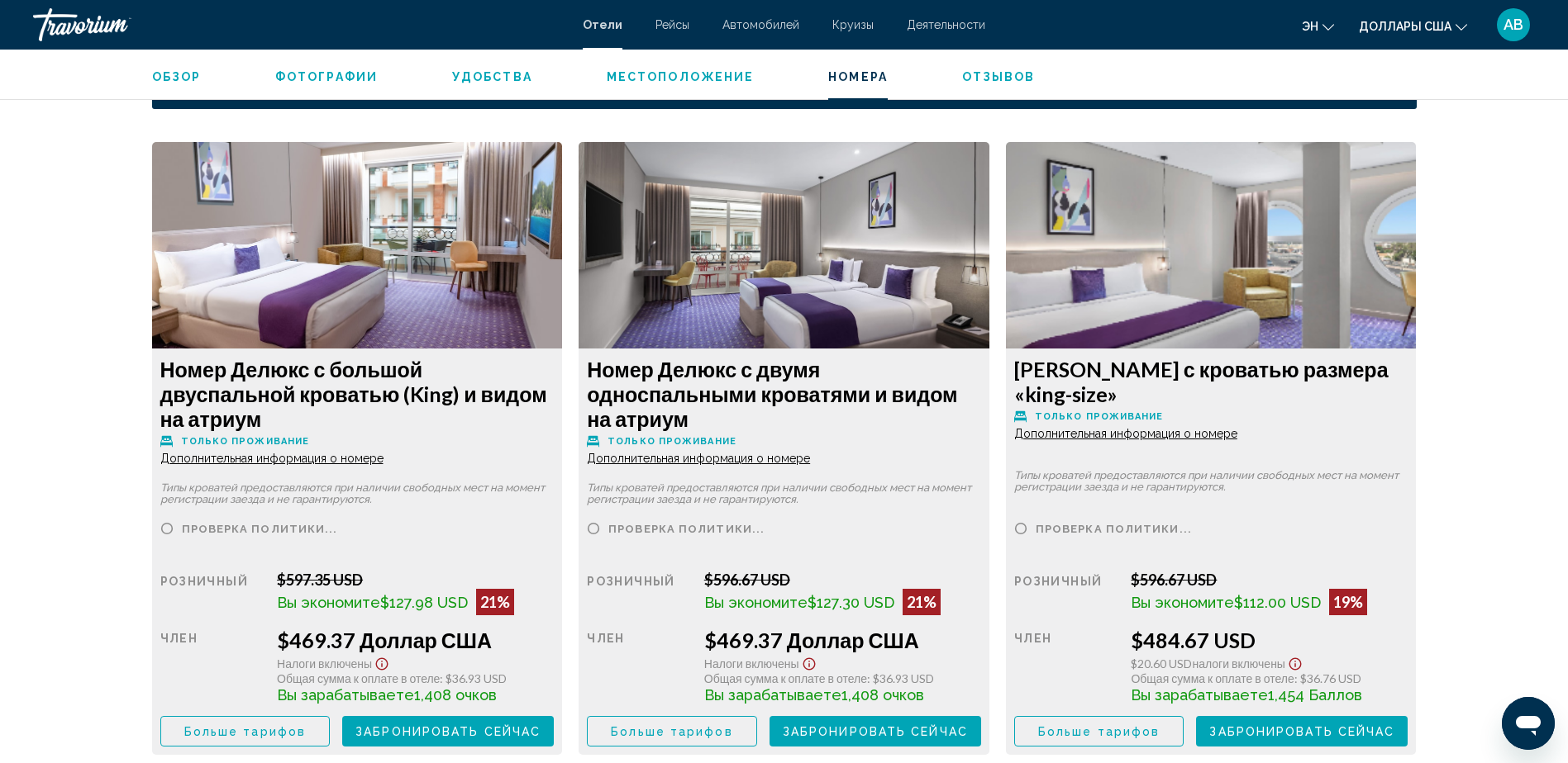
scroll to position [2271, 0]
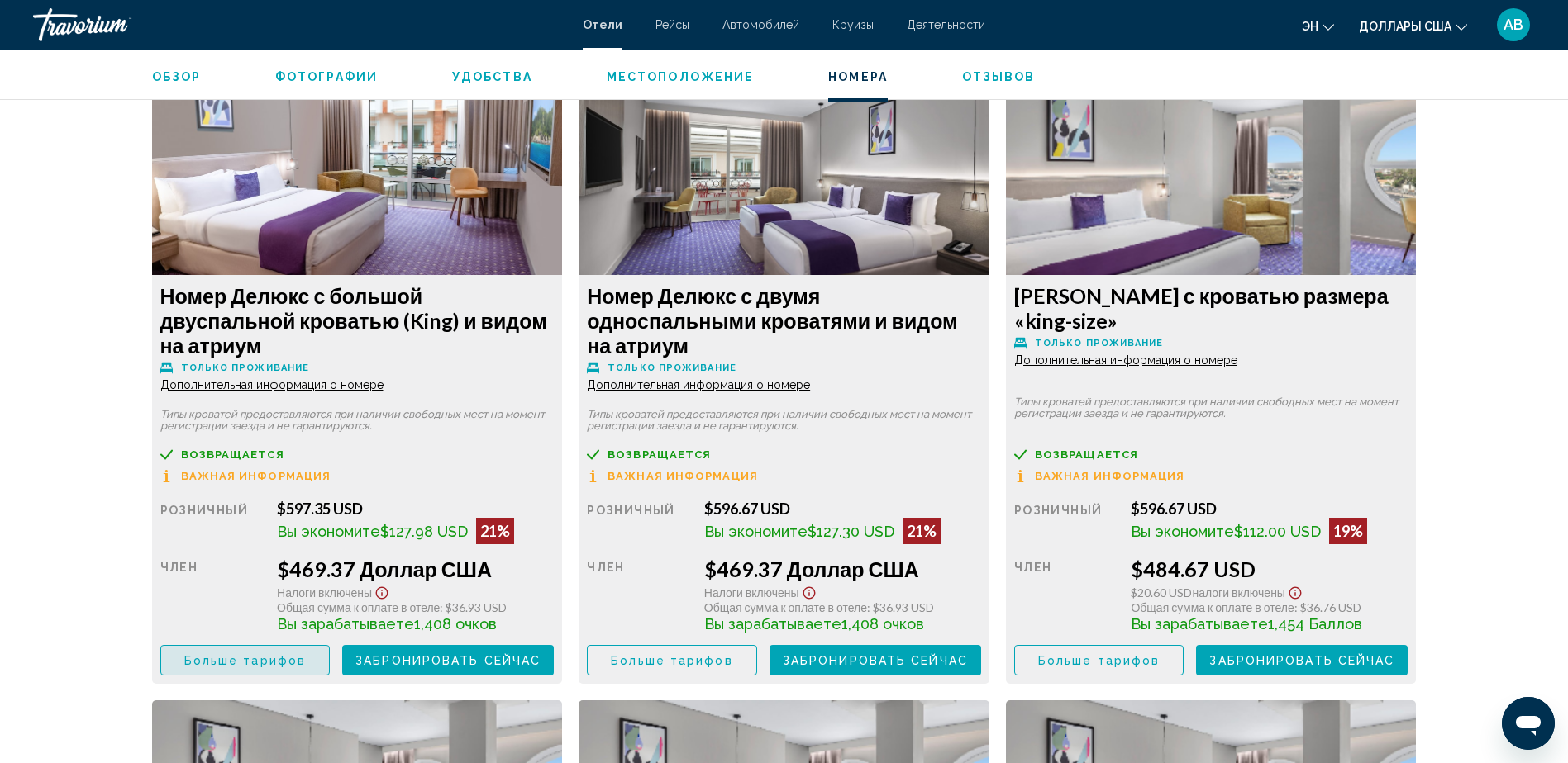
click at [246, 657] on span "Больше тарифов" at bounding box center [245, 660] width 121 height 13
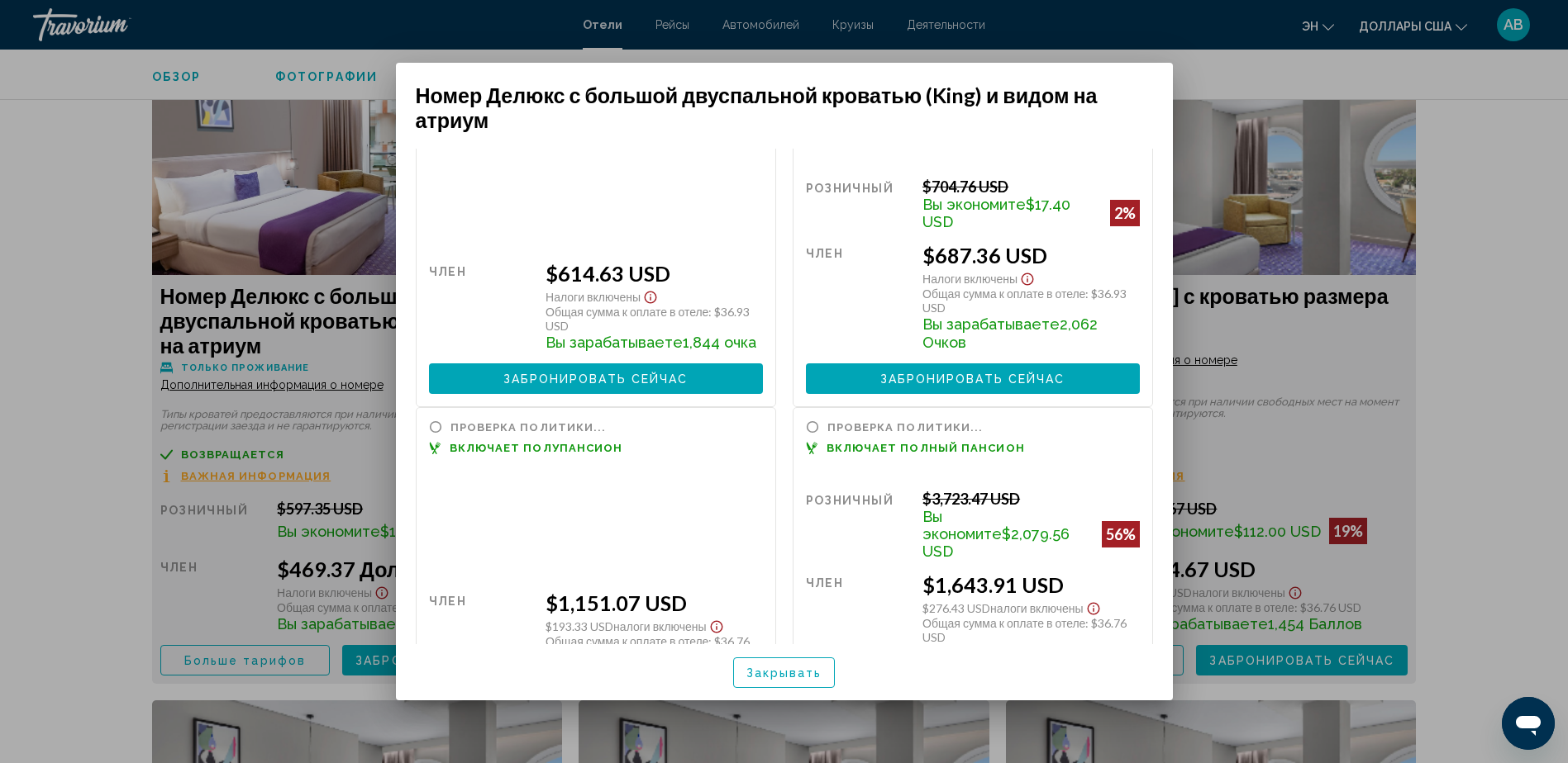
scroll to position [452, 0]
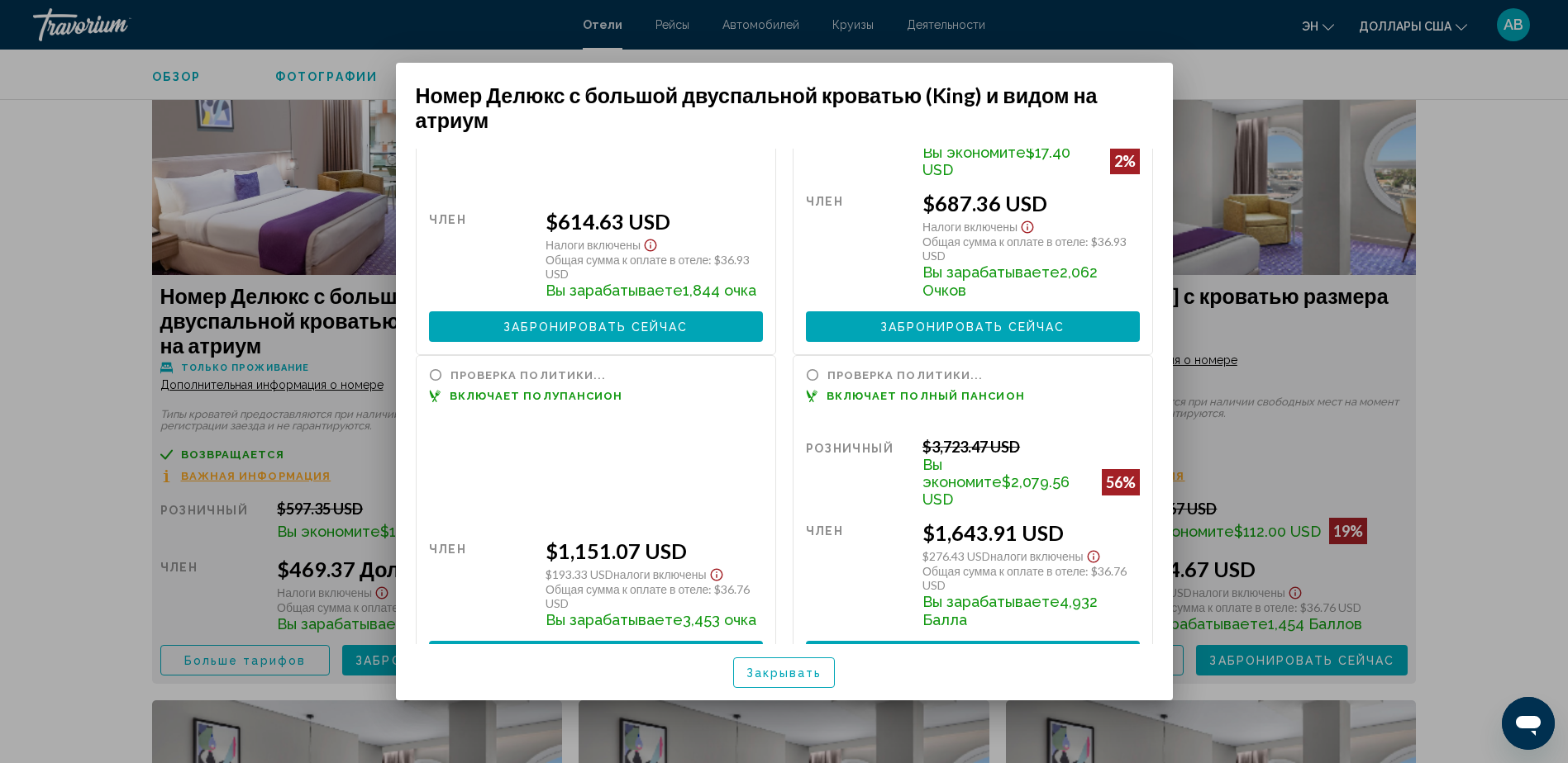
click at [780, 669] on span "Закрывать" at bounding box center [784, 673] width 76 height 13
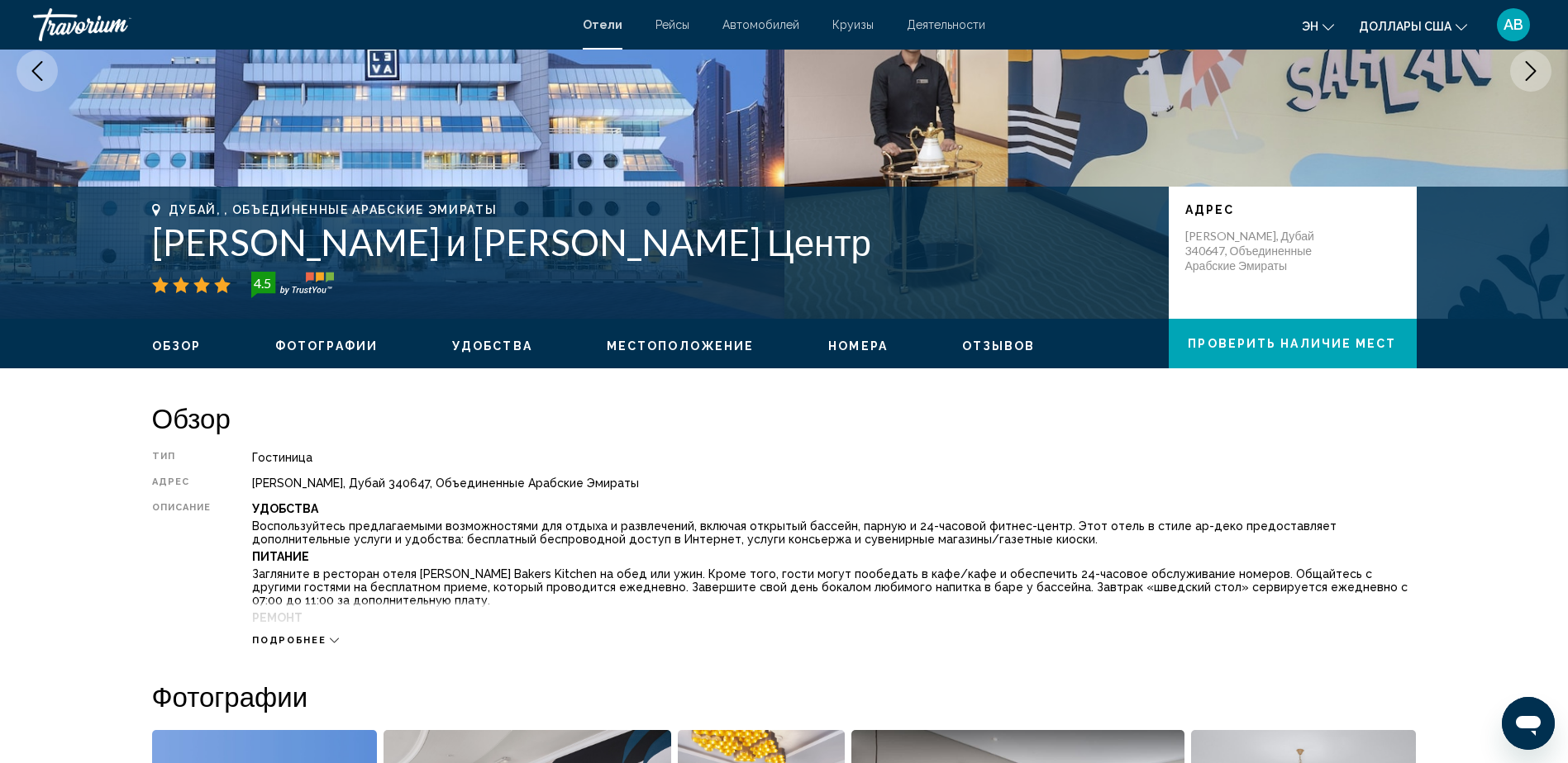
scroll to position [216, 0]
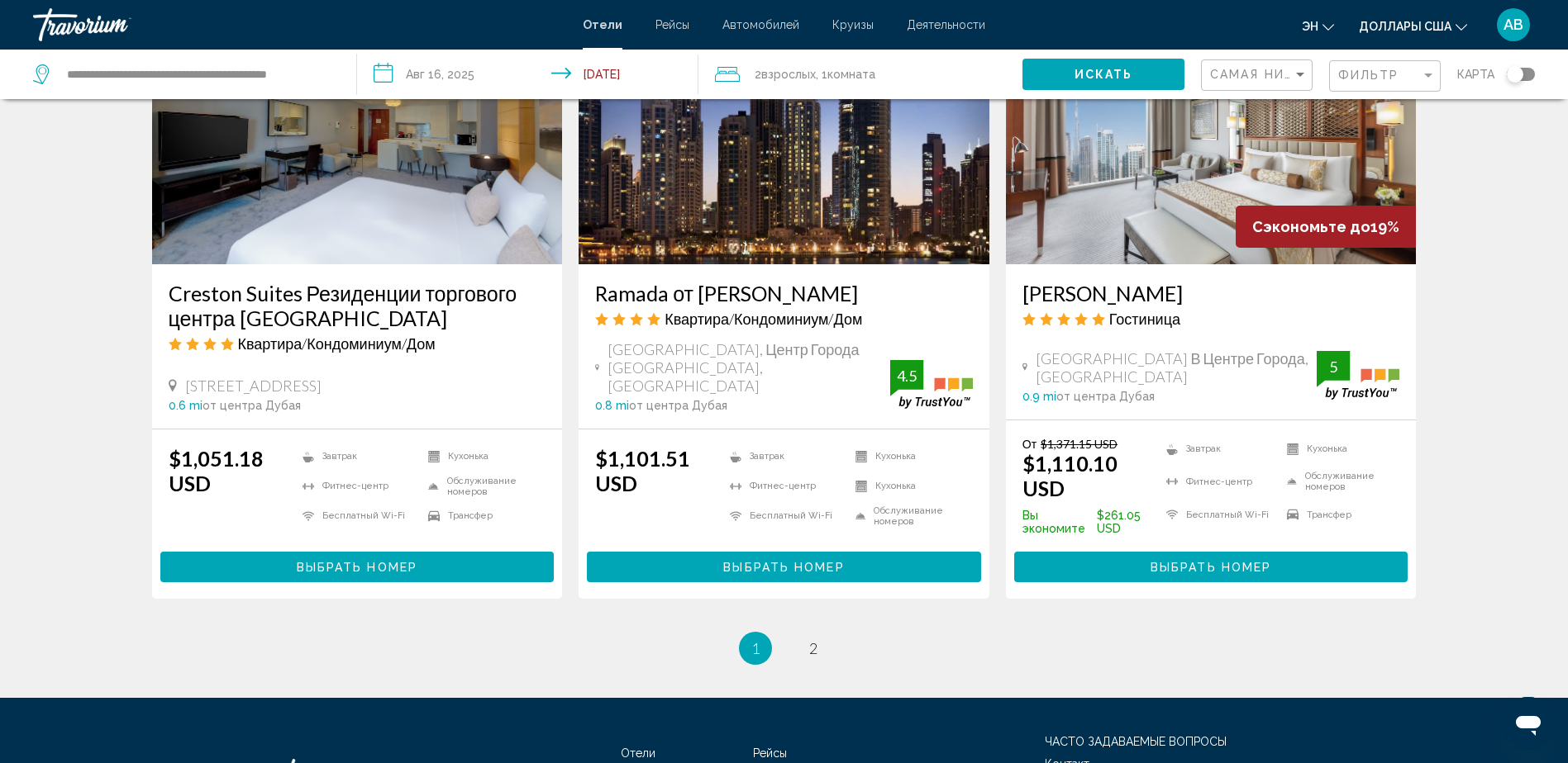
scroll to position [2174, 0]
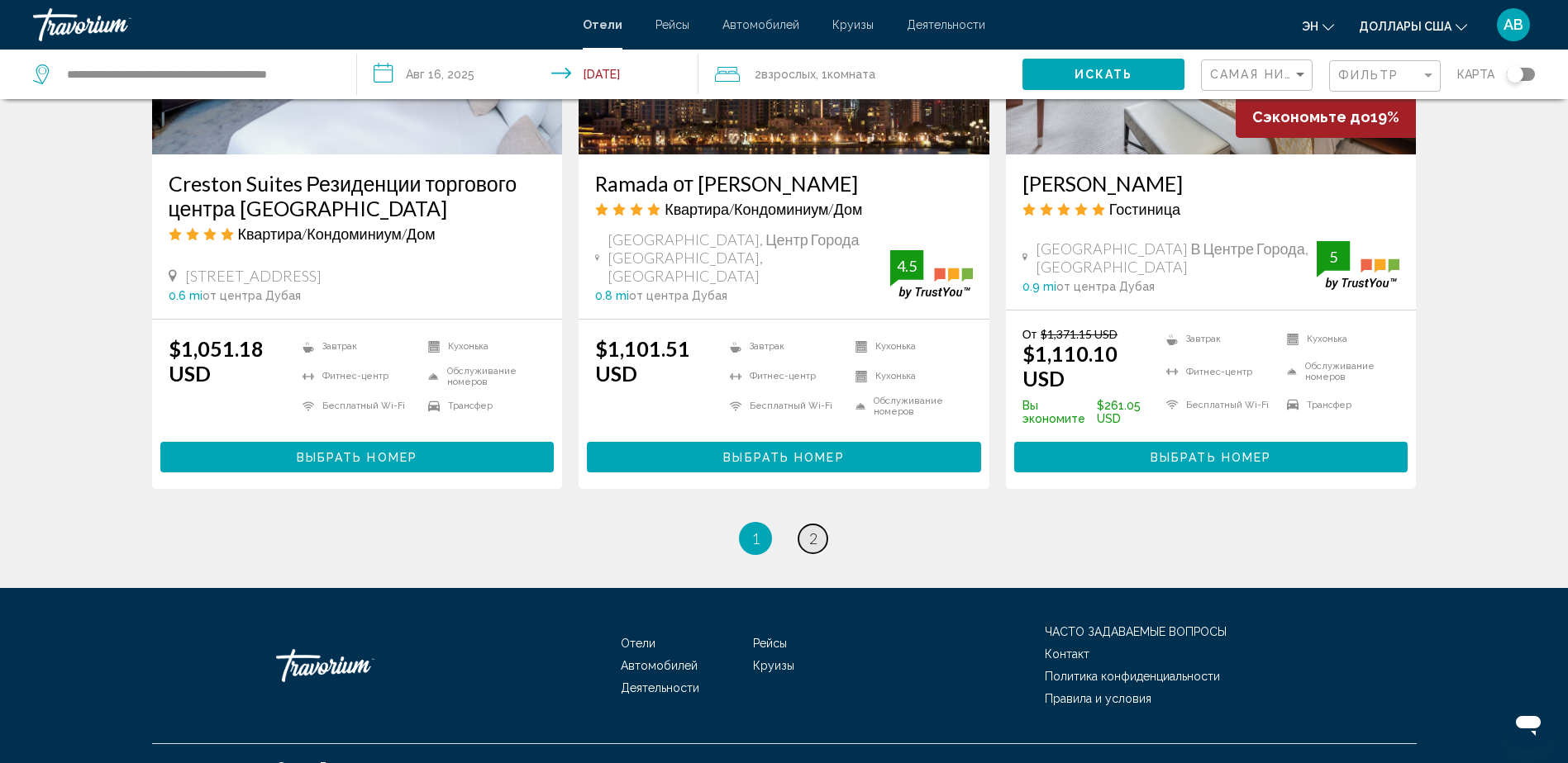
click at [805, 524] on link "страница 2" at bounding box center [813, 539] width 29 height 29
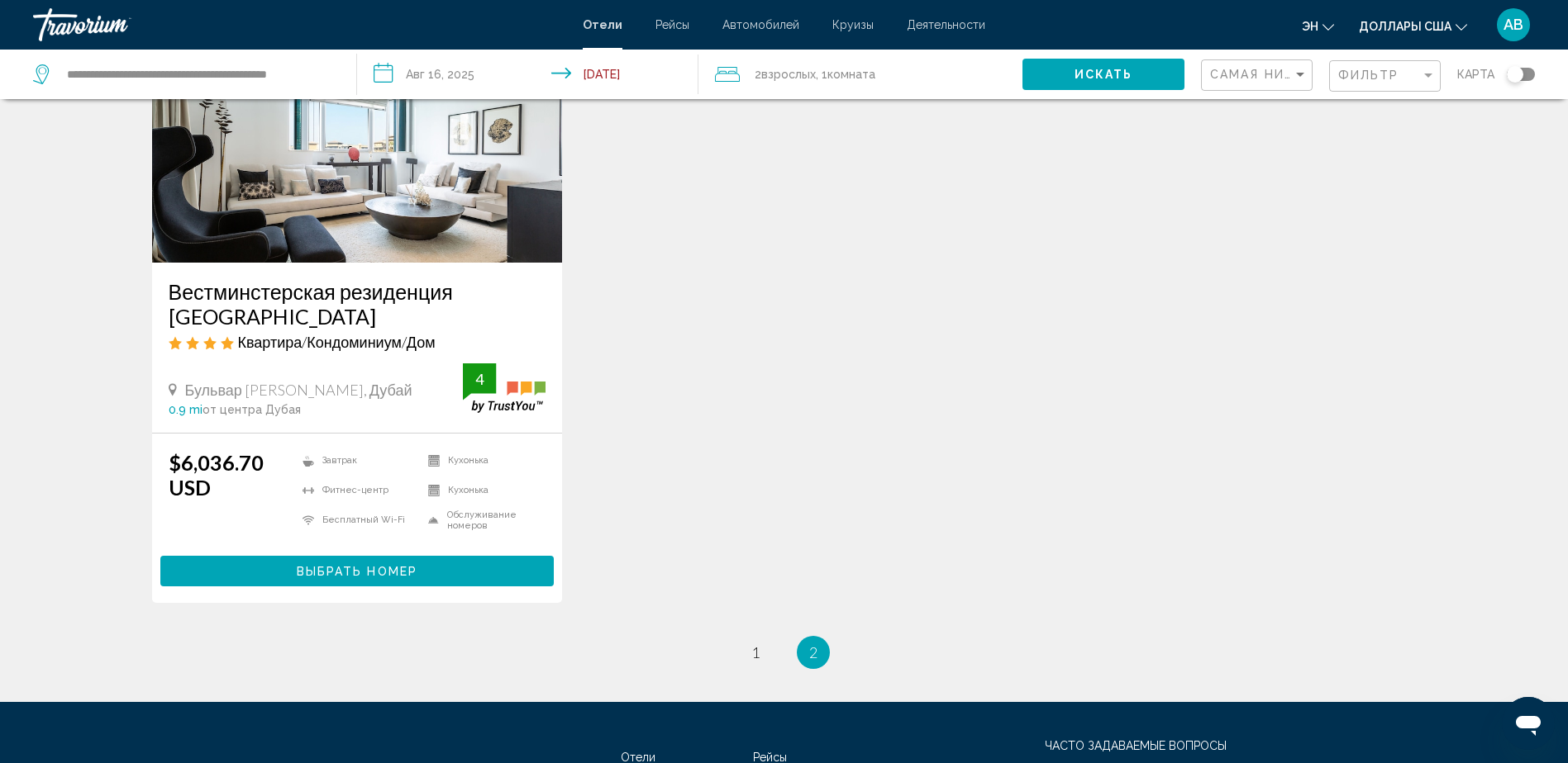
scroll to position [824, 0]
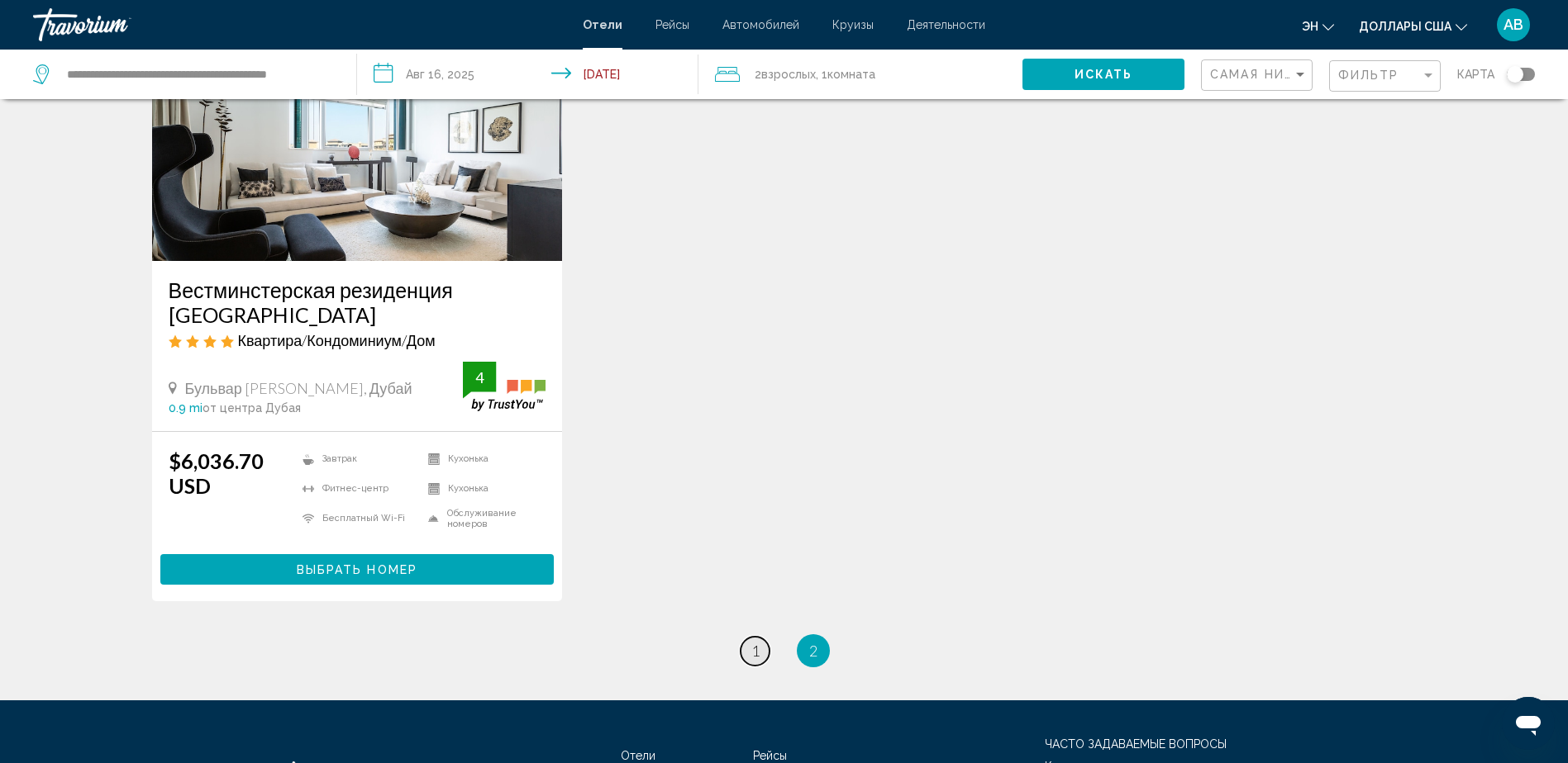
click at [750, 637] on link "страница 1" at bounding box center [755, 651] width 29 height 29
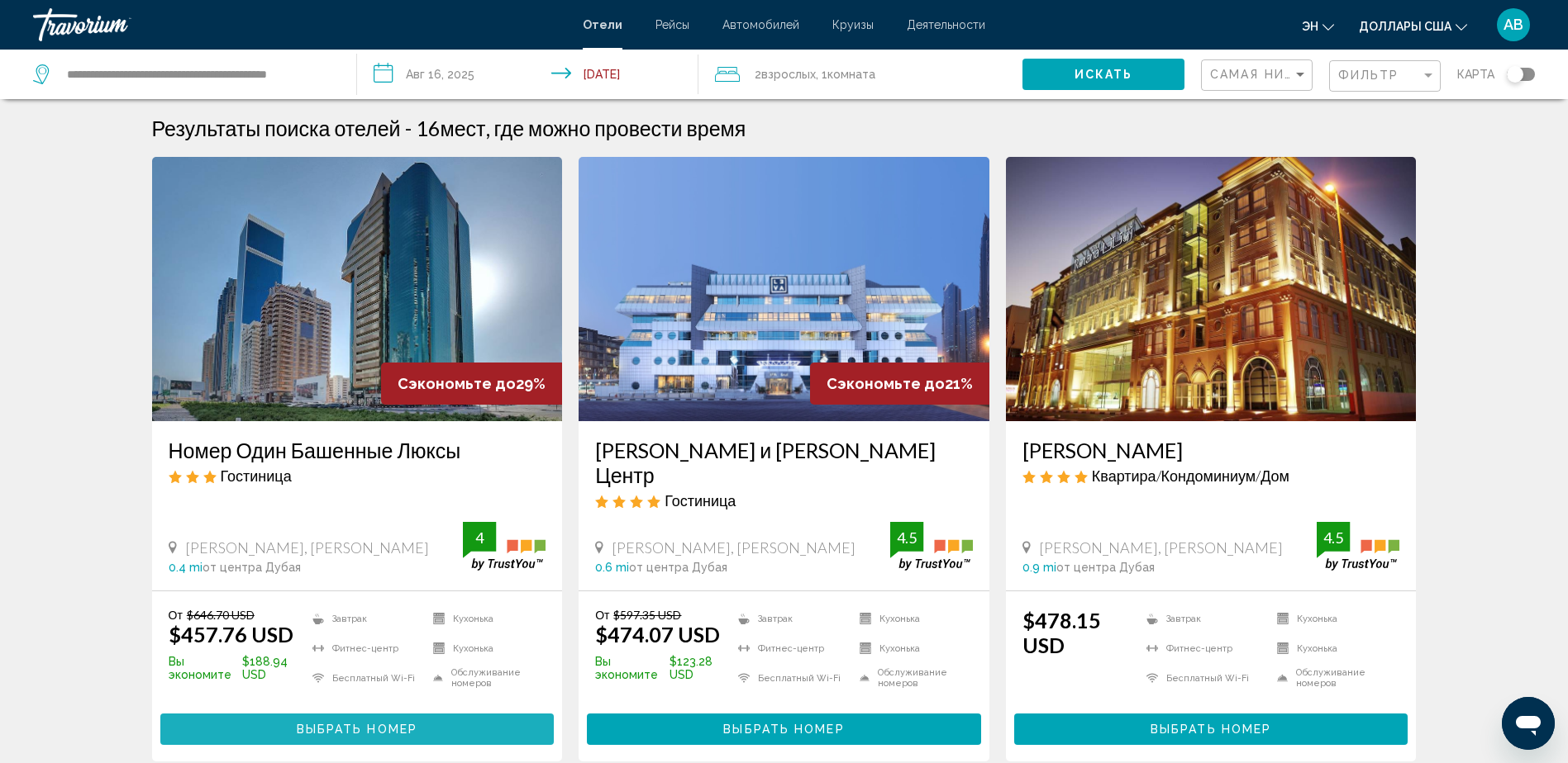
click at [313, 724] on span "Выбрать номер" at bounding box center [357, 730] width 121 height 13
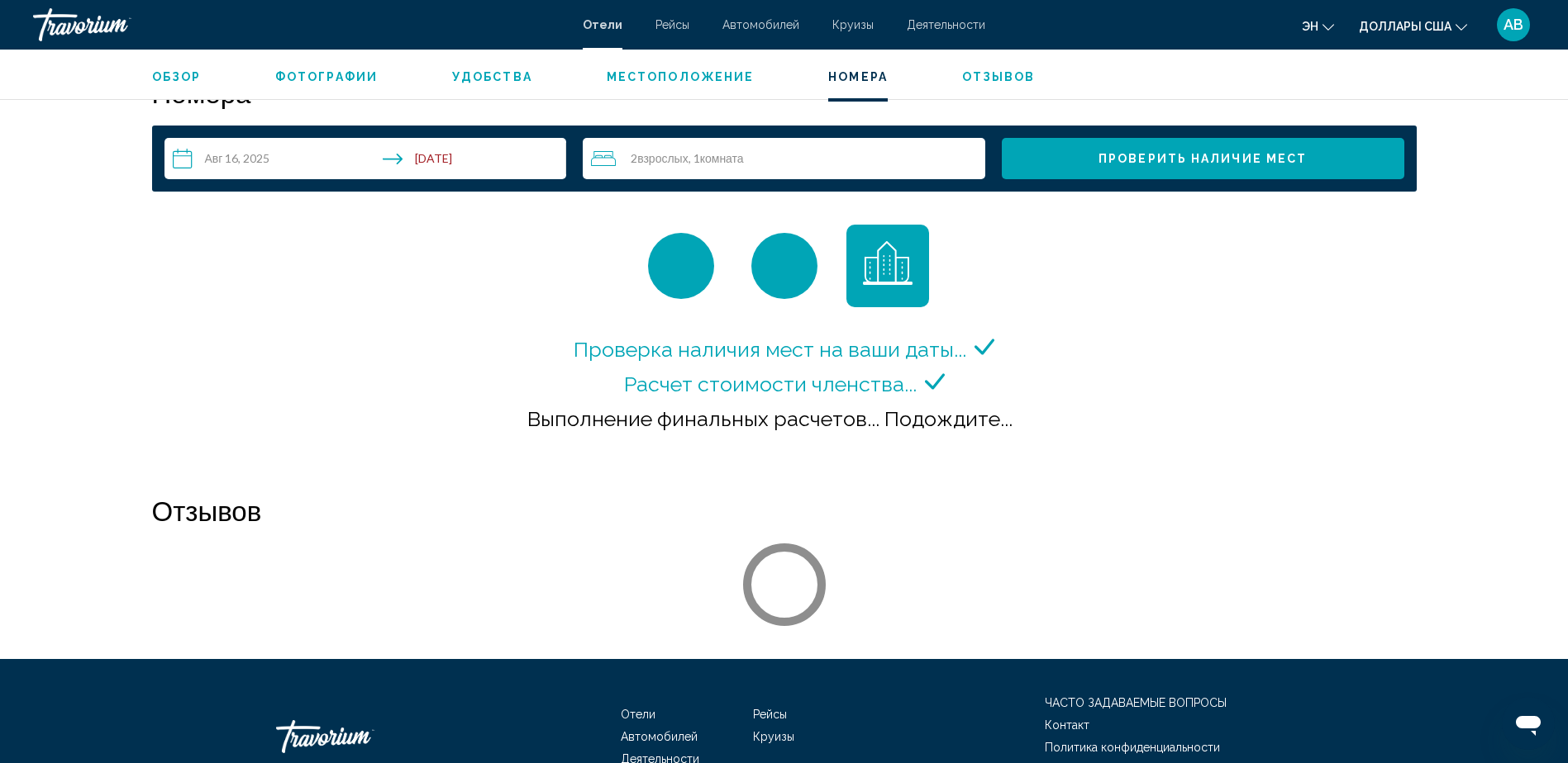
scroll to position [2131, 0]
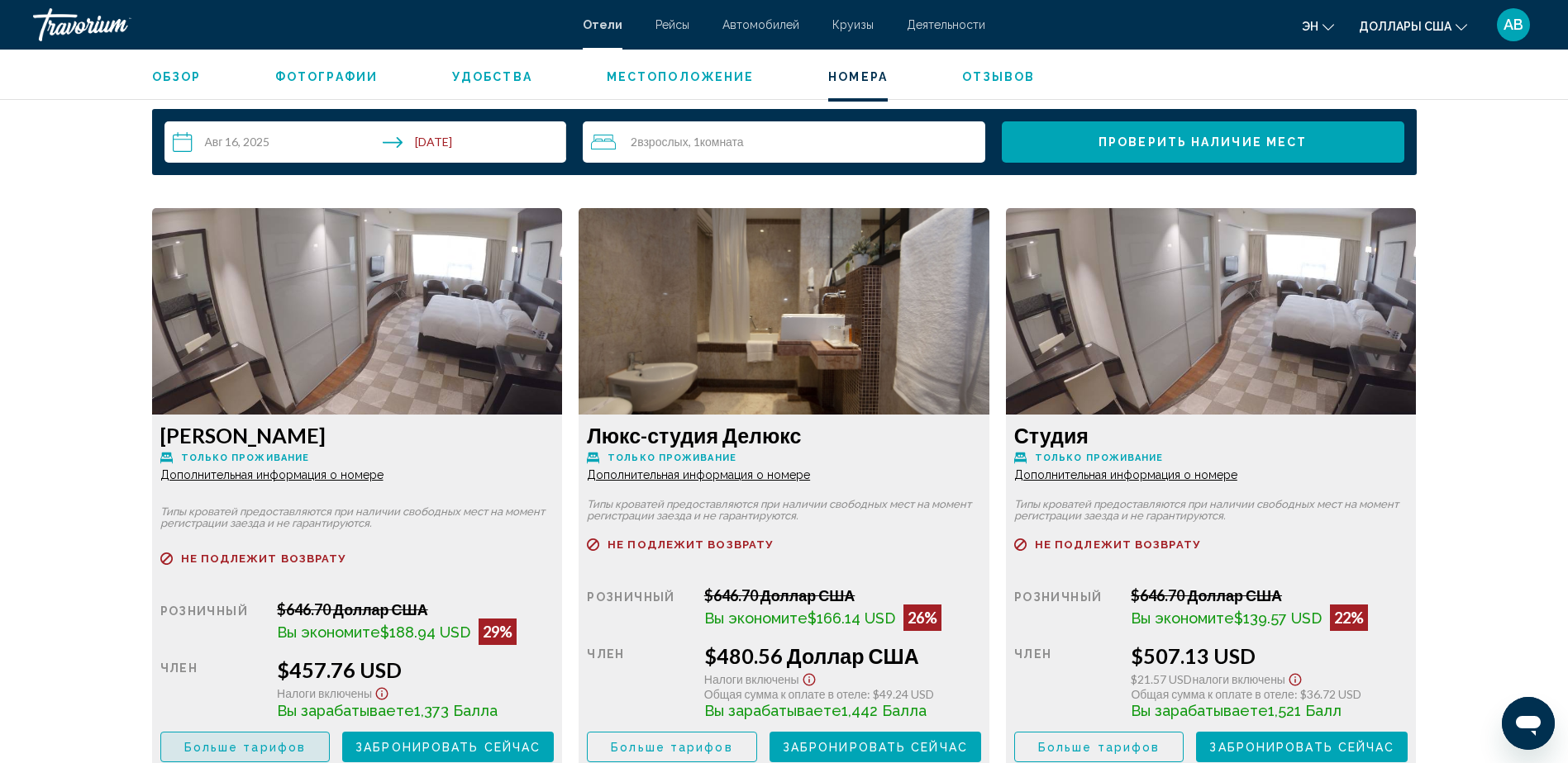
click at [242, 750] on span "Больше тарифов" at bounding box center [245, 747] width 121 height 13
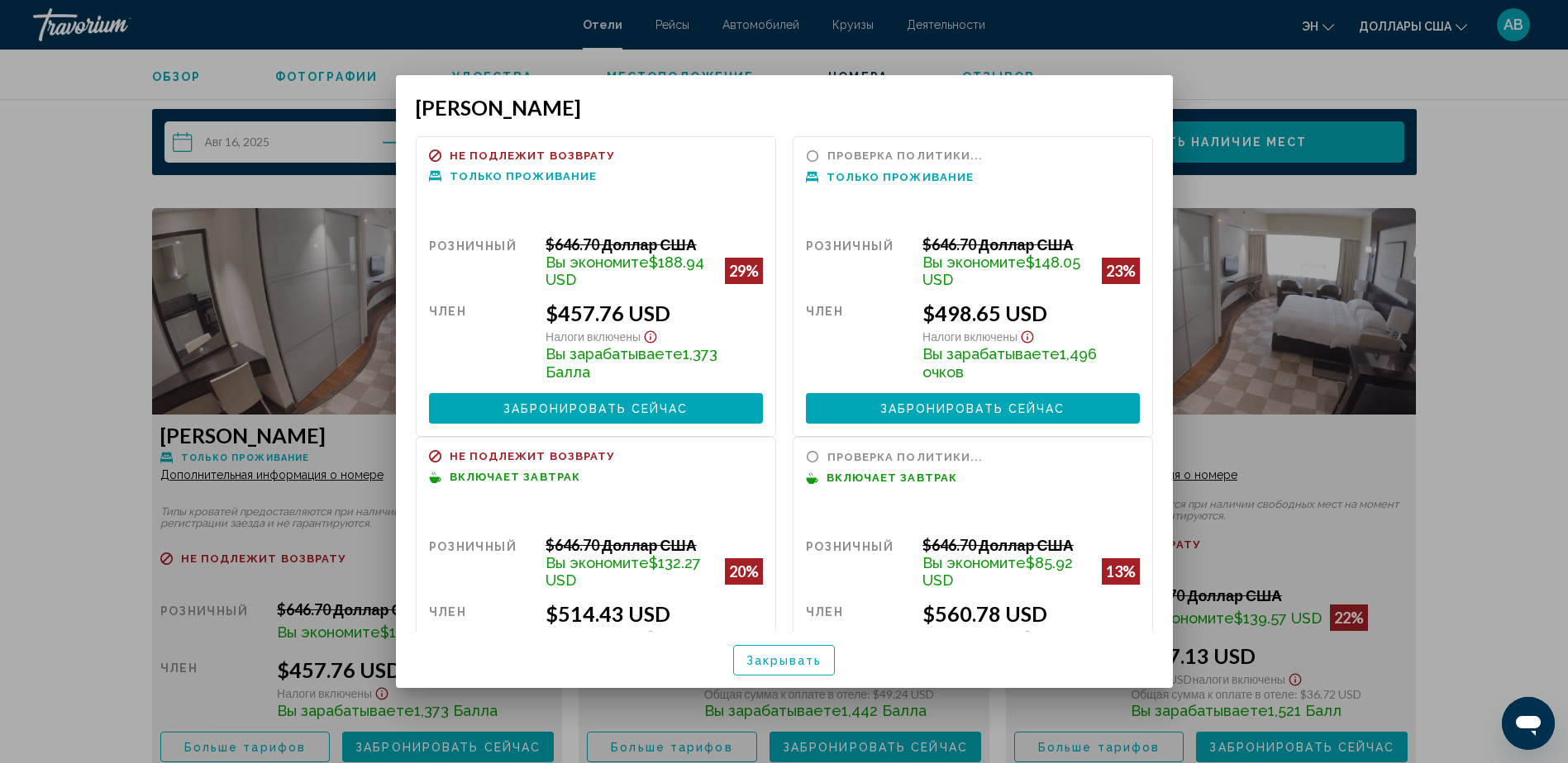
drag, startPoint x: 1175, startPoint y: 268, endPoint x: 1172, endPoint y: 331, distance: 63.1
click at [1172, 331] on div "[PERSON_NAME] Refundable Не подлежит возврату Non-refundable Только проживание …" at bounding box center [784, 382] width 793 height 614
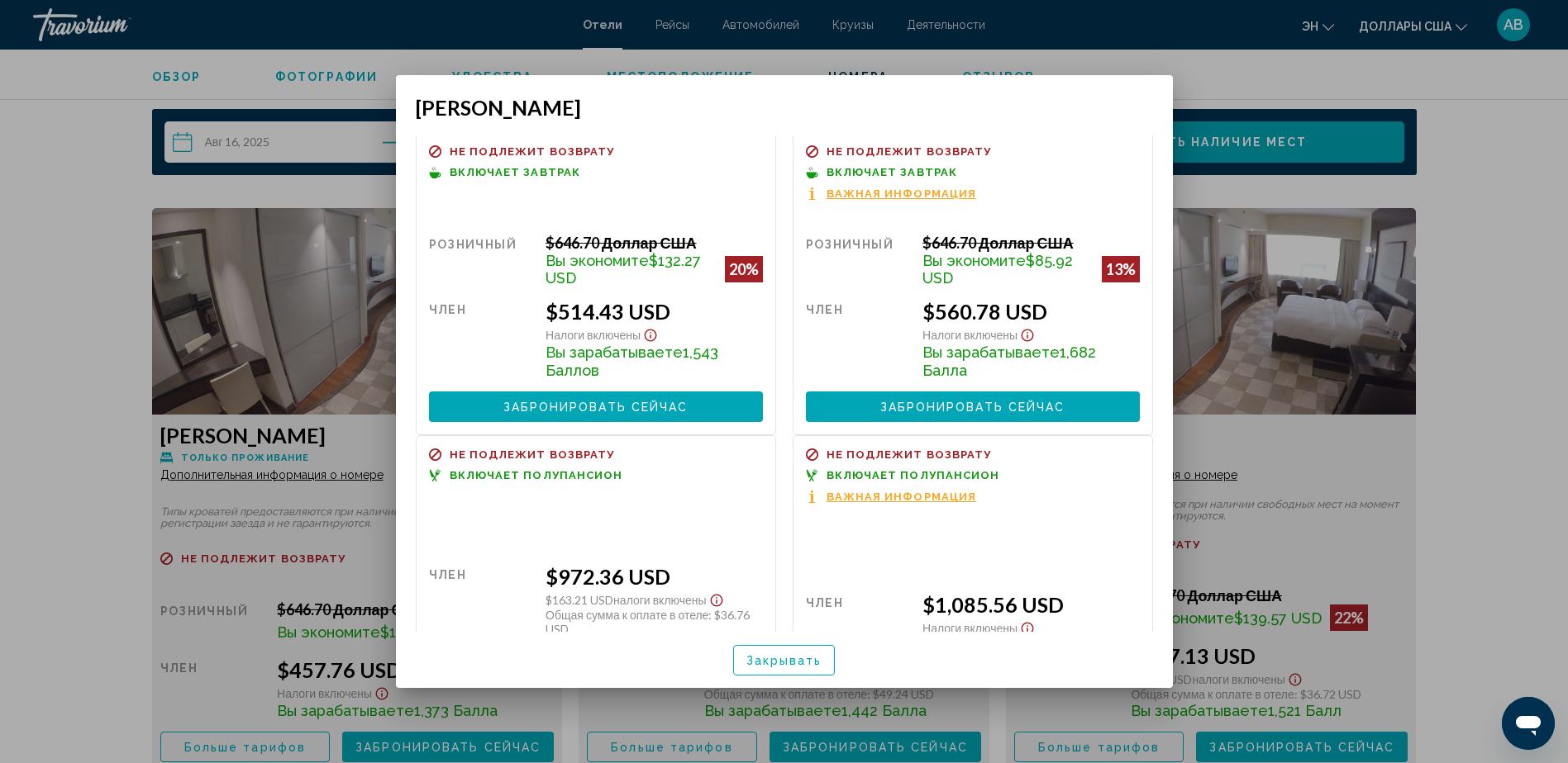
scroll to position [312, 0]
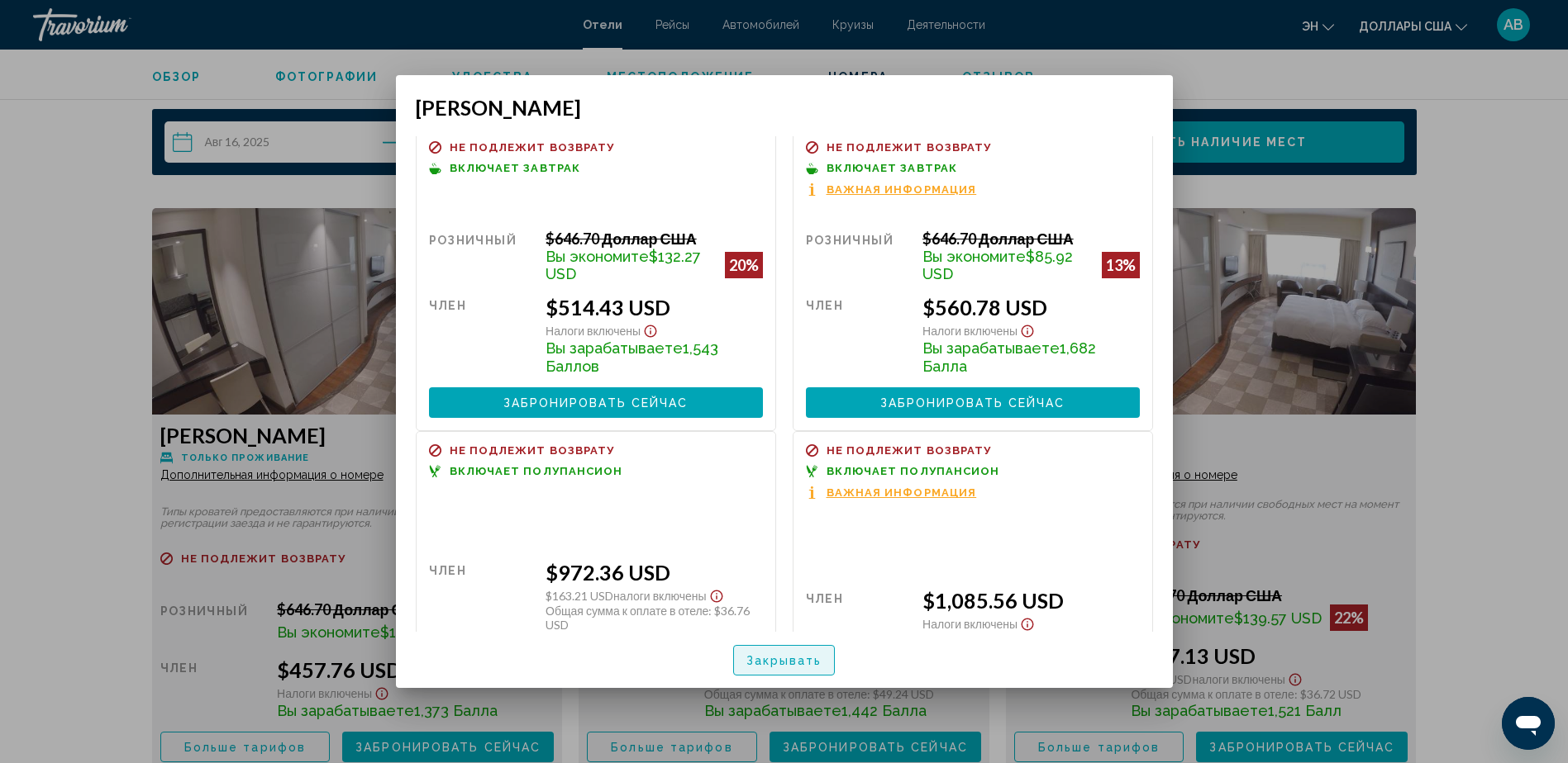
click at [774, 651] on button "Закрывать" at bounding box center [784, 661] width 102 height 31
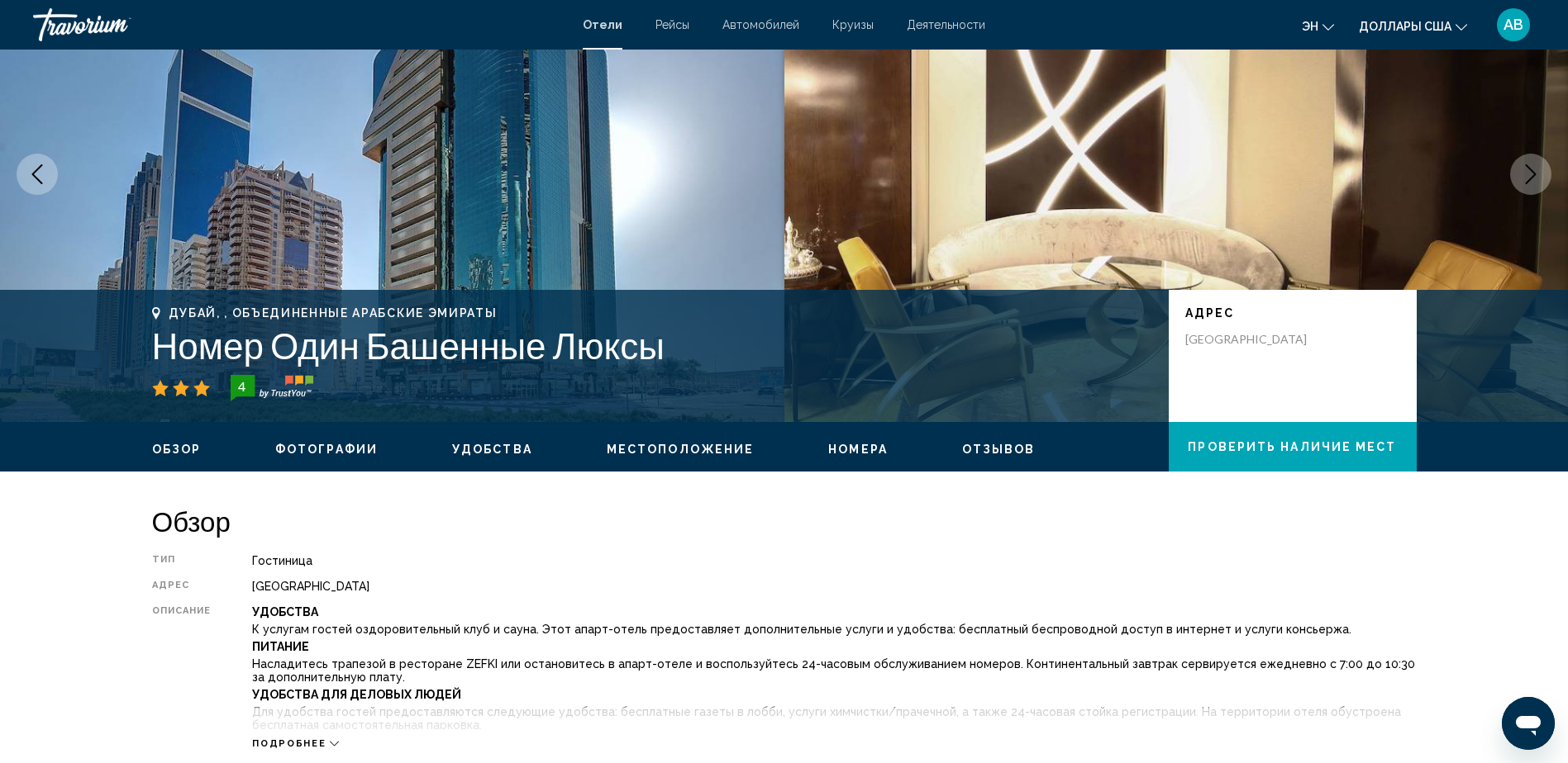
scroll to position [0, 0]
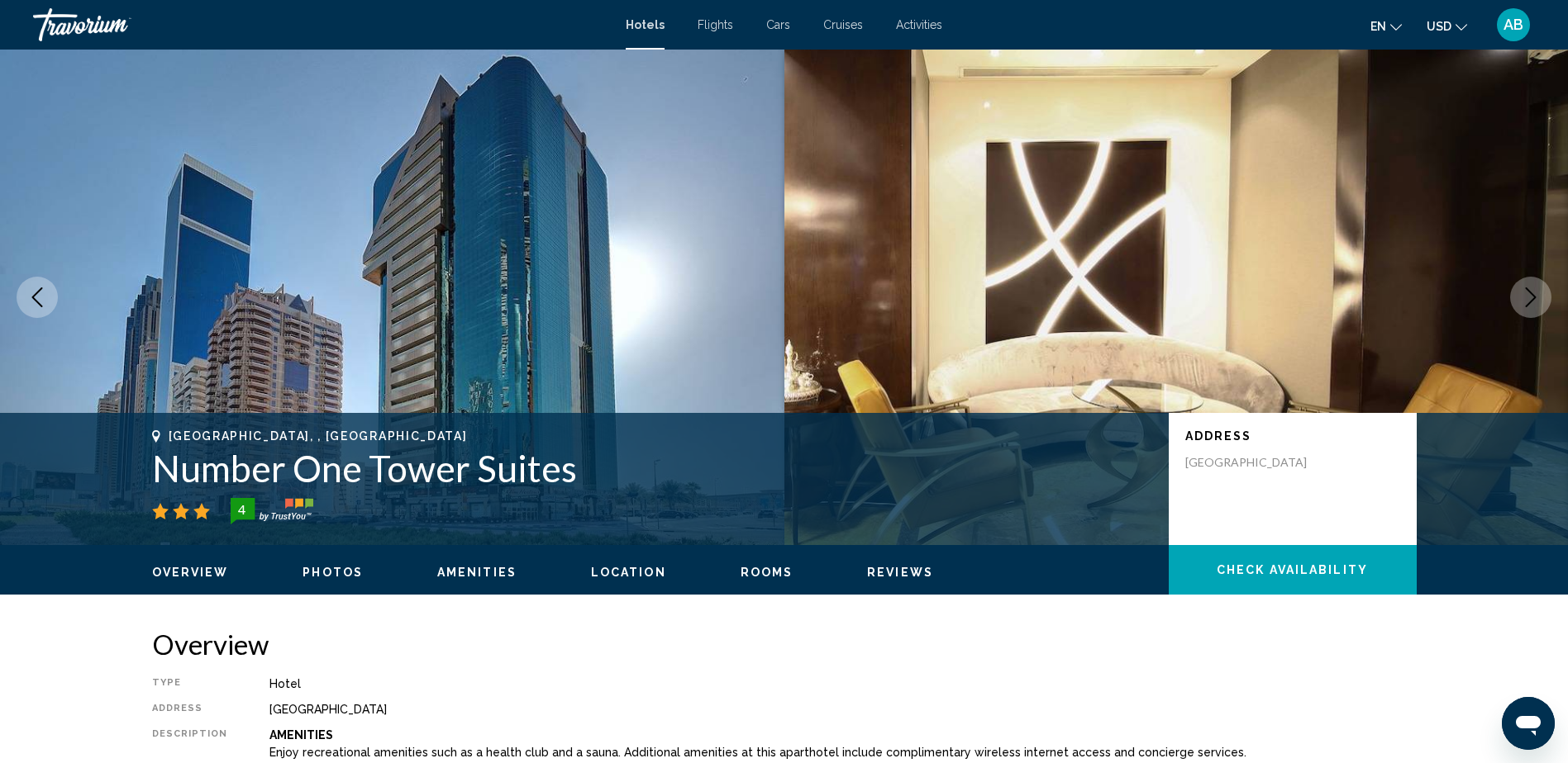
drag, startPoint x: 155, startPoint y: 467, endPoint x: 576, endPoint y: 463, distance: 421.0
click at [576, 463] on h1 "Number One Tower Suites" at bounding box center [652, 469] width 1000 height 43
drag, startPoint x: 576, startPoint y: 463, endPoint x: 548, endPoint y: 468, distance: 28.4
copy h1 "Number One Tower Suites"
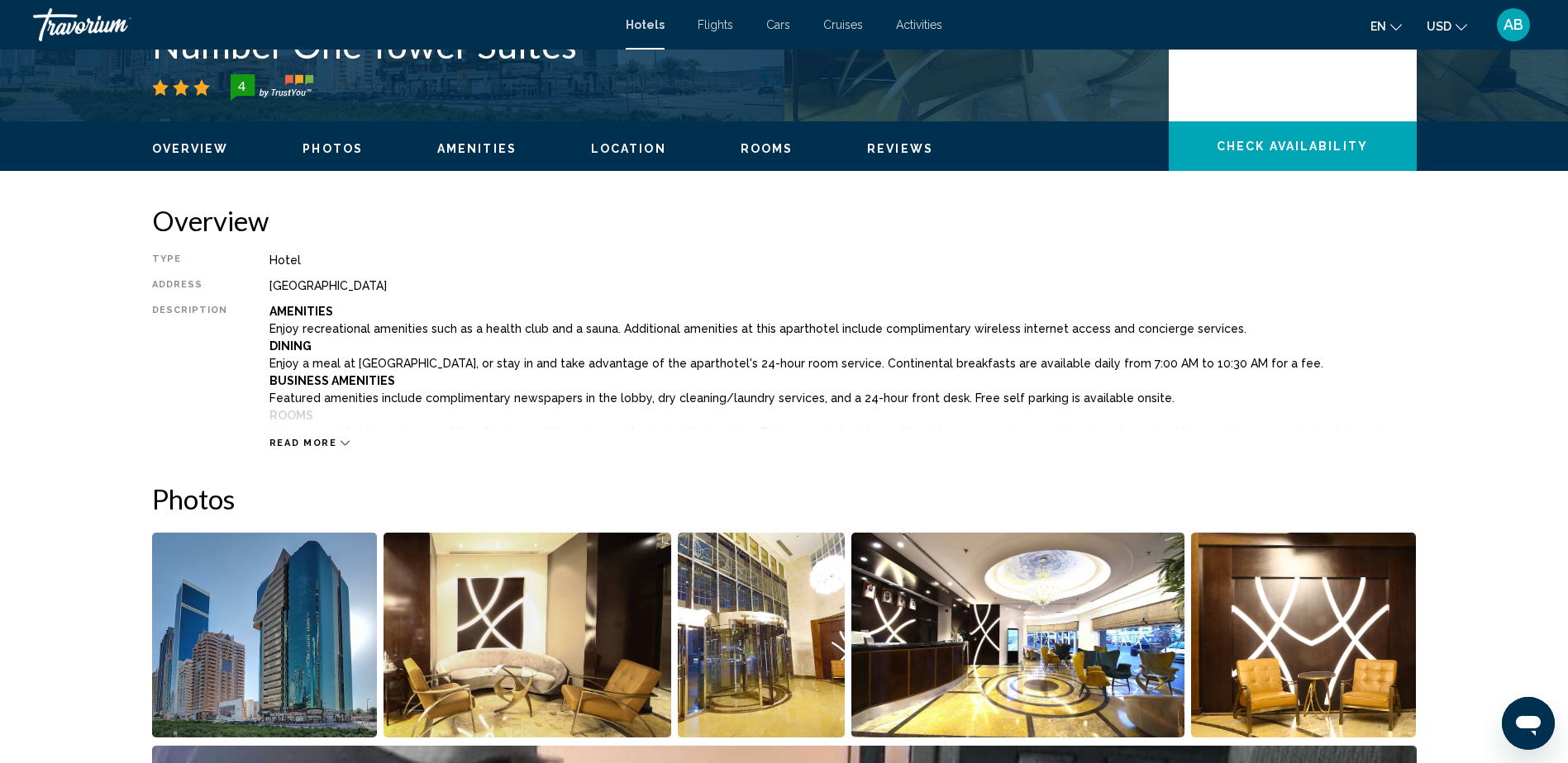
scroll to position [291, 0]
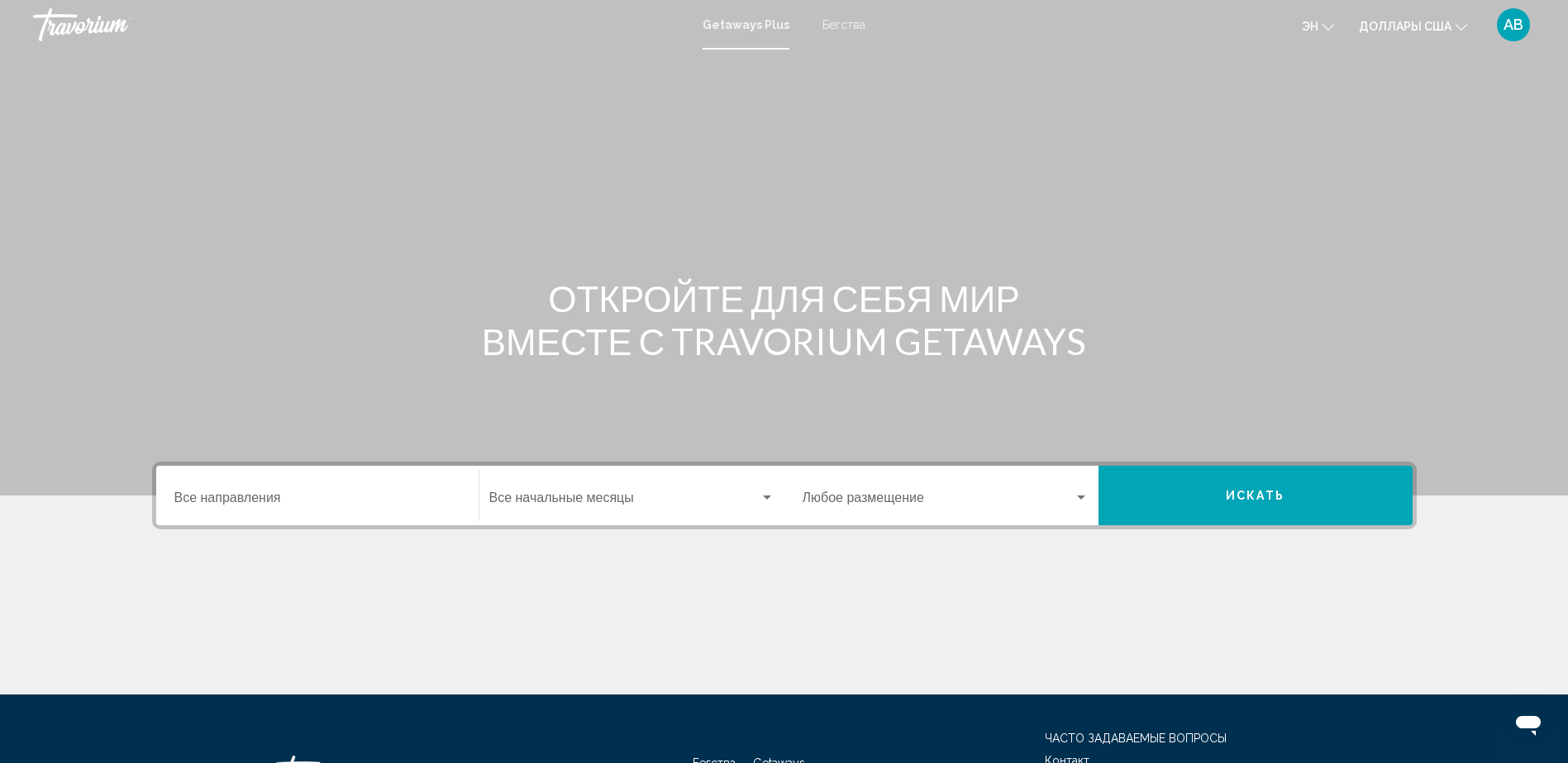
click at [219, 491] on div "Destination Все направления" at bounding box center [317, 496] width 286 height 52
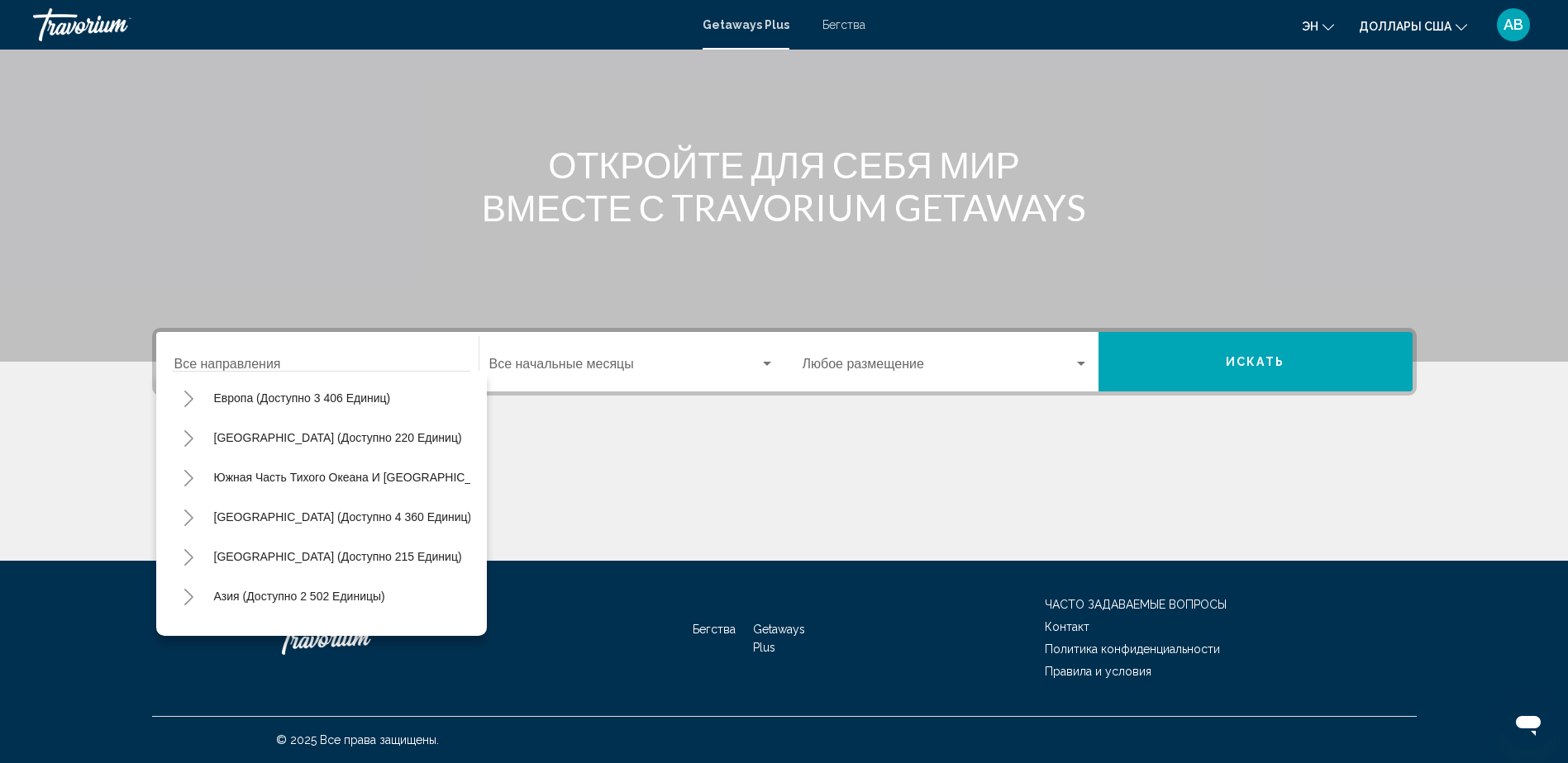
scroll to position [187, 0]
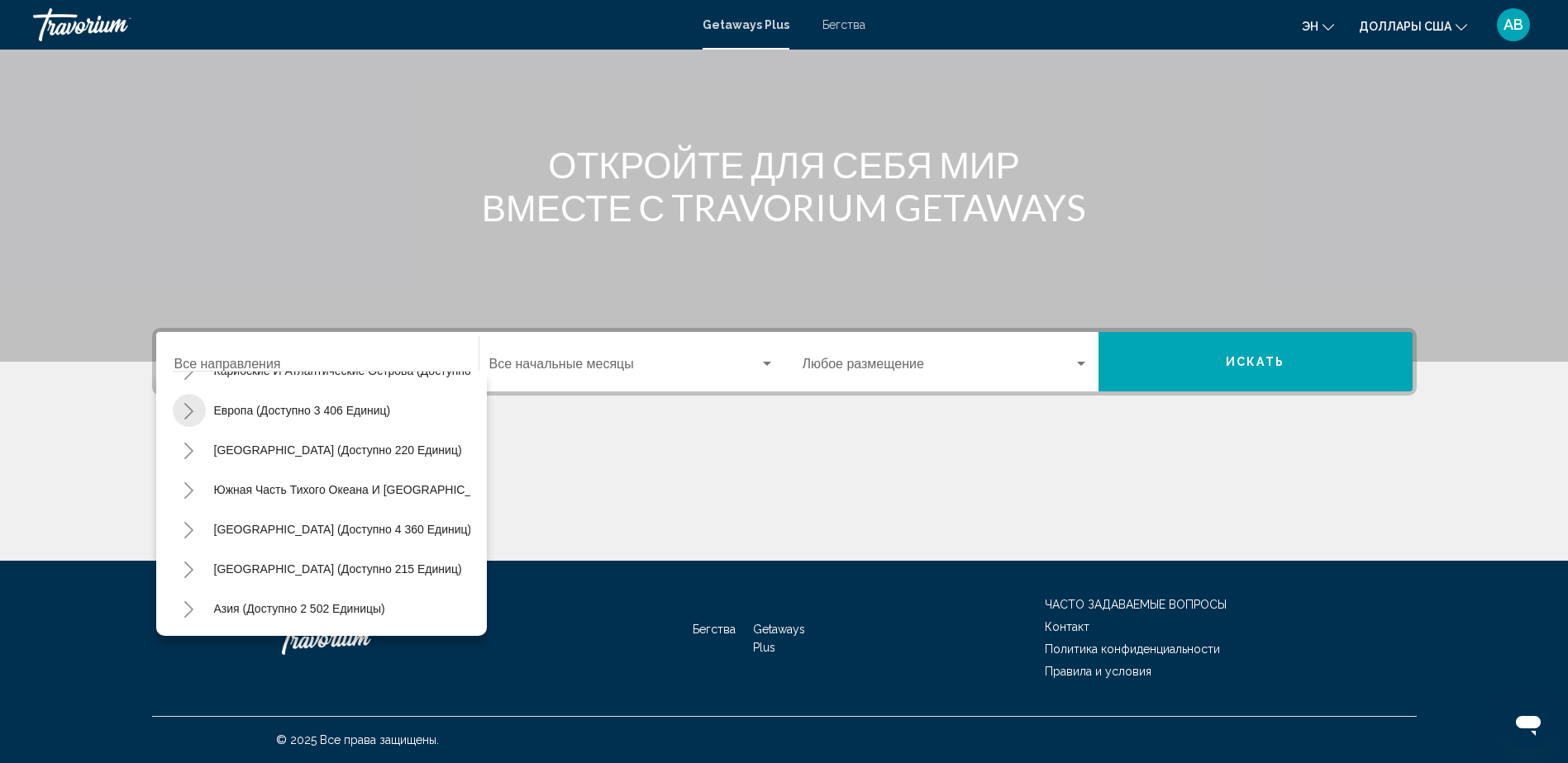
click at [192, 401] on button "Toggle Europe (доступно 3 406 единиц)" at bounding box center [189, 410] width 33 height 33
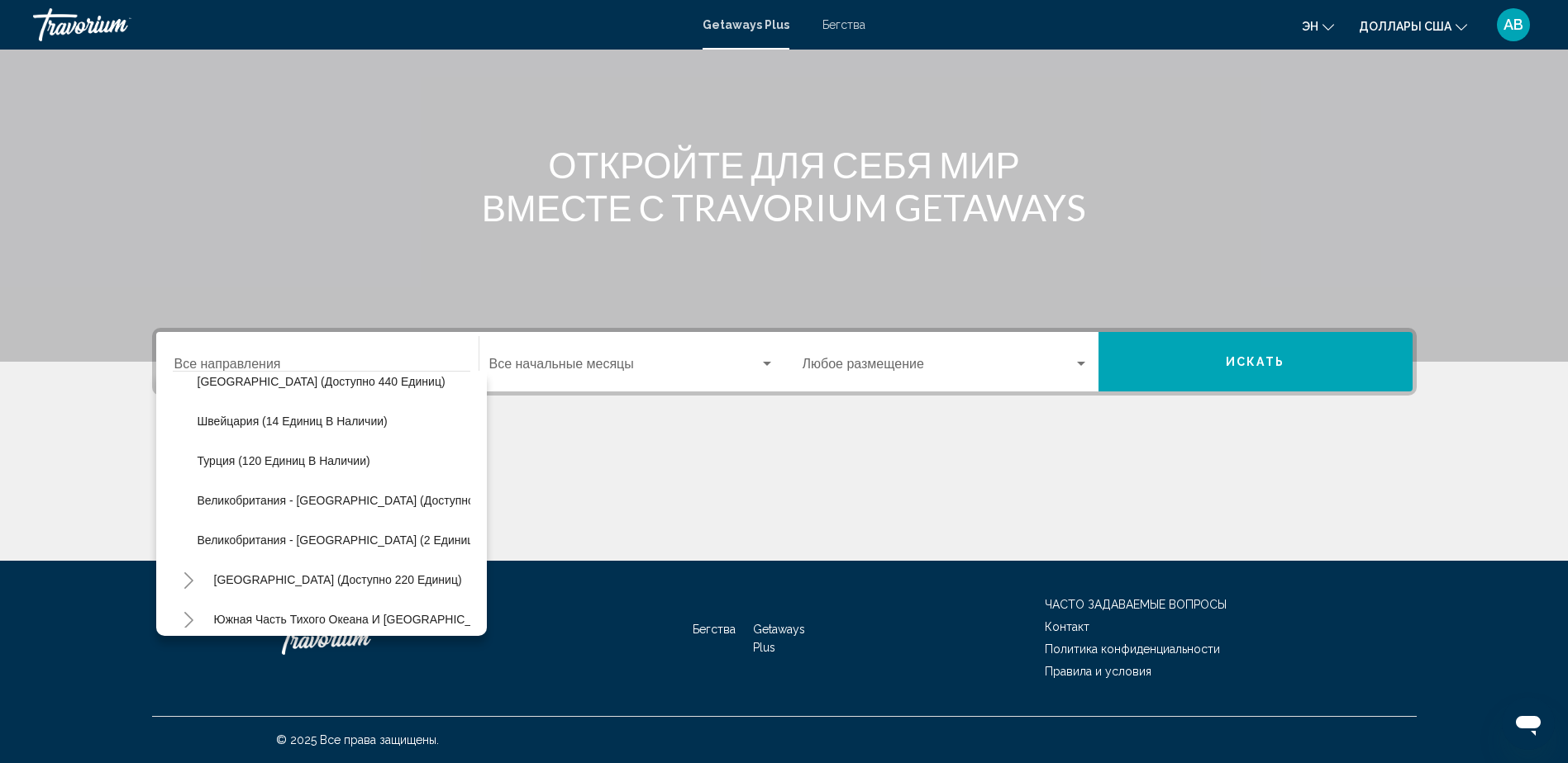
scroll to position [742, 0]
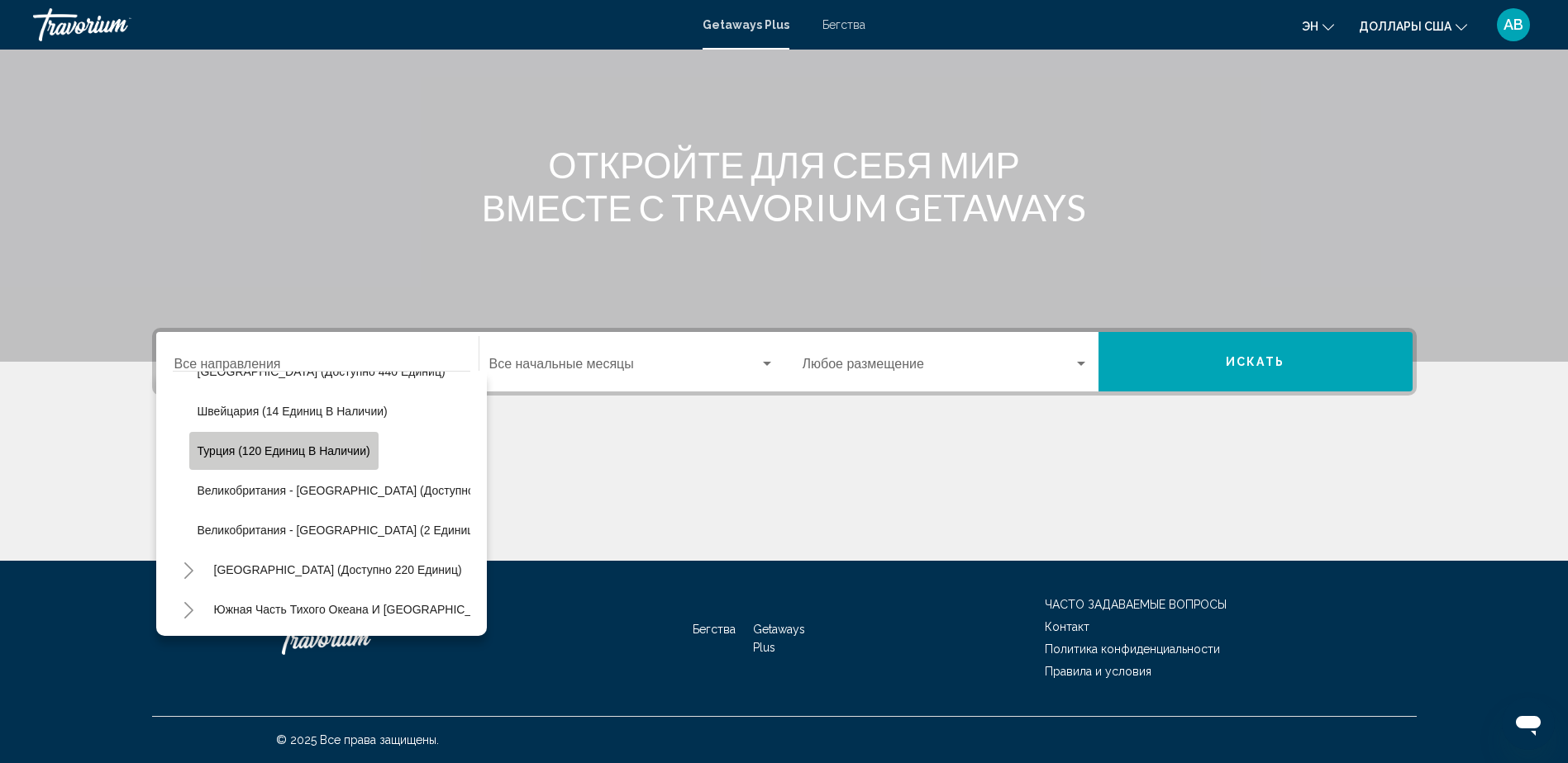
click at [306, 450] on span "Турция (120 единиц в наличии)" at bounding box center [283, 451] width 173 height 13
type input "**********"
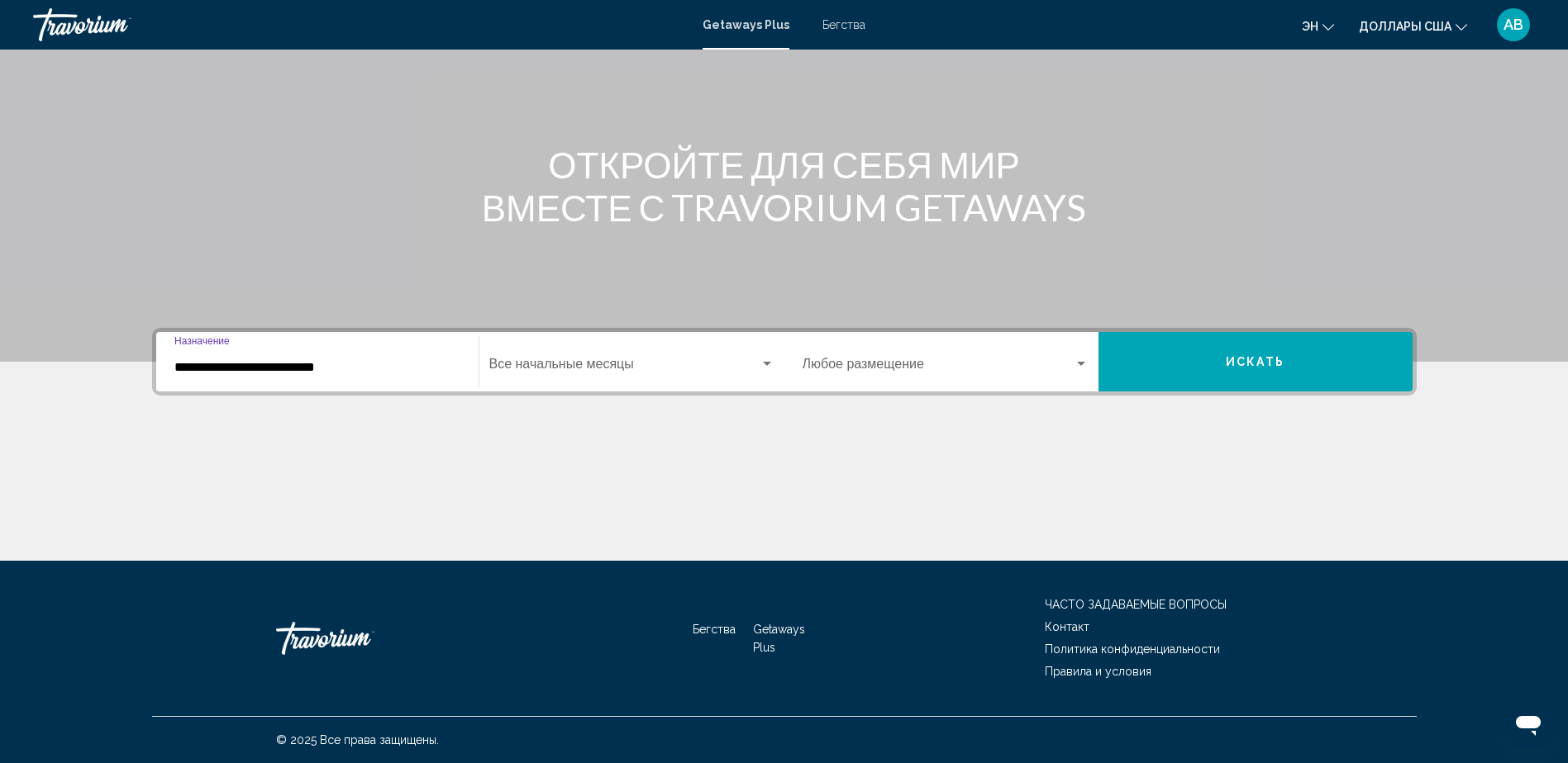
click at [604, 365] on span "Виджет поиска" at bounding box center [624, 367] width 270 height 15
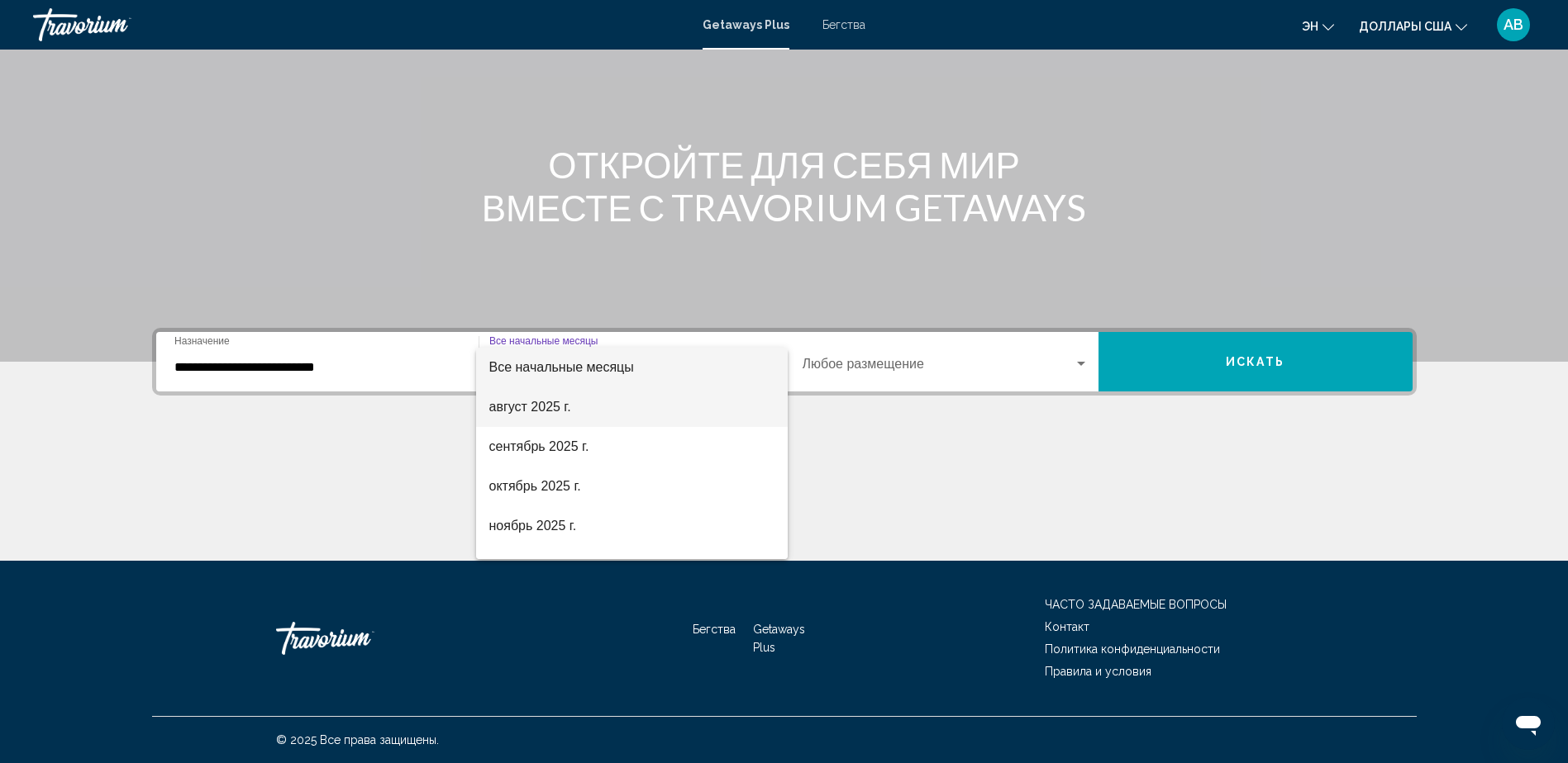
click at [556, 406] on font "август 2025 г." at bounding box center [530, 407] width 82 height 14
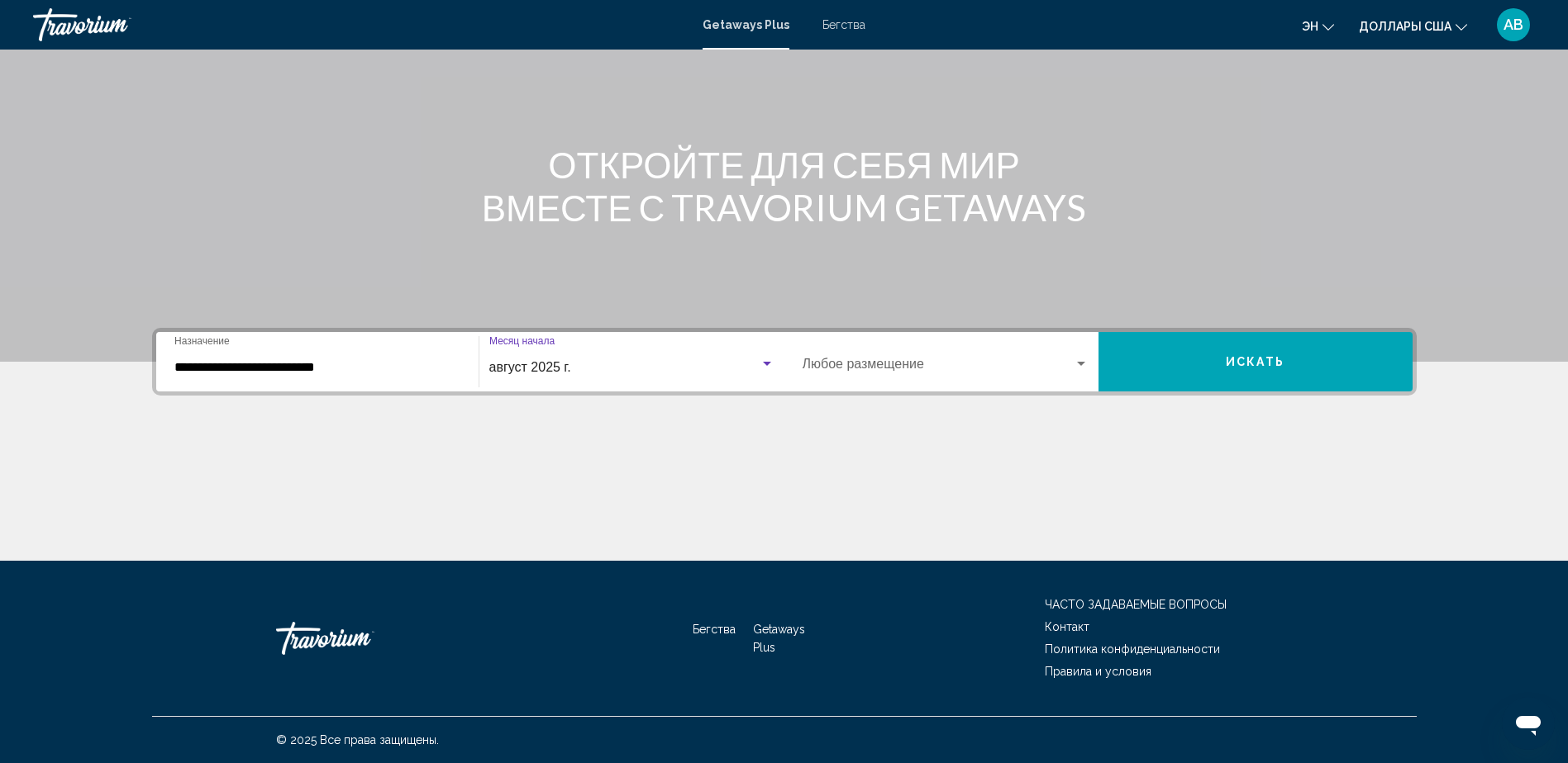
click at [1206, 361] on button "Искать" at bounding box center [1255, 361] width 314 height 59
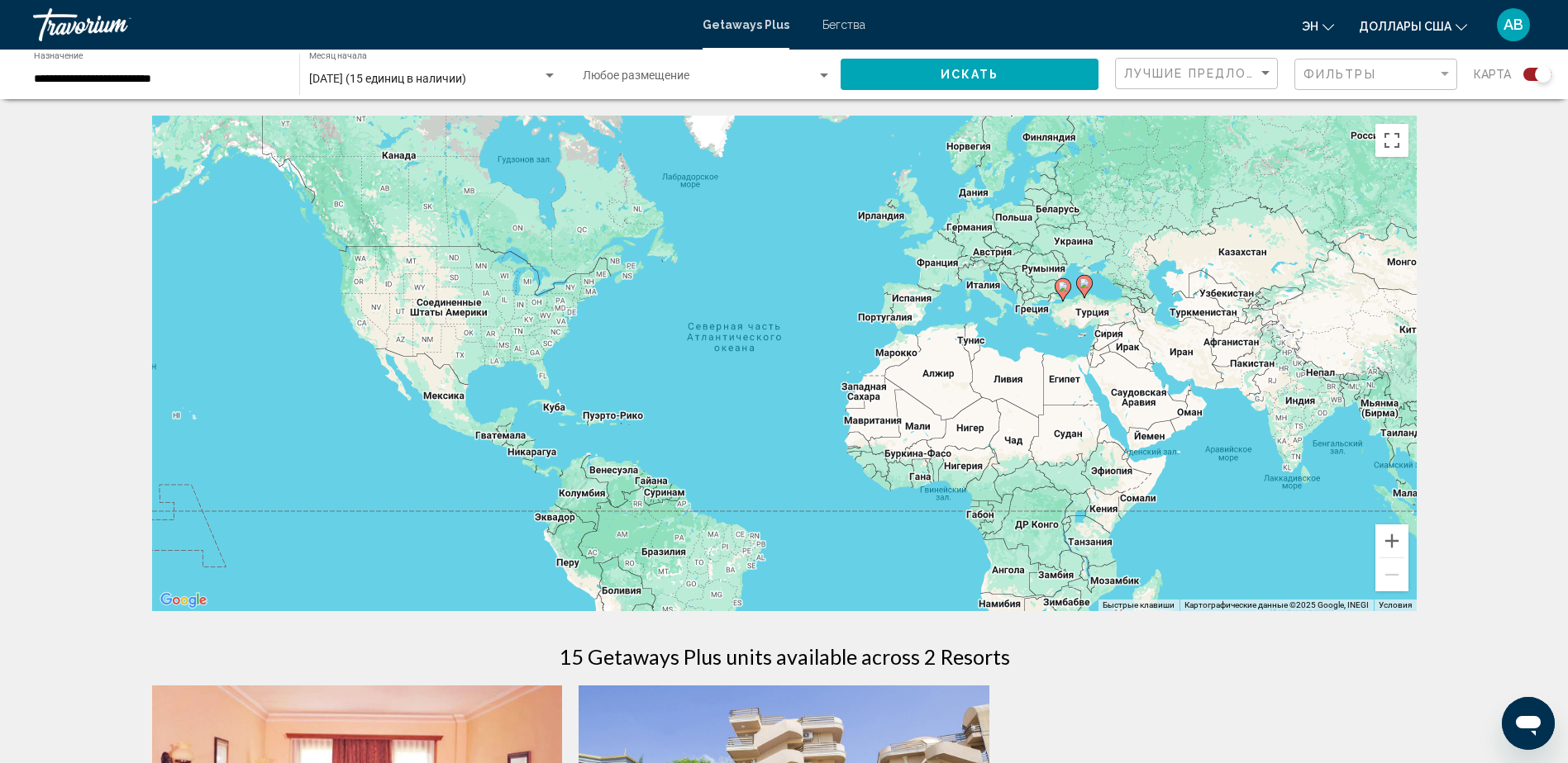
click at [207, 70] on div "**********" at bounding box center [158, 75] width 249 height 45
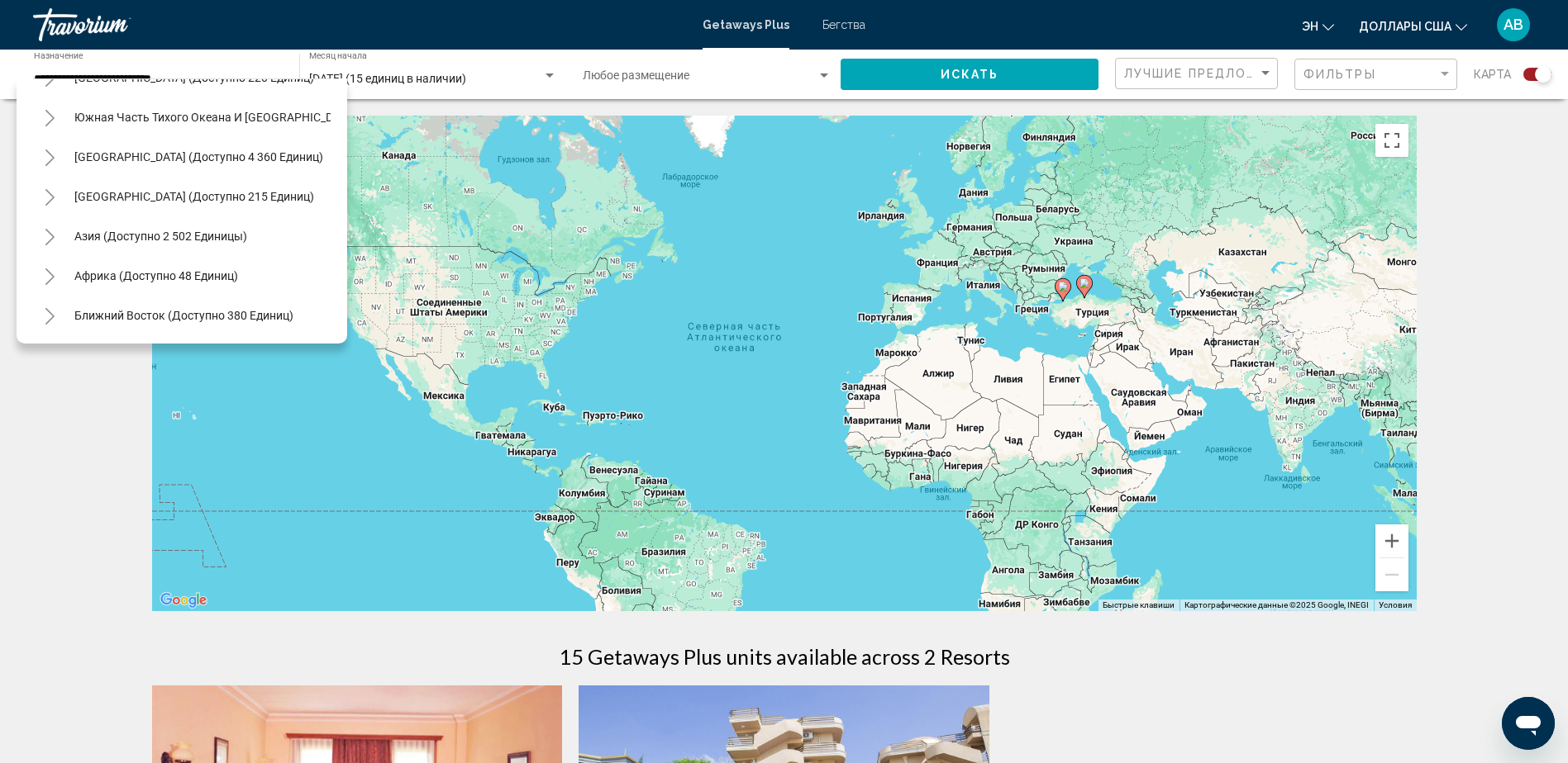
scroll to position [954, 0]
click at [46, 229] on icon "Toggle Asia (доступно 2 502 единицы)" at bounding box center [50, 237] width 12 height 16
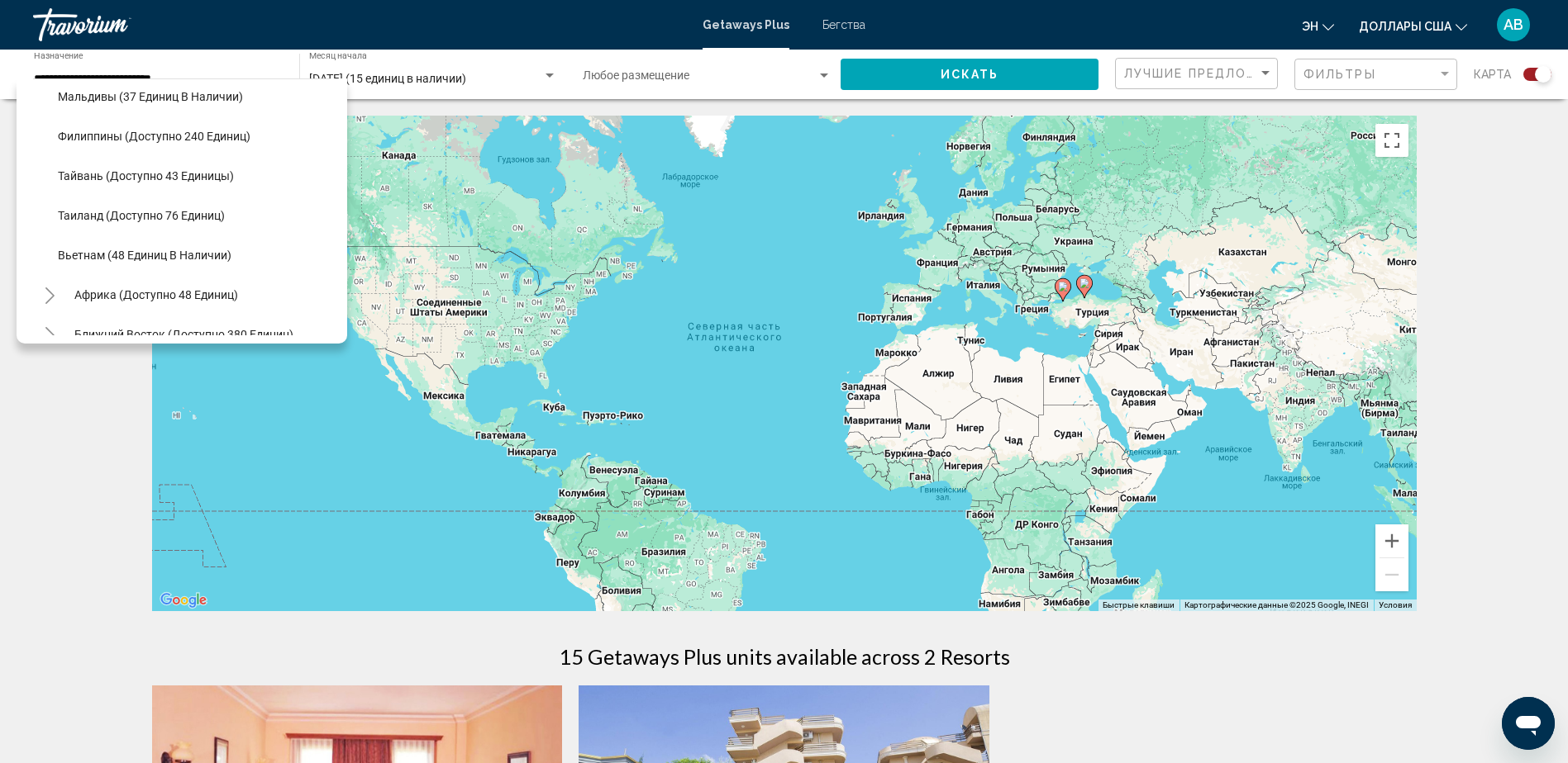
scroll to position [1351, 0]
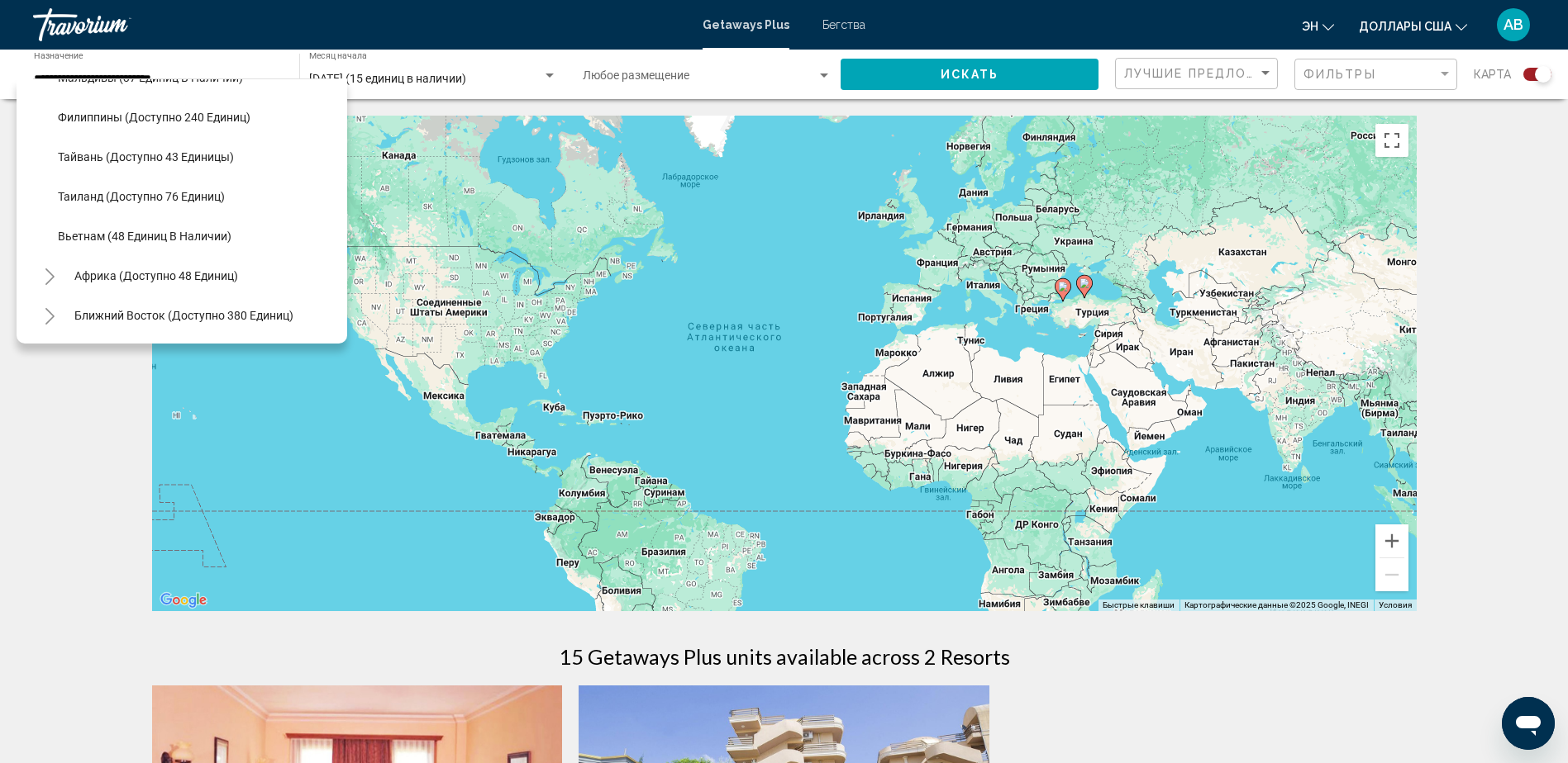
click at [54, 308] on icon "Toggle Middle East (доступно 380 единиц)" at bounding box center [50, 316] width 12 height 16
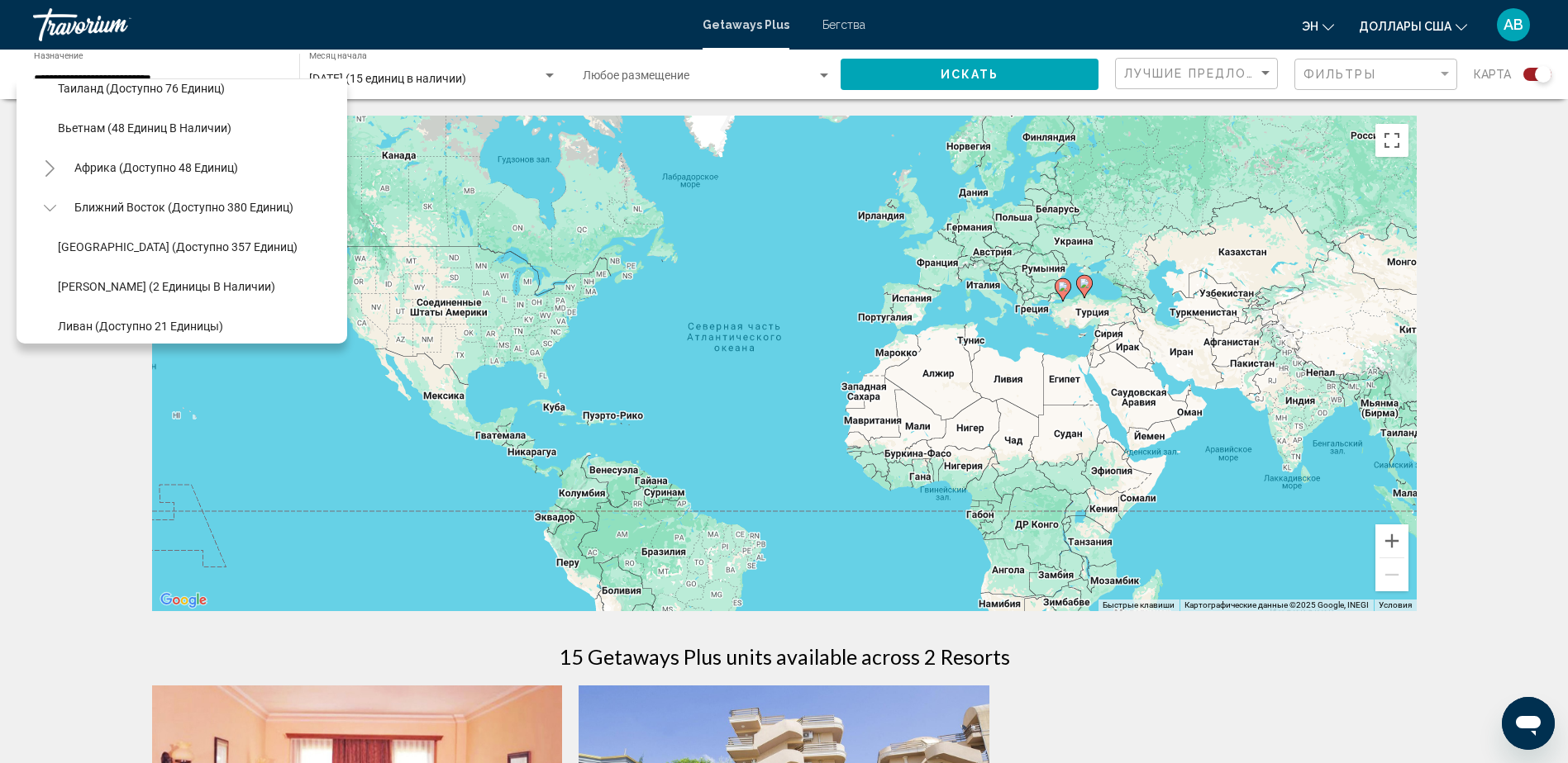
scroll to position [1469, 0]
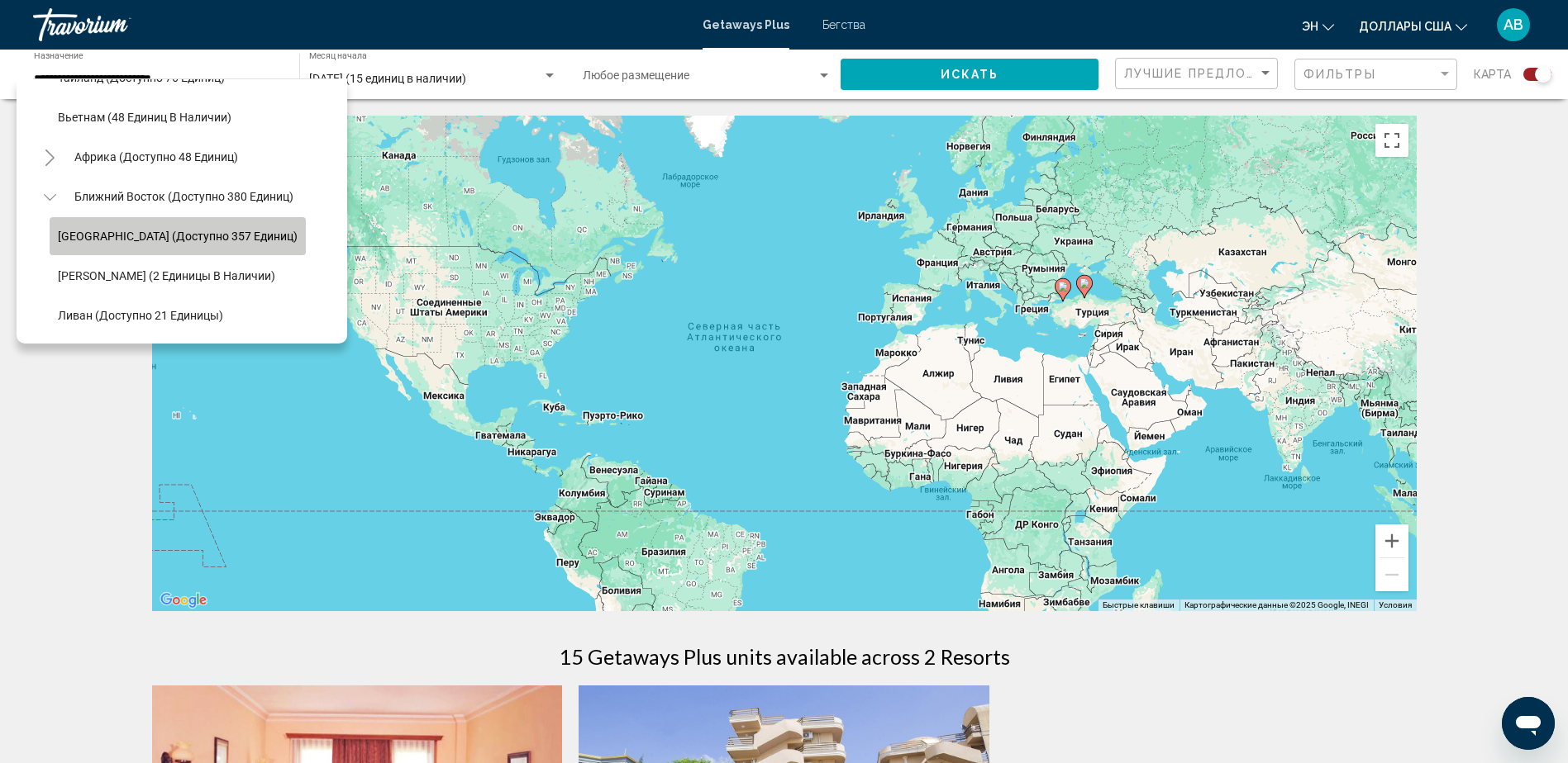
click at [180, 230] on span "Египет (доступно 357 единиц)" at bounding box center [177, 236] width 240 height 13
type input "**********"
click at [180, 219] on div "Чтобы активировать перетаскивание с помощью клавиатуры, нажмите Alt + Ввод. Пос…" at bounding box center [784, 364] width 1265 height 496
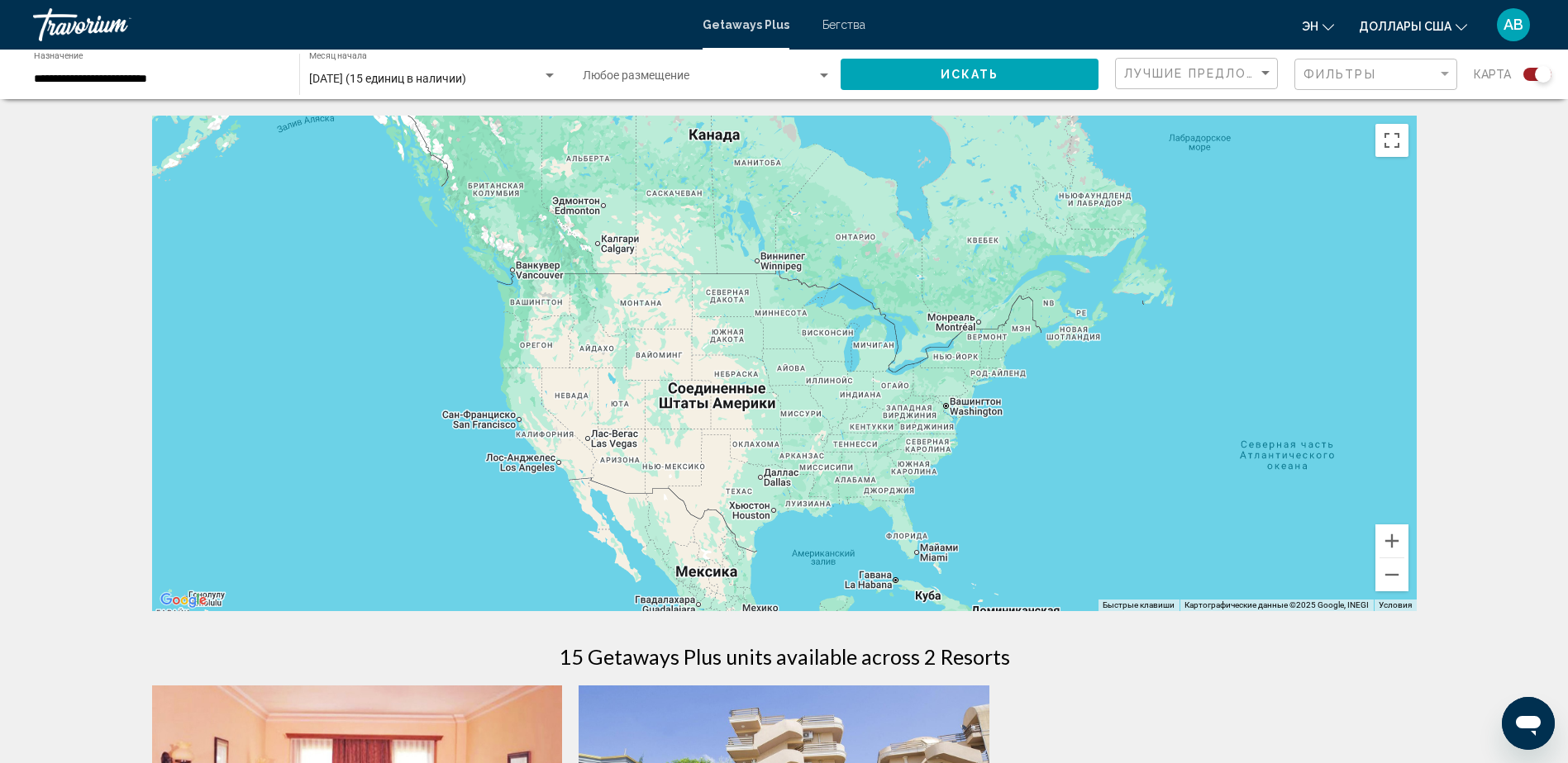
click at [927, 77] on button "Искать" at bounding box center [969, 74] width 258 height 31
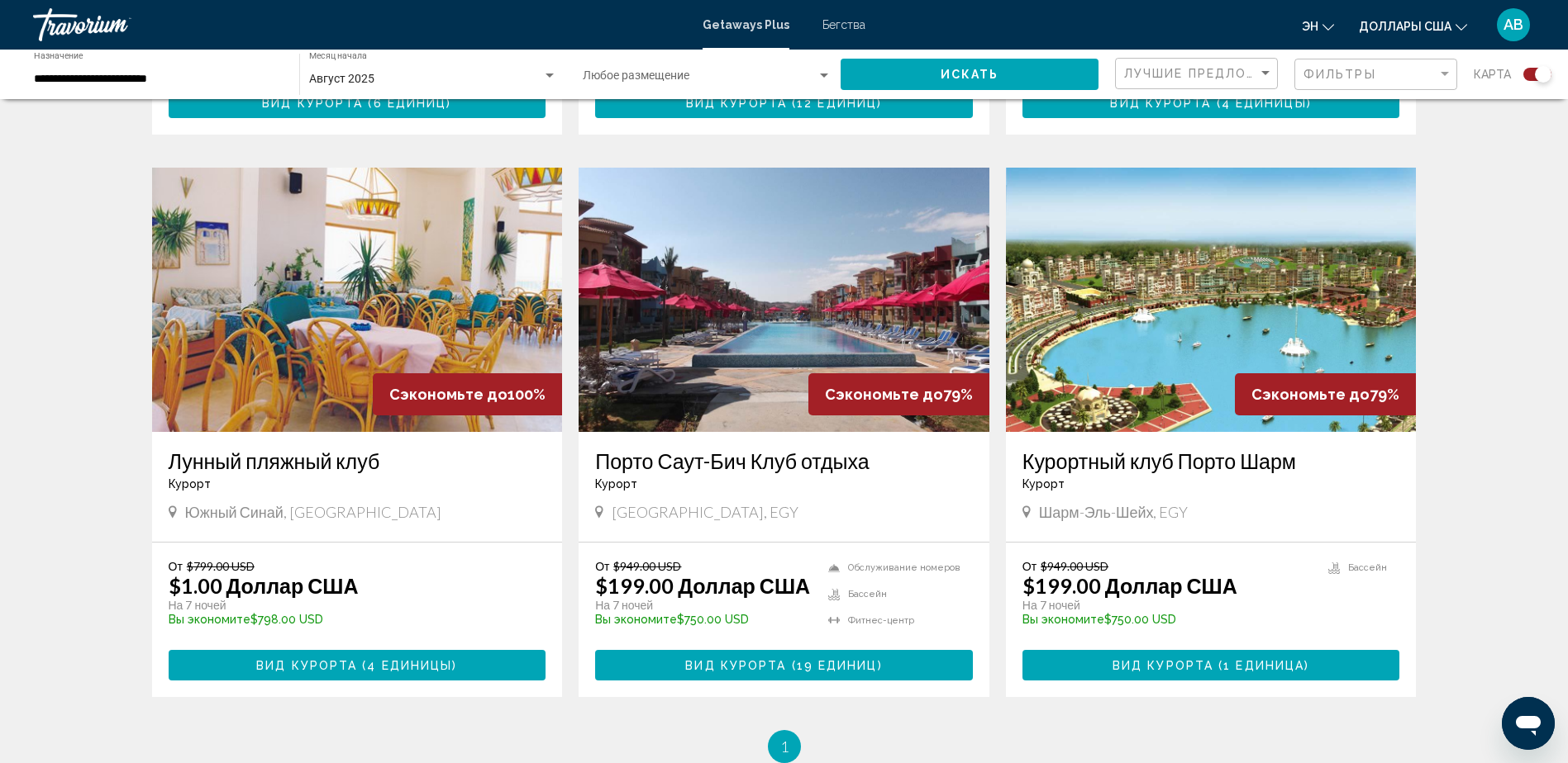
scroll to position [2254, 0]
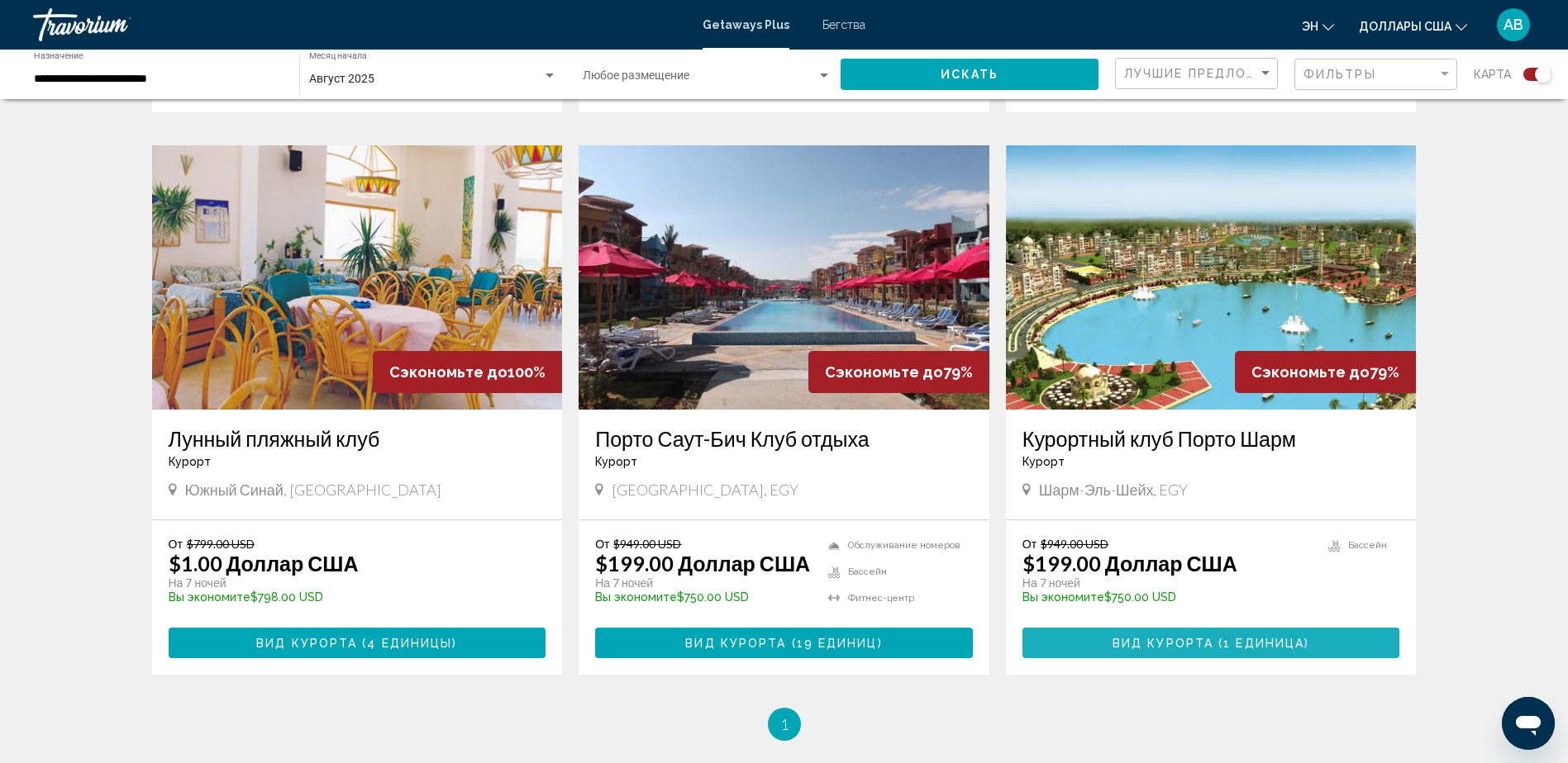
click at [1178, 648] on span "Вид курорта" at bounding box center [1163, 643] width 100 height 13
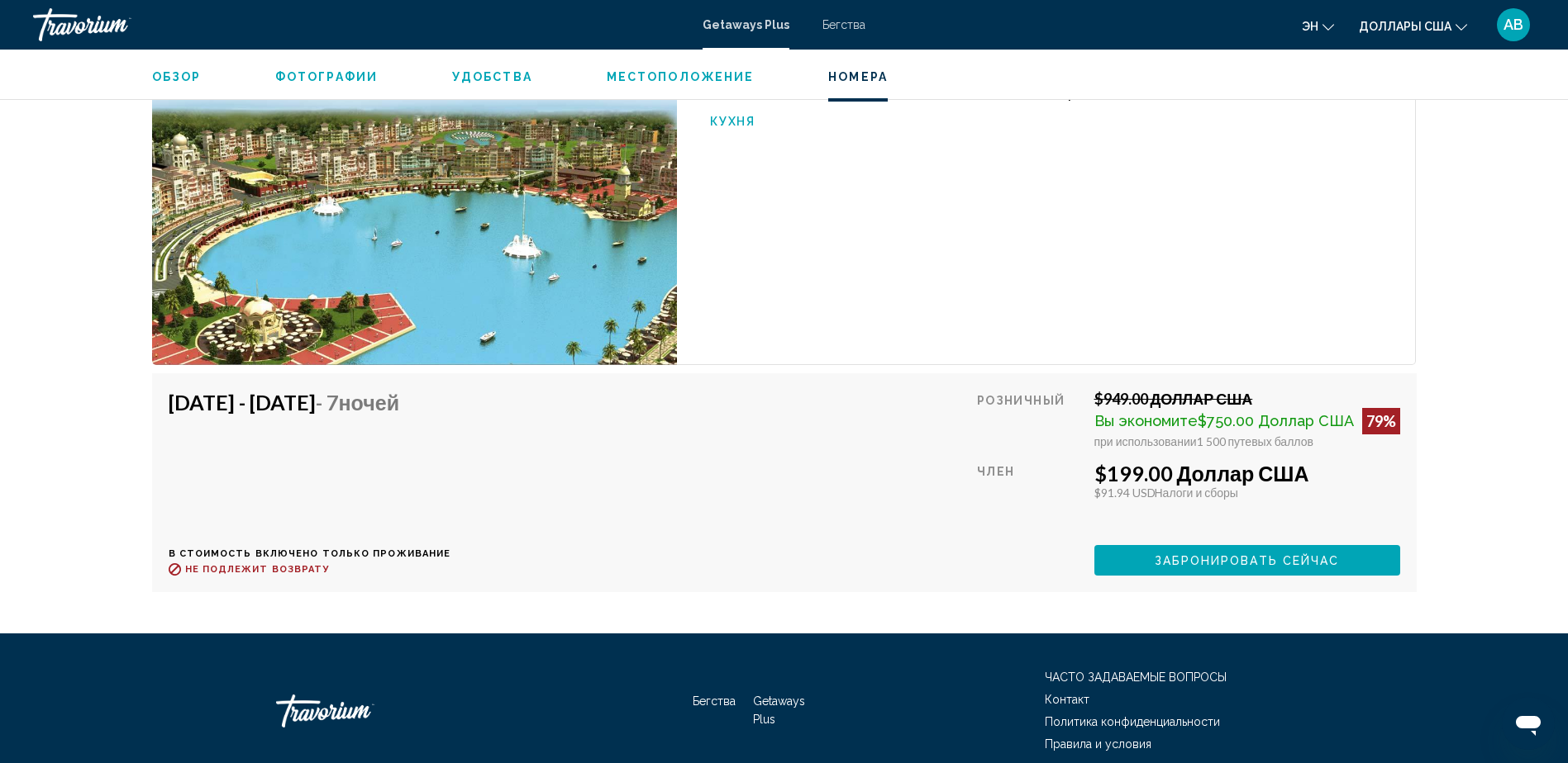
scroll to position [2504, 0]
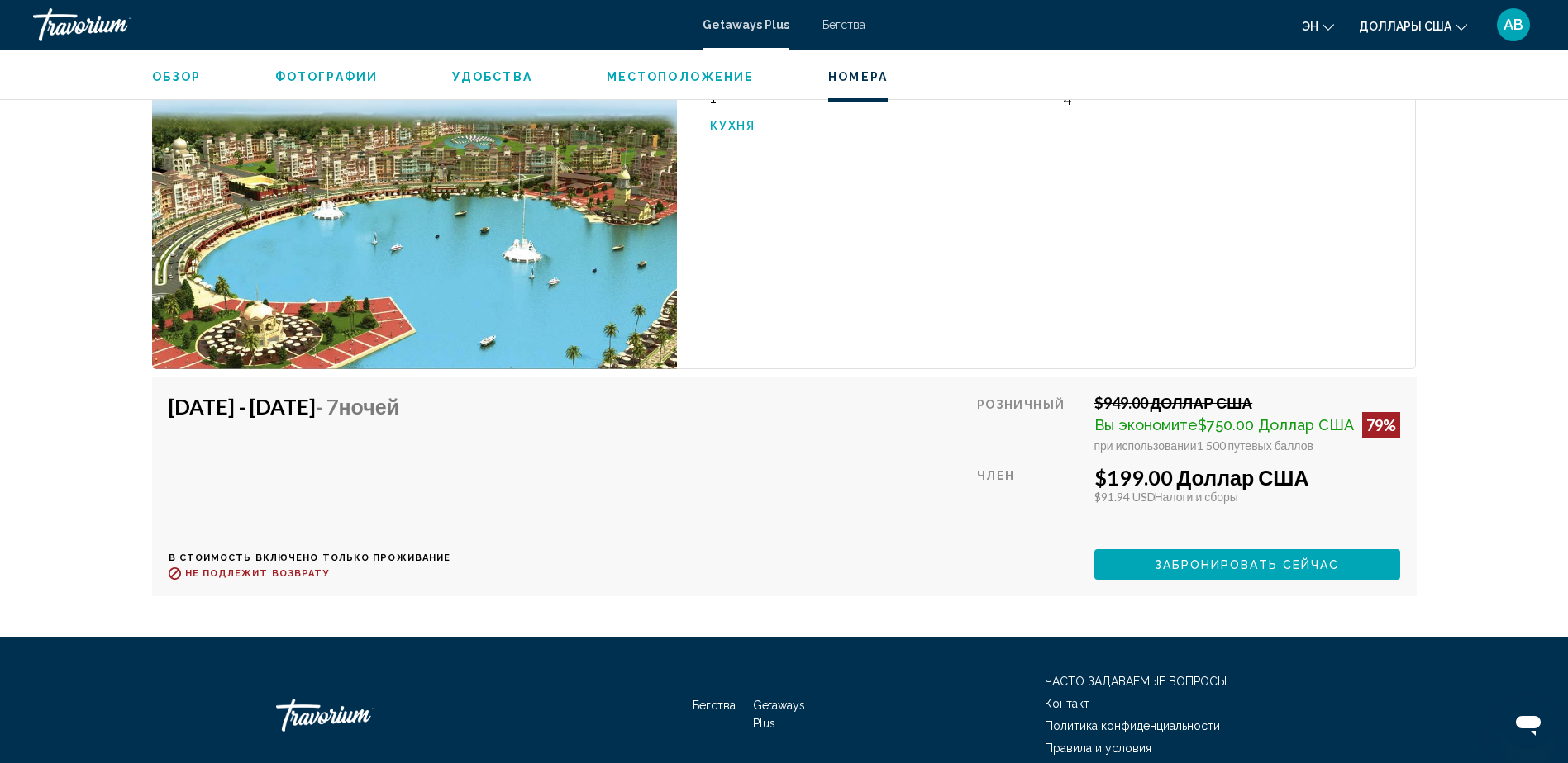
click at [1253, 572] on span "Забронировать сейчас" at bounding box center [1248, 565] width 185 height 13
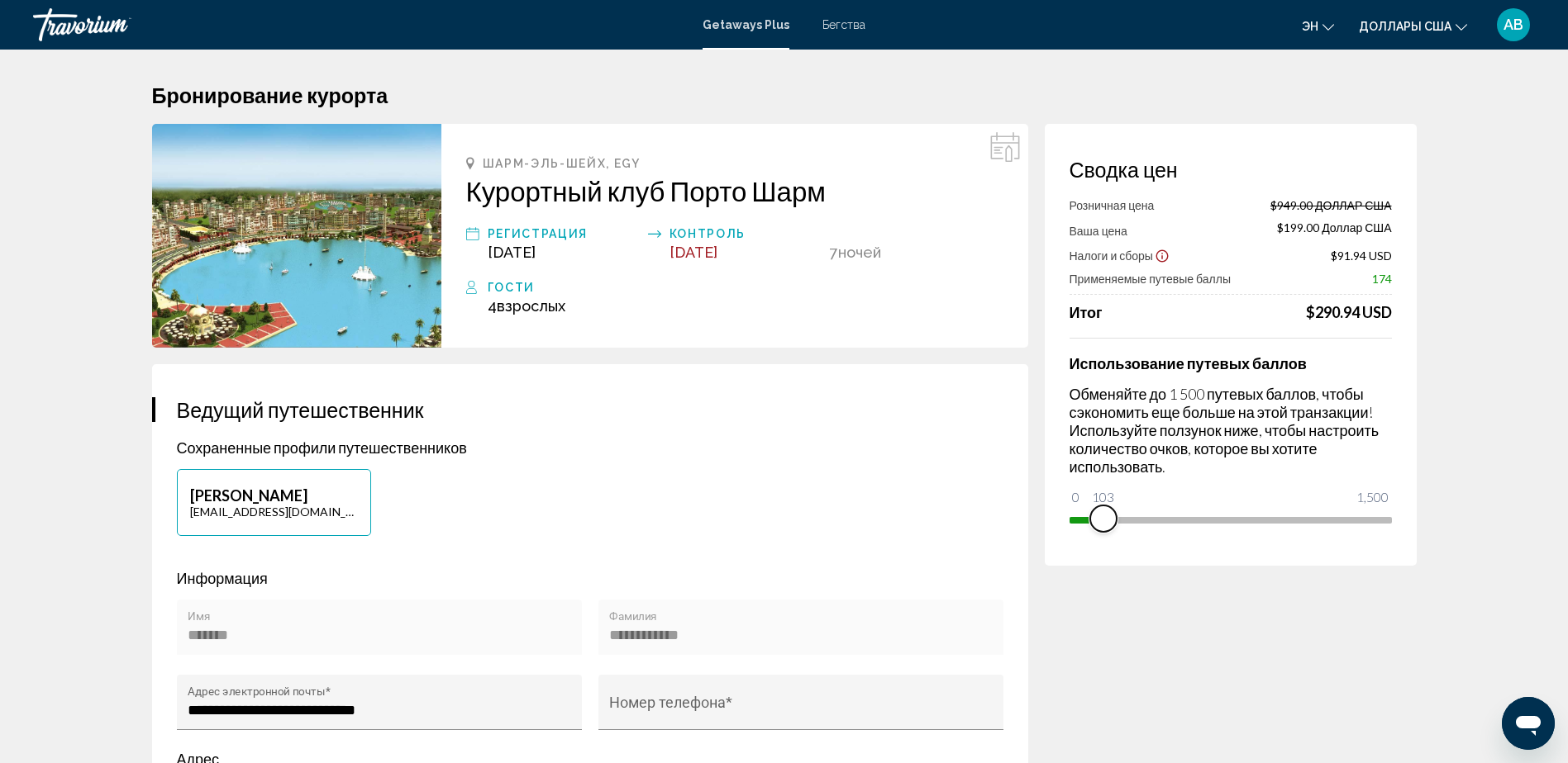
drag, startPoint x: 1382, startPoint y: 513, endPoint x: 1091, endPoint y: 558, distance: 294.5
click at [1091, 558] on div "Сводка цен Розничная цена $949.00 ДОЛЛАР США Ваша цена $199.00 Доллар США Налог…" at bounding box center [1231, 344] width 372 height 442
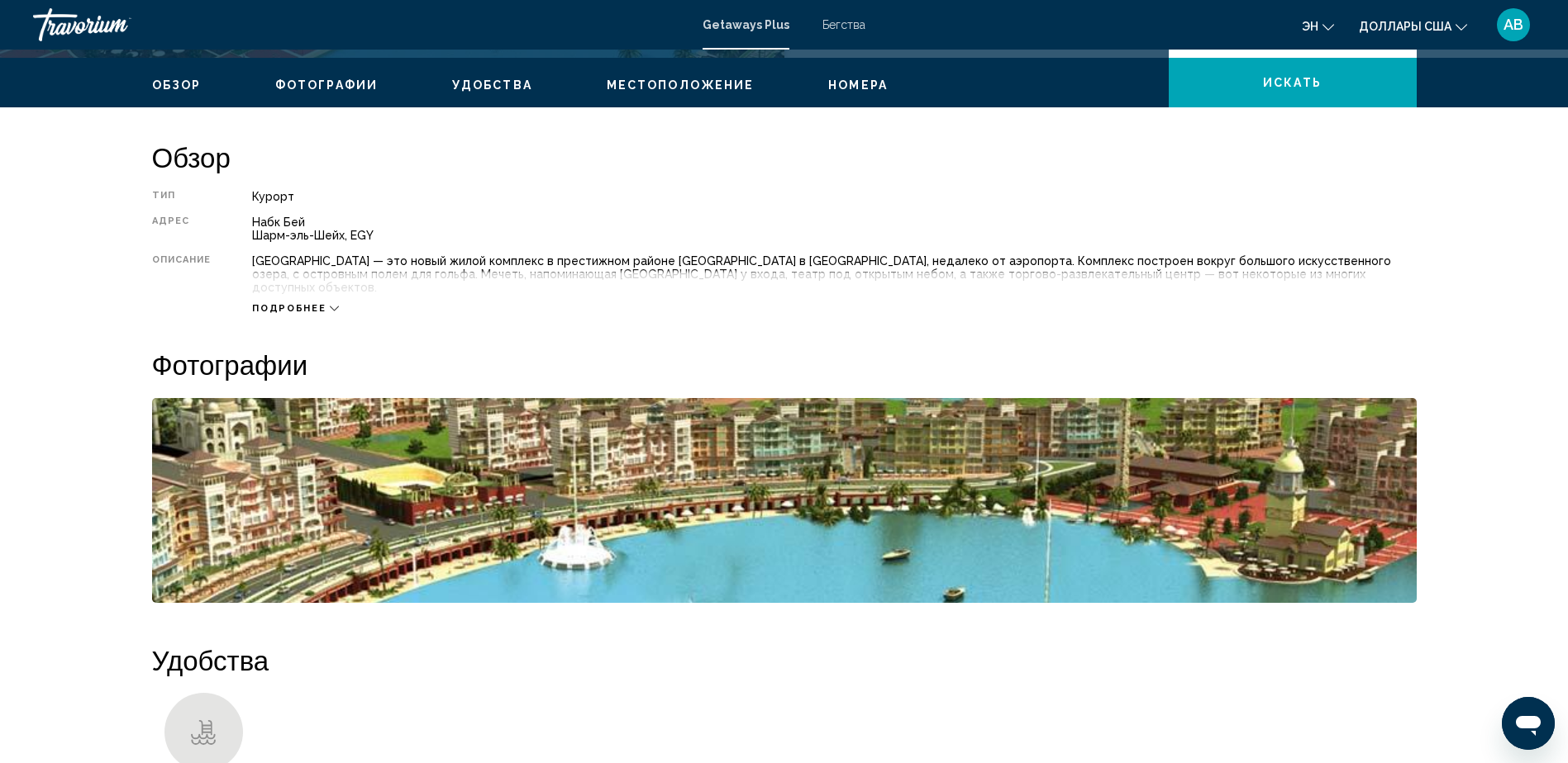
scroll to position [498, 0]
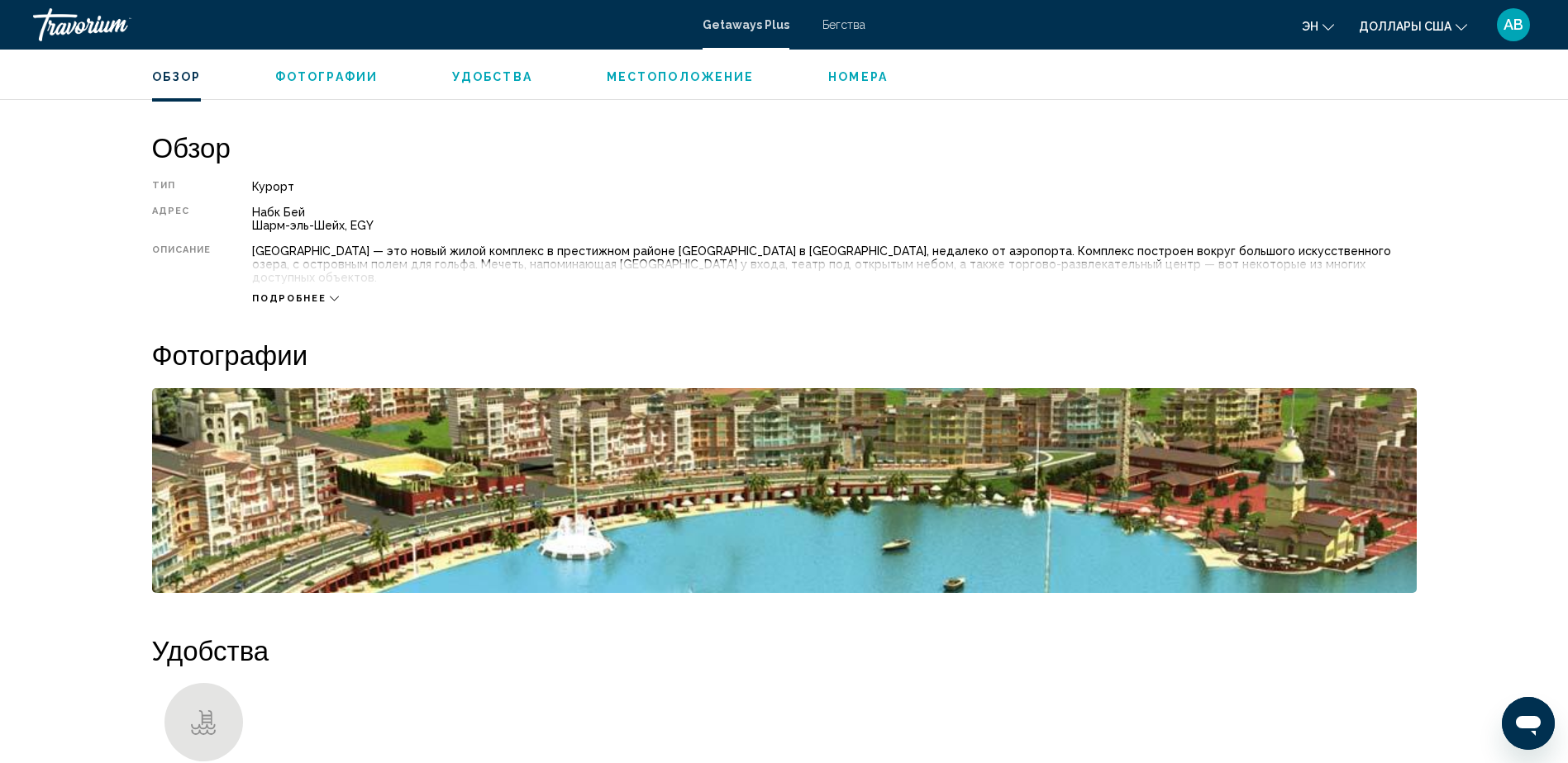
click at [315, 294] on span "Подробнее" at bounding box center [289, 299] width 74 height 11
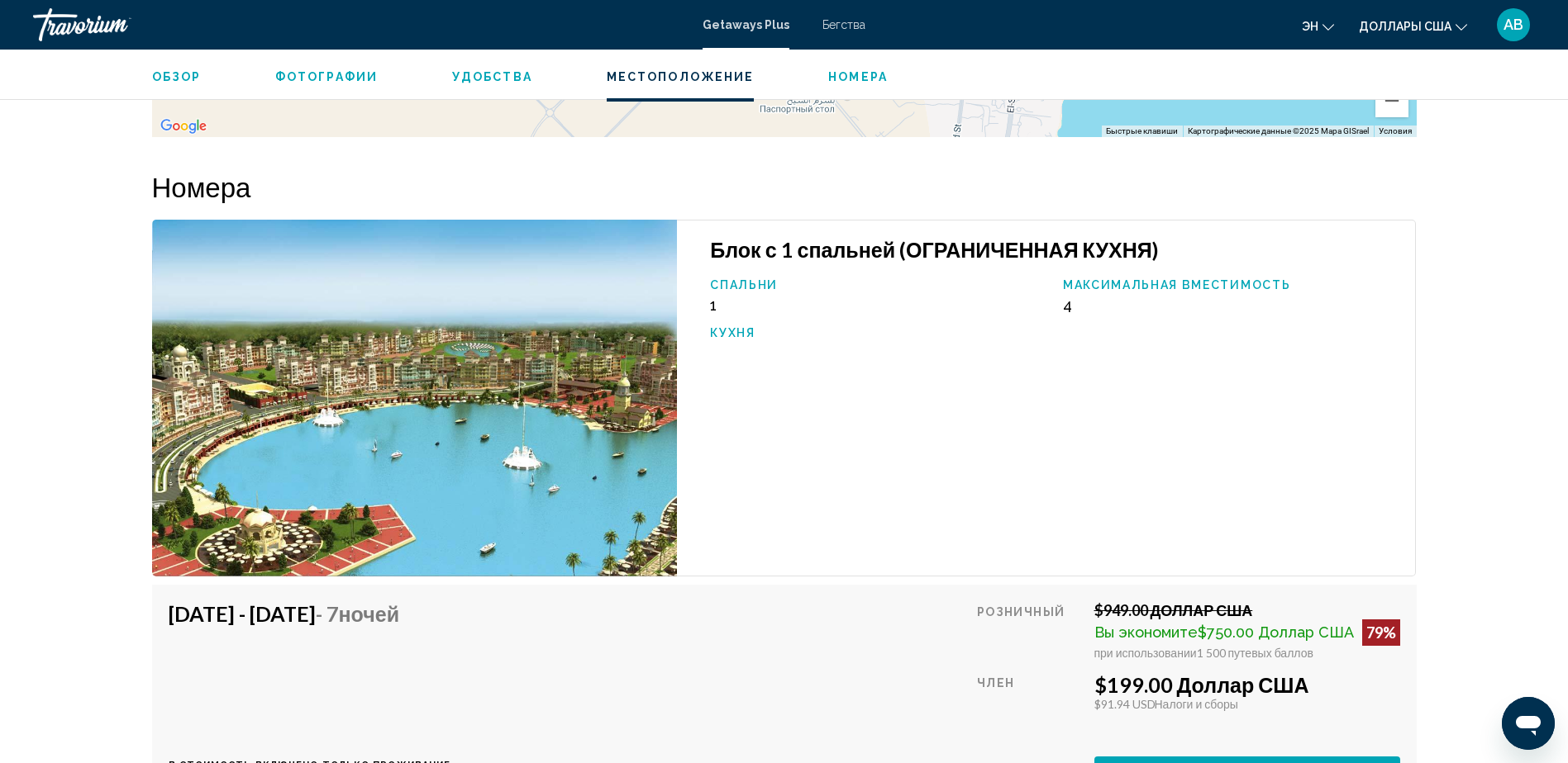
scroll to position [2351, 0]
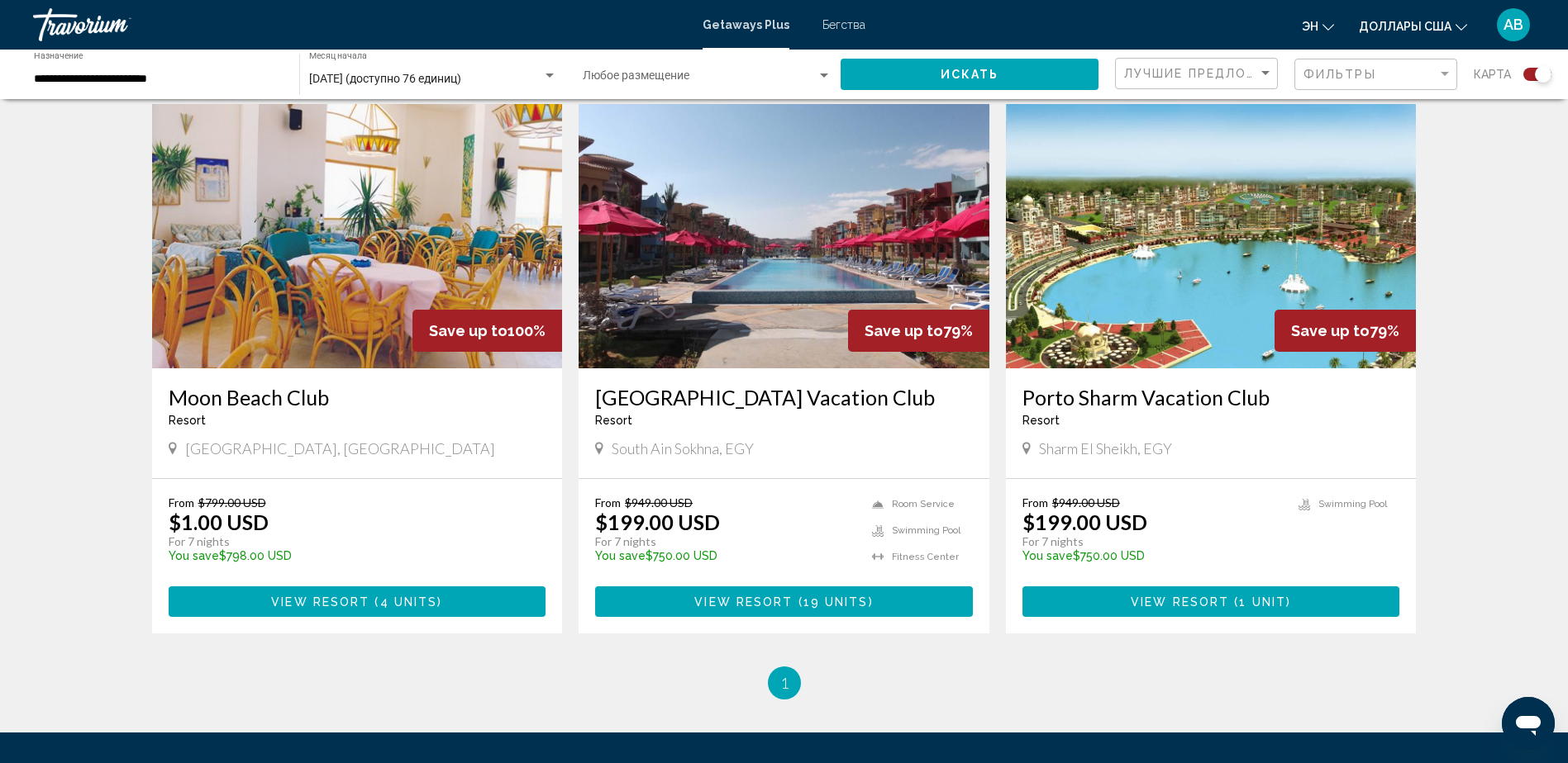
scroll to position [2238, 0]
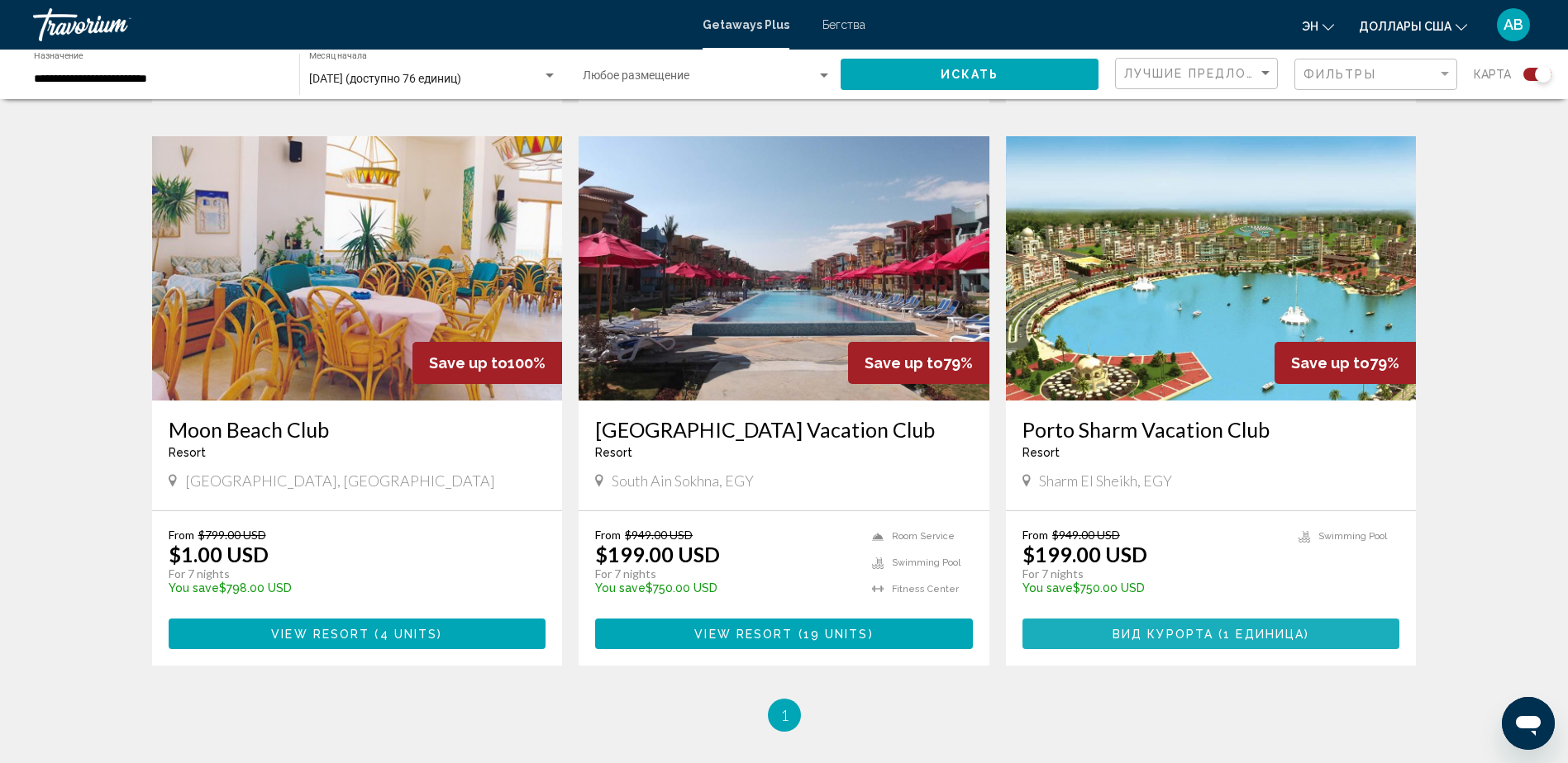
click at [1173, 629] on span "Вид курорта" at bounding box center [1163, 634] width 100 height 13
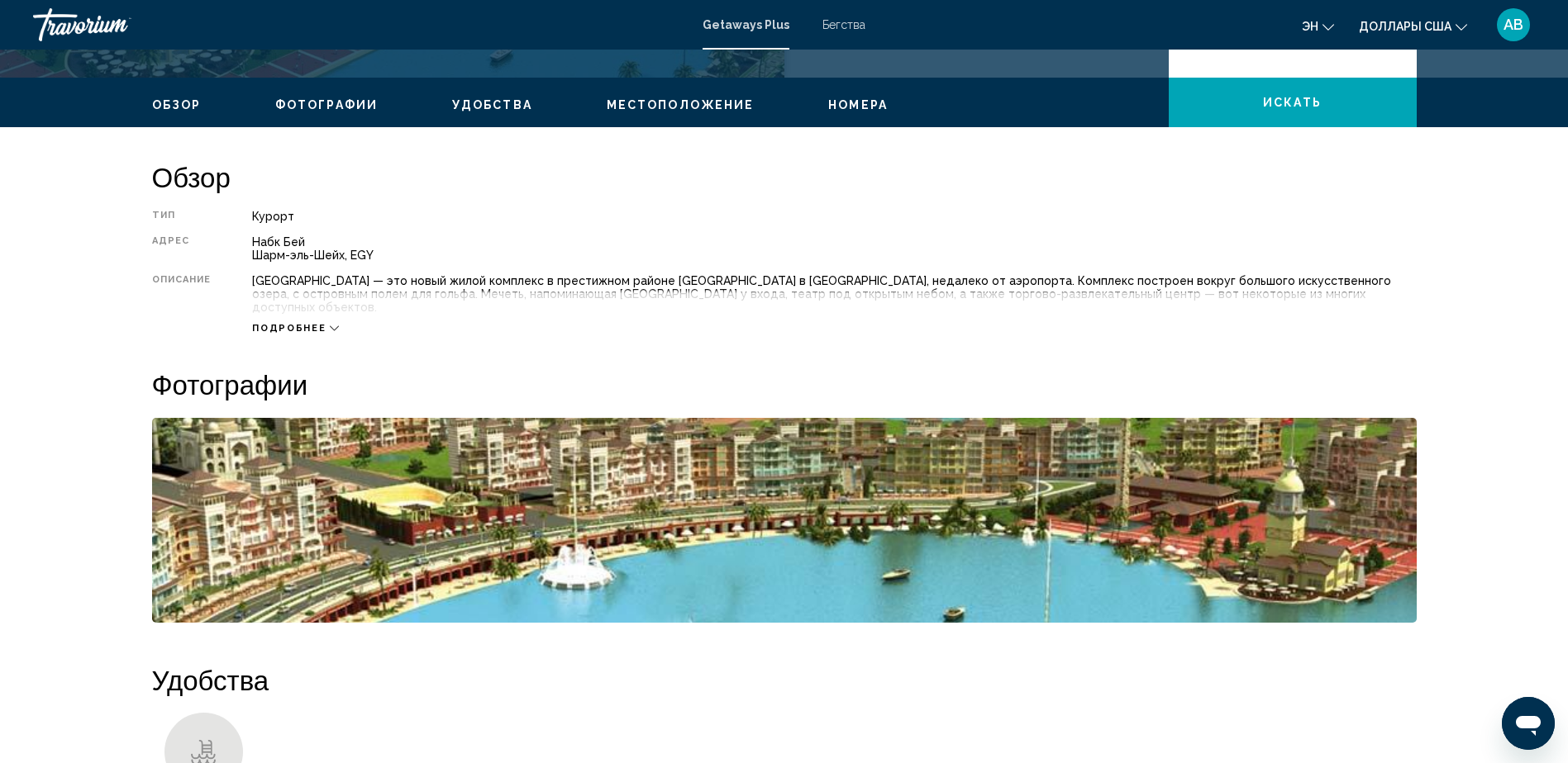
scroll to position [437, 0]
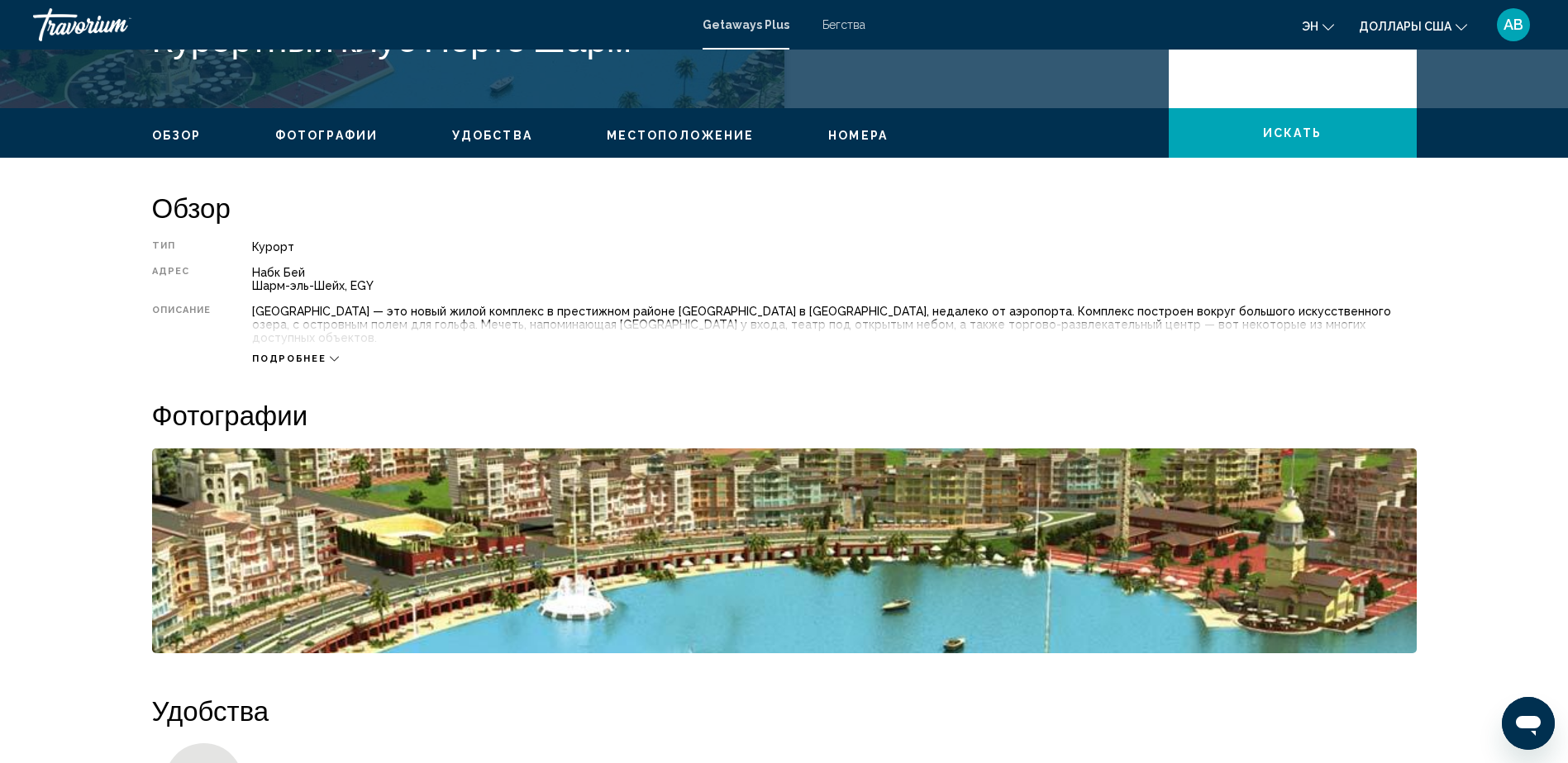
click at [309, 354] on span "Подробнее" at bounding box center [289, 359] width 74 height 11
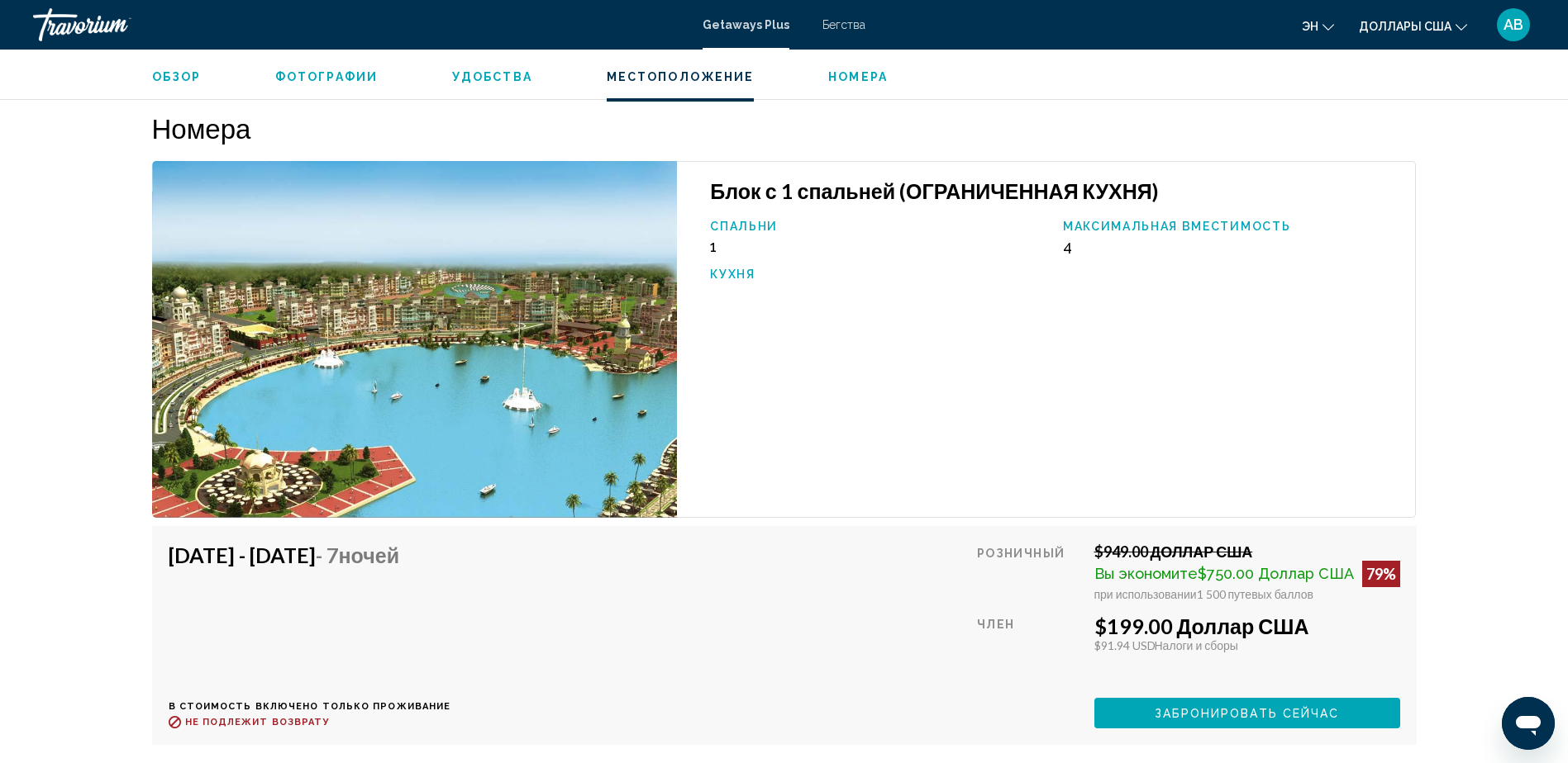
scroll to position [2422, 0]
